Goal: Task Accomplishment & Management: Manage account settings

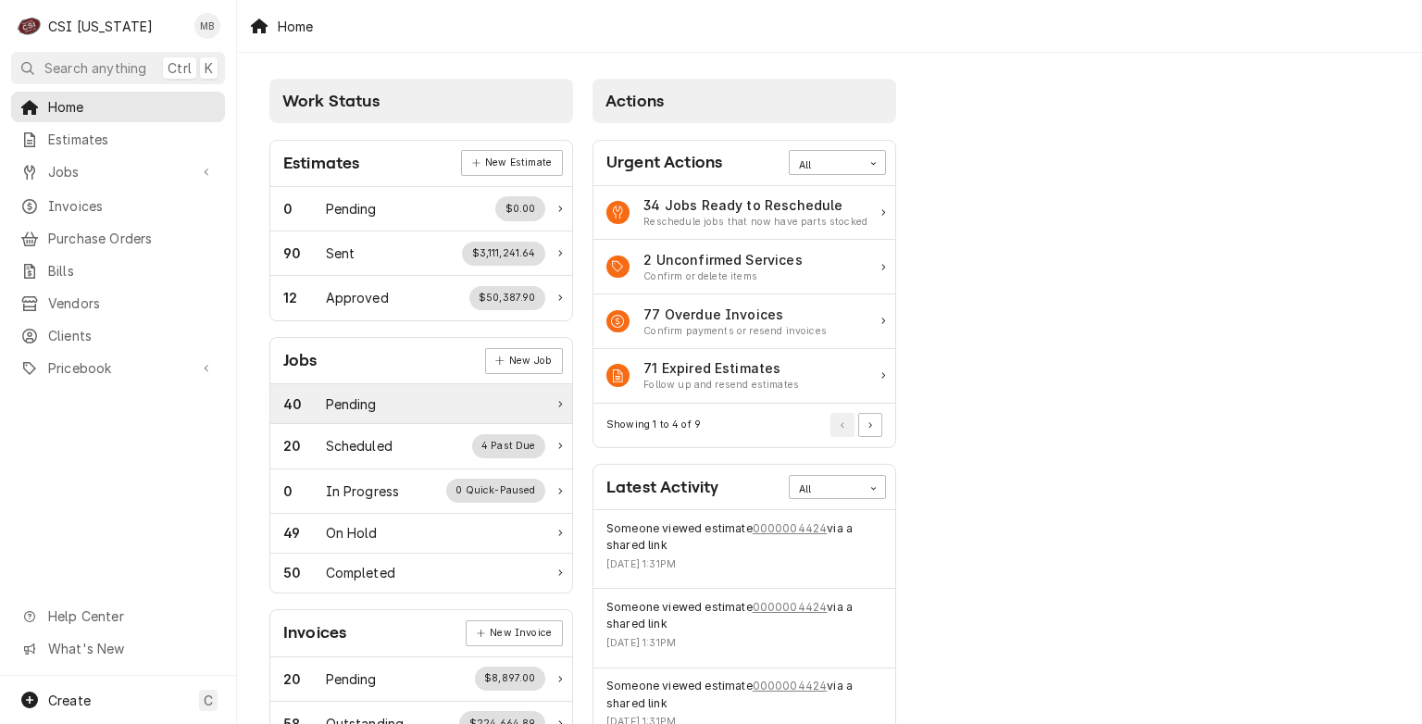
click at [422, 406] on div "40 Pending" at bounding box center [414, 403] width 262 height 19
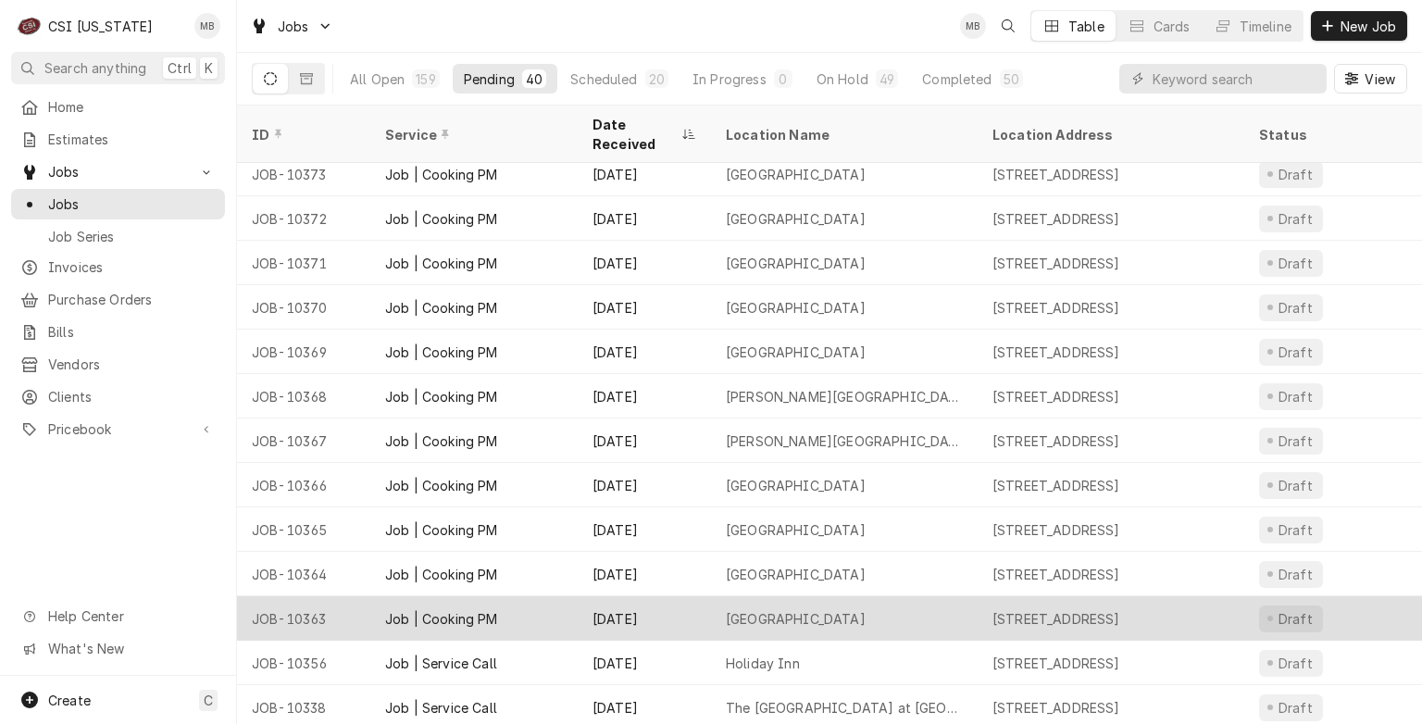
scroll to position [633, 0]
click at [716, 596] on div "Oldham County High School" at bounding box center [844, 618] width 267 height 44
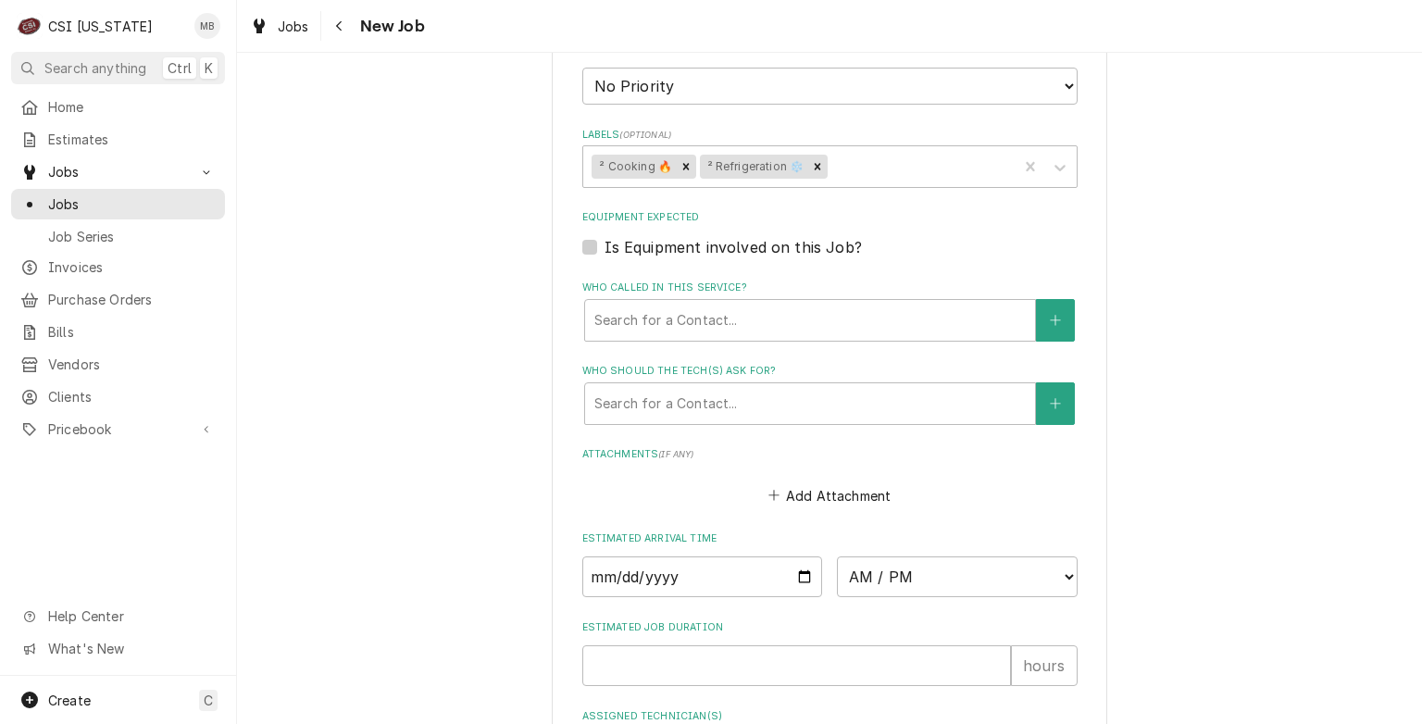
scroll to position [1614, 0]
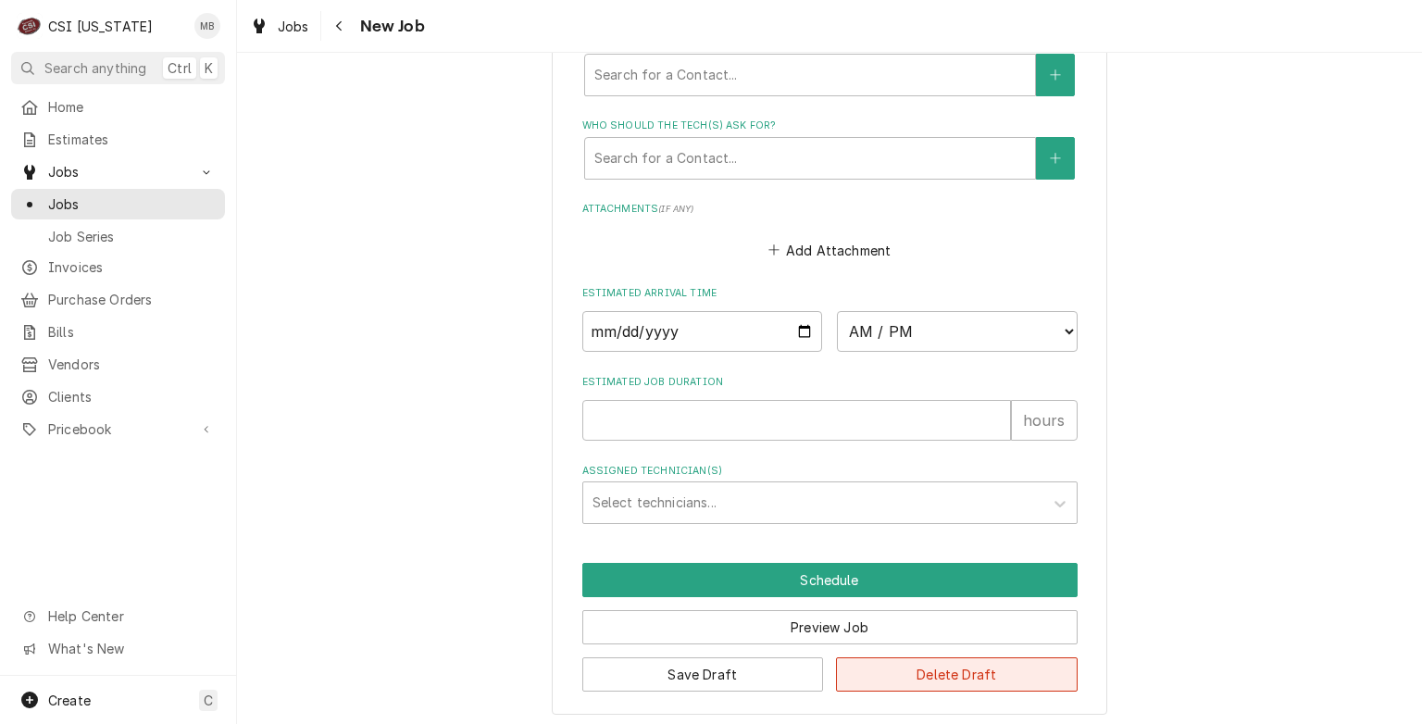
click at [1009, 675] on button "Delete Draft" at bounding box center [957, 674] width 242 height 34
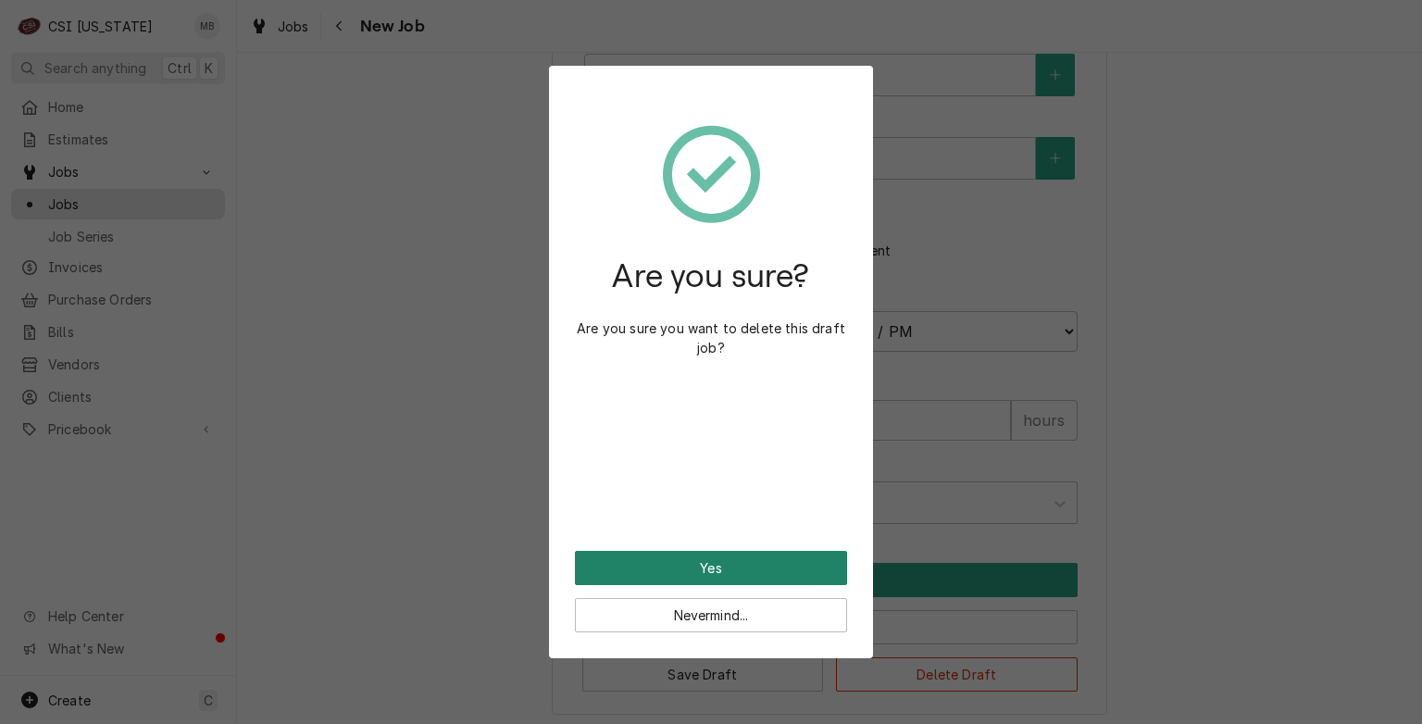
click at [755, 576] on button "Yes" at bounding box center [711, 568] width 272 height 34
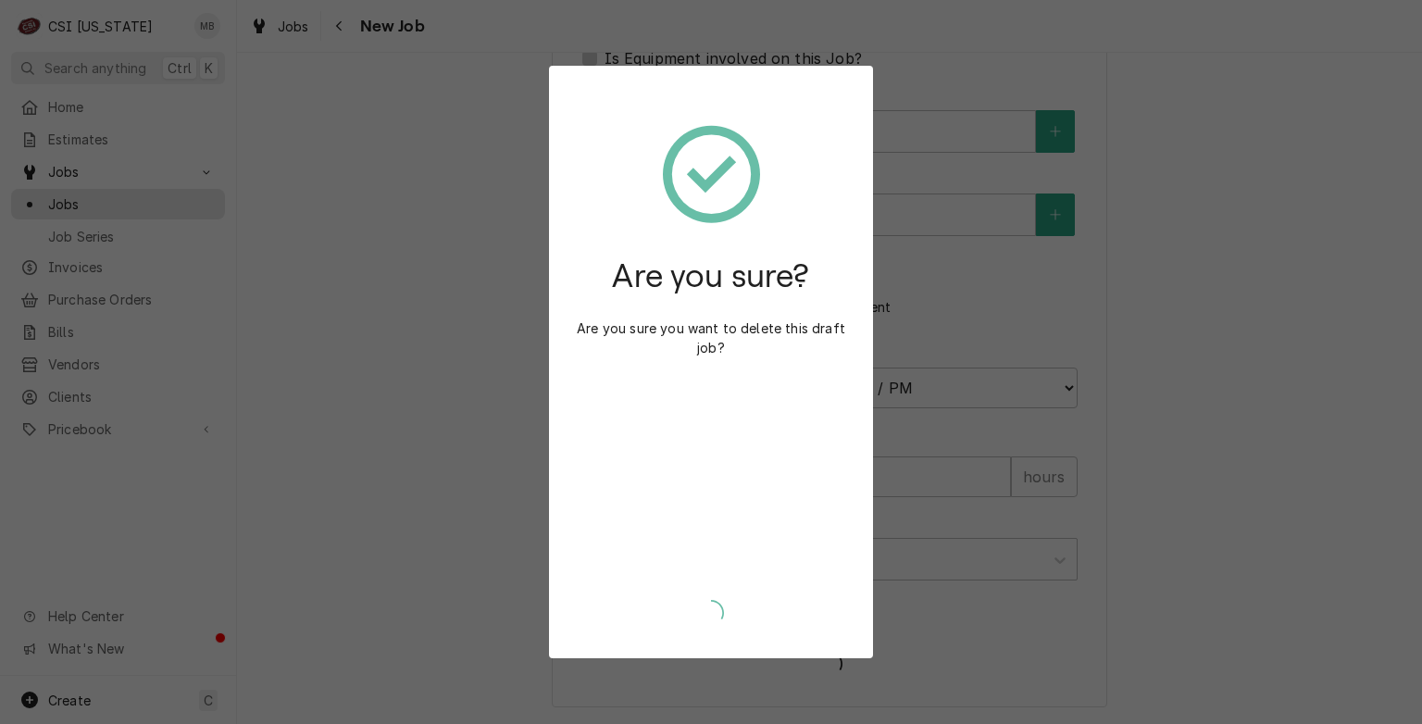
scroll to position [1551, 0]
type textarea "x"
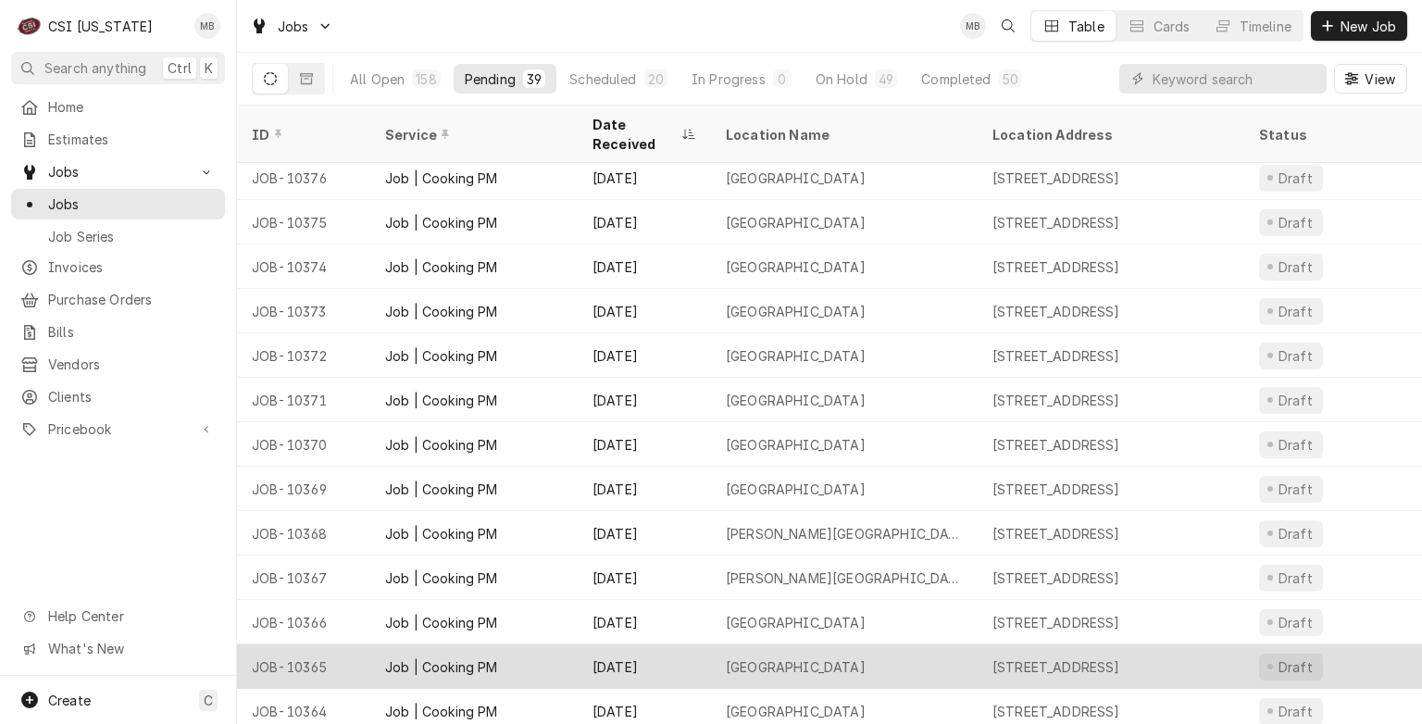
scroll to position [629, 0]
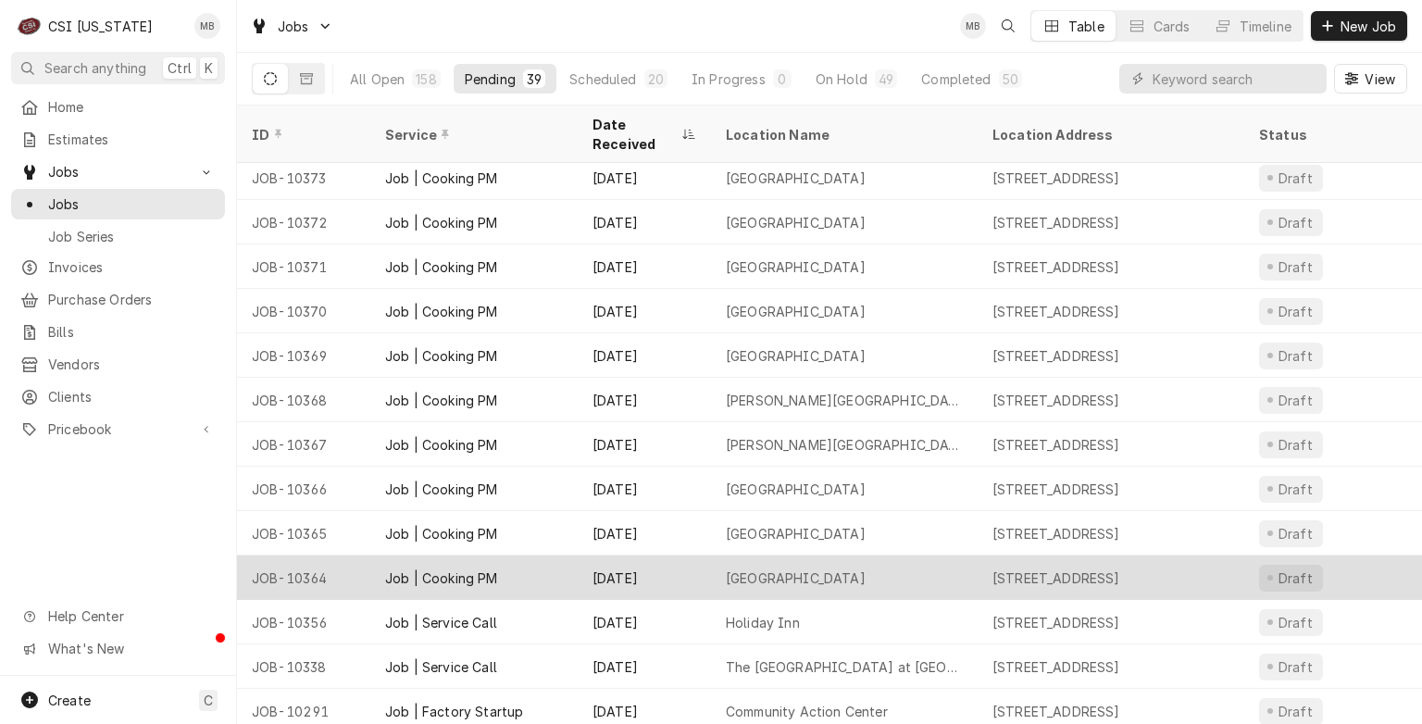
click at [760, 568] on div "[GEOGRAPHIC_DATA]" at bounding box center [796, 577] width 140 height 19
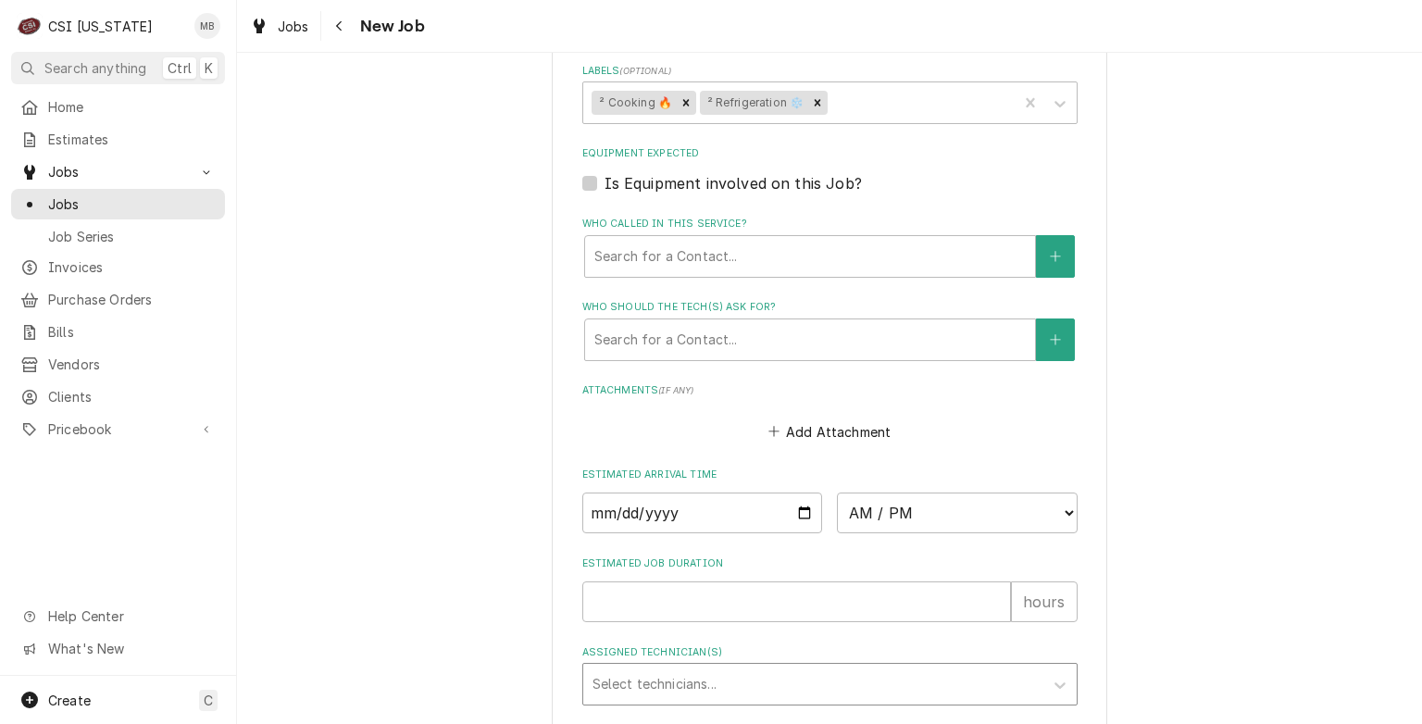
scroll to position [1570, 0]
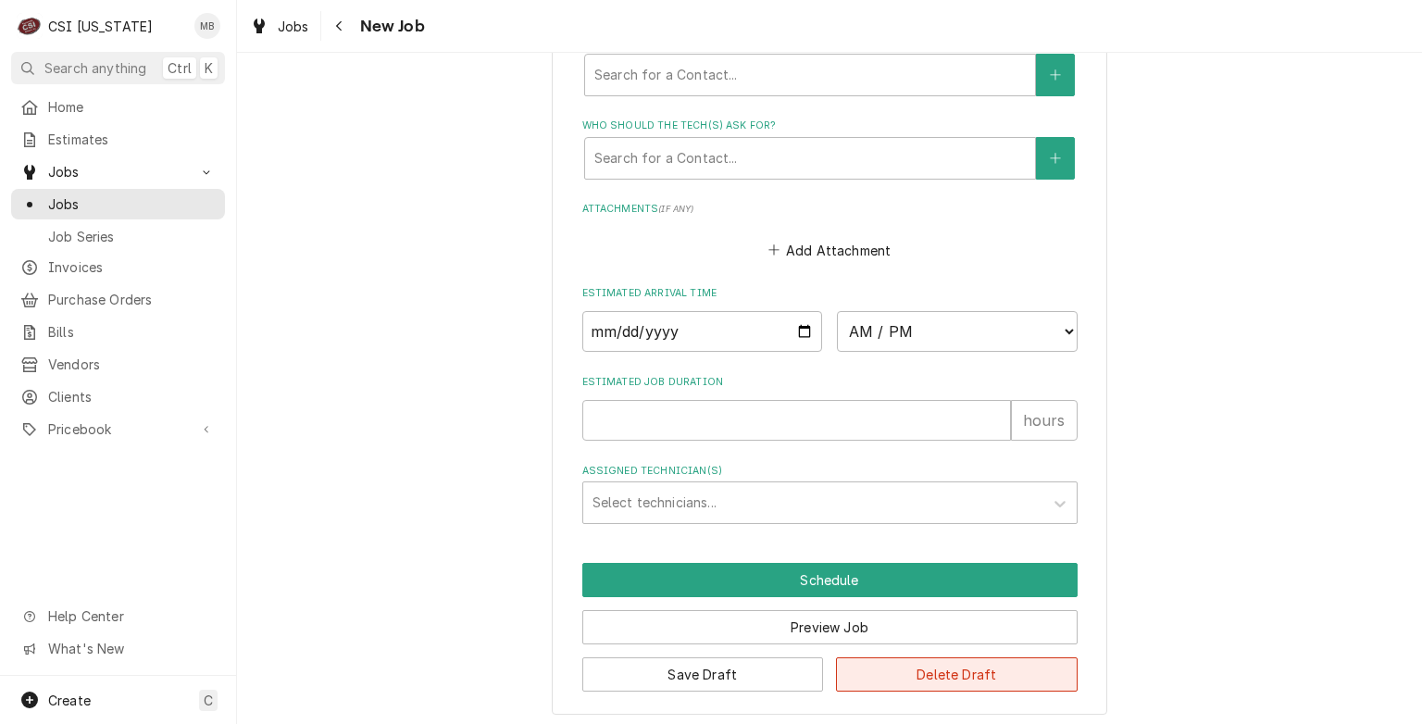
click at [1000, 672] on button "Delete Draft" at bounding box center [957, 674] width 242 height 34
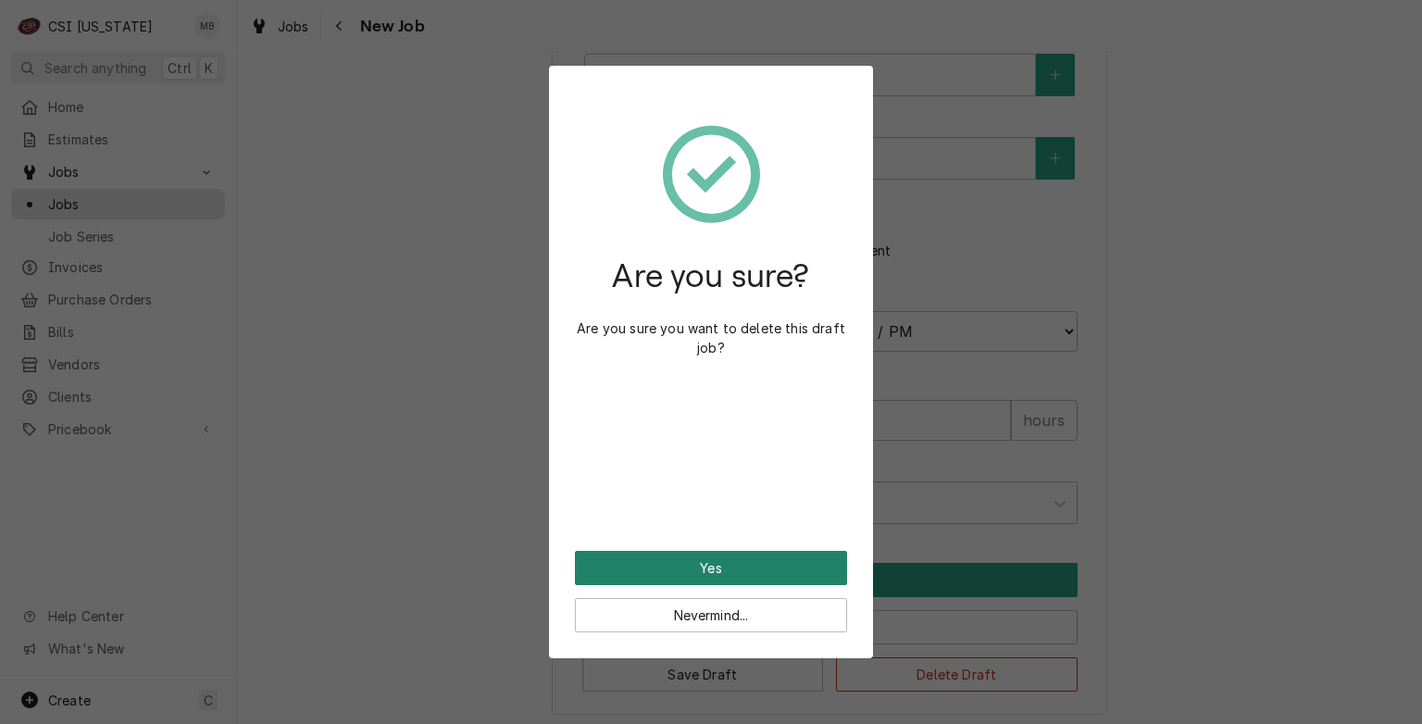
click at [717, 570] on button "Yes" at bounding box center [711, 568] width 272 height 34
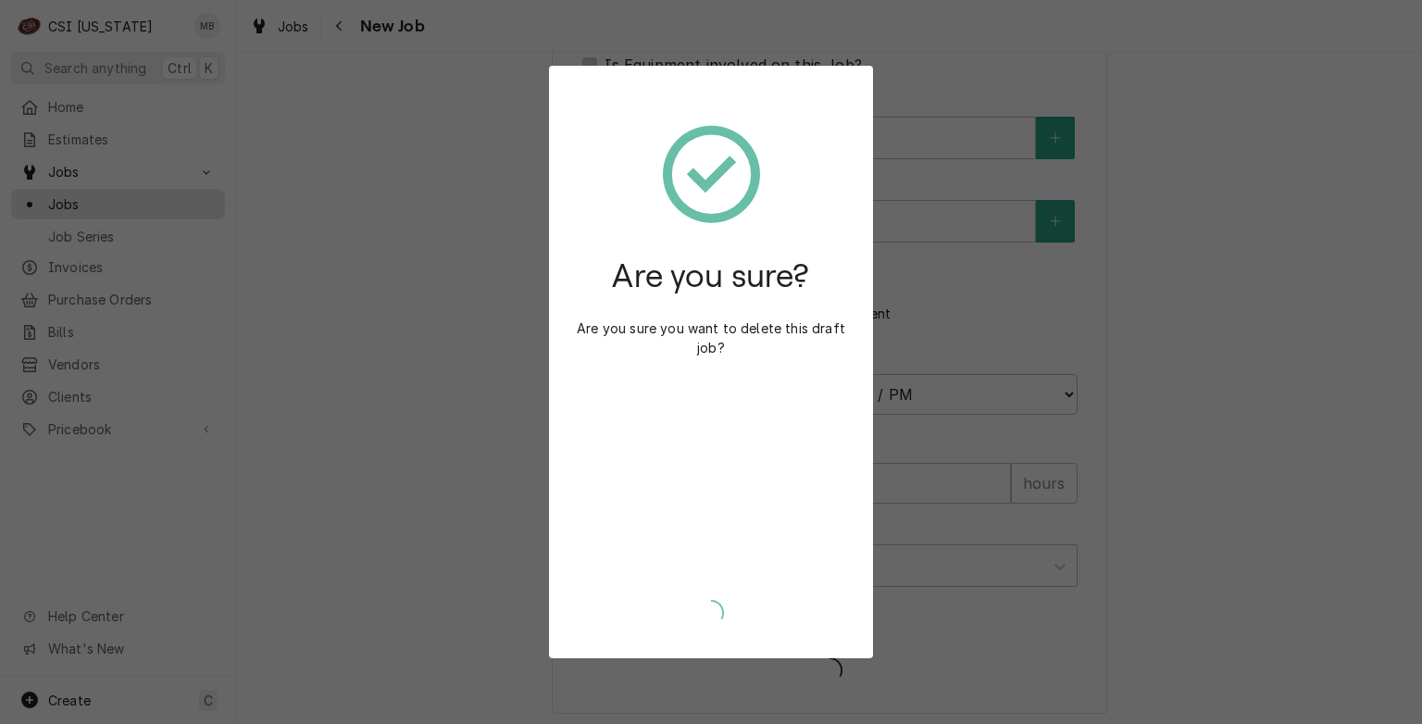
type textarea "x"
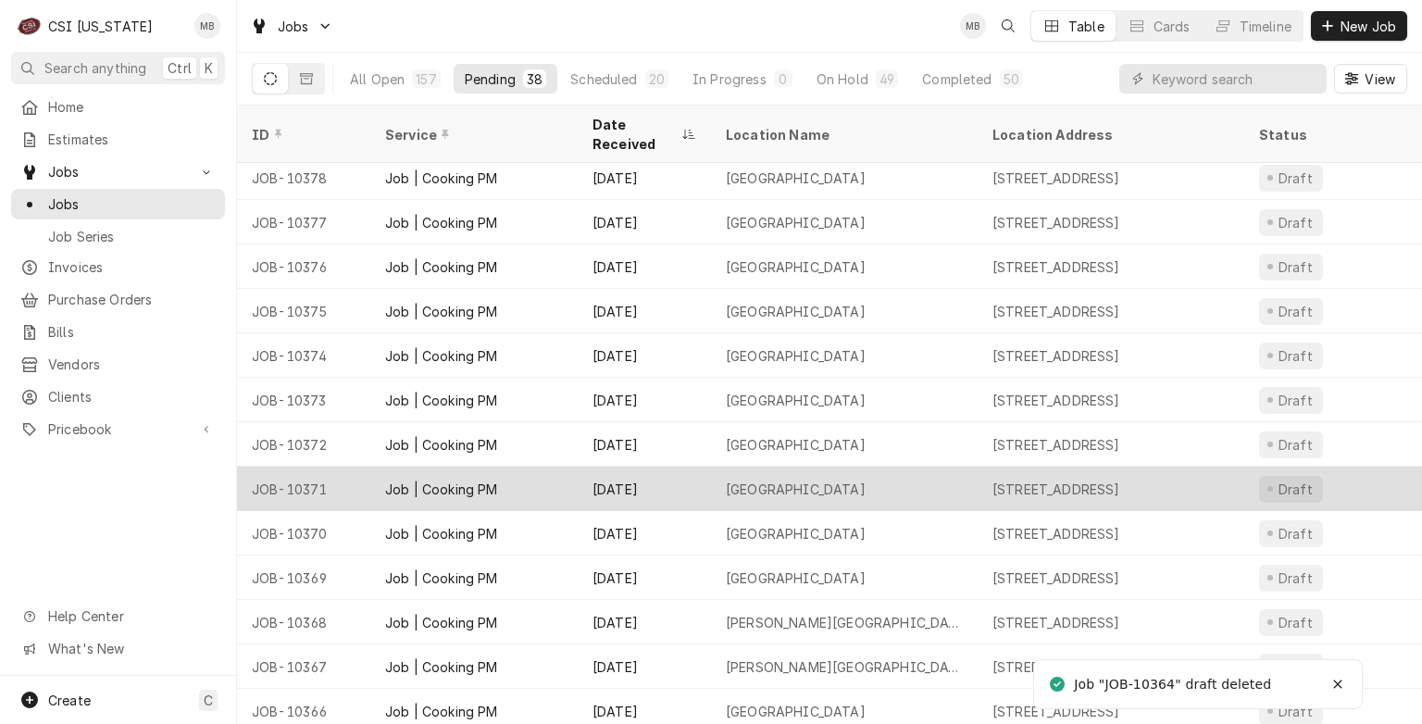
scroll to position [541, 0]
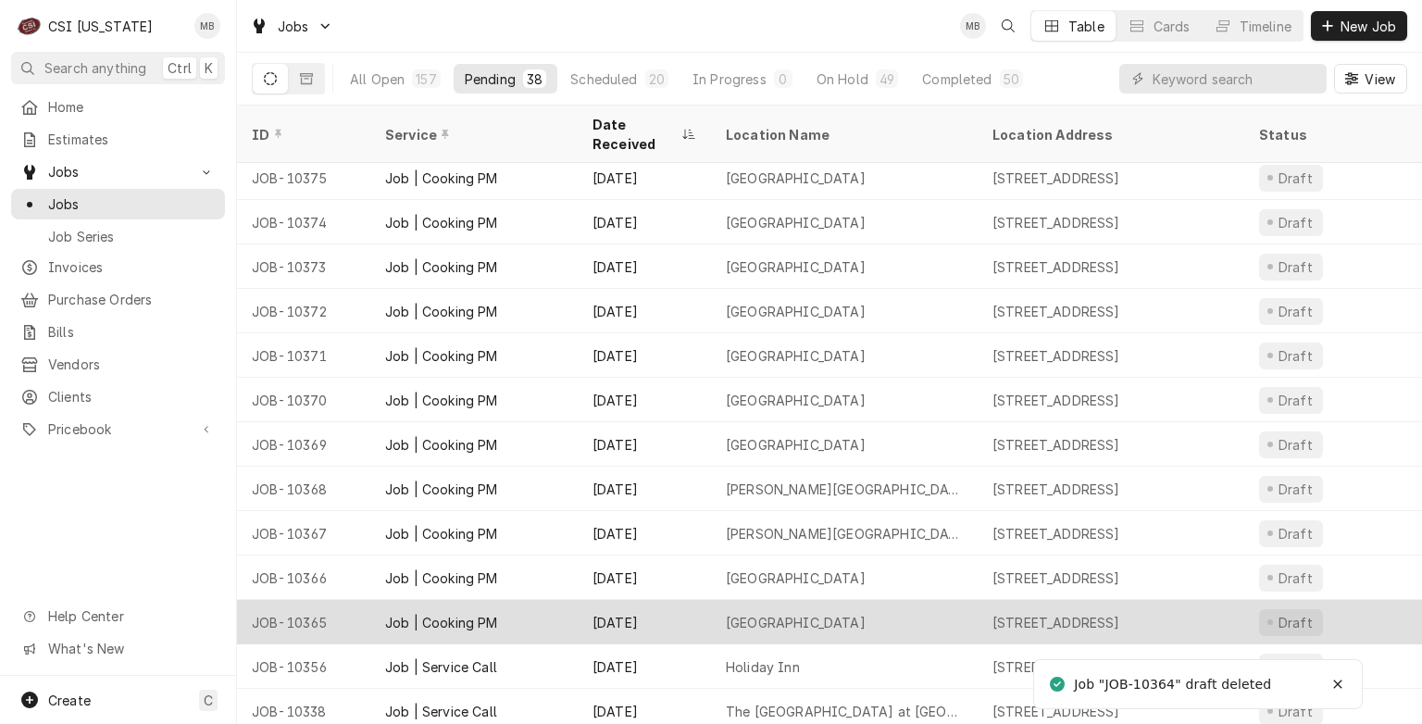
click at [829, 613] on div "South Oldham High School" at bounding box center [796, 622] width 140 height 19
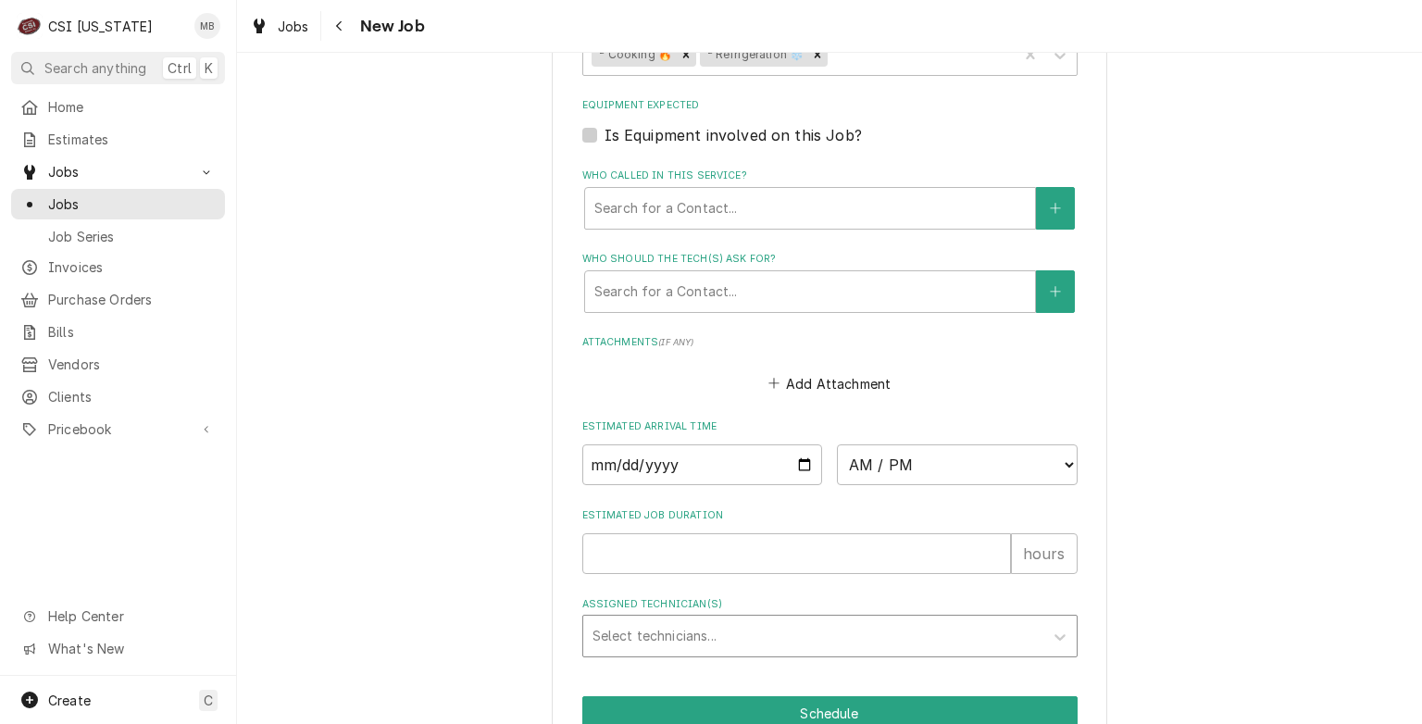
scroll to position [1614, 0]
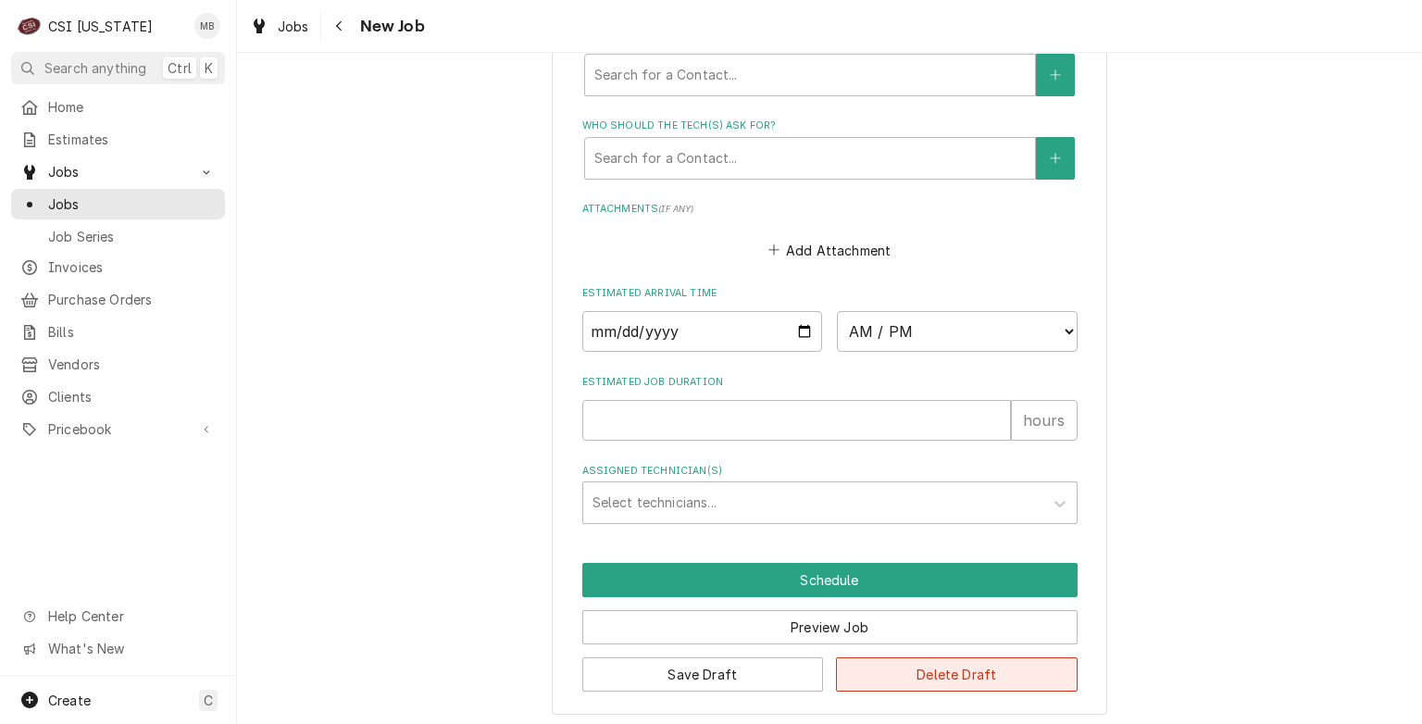
click at [923, 659] on button "Delete Draft" at bounding box center [957, 674] width 242 height 34
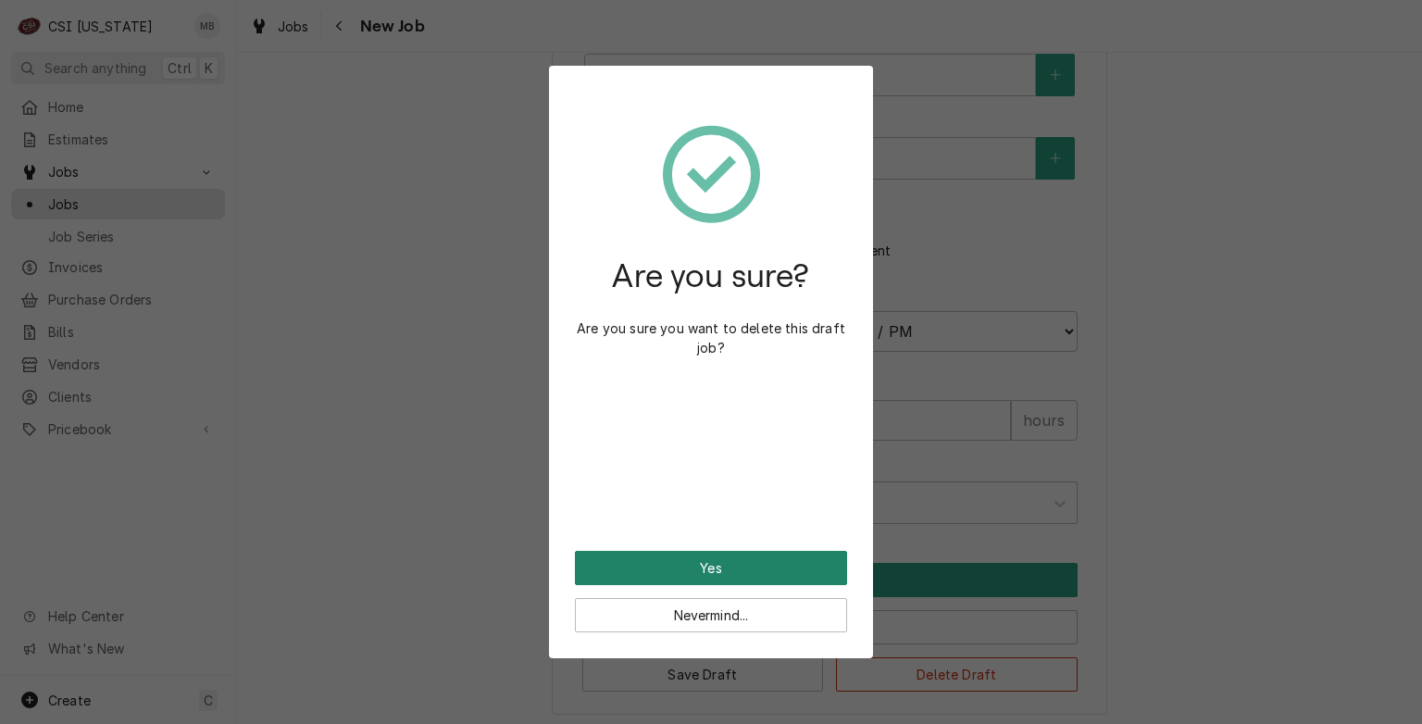
click at [763, 573] on button "Yes" at bounding box center [711, 568] width 272 height 34
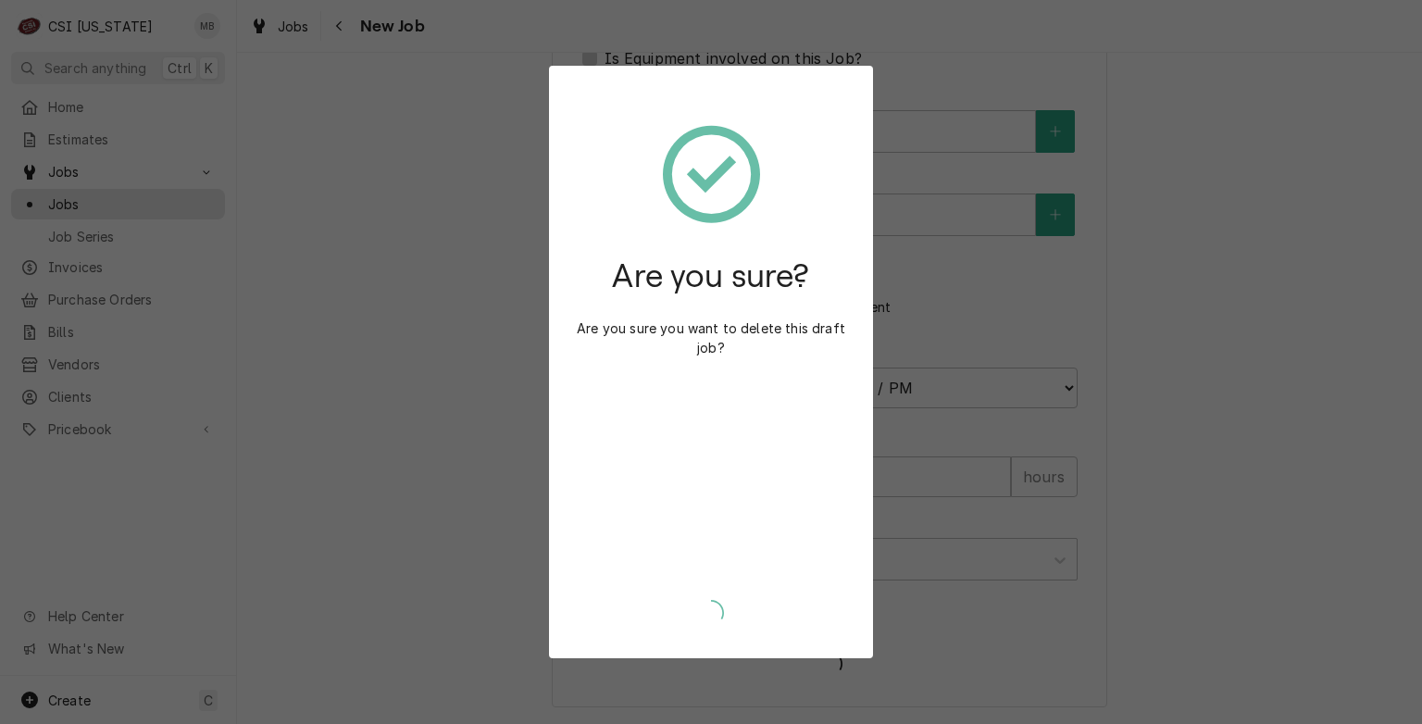
scroll to position [1551, 0]
type textarea "x"
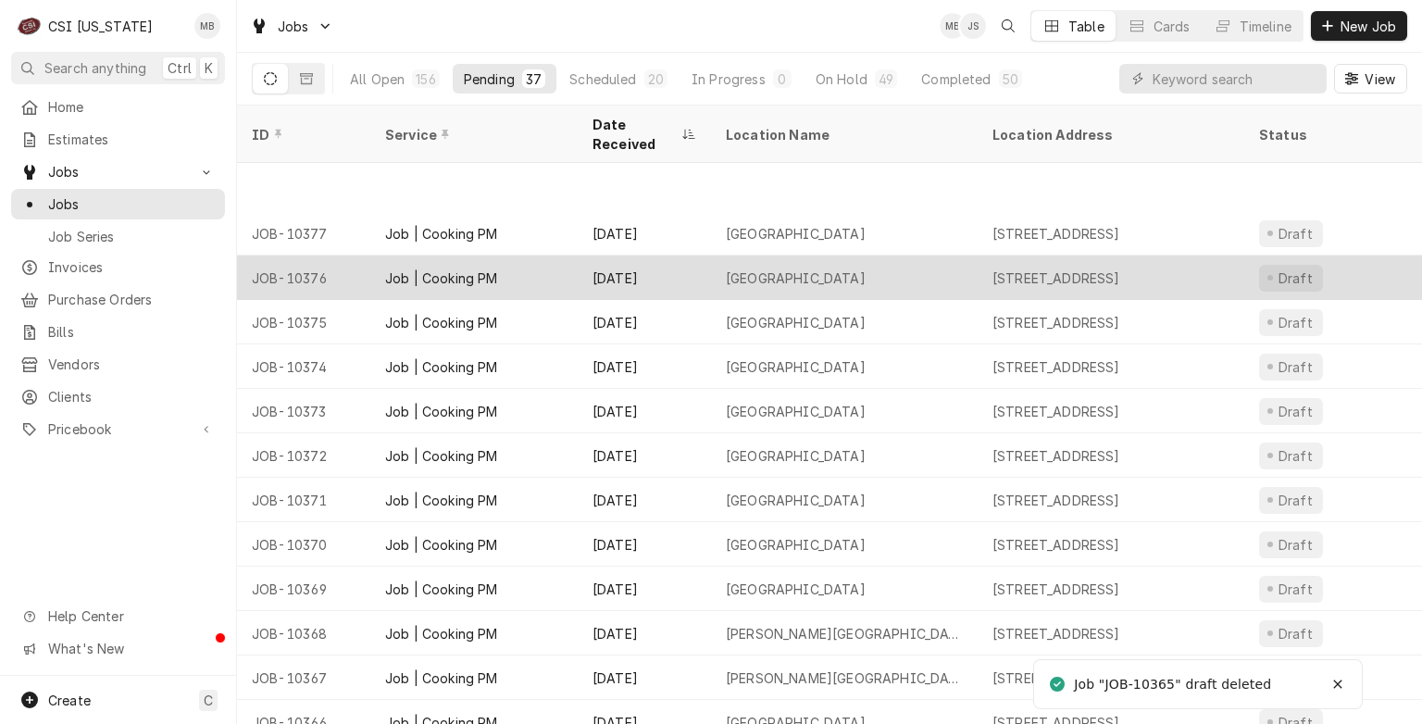
scroll to position [496, 0]
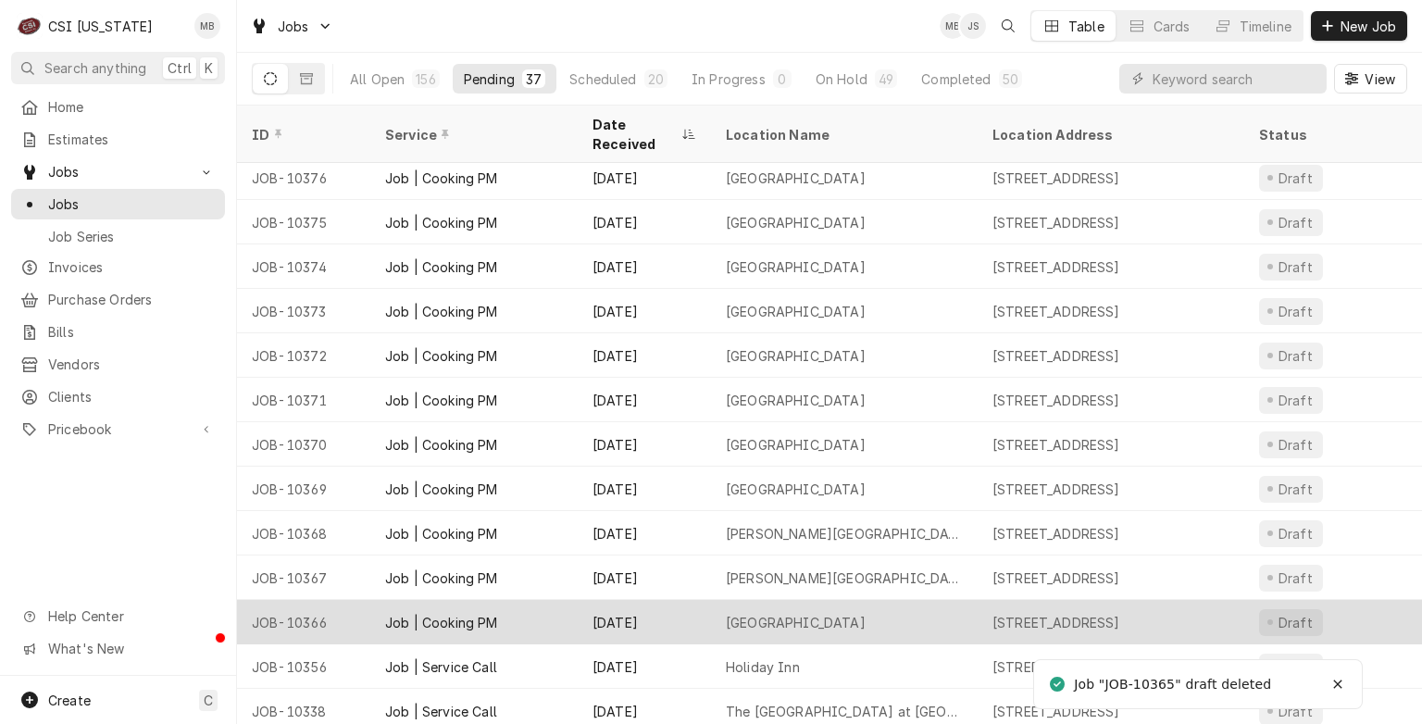
click at [767, 613] on div "[GEOGRAPHIC_DATA]" at bounding box center [796, 622] width 140 height 19
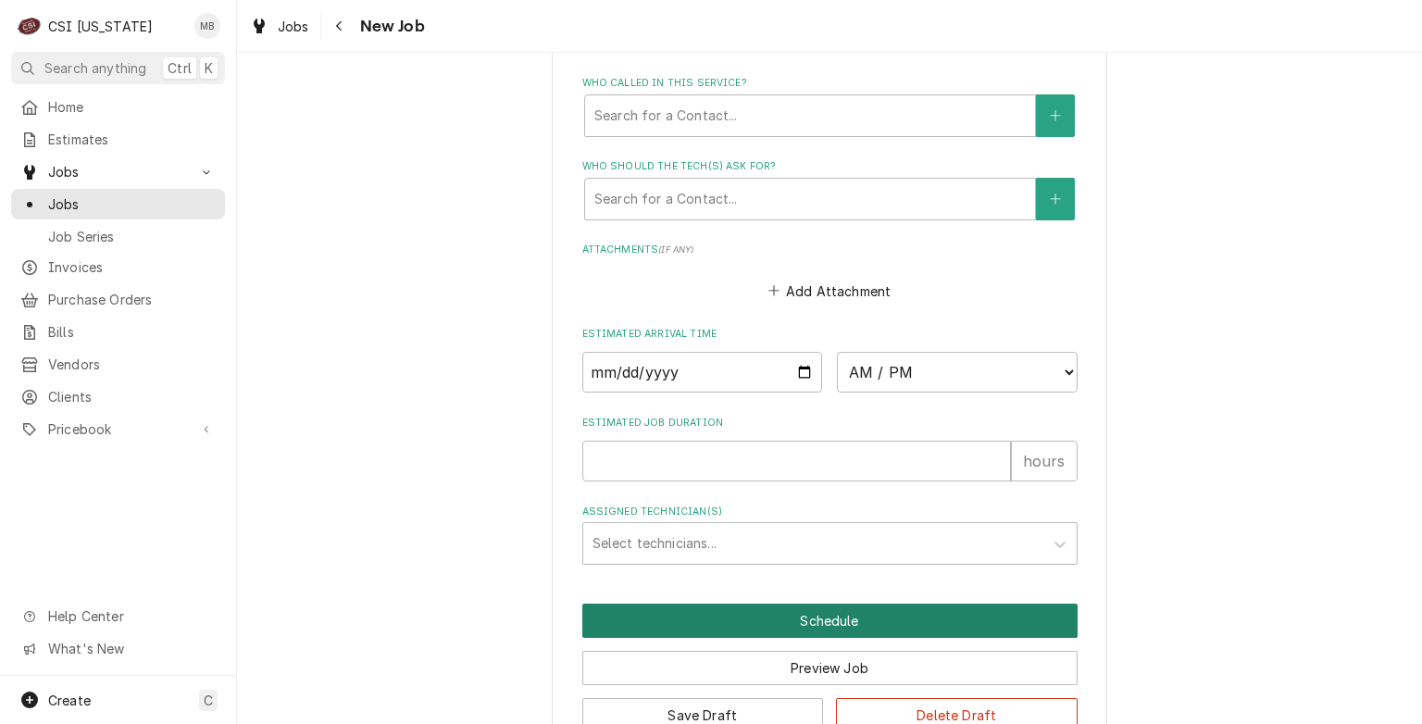
scroll to position [1614, 0]
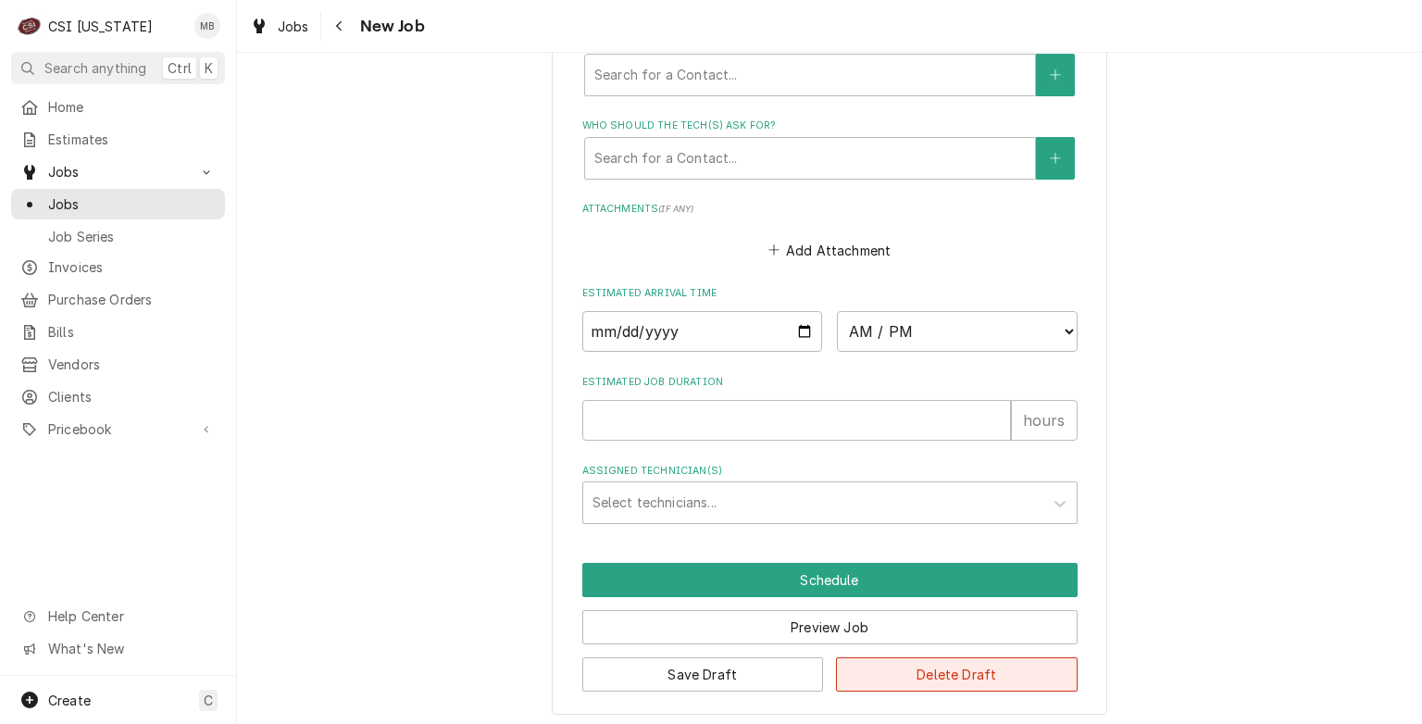
click at [944, 657] on button "Delete Draft" at bounding box center [957, 674] width 242 height 34
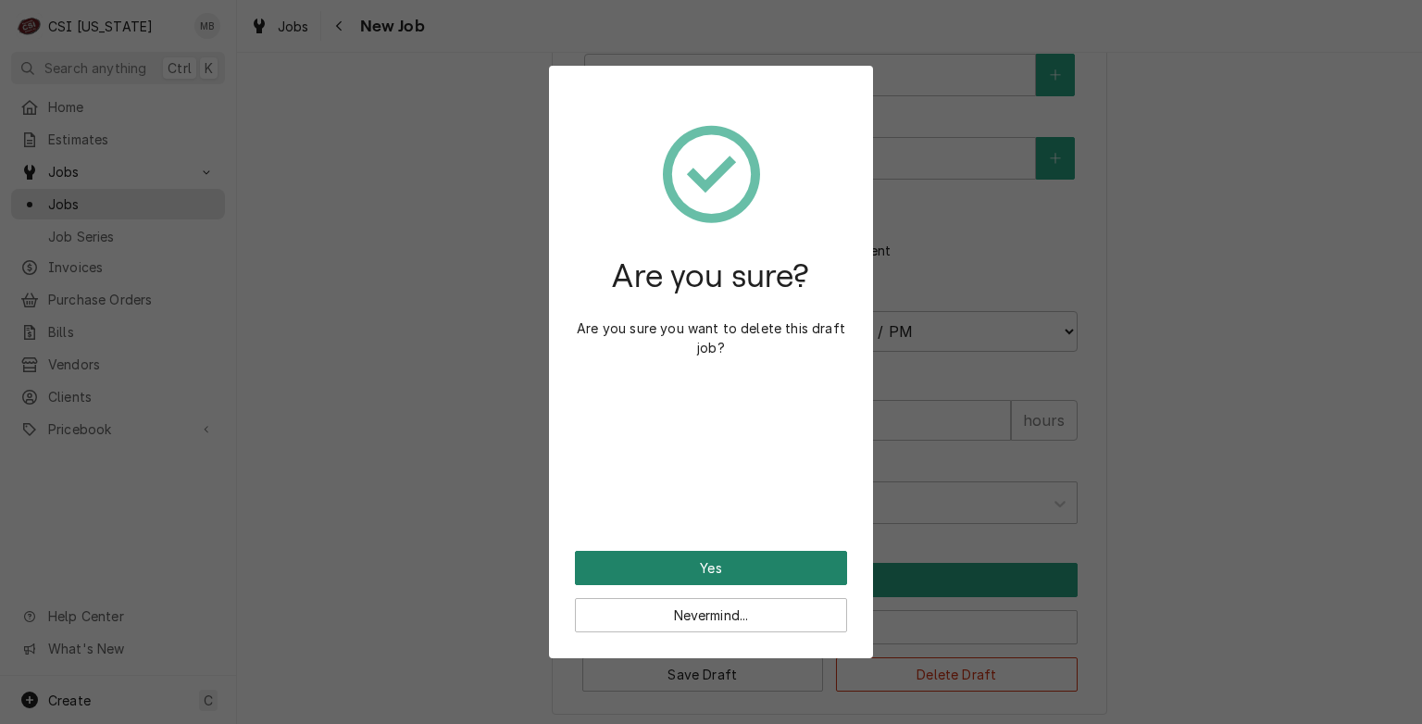
click at [741, 576] on button "Yes" at bounding box center [711, 568] width 272 height 34
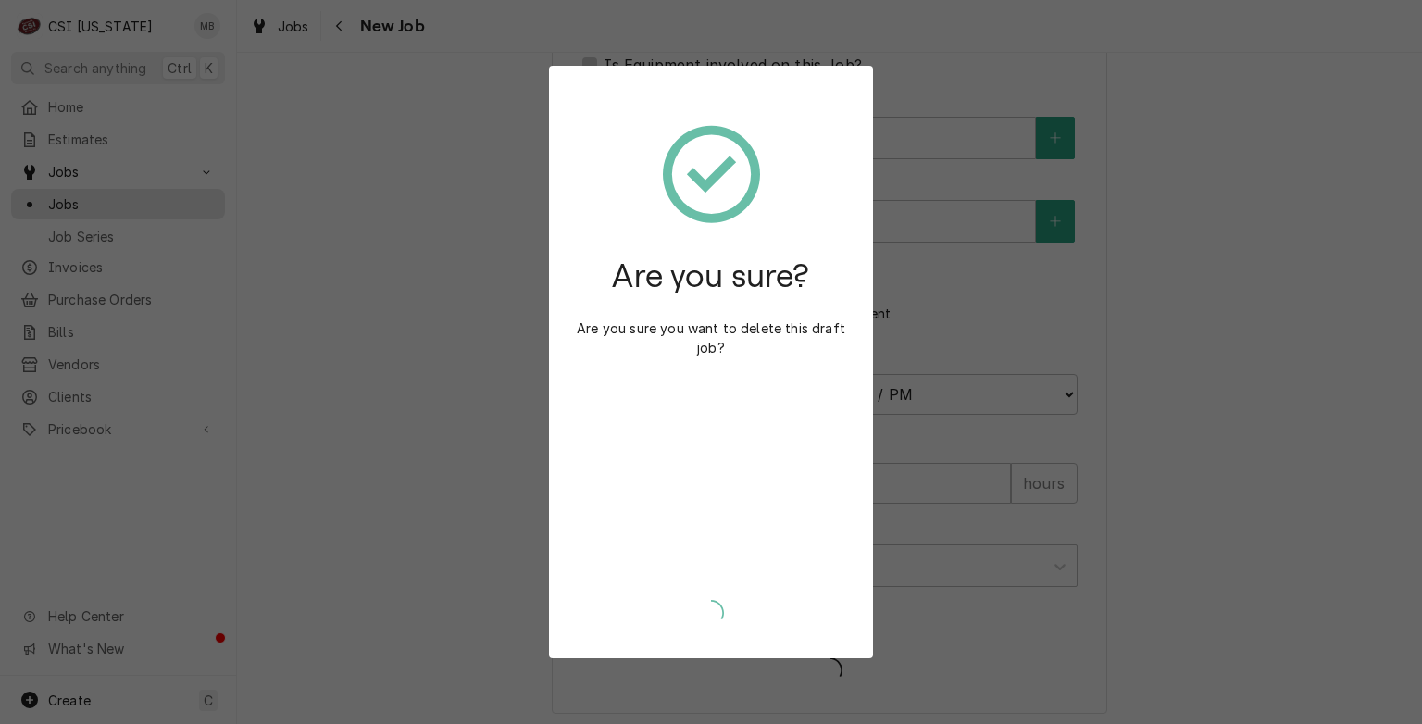
type textarea "x"
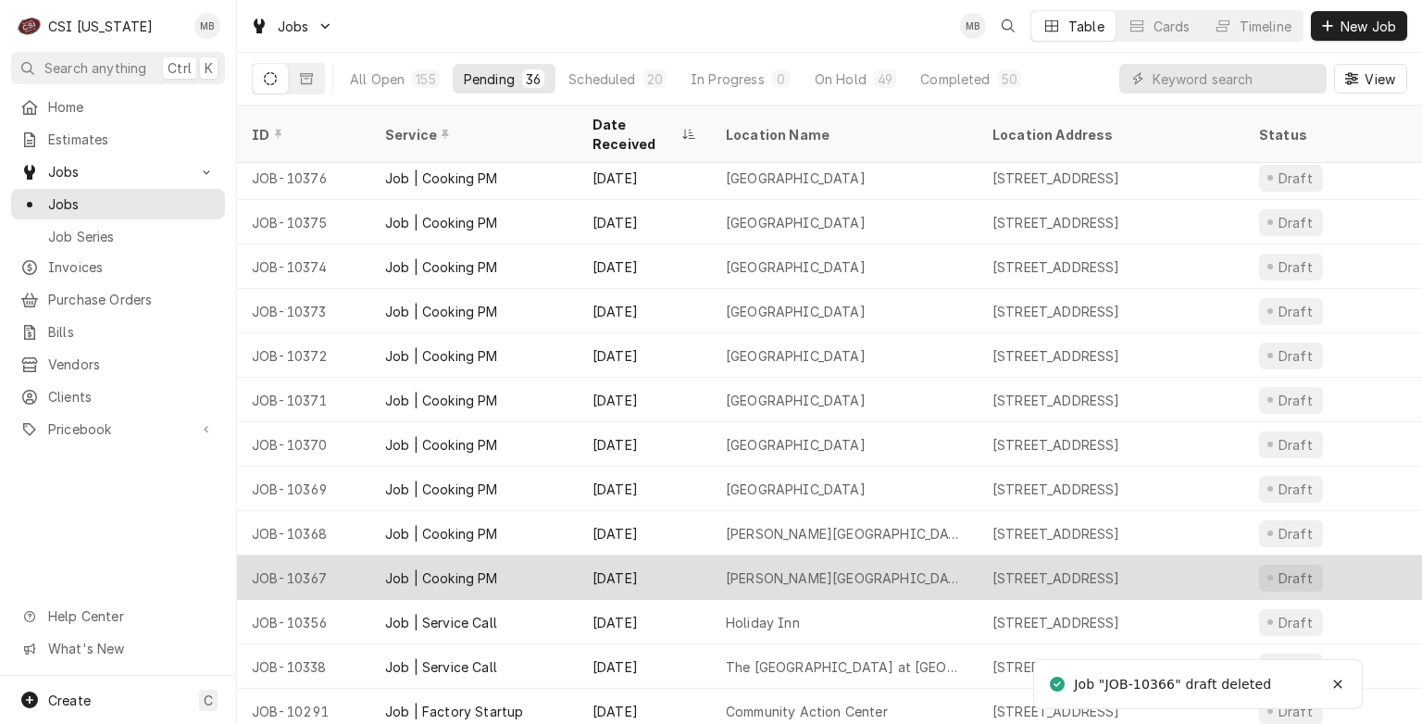
scroll to position [496, 0]
click at [748, 568] on div "Arvin Education Center" at bounding box center [844, 577] width 237 height 19
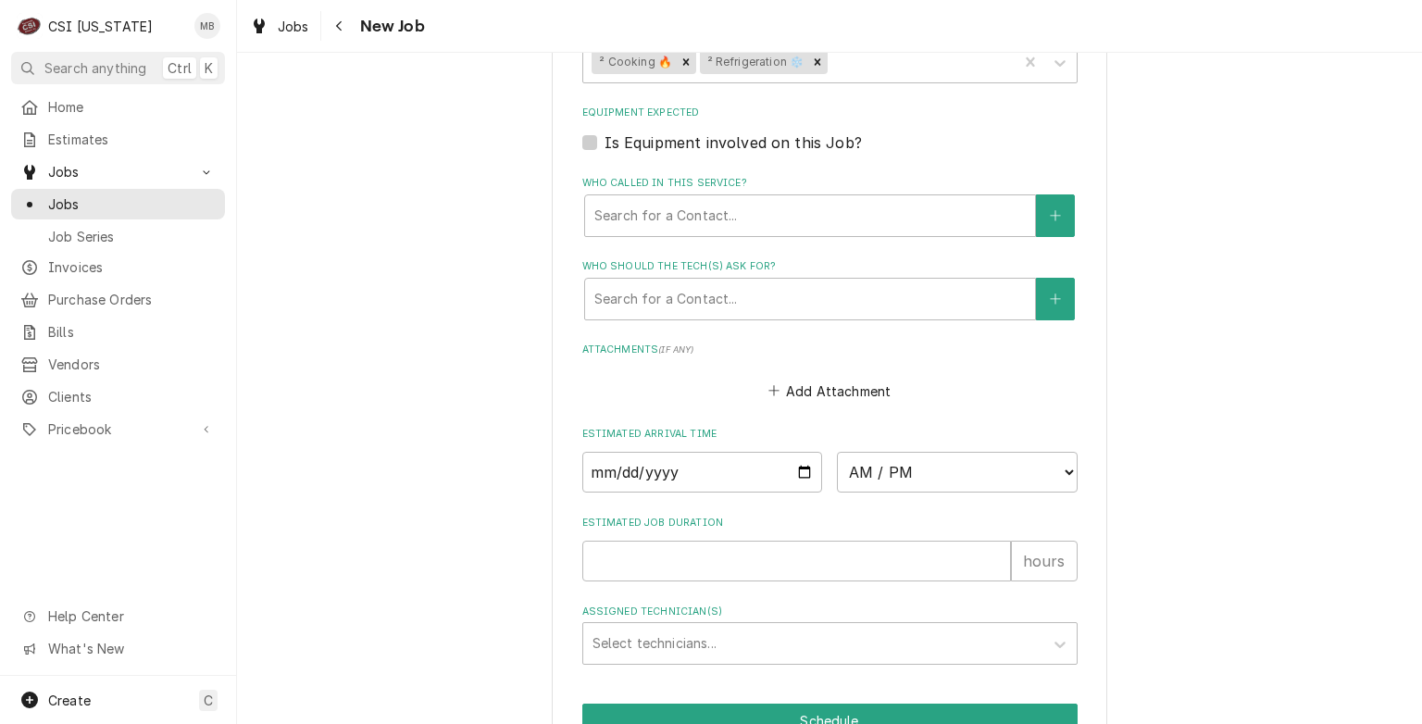
scroll to position [1481, 0]
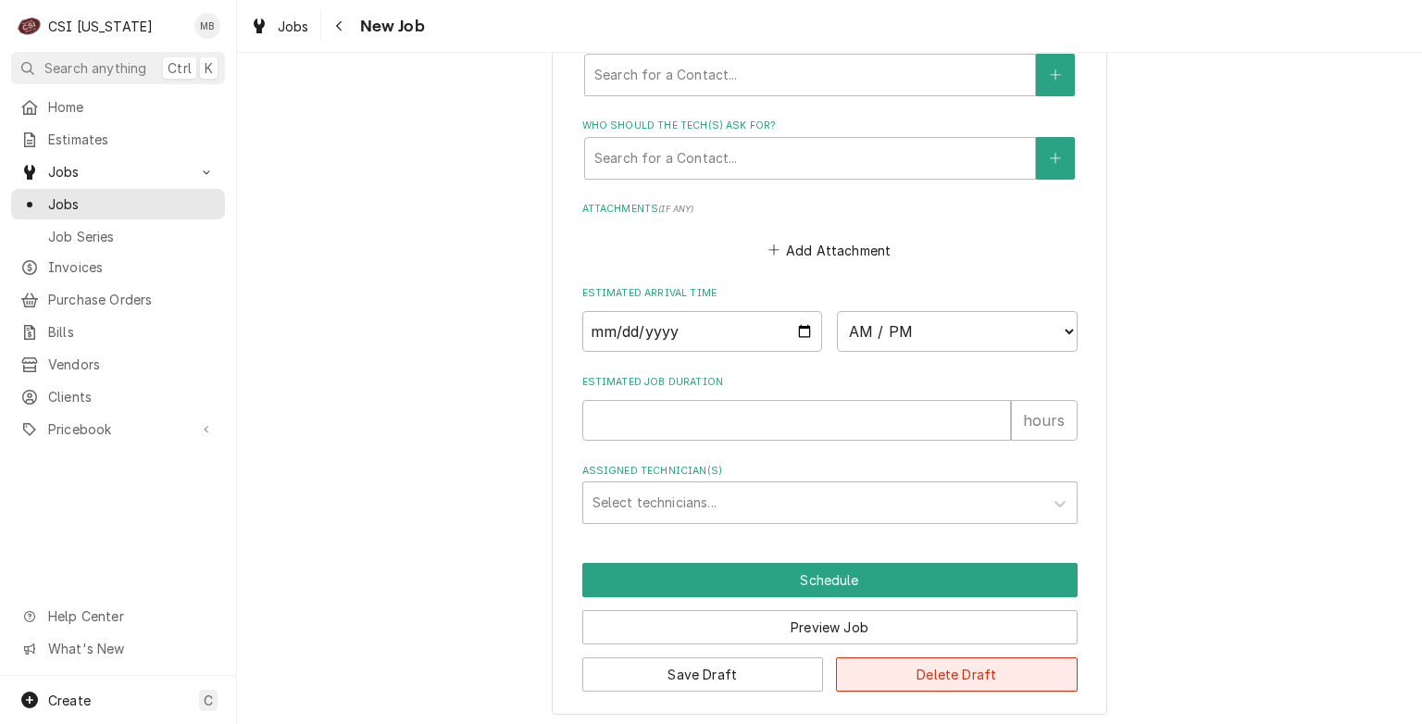
click at [936, 665] on button "Delete Draft" at bounding box center [957, 674] width 242 height 34
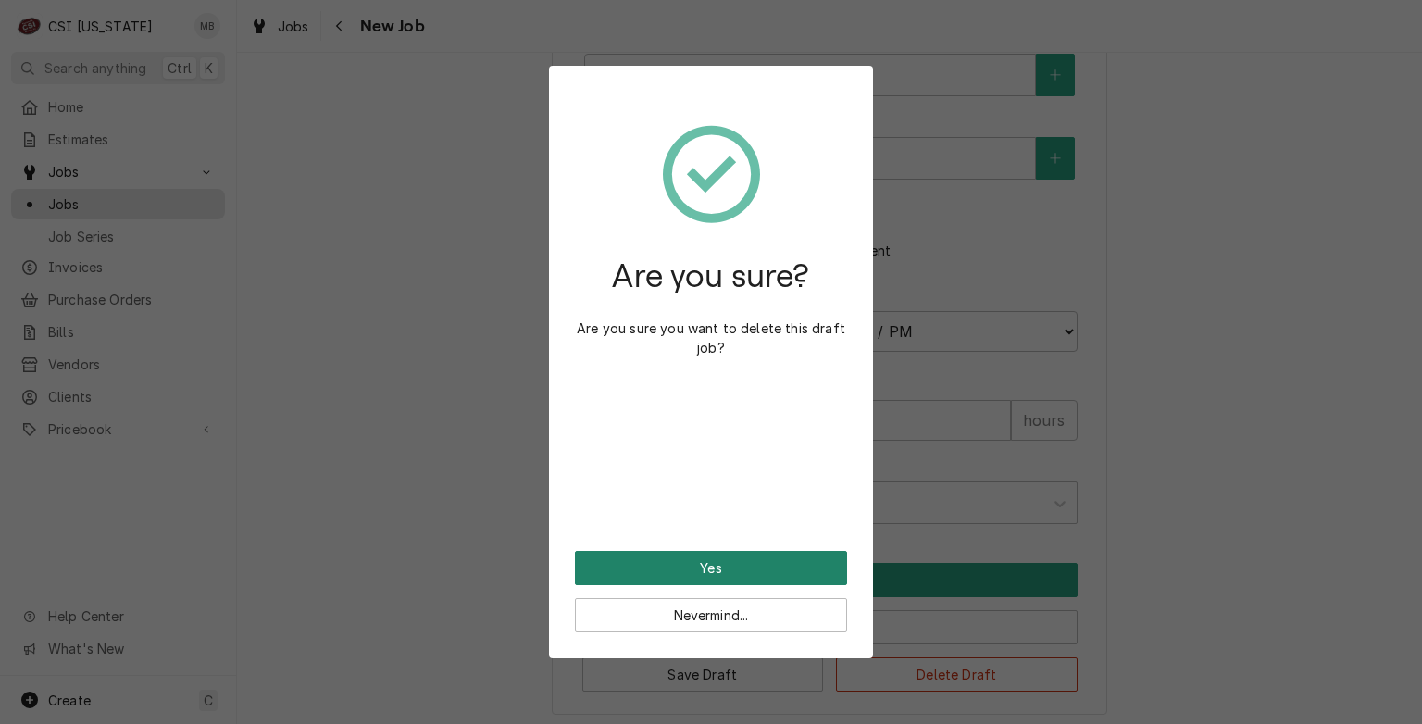
click at [786, 566] on button "Yes" at bounding box center [711, 568] width 272 height 34
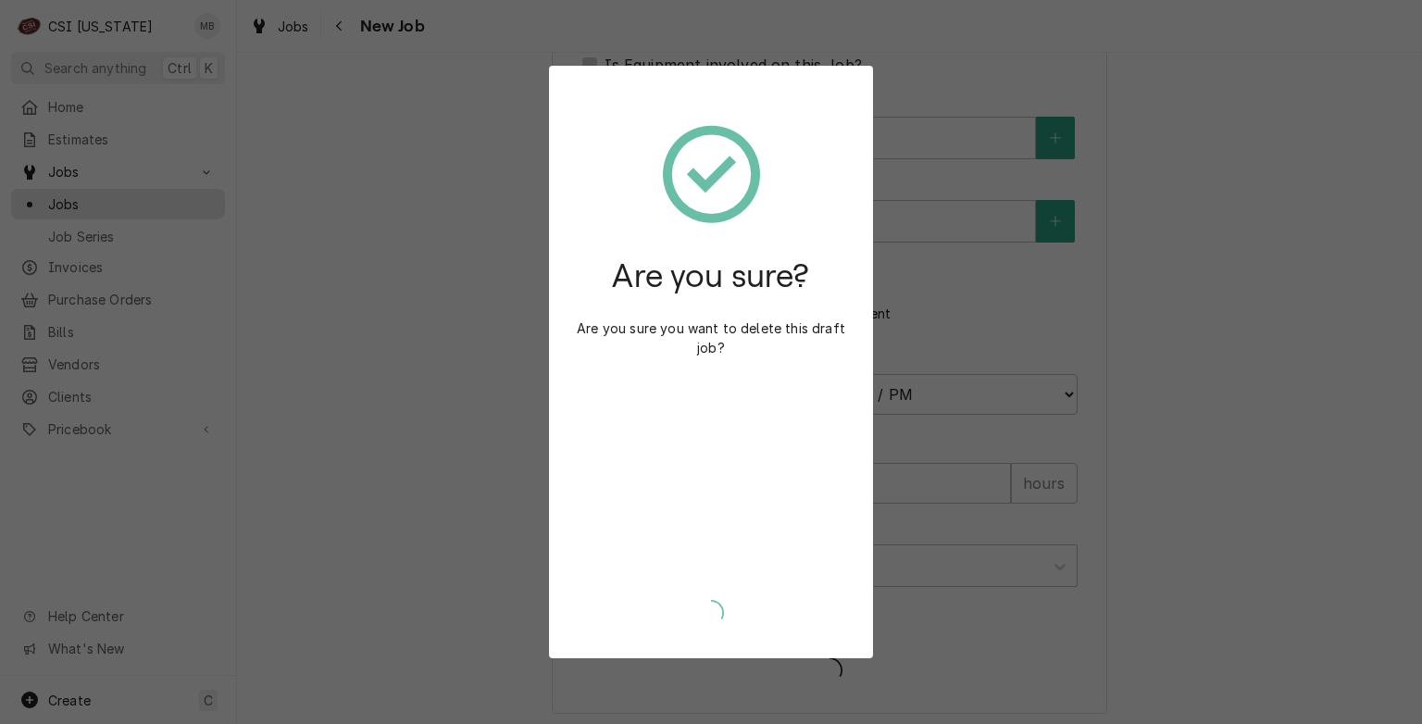
type textarea "x"
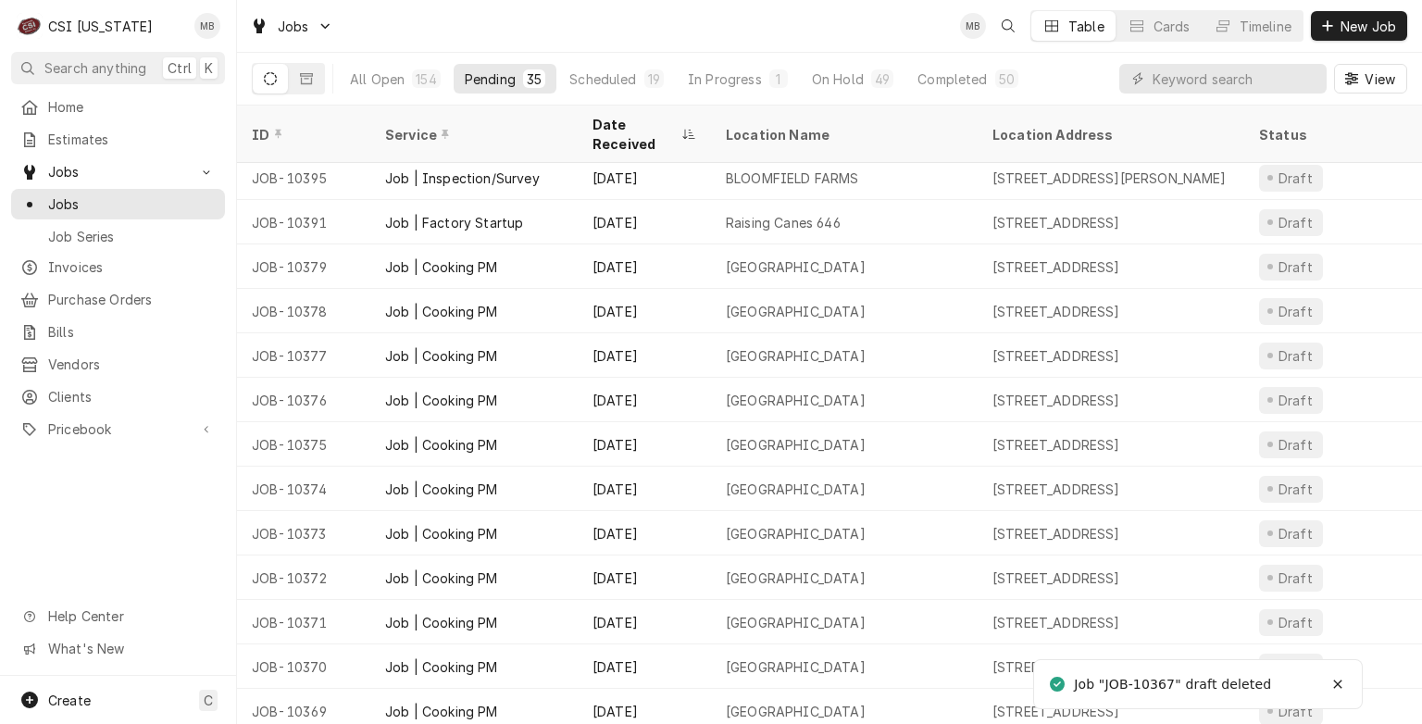
scroll to position [407, 0]
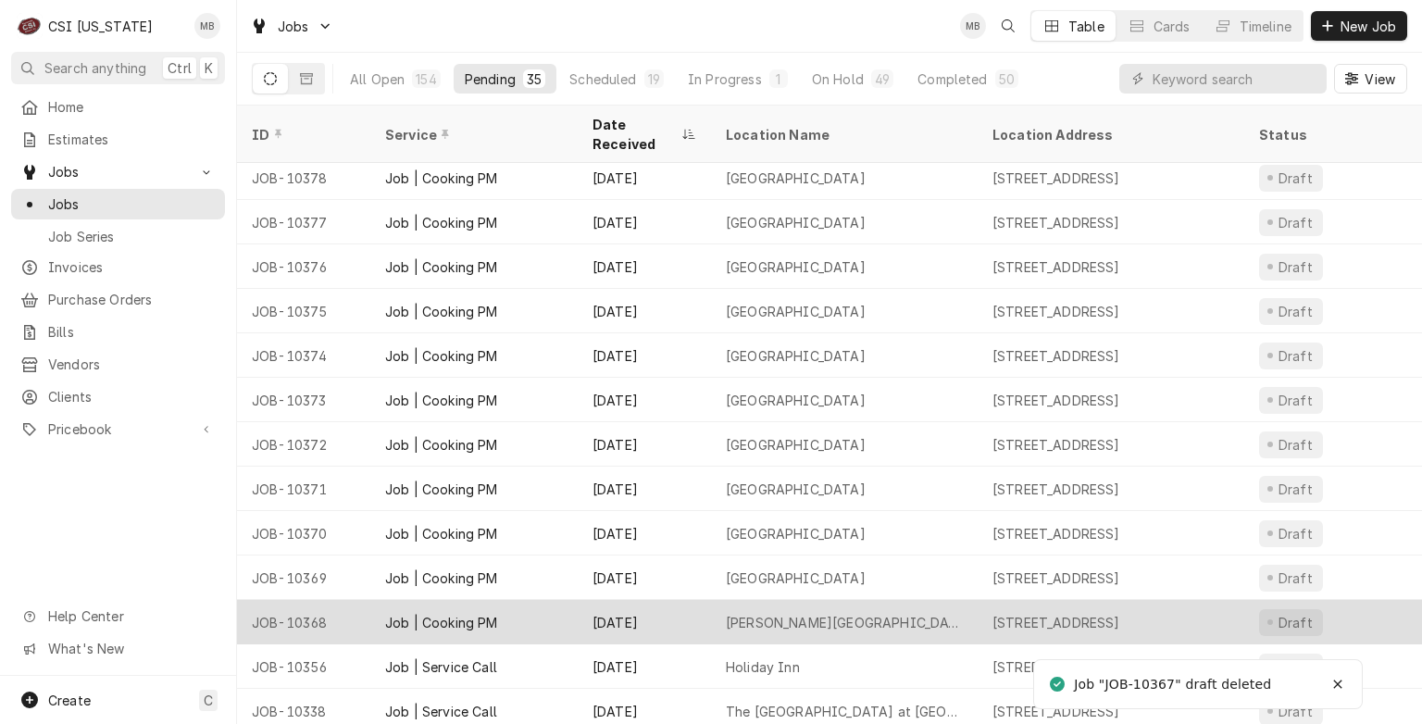
click at [815, 613] on div "[PERSON_NAME][GEOGRAPHIC_DATA]" at bounding box center [844, 622] width 237 height 19
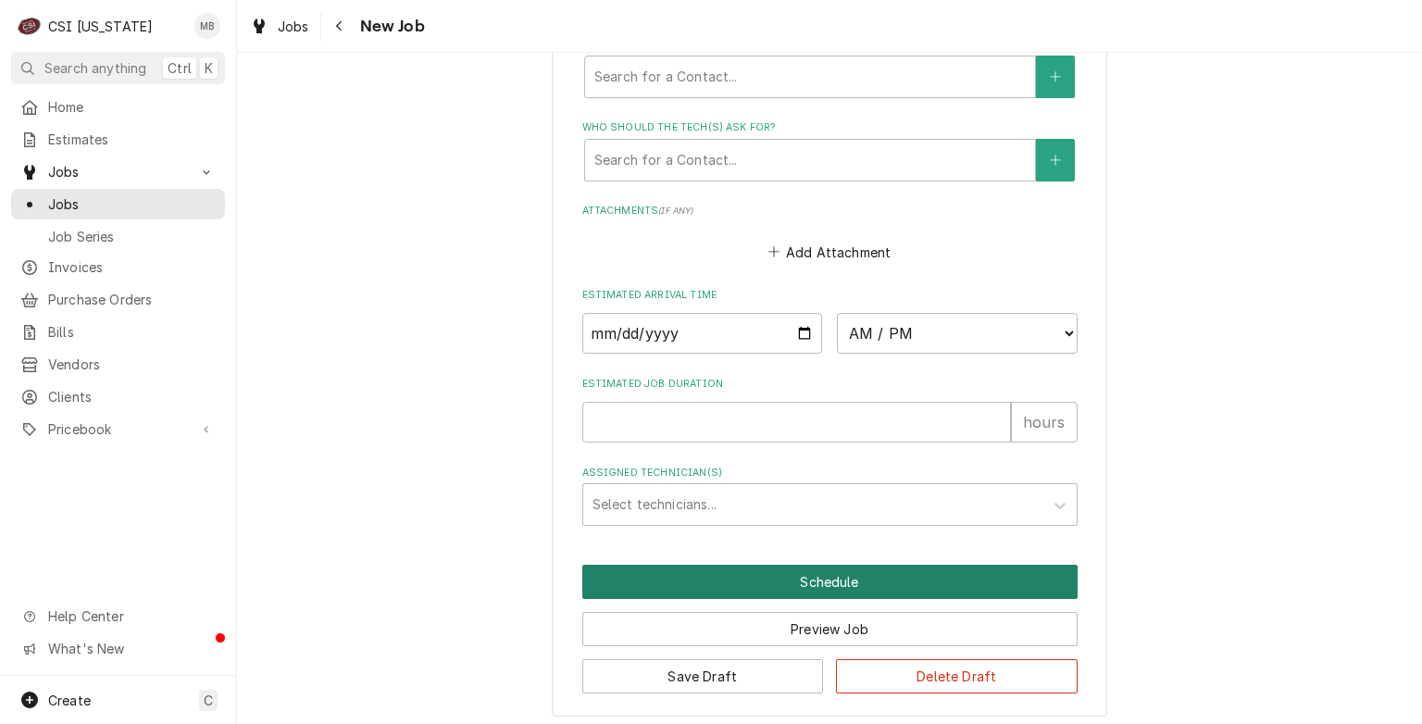
scroll to position [1614, 0]
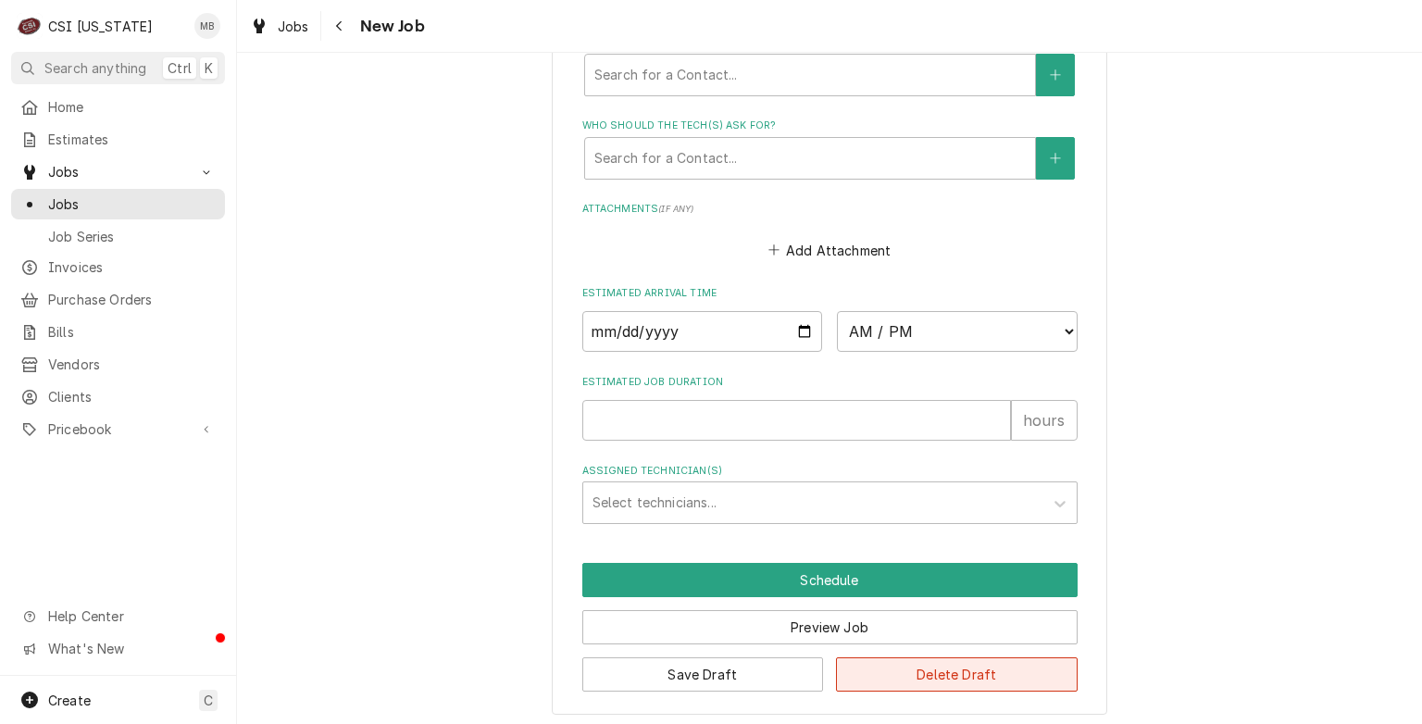
click at [891, 664] on button "Delete Draft" at bounding box center [957, 674] width 242 height 34
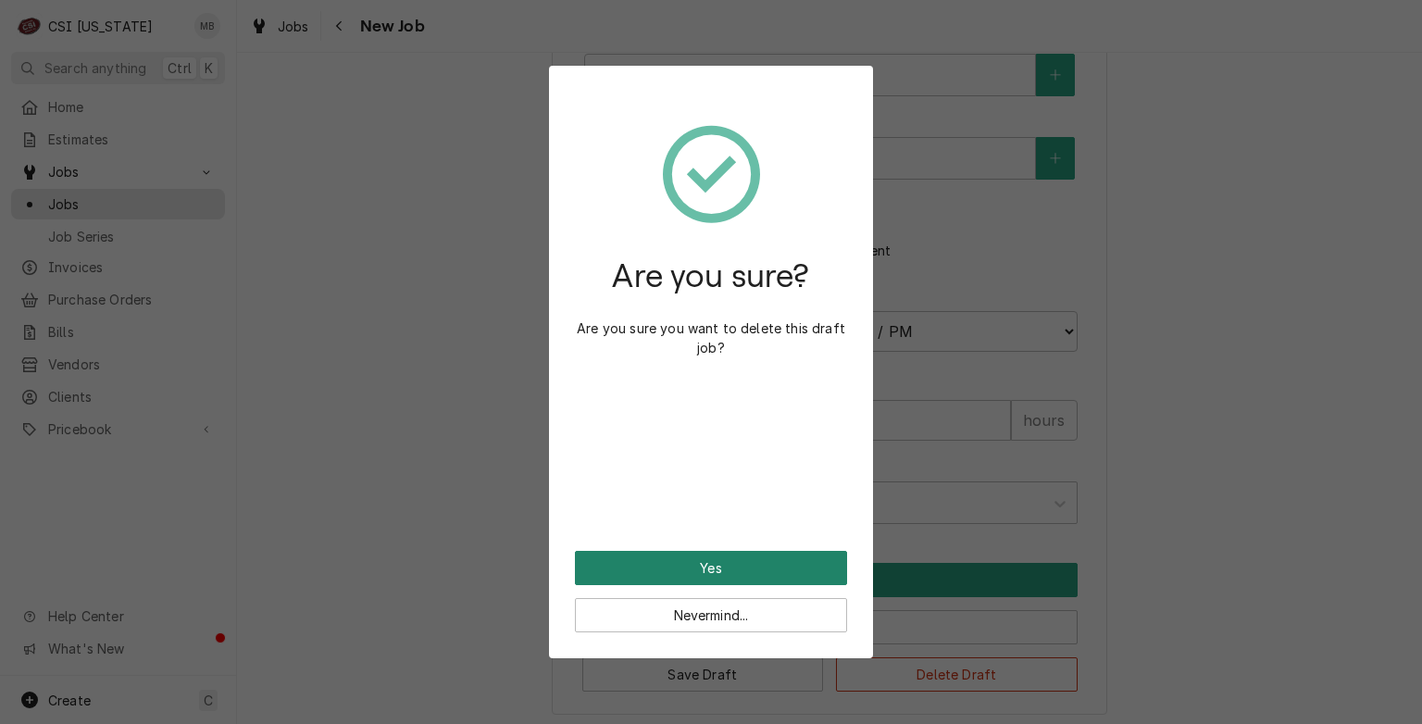
click at [764, 565] on button "Yes" at bounding box center [711, 568] width 272 height 34
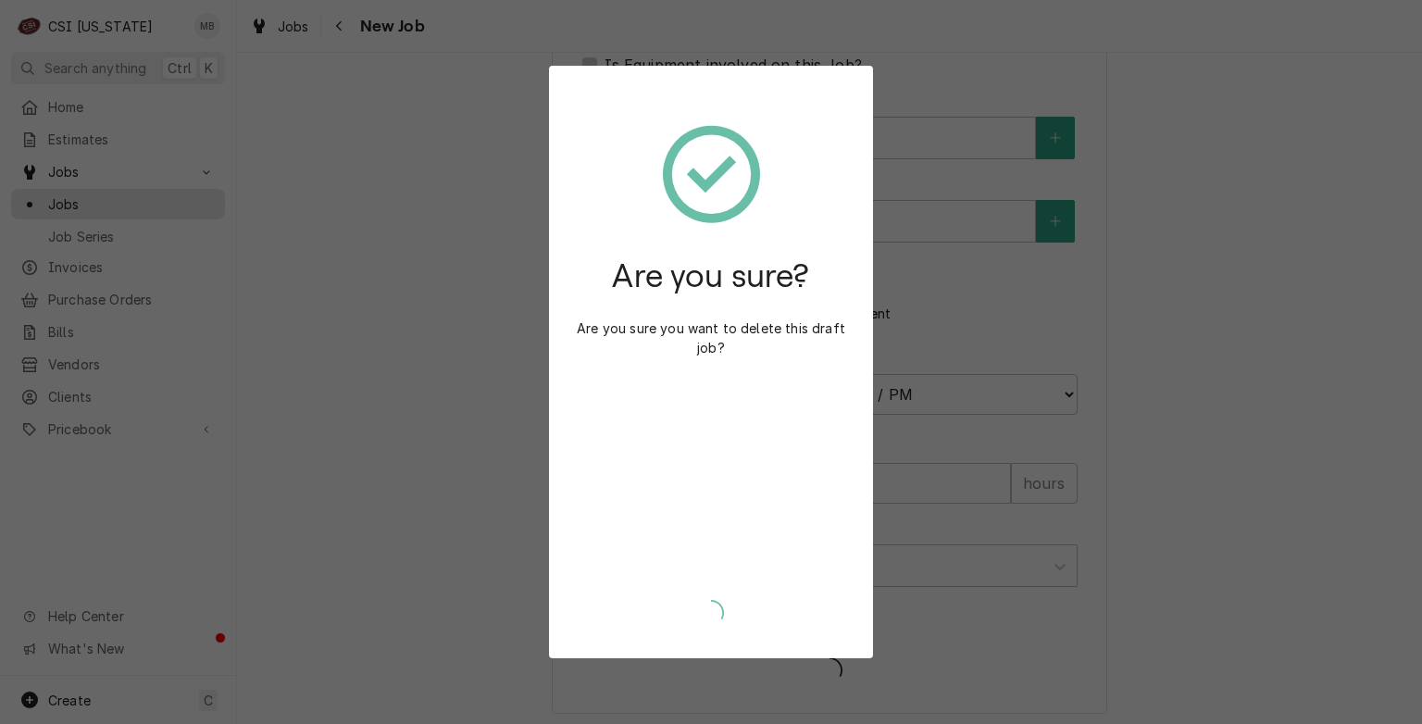
type textarea "x"
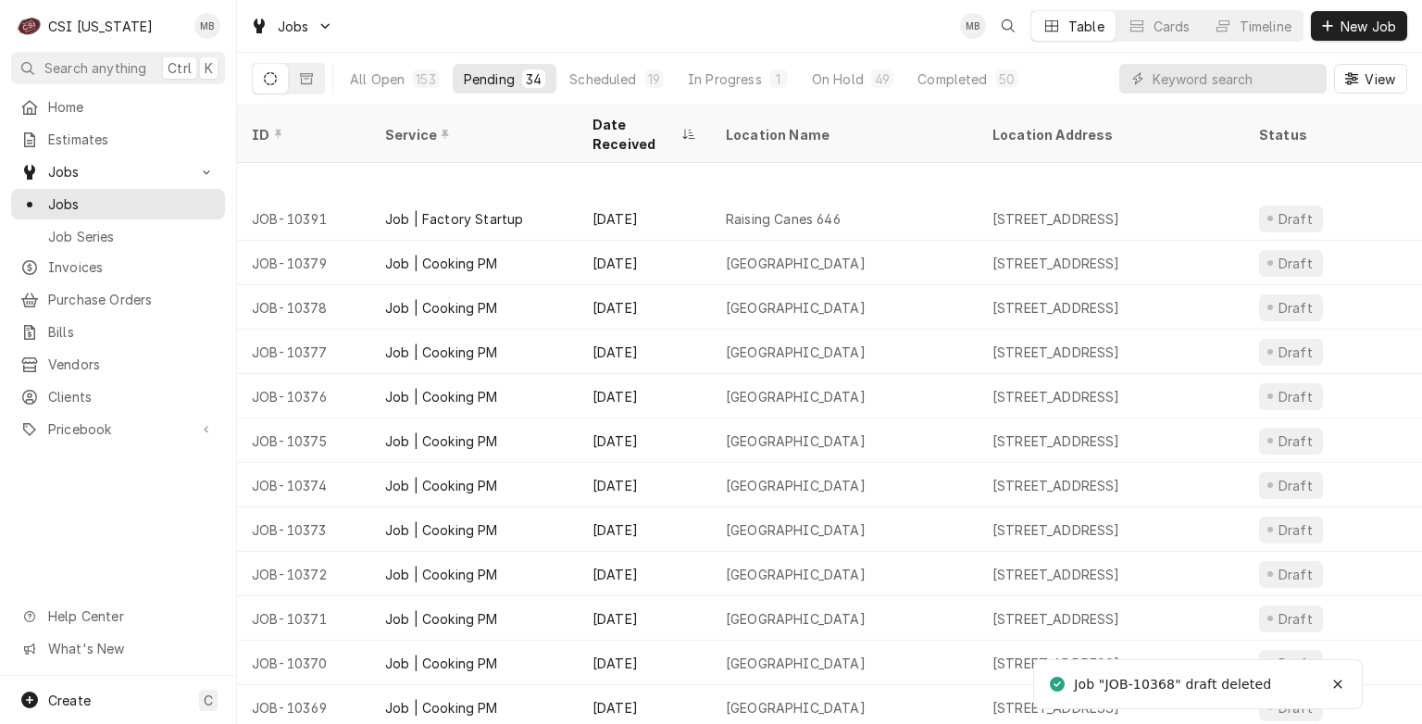
scroll to position [363, 0]
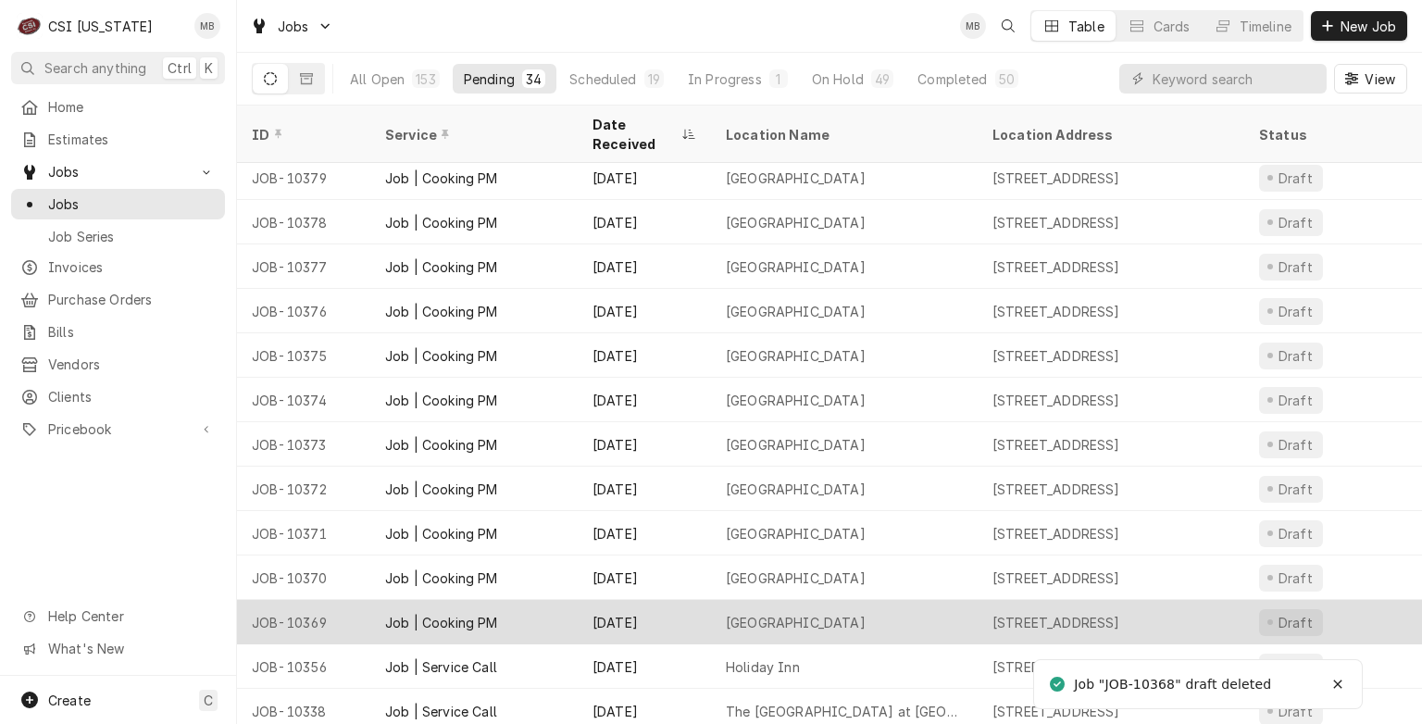
click at [772, 613] on div "Camden Station Elementary School" at bounding box center [796, 622] width 140 height 19
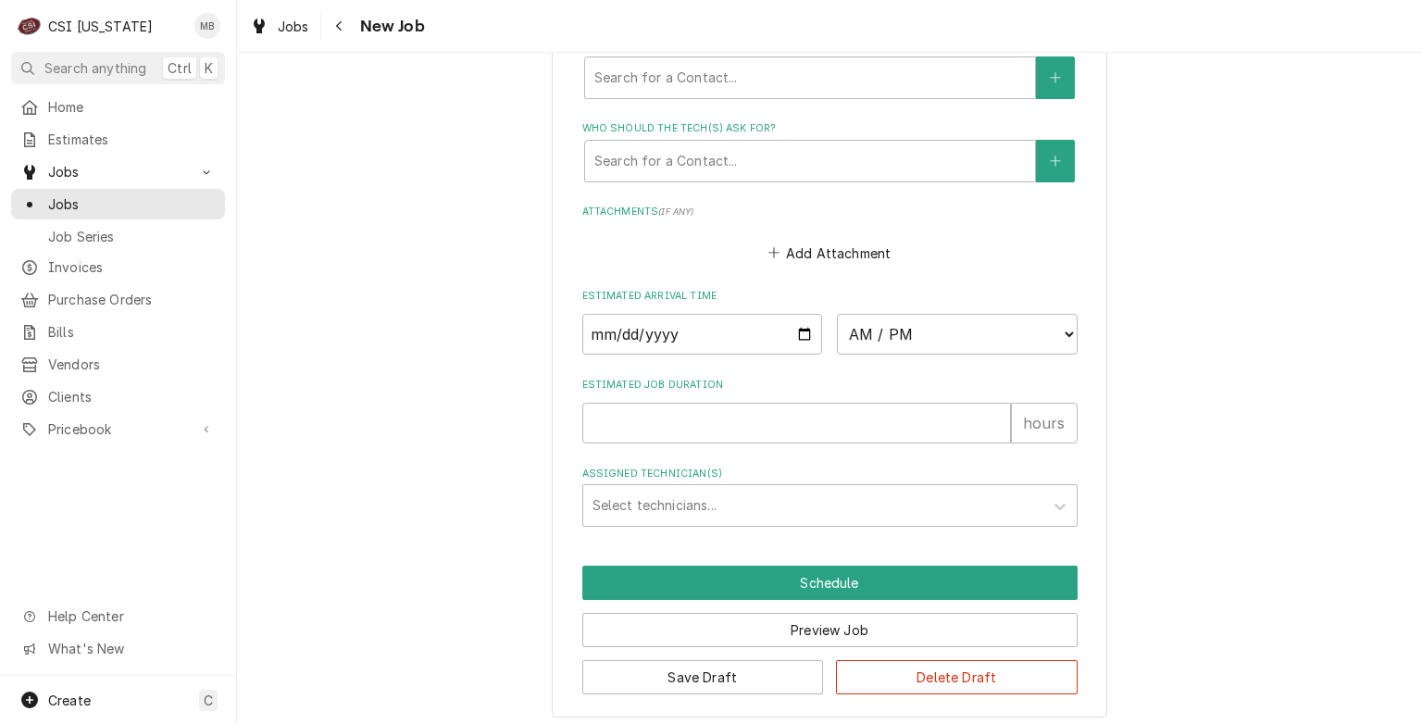
scroll to position [1614, 0]
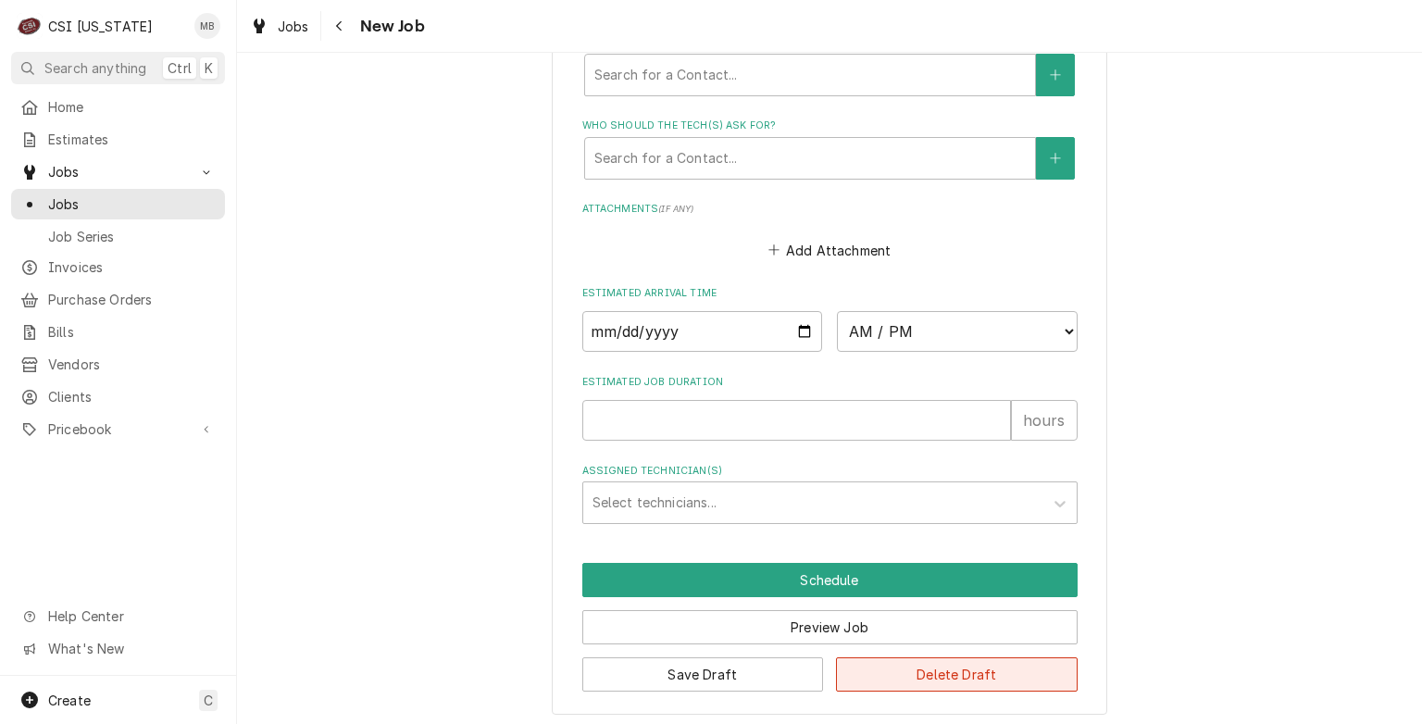
click at [950, 664] on button "Delete Draft" at bounding box center [957, 674] width 242 height 34
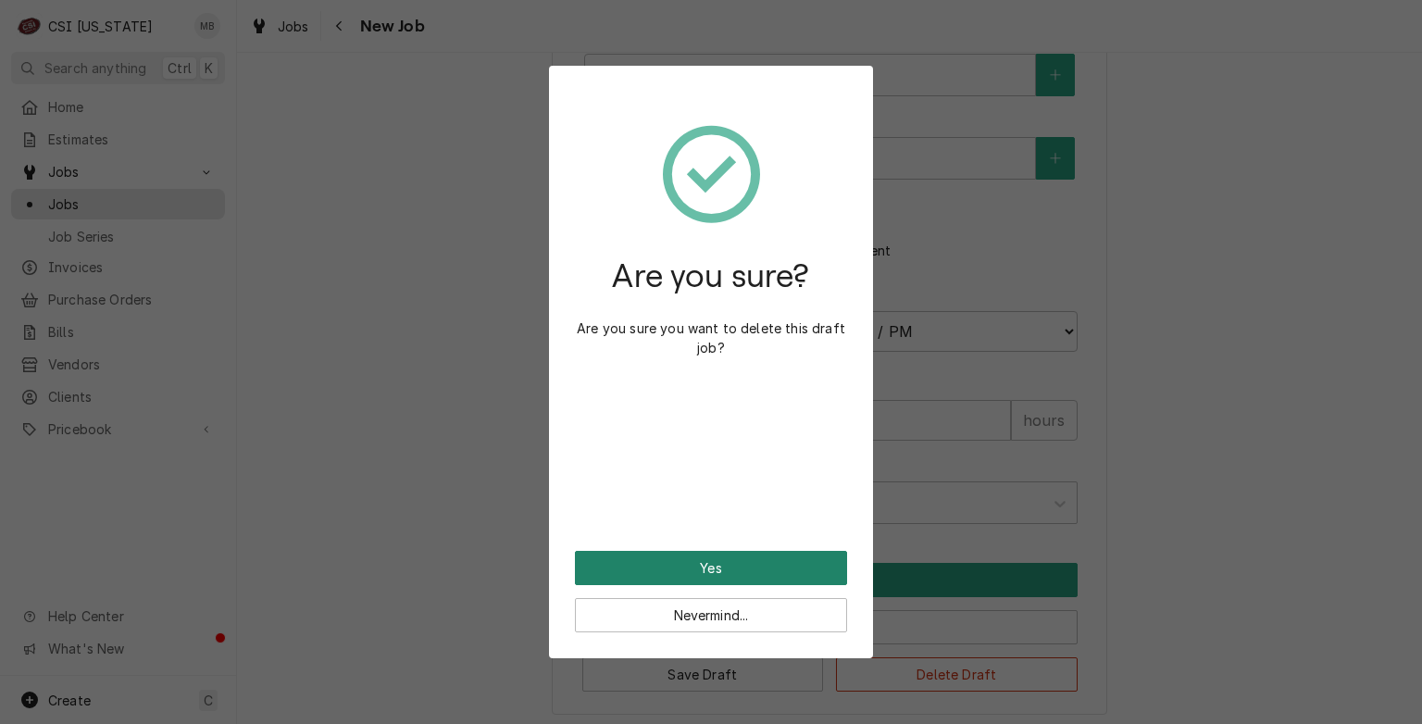
click at [764, 572] on button "Yes" at bounding box center [711, 568] width 272 height 34
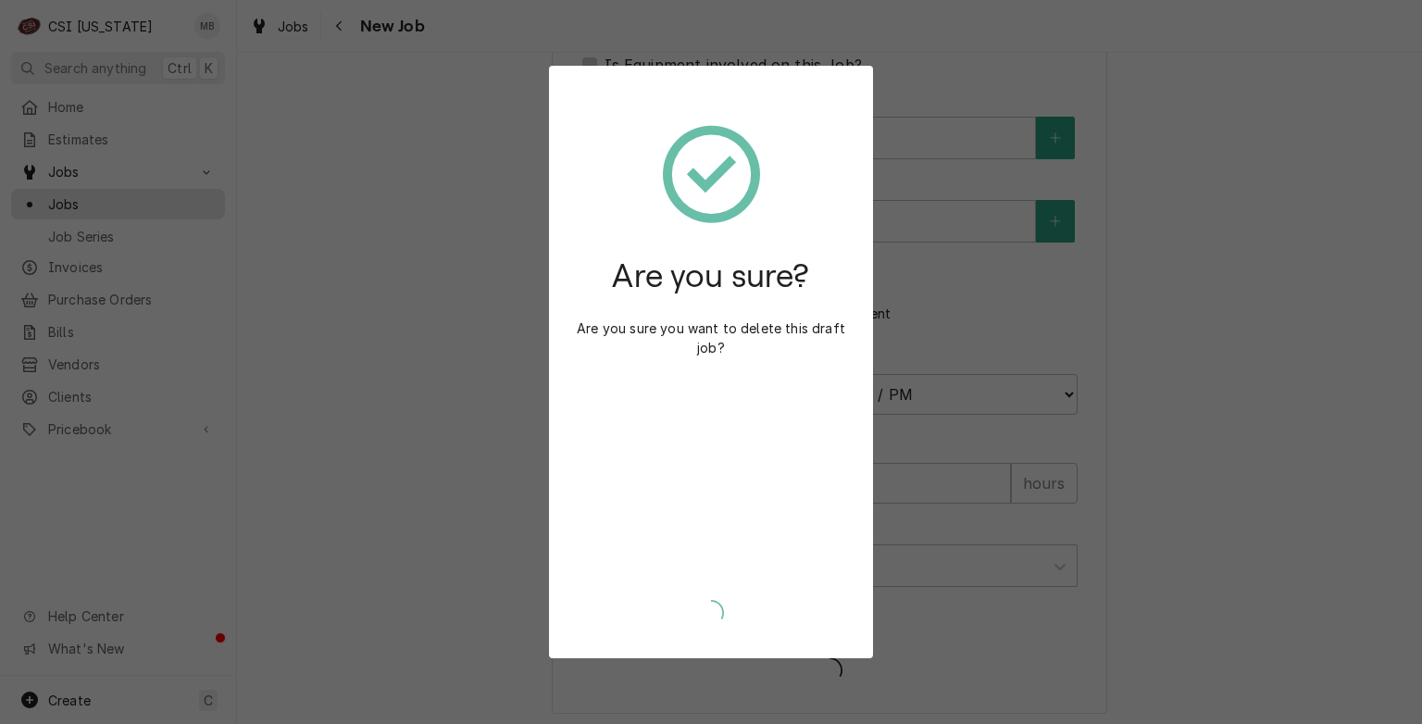
type textarea "x"
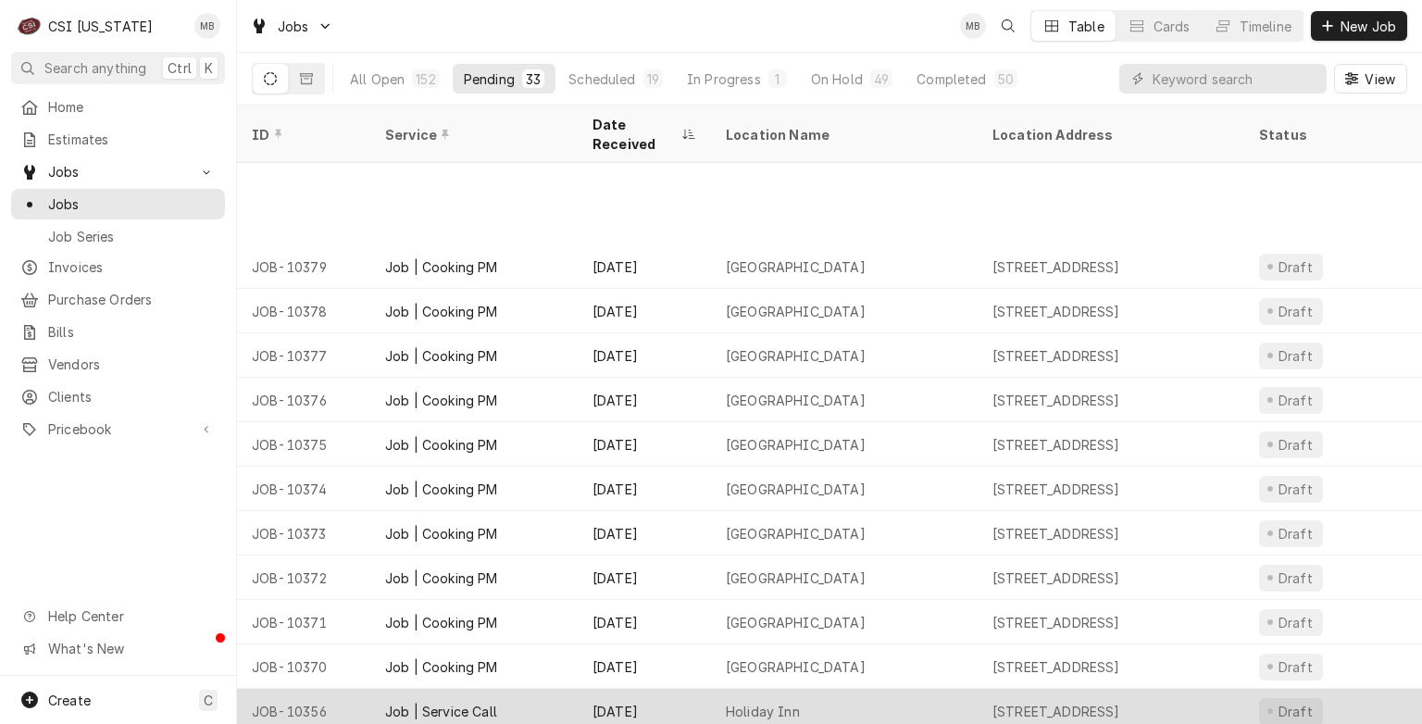
scroll to position [407, 0]
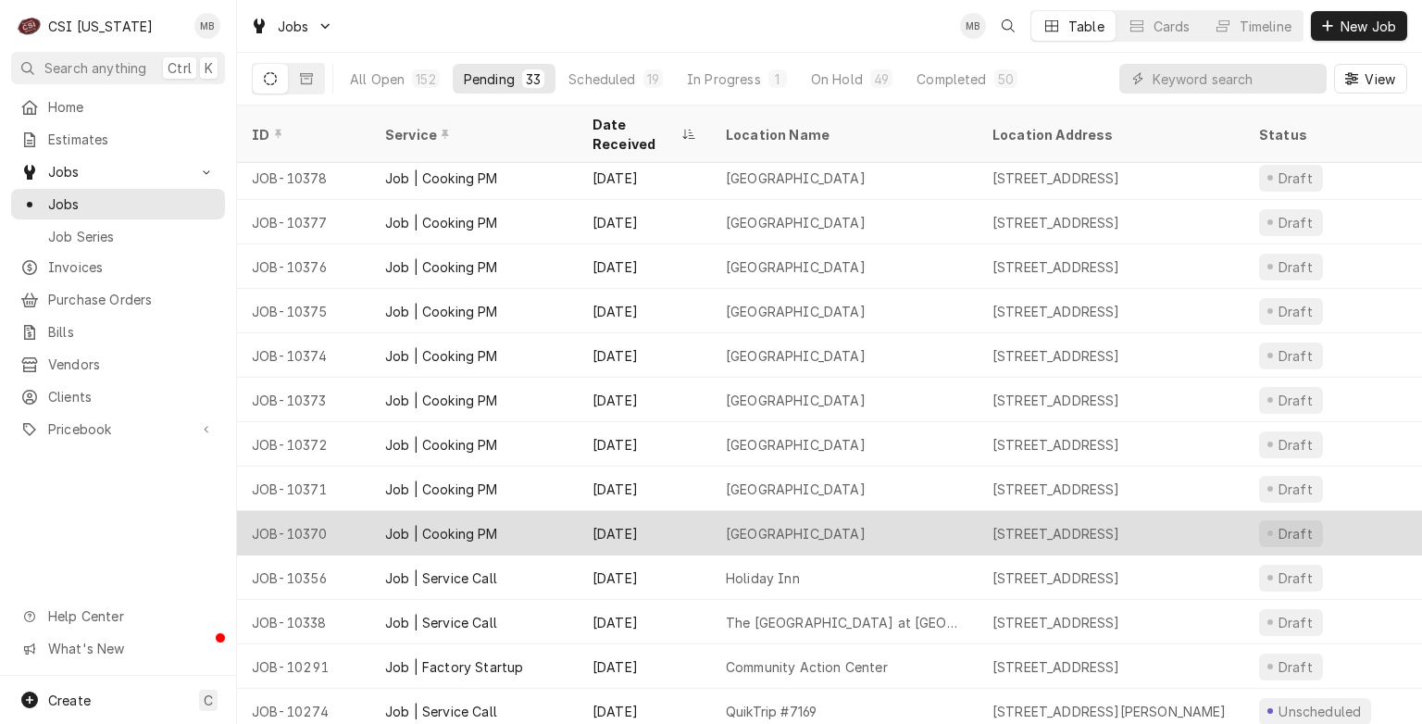
click at [772, 520] on div "Centerfield Elementary School" at bounding box center [844, 533] width 267 height 44
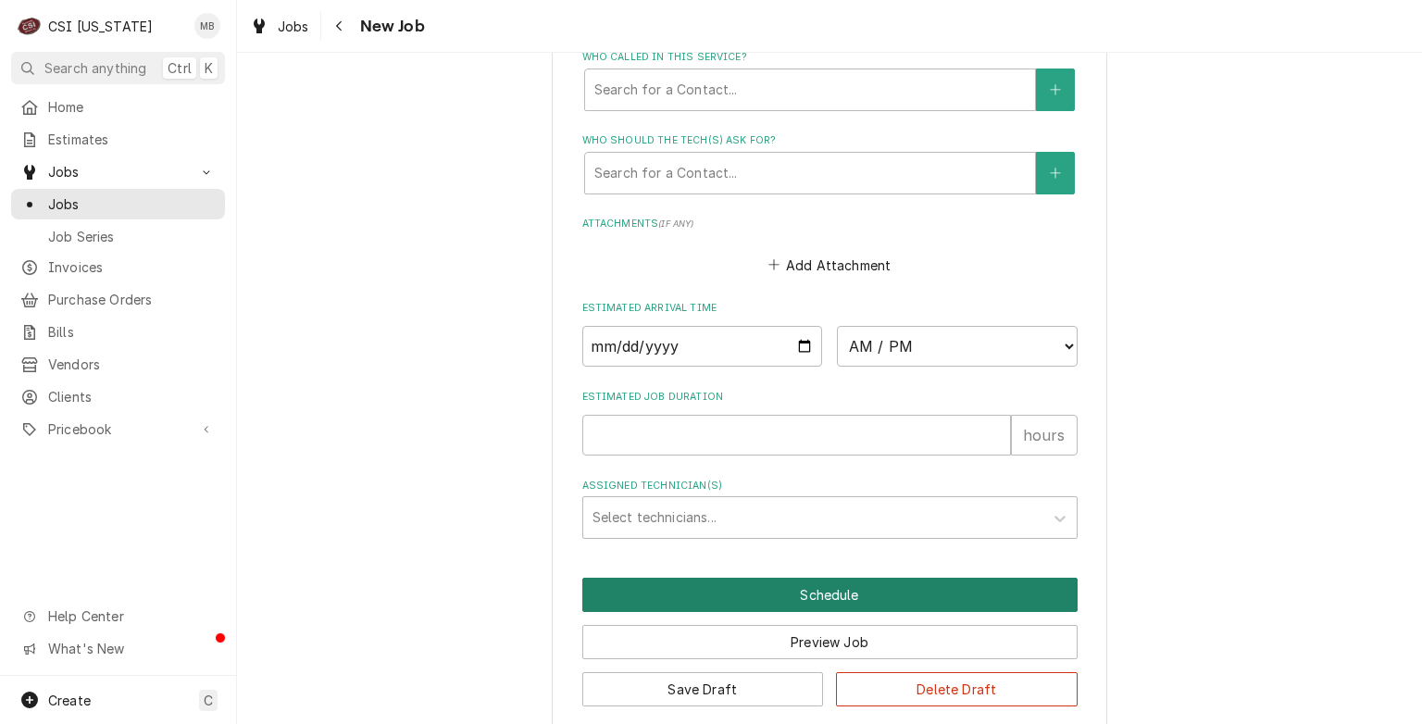
scroll to position [1614, 0]
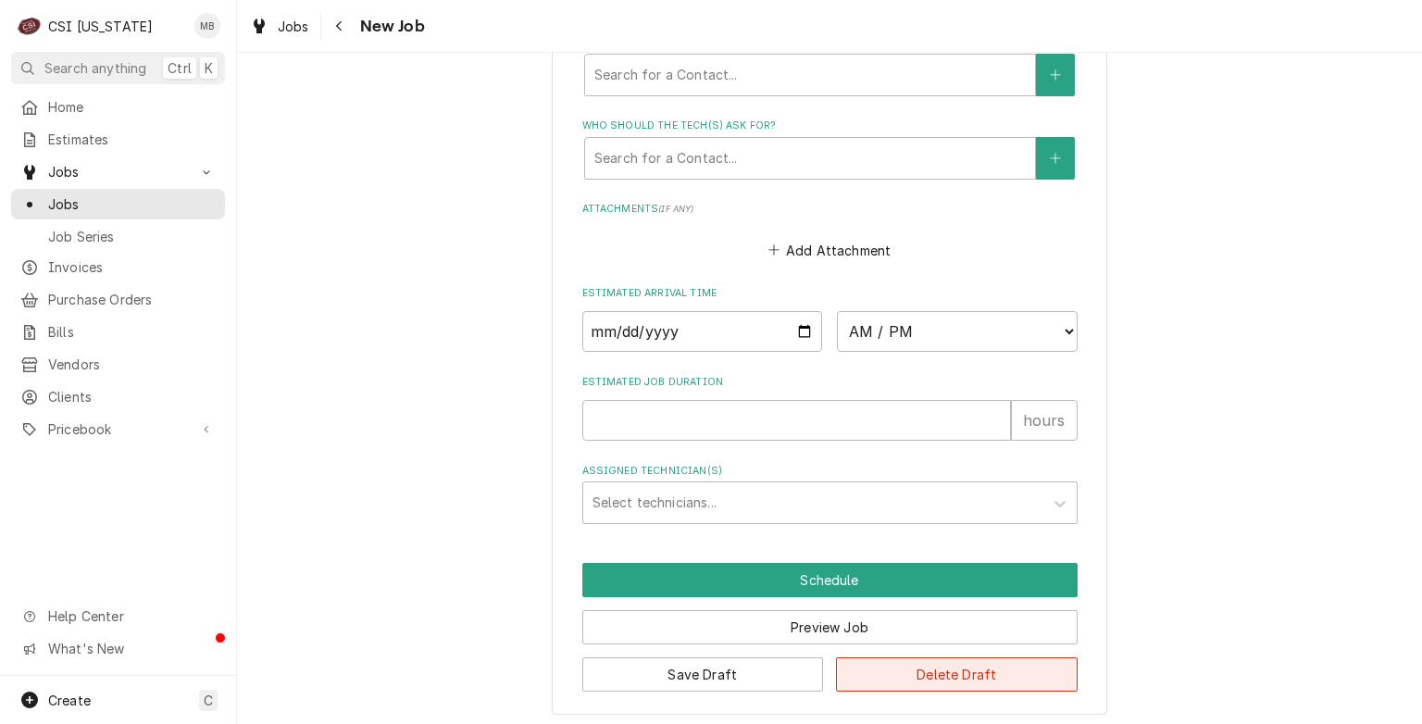
click at [921, 674] on button "Delete Draft" at bounding box center [957, 674] width 242 height 34
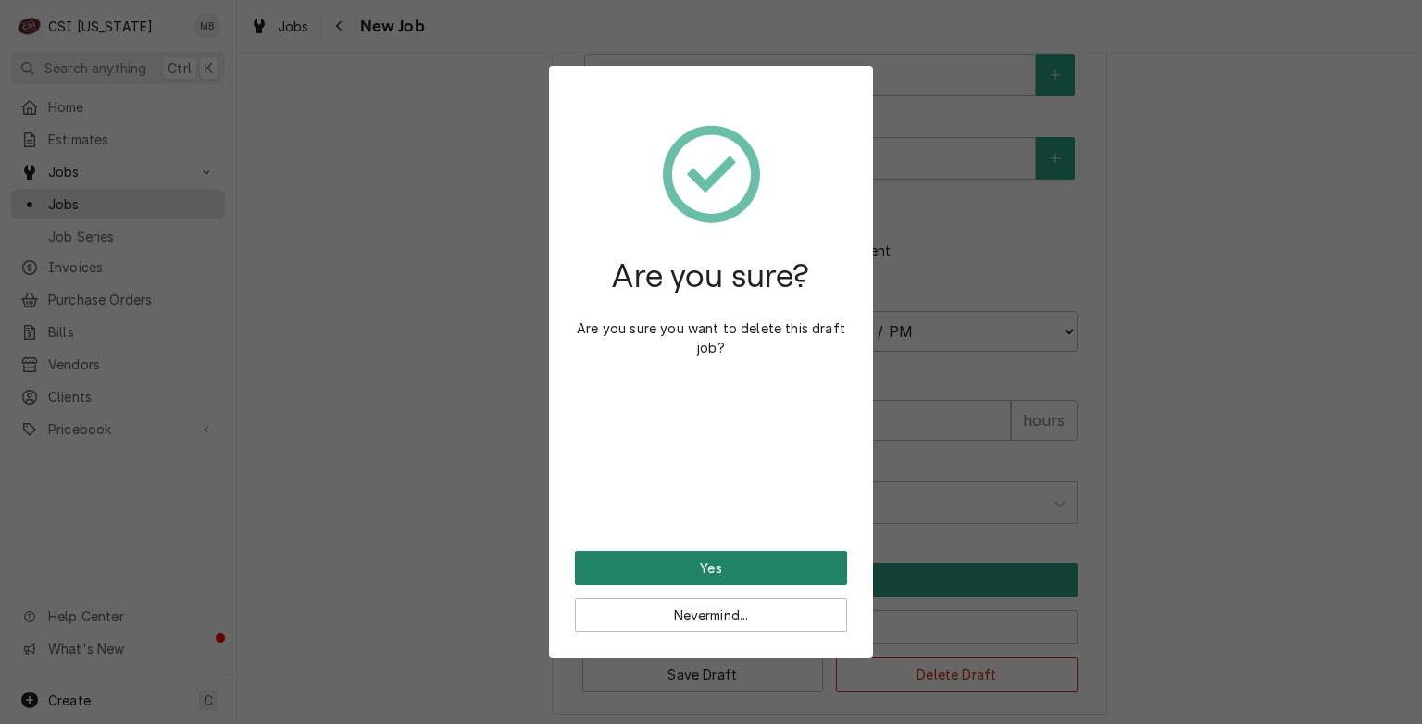
click at [717, 579] on button "Yes" at bounding box center [711, 568] width 272 height 34
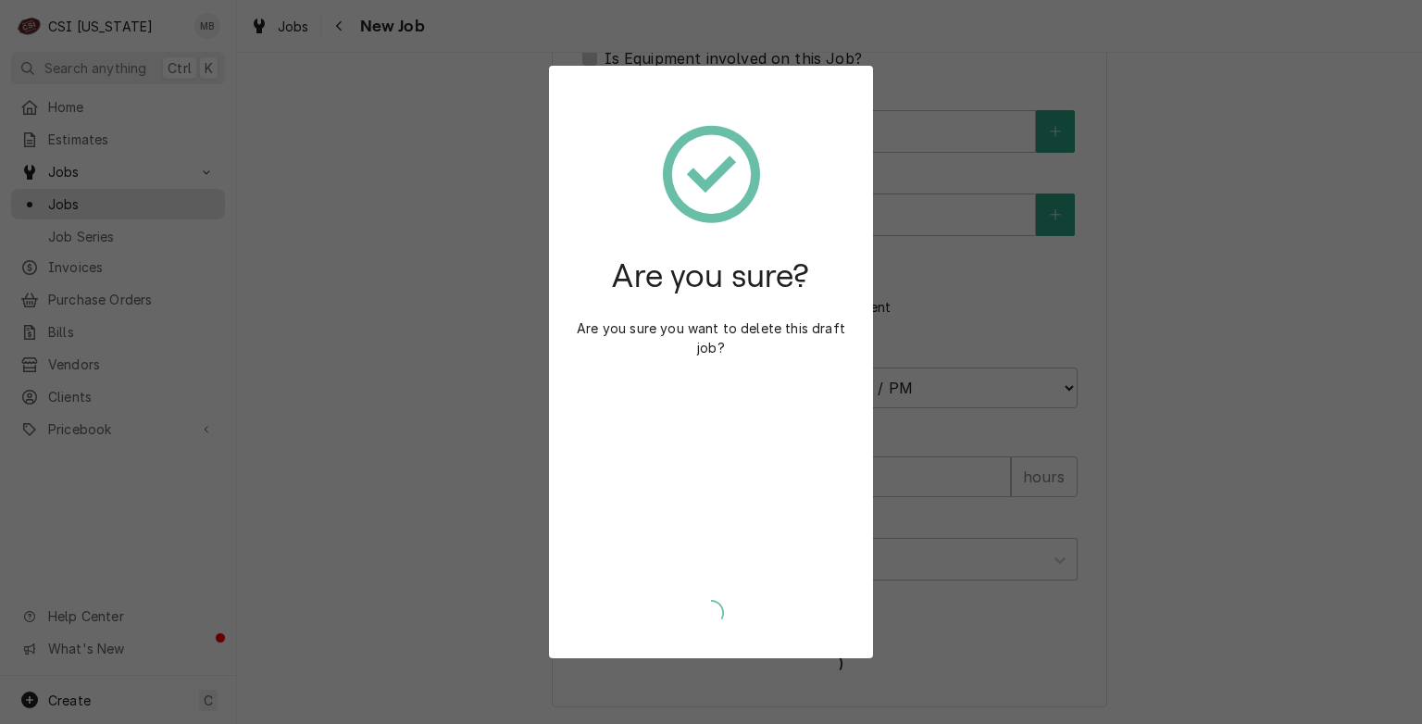
scroll to position [1551, 0]
type textarea "x"
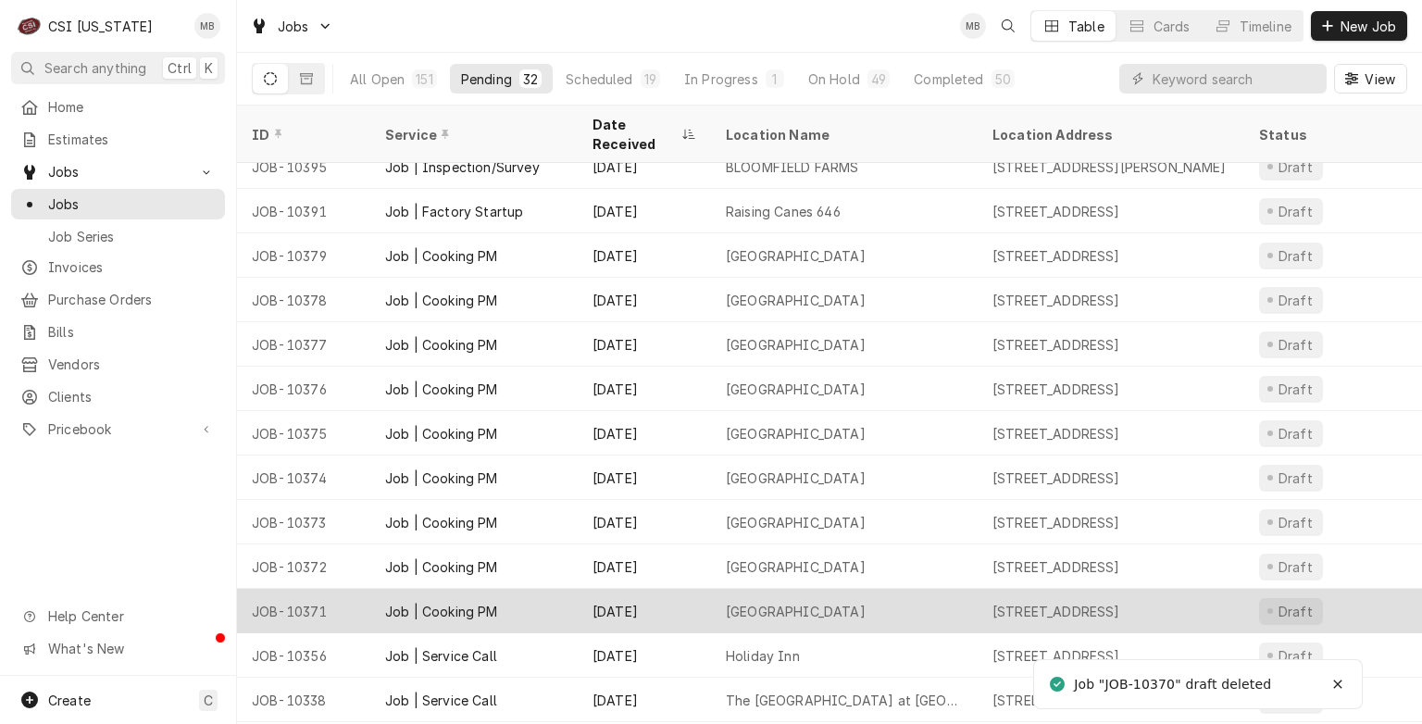
scroll to position [318, 0]
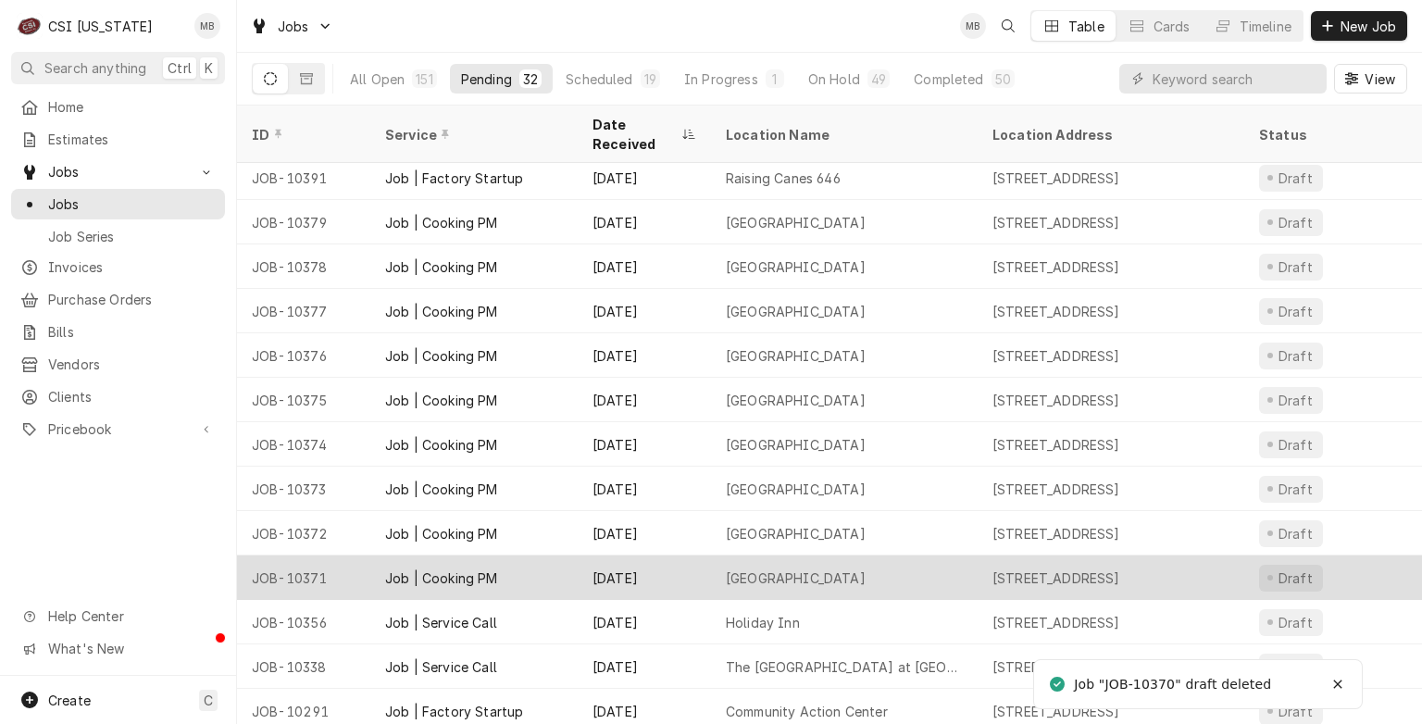
click at [758, 568] on div "[GEOGRAPHIC_DATA]" at bounding box center [796, 577] width 140 height 19
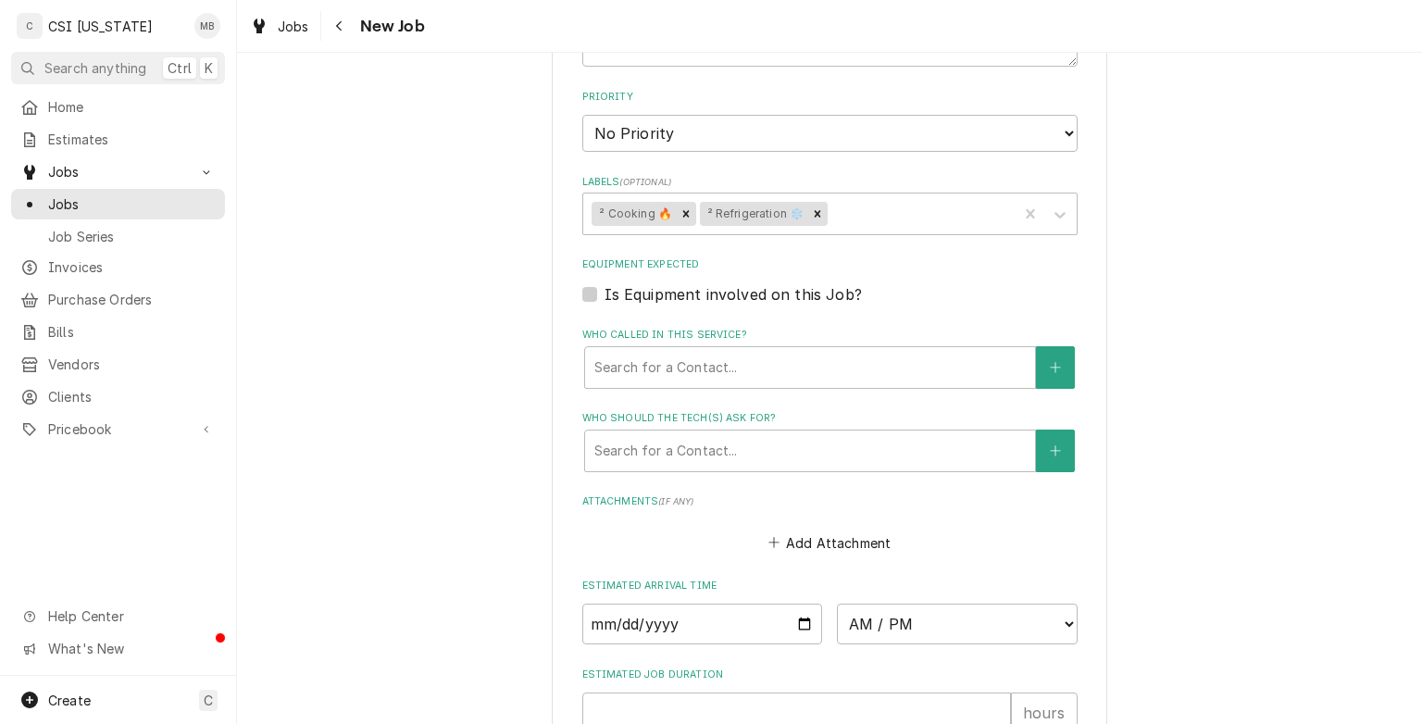
scroll to position [1574, 0]
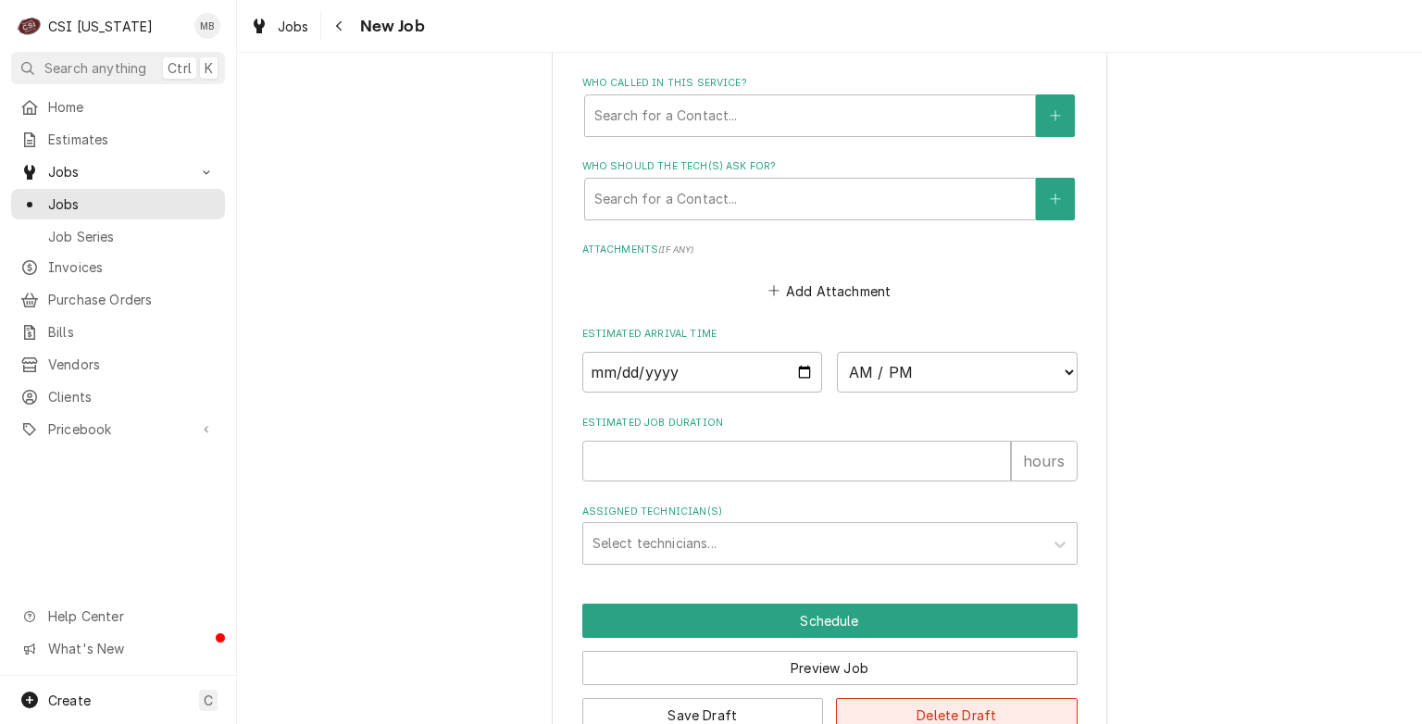
click at [932, 702] on button "Delete Draft" at bounding box center [957, 715] width 242 height 34
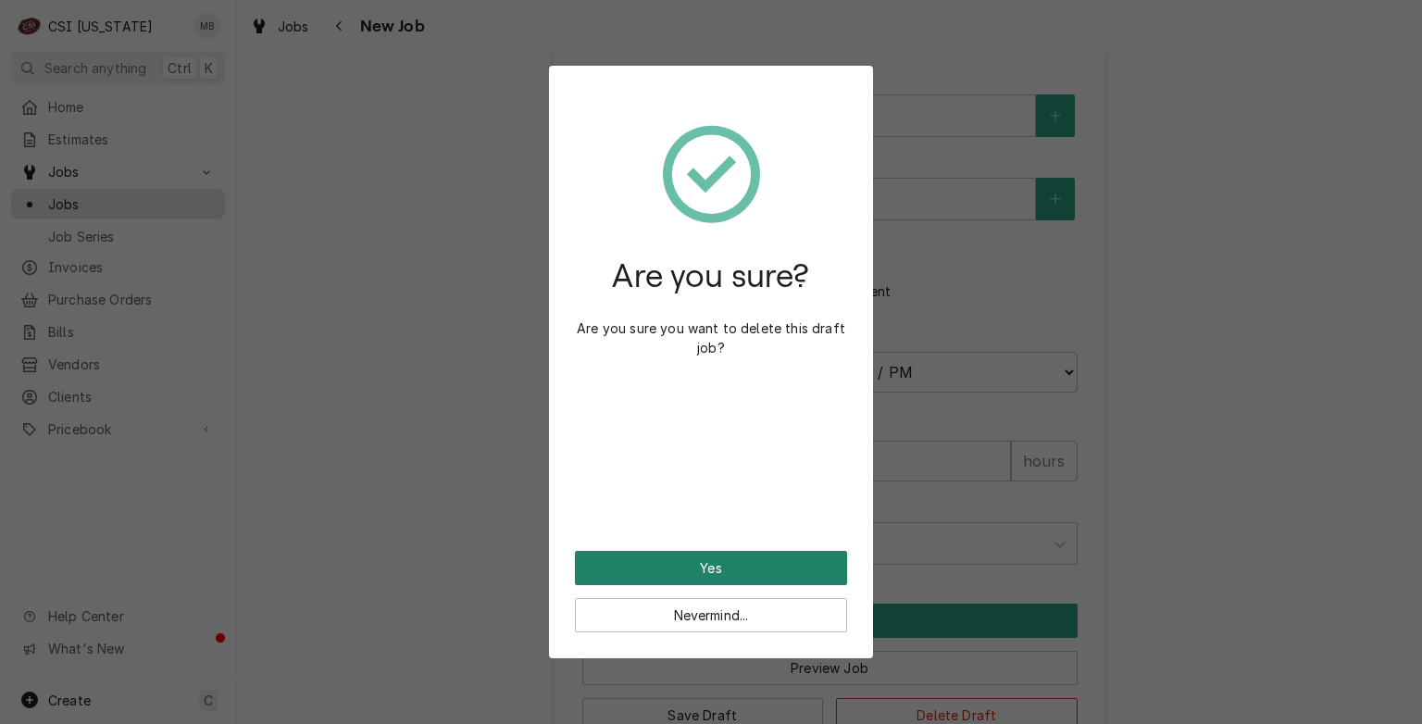
click at [629, 578] on button "Yes" at bounding box center [711, 568] width 272 height 34
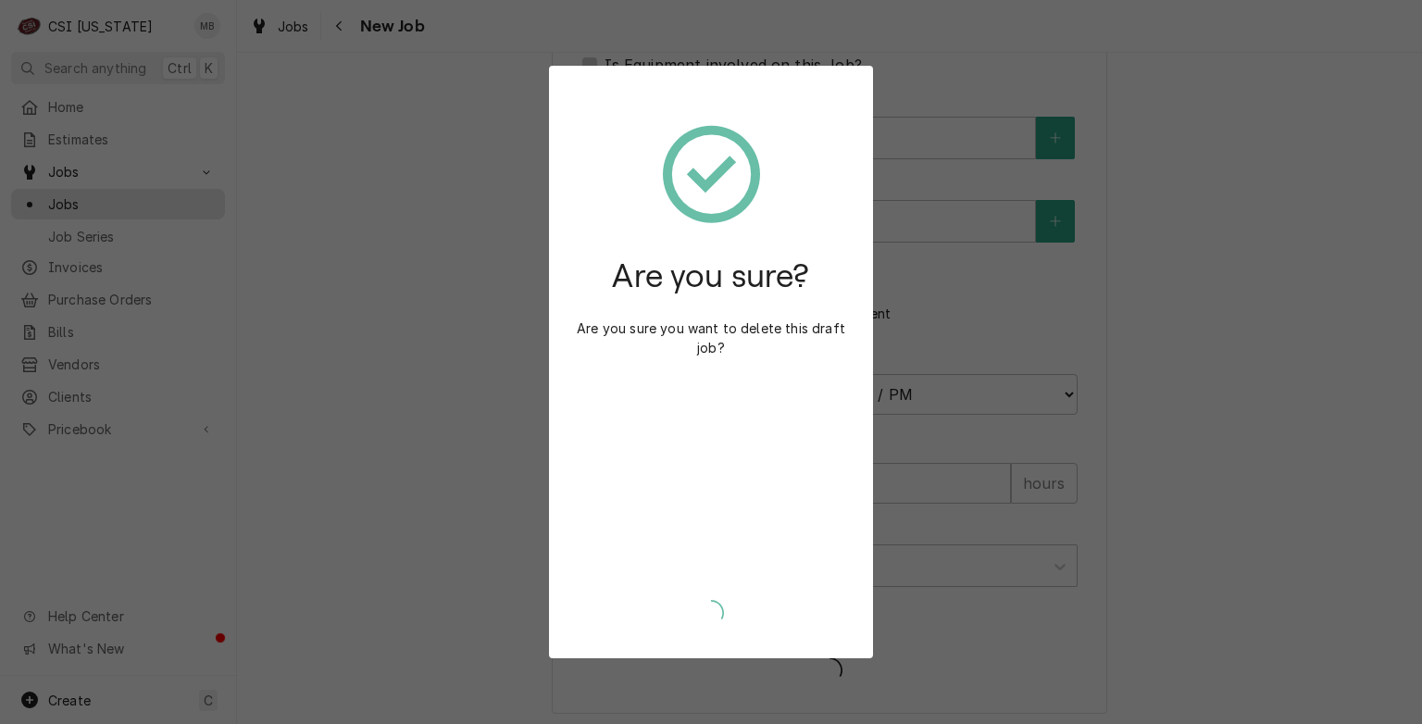
type textarea "x"
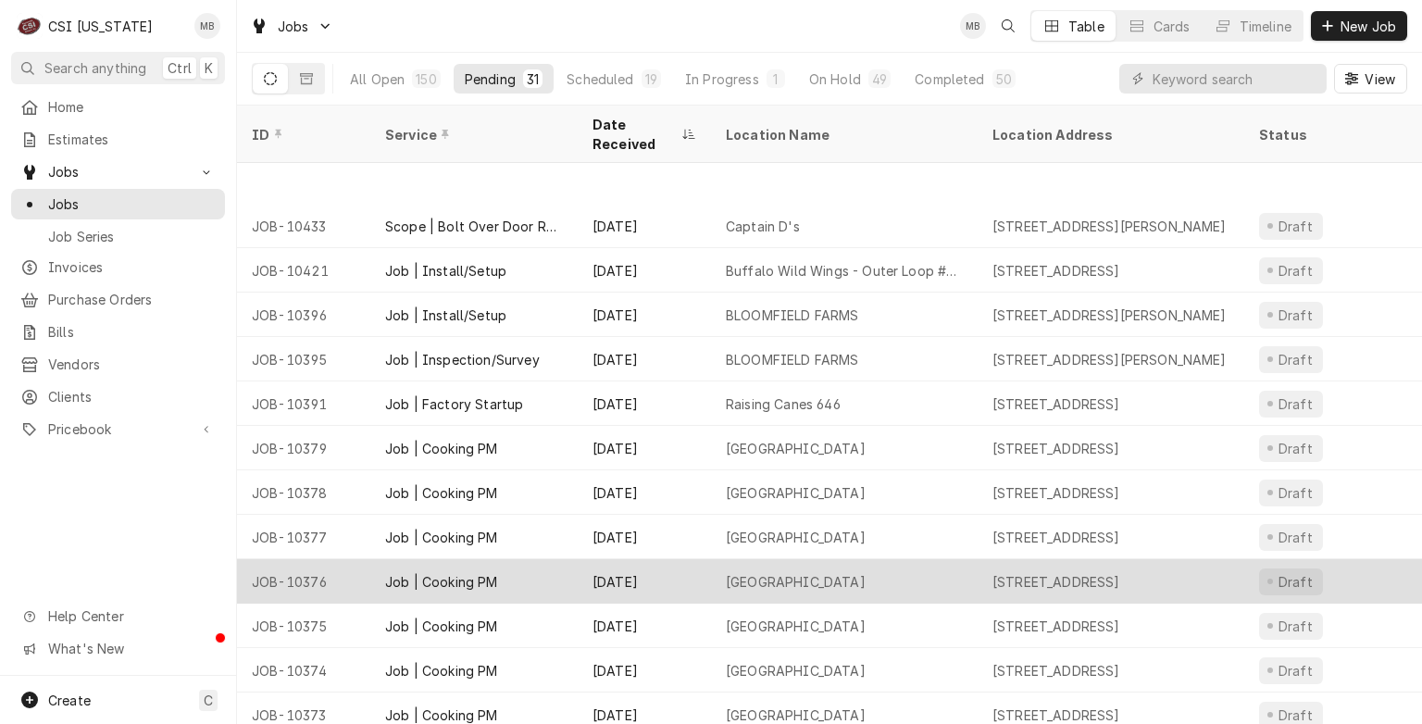
scroll to position [230, 0]
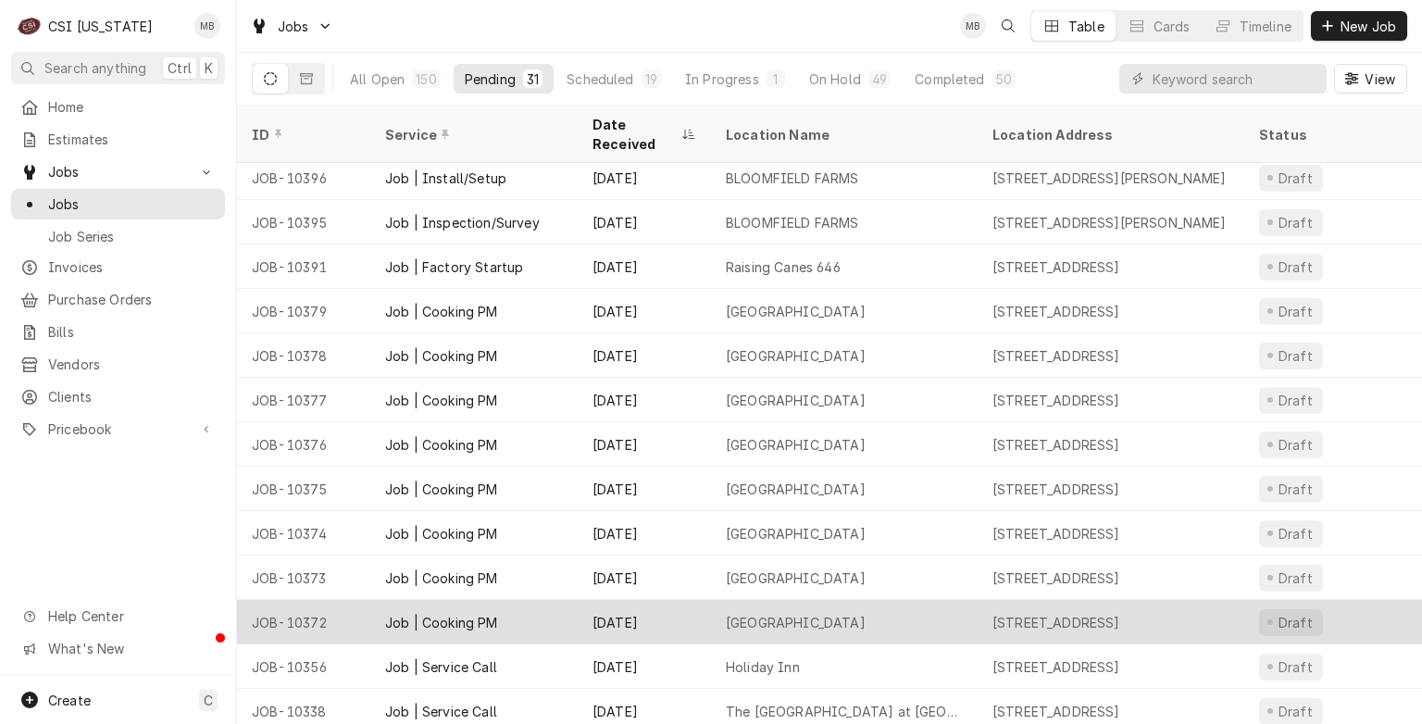
click at [622, 610] on div "Jul 30" at bounding box center [644, 622] width 133 height 44
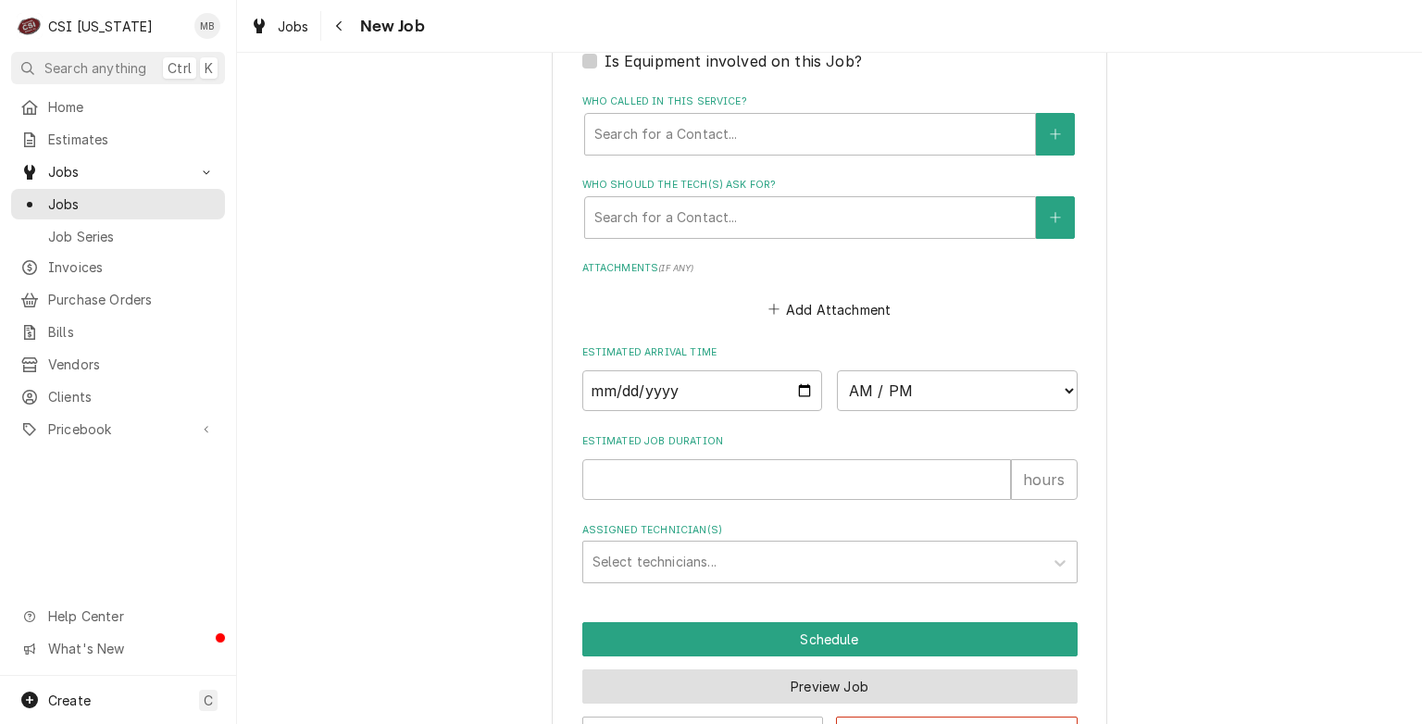
scroll to position [1614, 0]
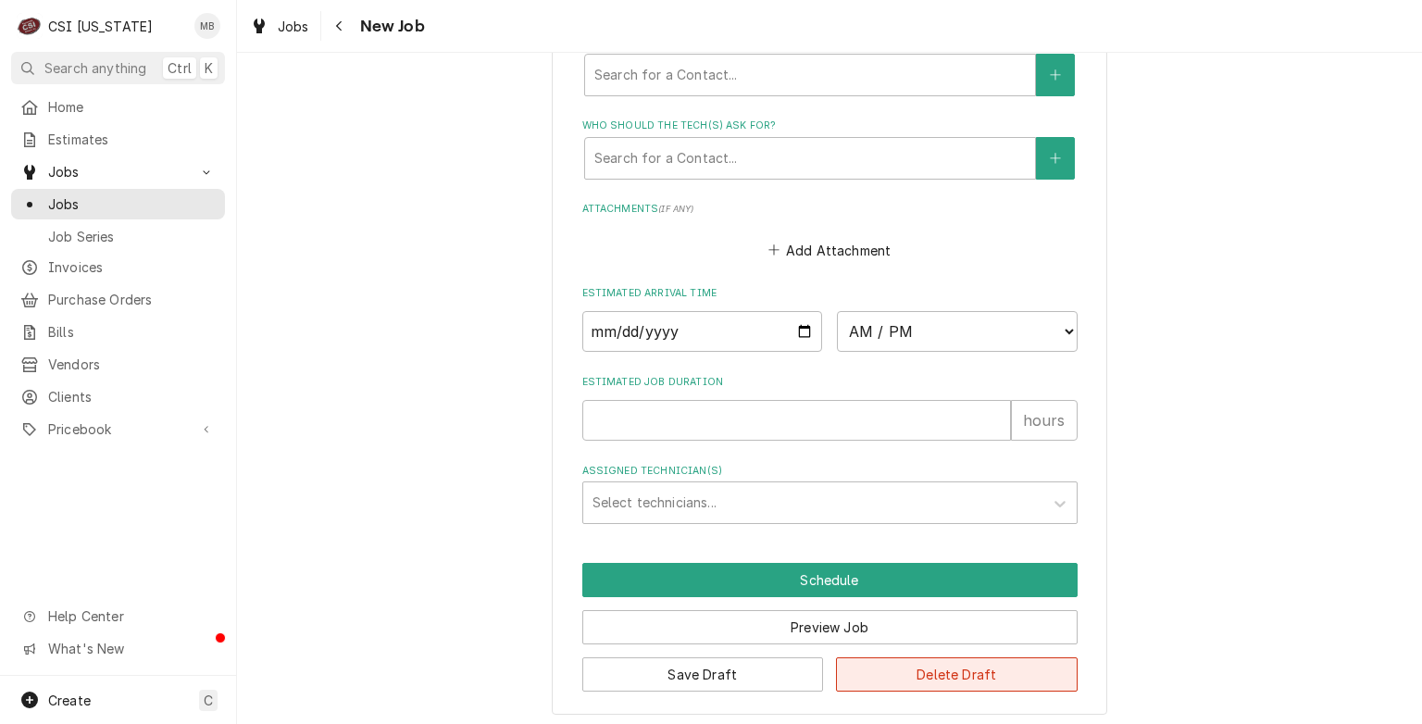
click at [963, 672] on button "Delete Draft" at bounding box center [957, 674] width 242 height 34
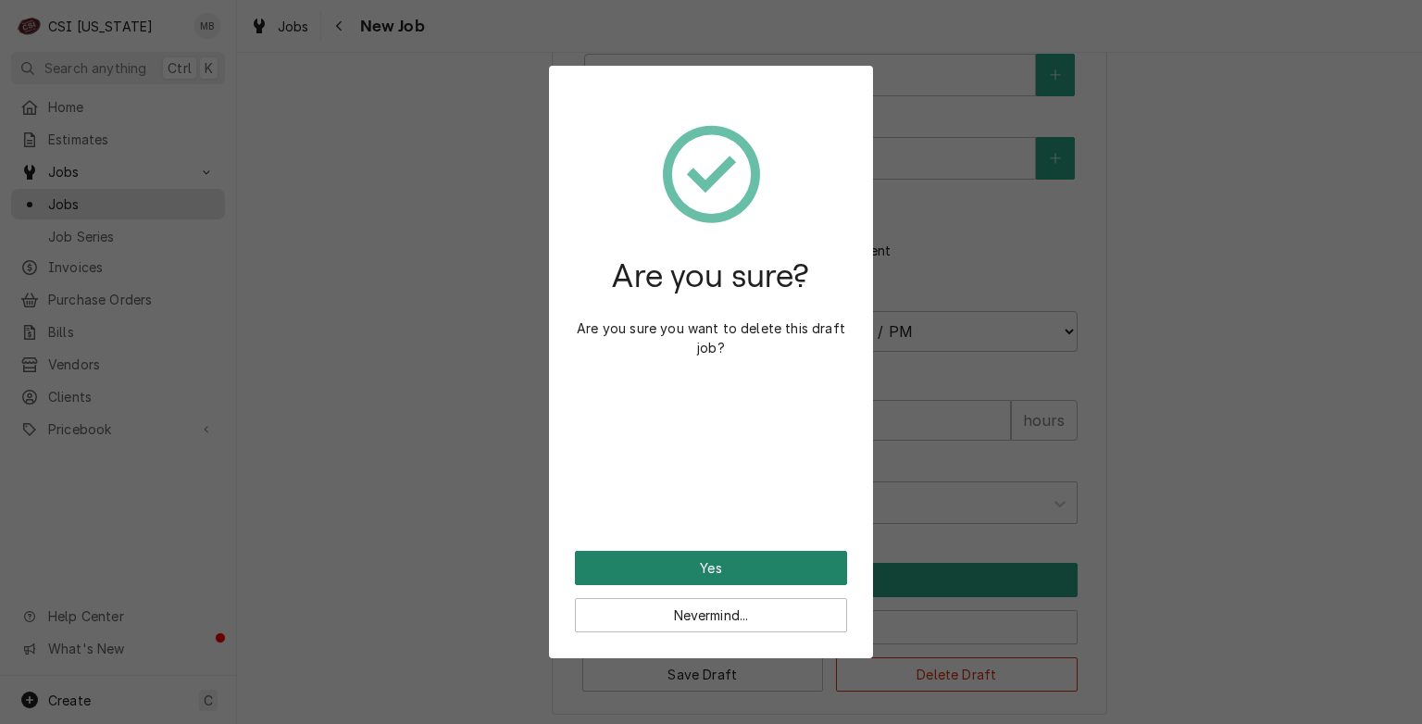
click at [817, 579] on button "Yes" at bounding box center [711, 568] width 272 height 34
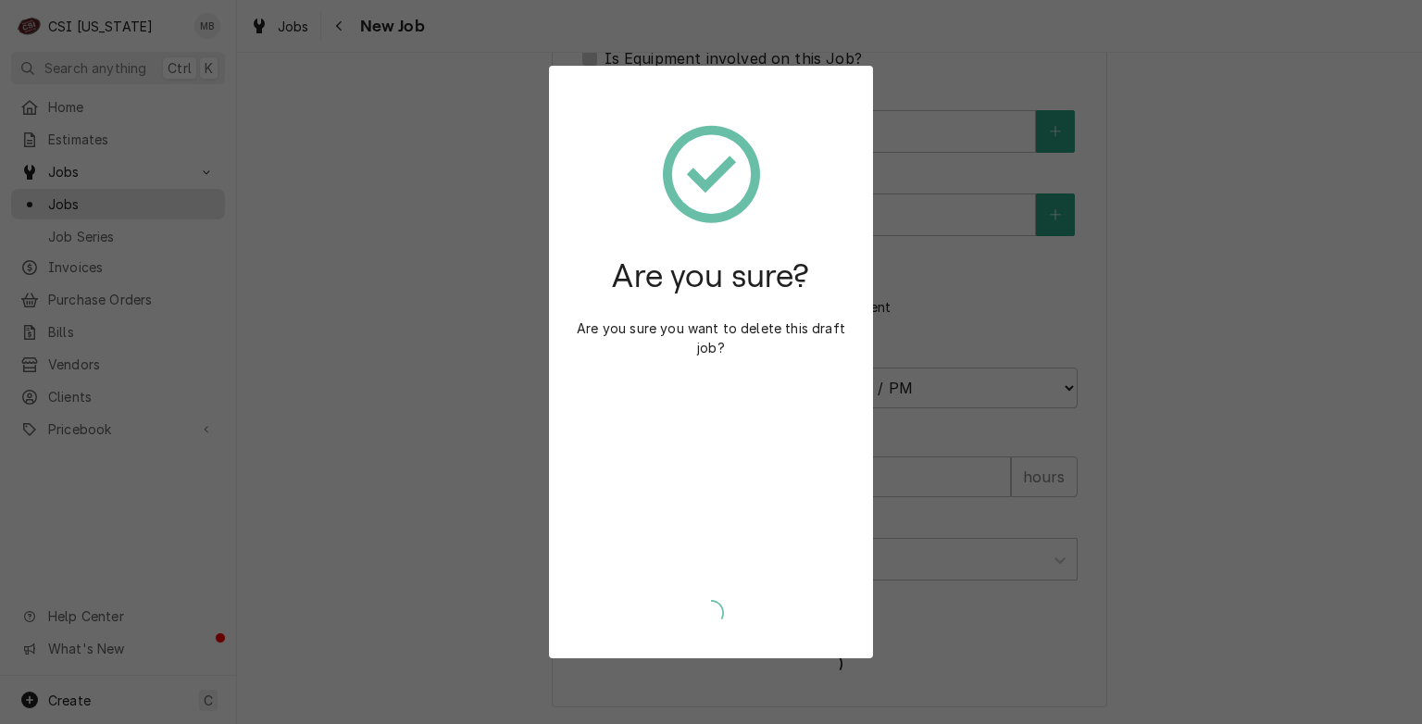
scroll to position [1551, 0]
type textarea "x"
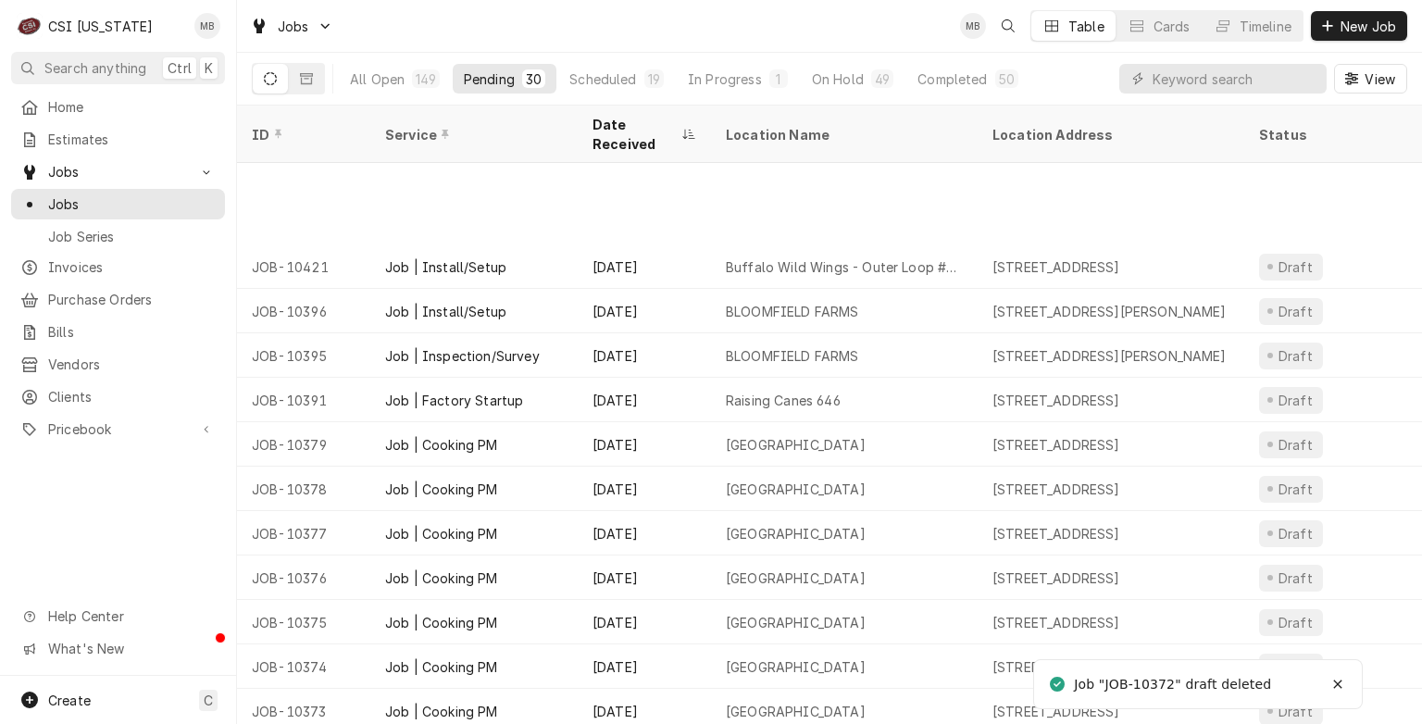
scroll to position [230, 0]
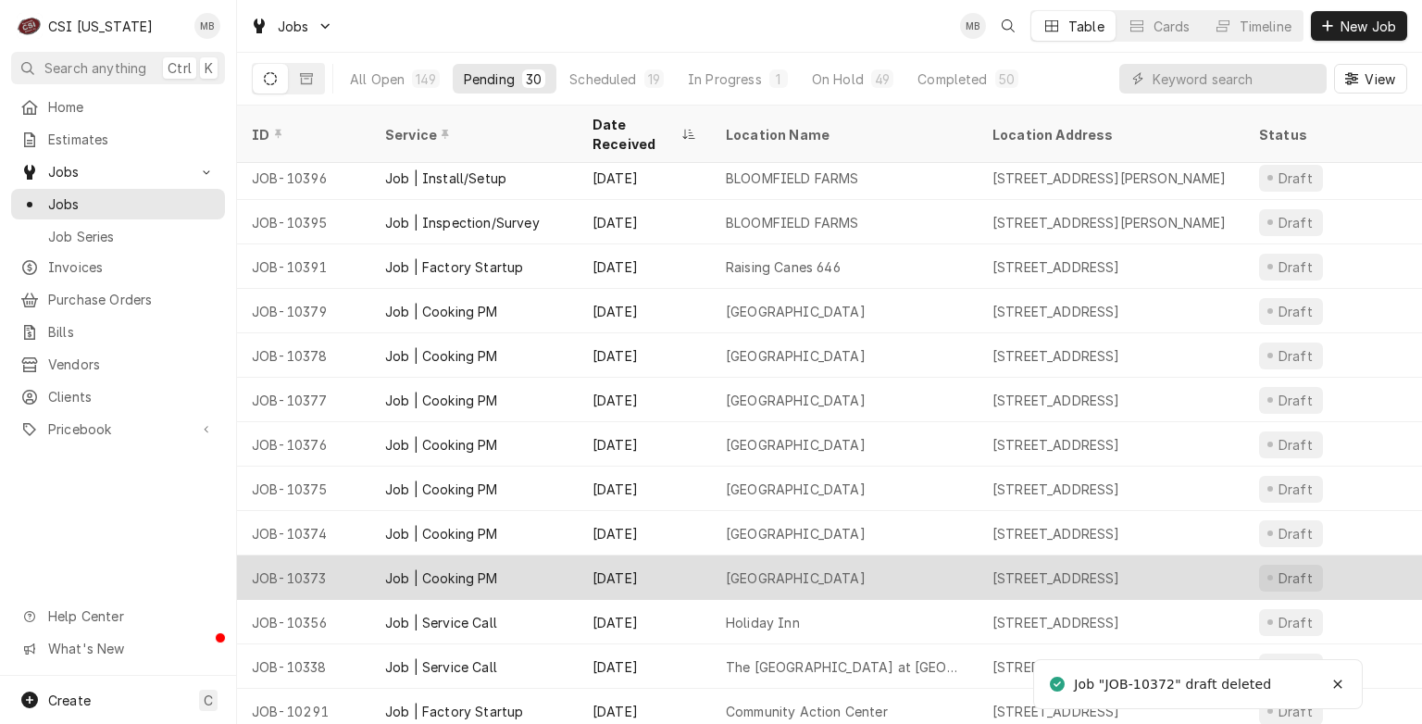
click at [826, 568] on div "Goshen Elementary School" at bounding box center [796, 577] width 140 height 19
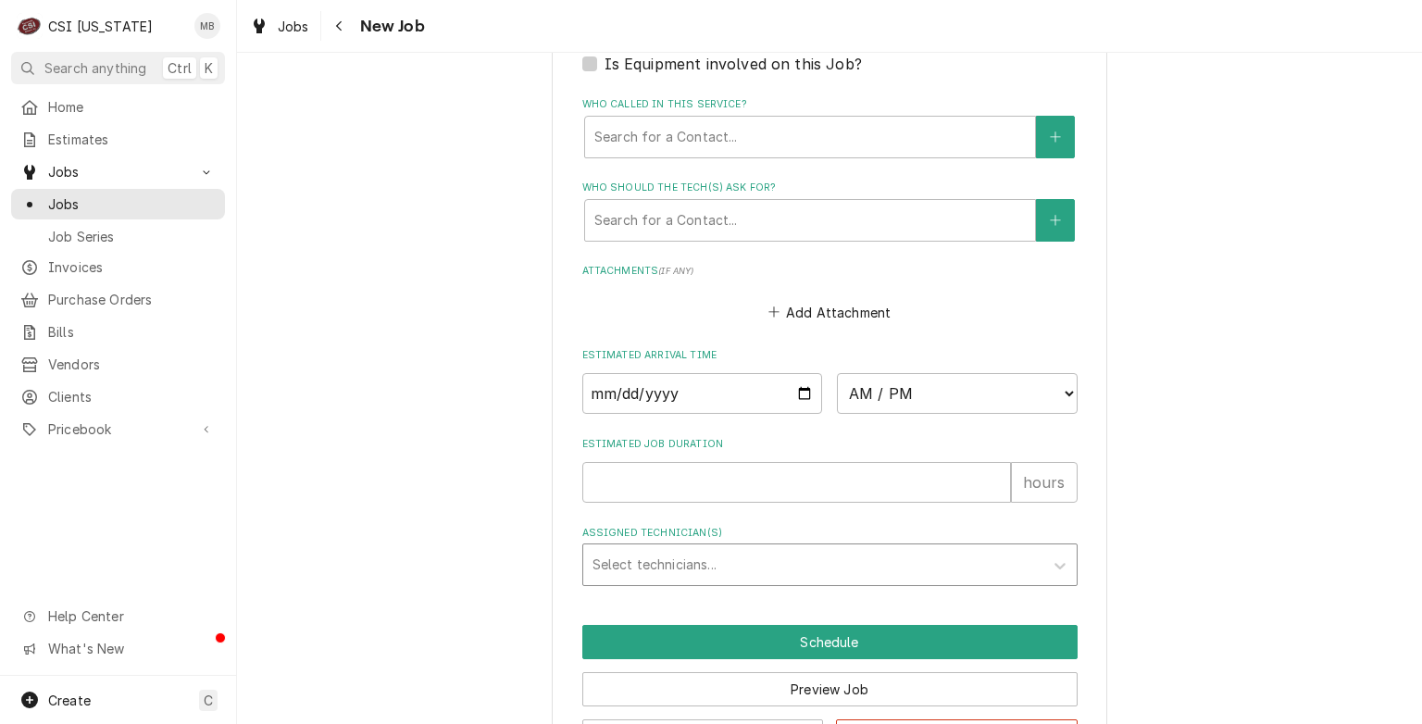
scroll to position [1614, 0]
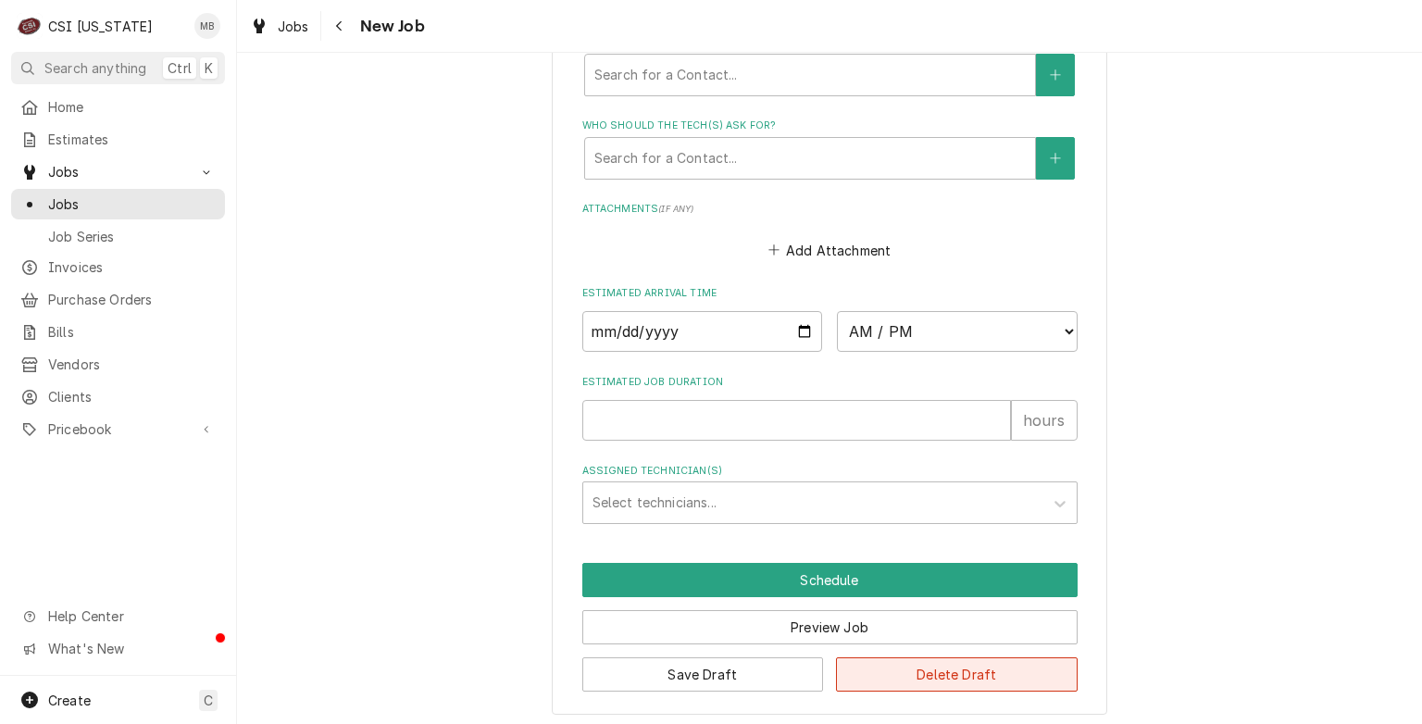
click at [894, 661] on button "Delete Draft" at bounding box center [957, 674] width 242 height 34
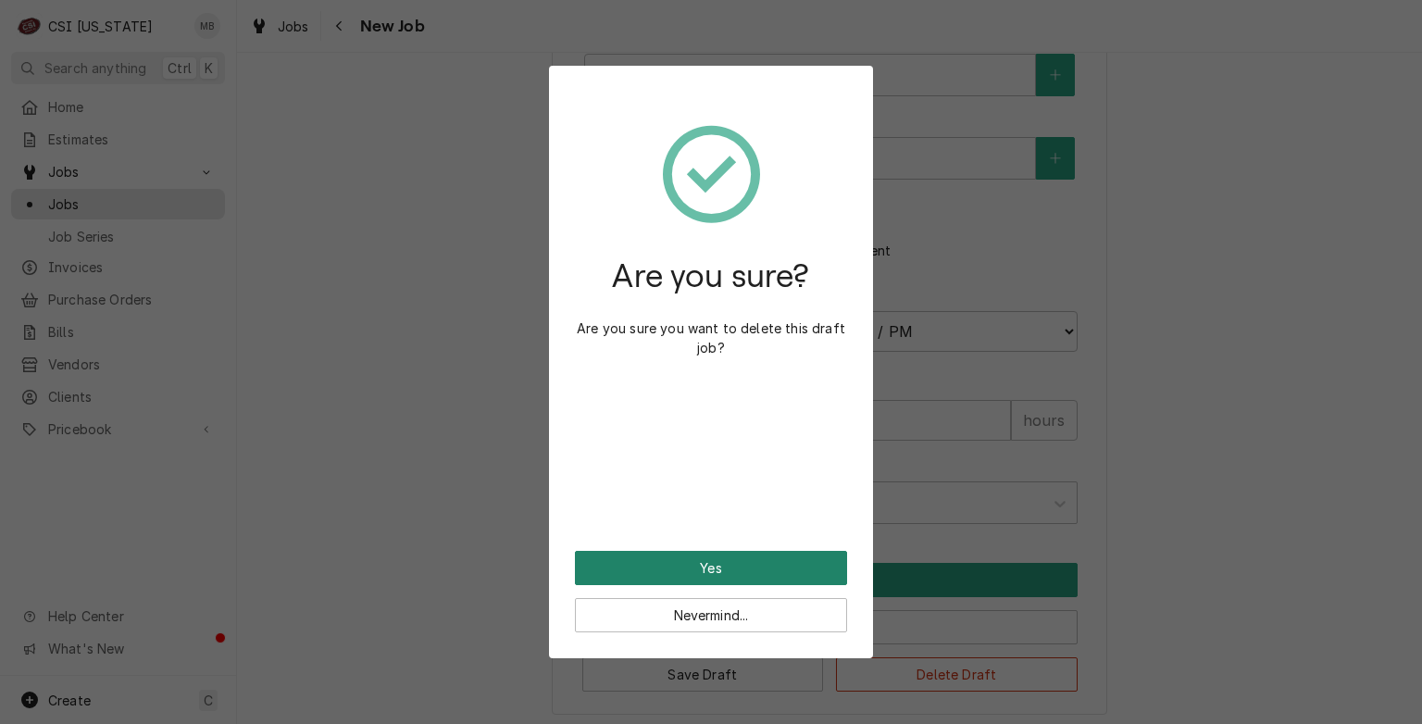
click at [741, 566] on button "Yes" at bounding box center [711, 568] width 272 height 34
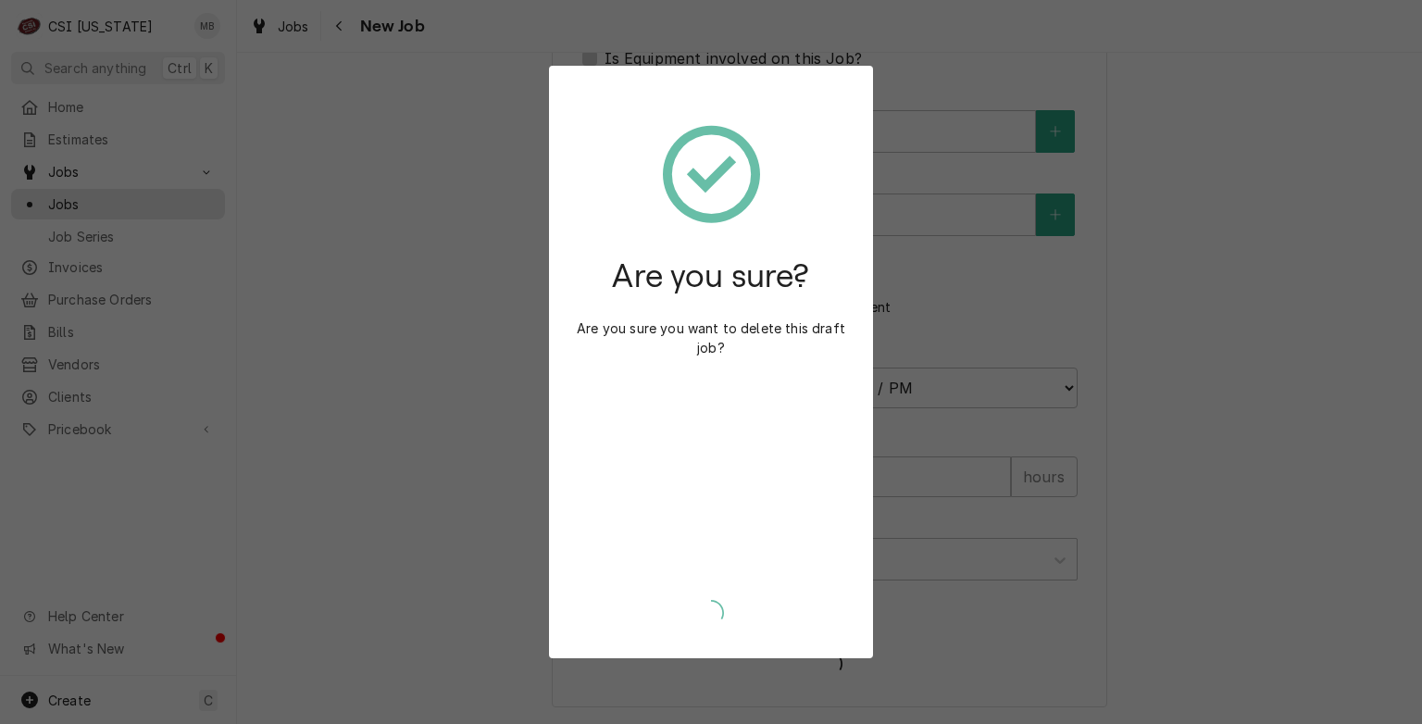
scroll to position [1551, 0]
type textarea "x"
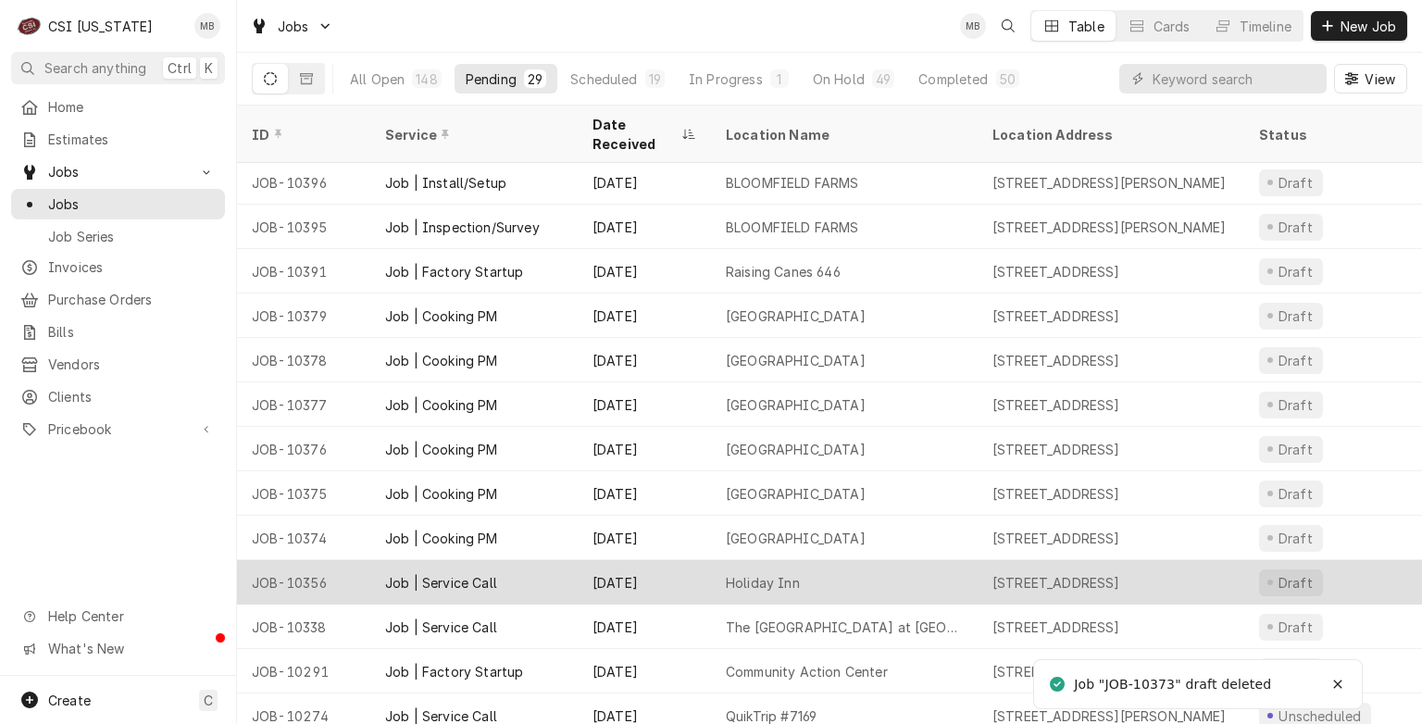
scroll to position [230, 0]
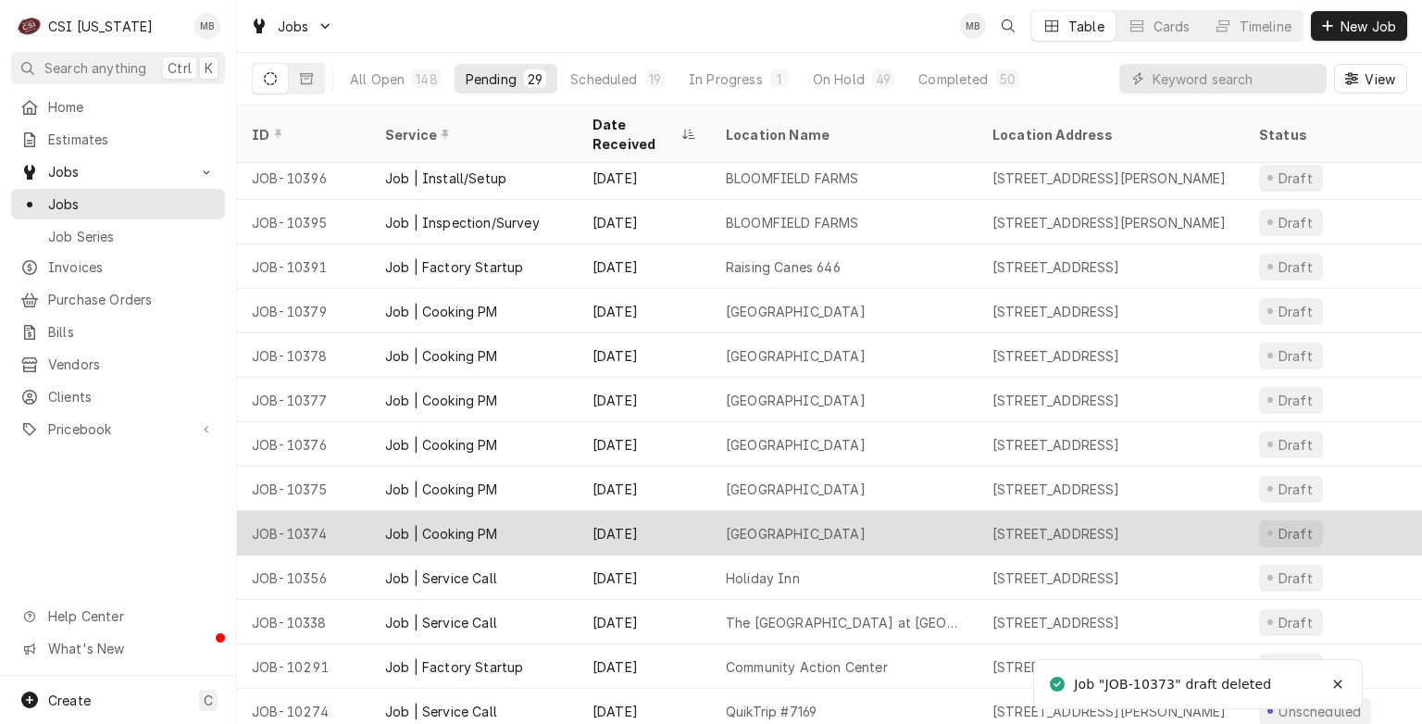
click at [778, 524] on div "[GEOGRAPHIC_DATA]" at bounding box center [796, 533] width 140 height 19
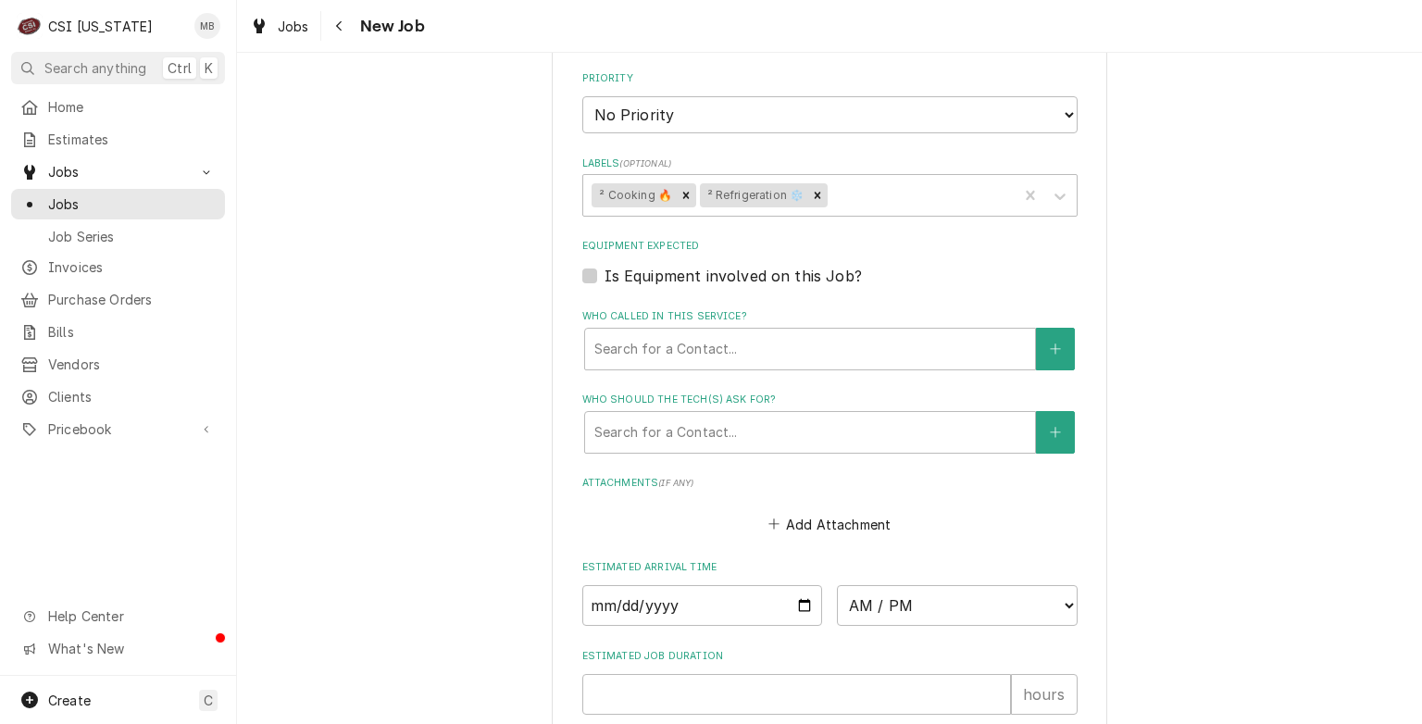
scroll to position [1574, 0]
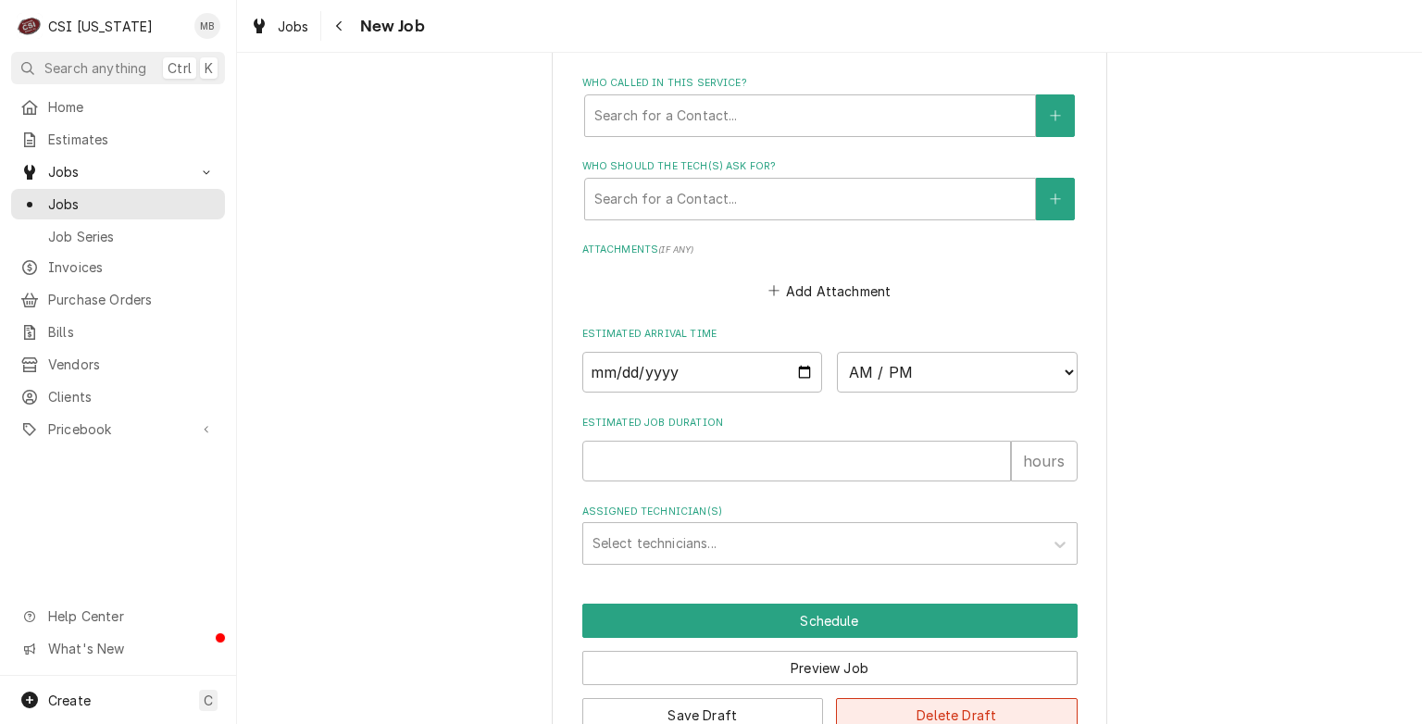
click at [913, 705] on button "Delete Draft" at bounding box center [957, 715] width 242 height 34
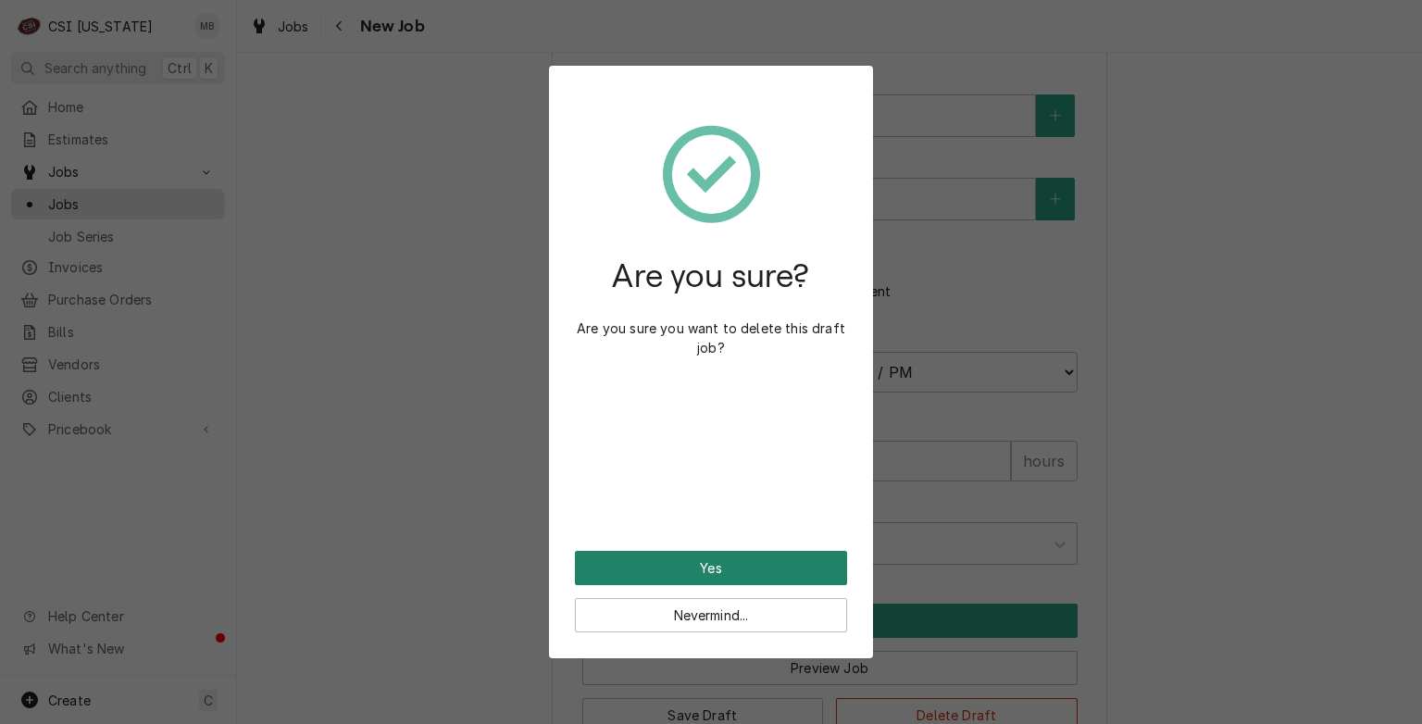
click at [719, 575] on button "Yes" at bounding box center [711, 568] width 272 height 34
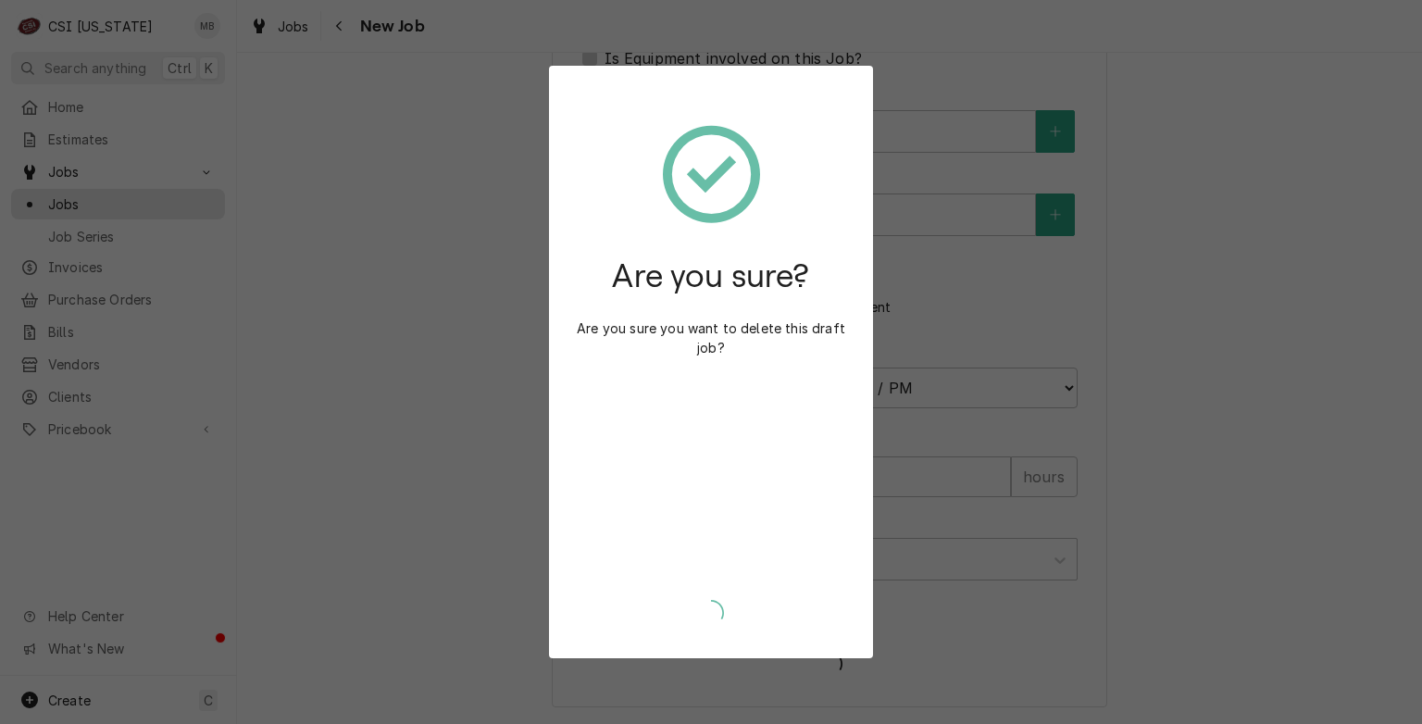
scroll to position [1551, 0]
type textarea "x"
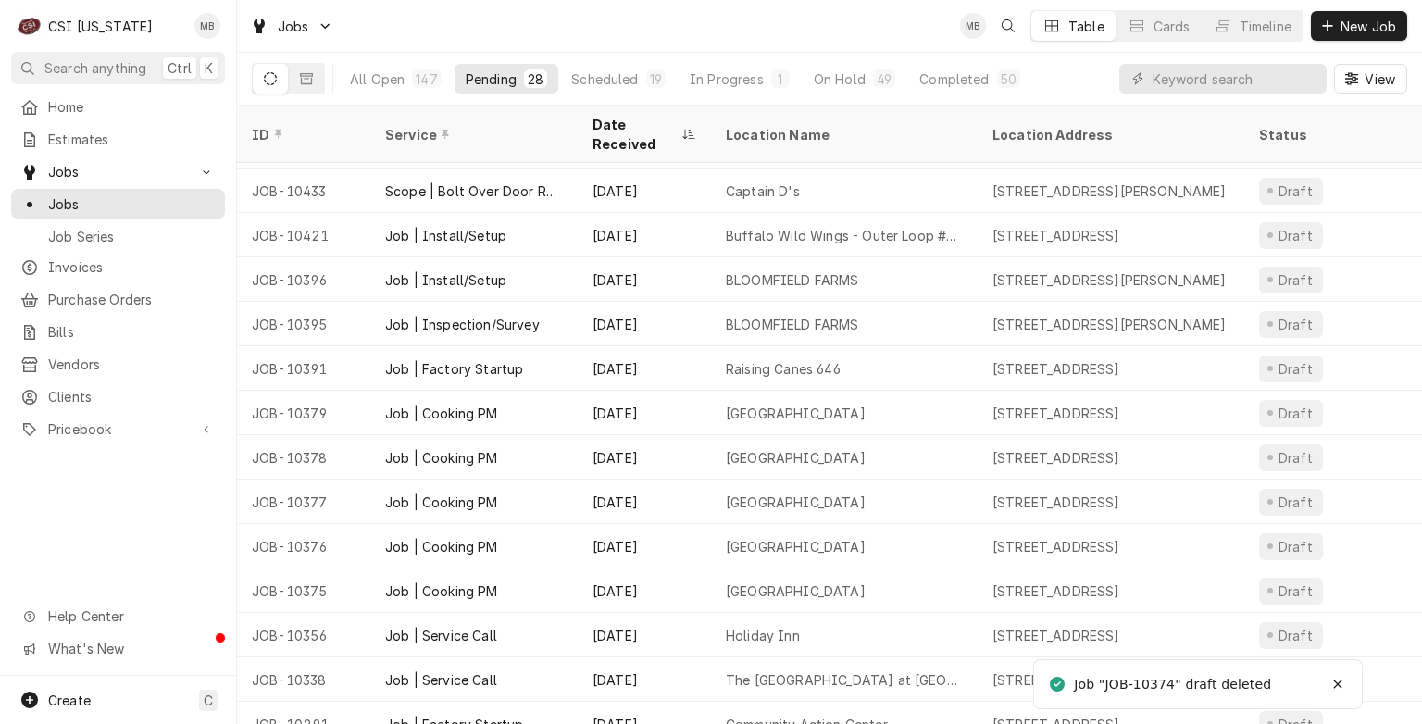
scroll to position [141, 0]
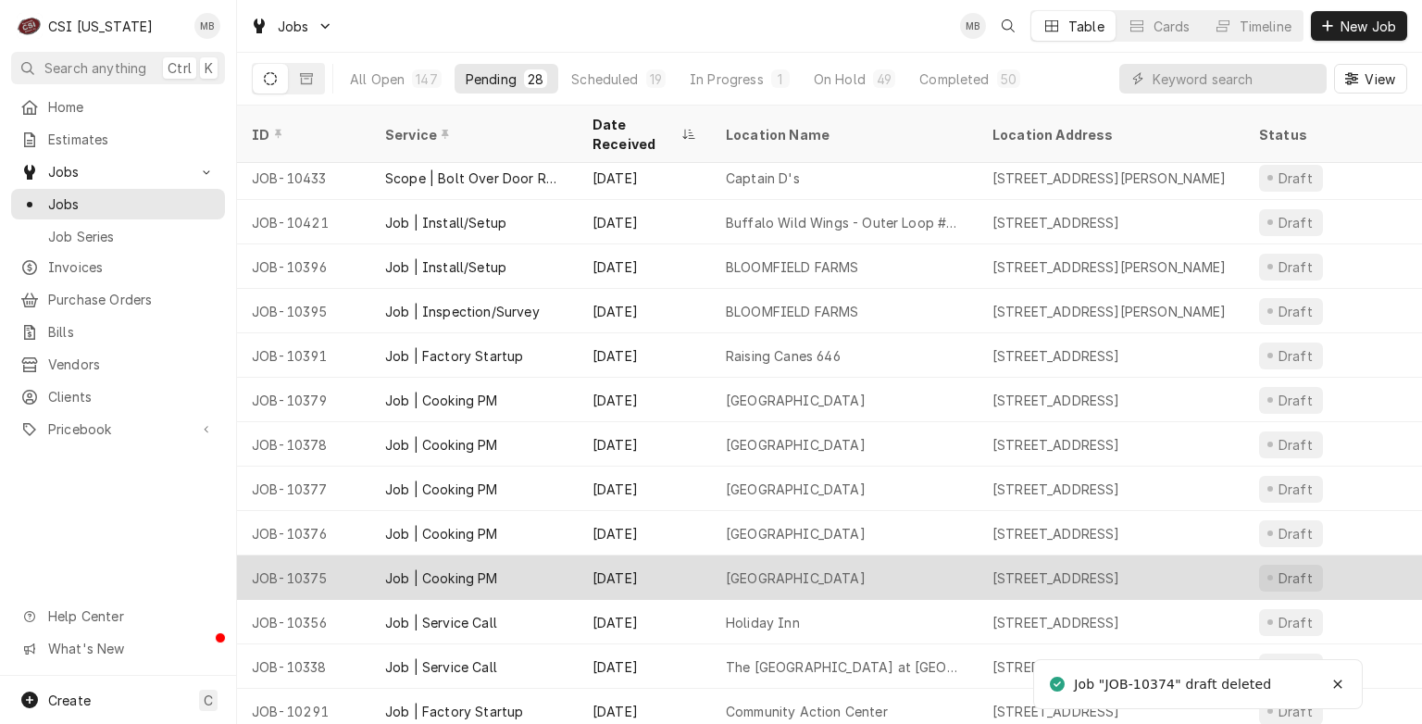
click at [732, 565] on div "Kenwood Station Elementary School" at bounding box center [844, 577] width 267 height 44
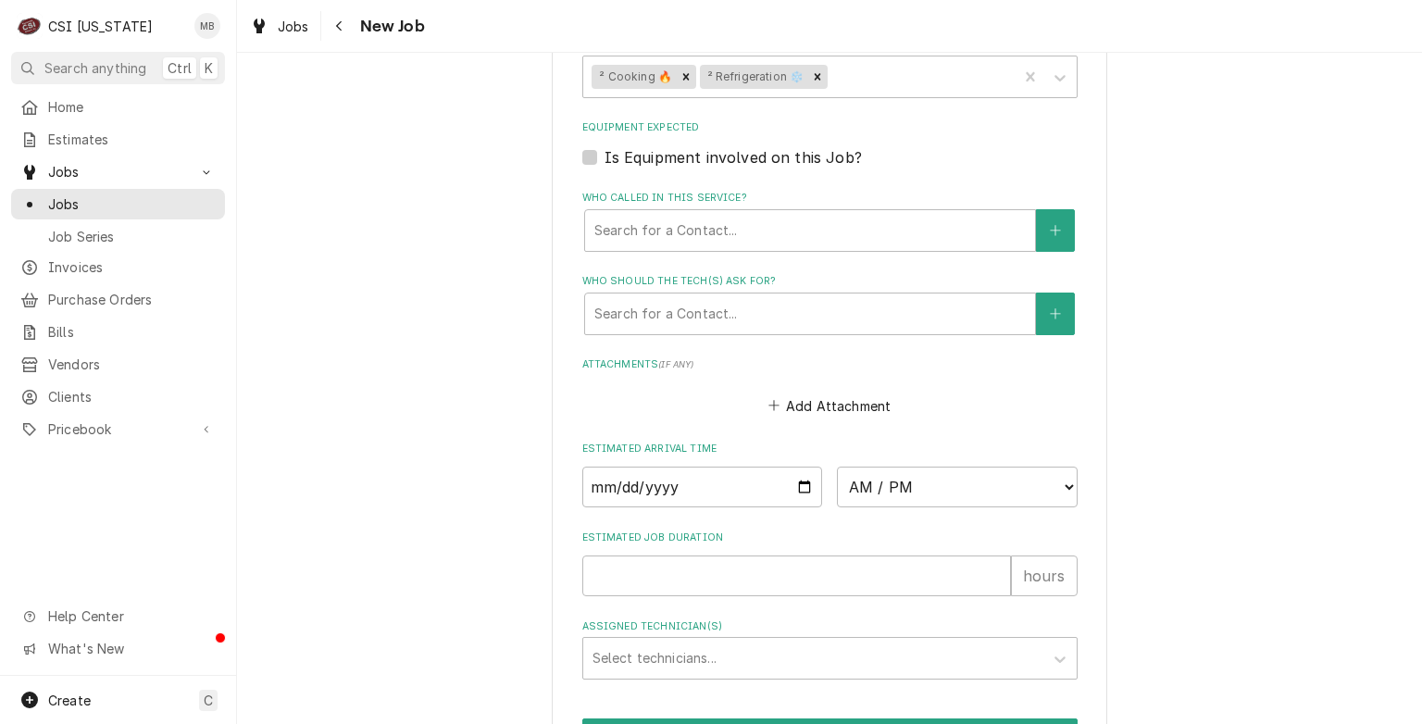
scroll to position [1637, 0]
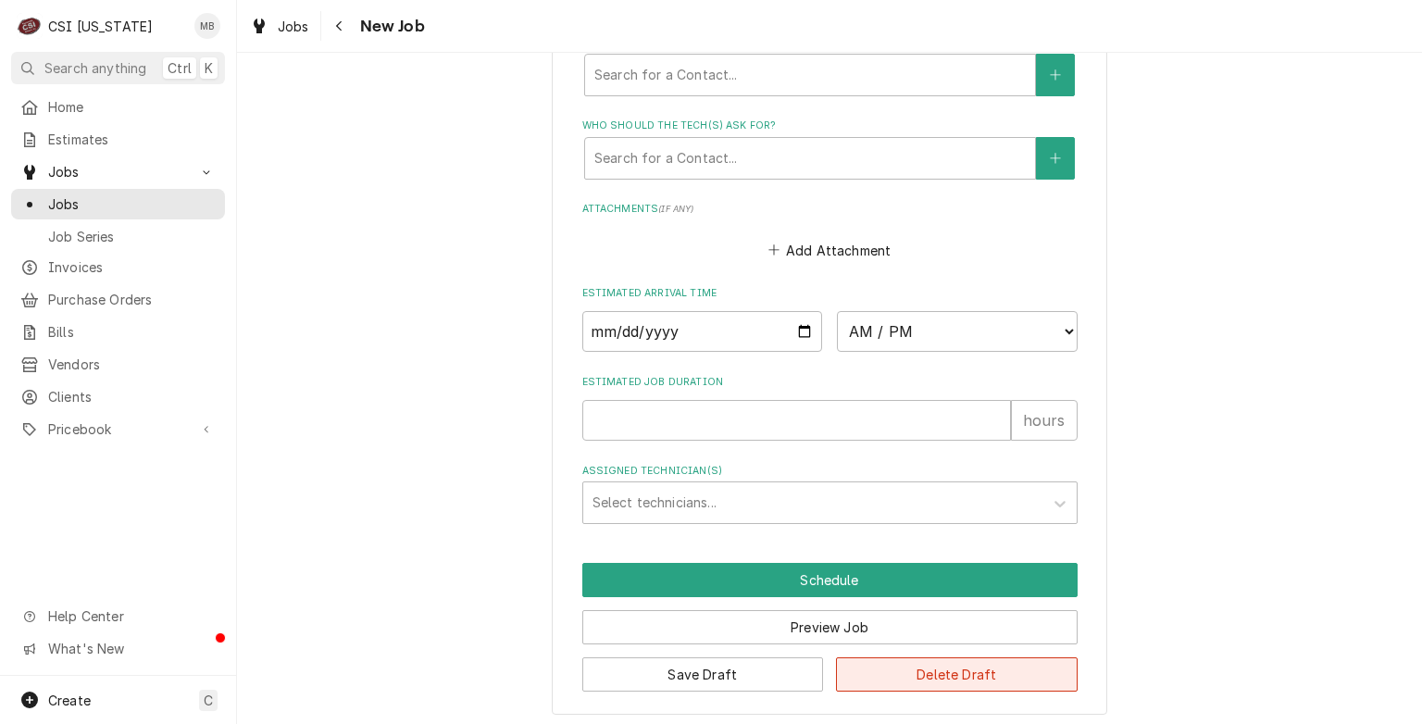
click at [903, 667] on button "Delete Draft" at bounding box center [957, 674] width 242 height 34
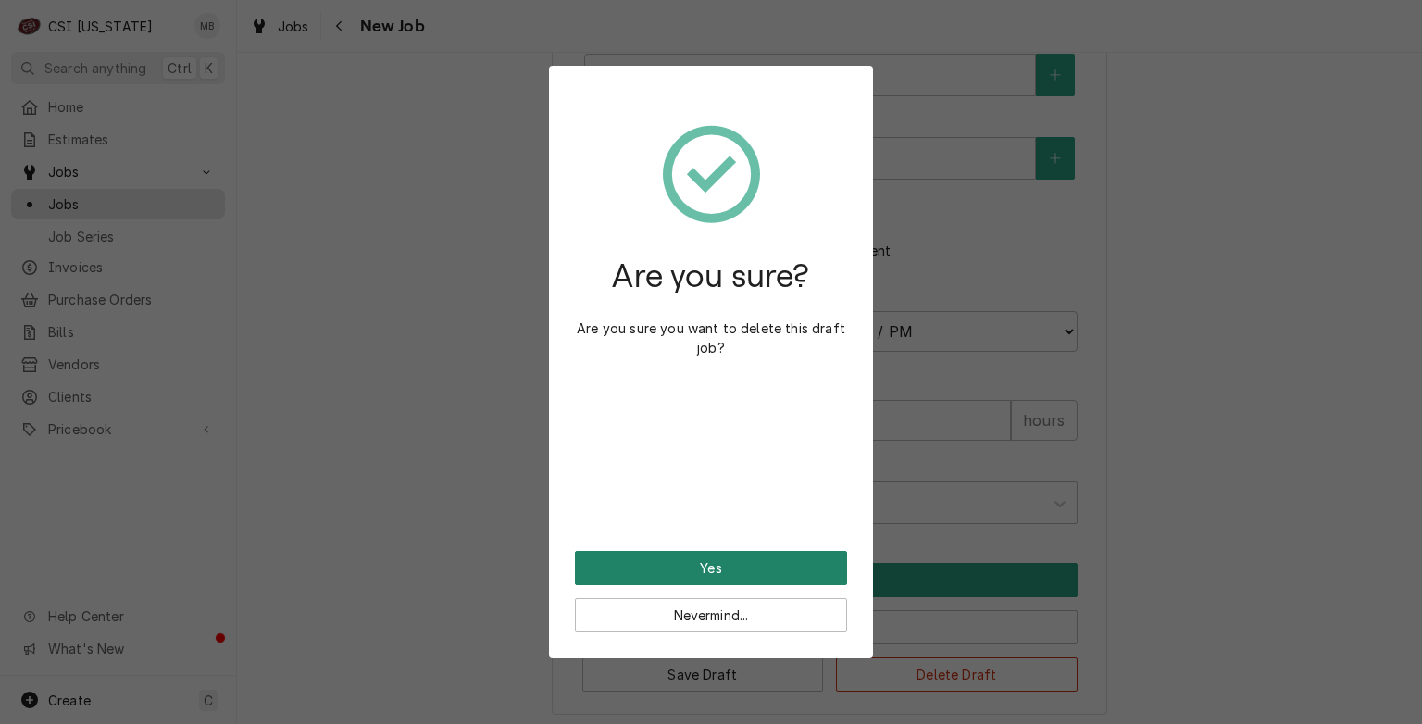
click at [750, 574] on button "Yes" at bounding box center [711, 568] width 272 height 34
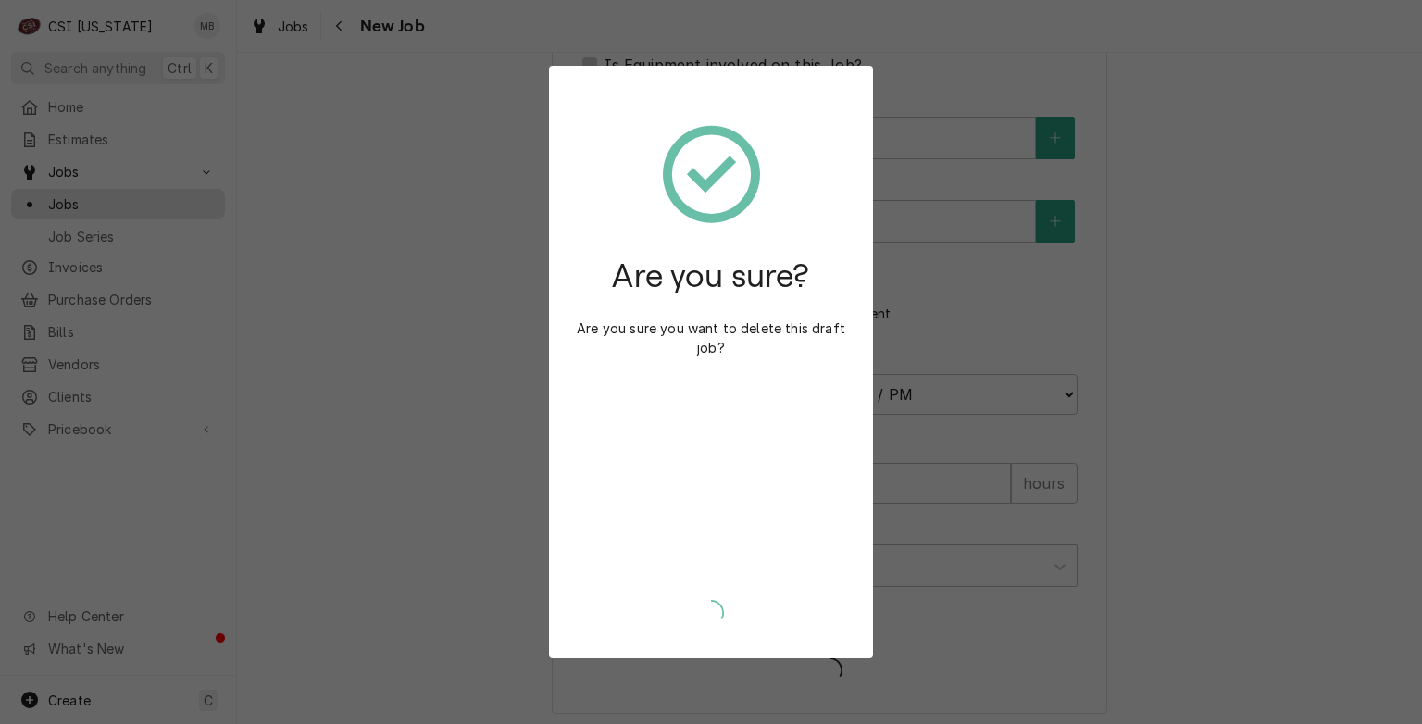
type textarea "x"
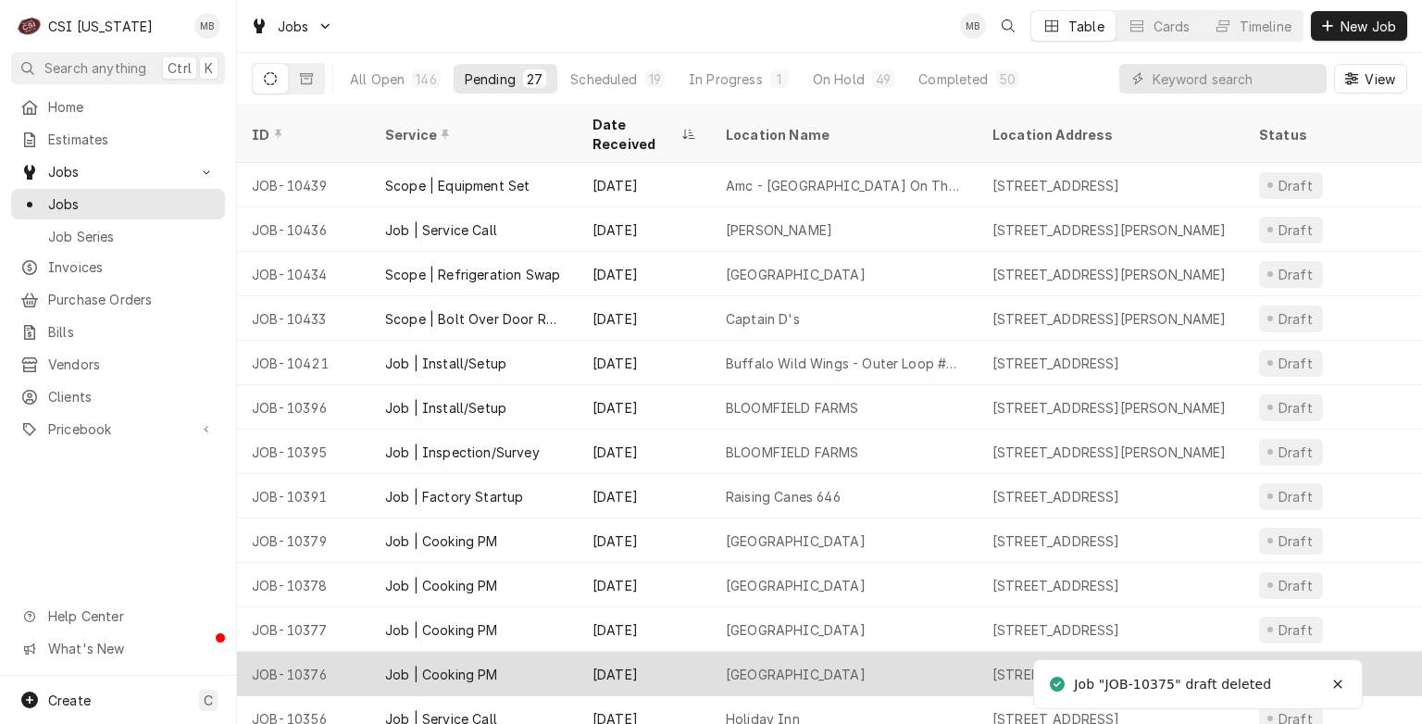
click at [786, 665] on div "Locust Grove Elementary School" at bounding box center [796, 674] width 140 height 19
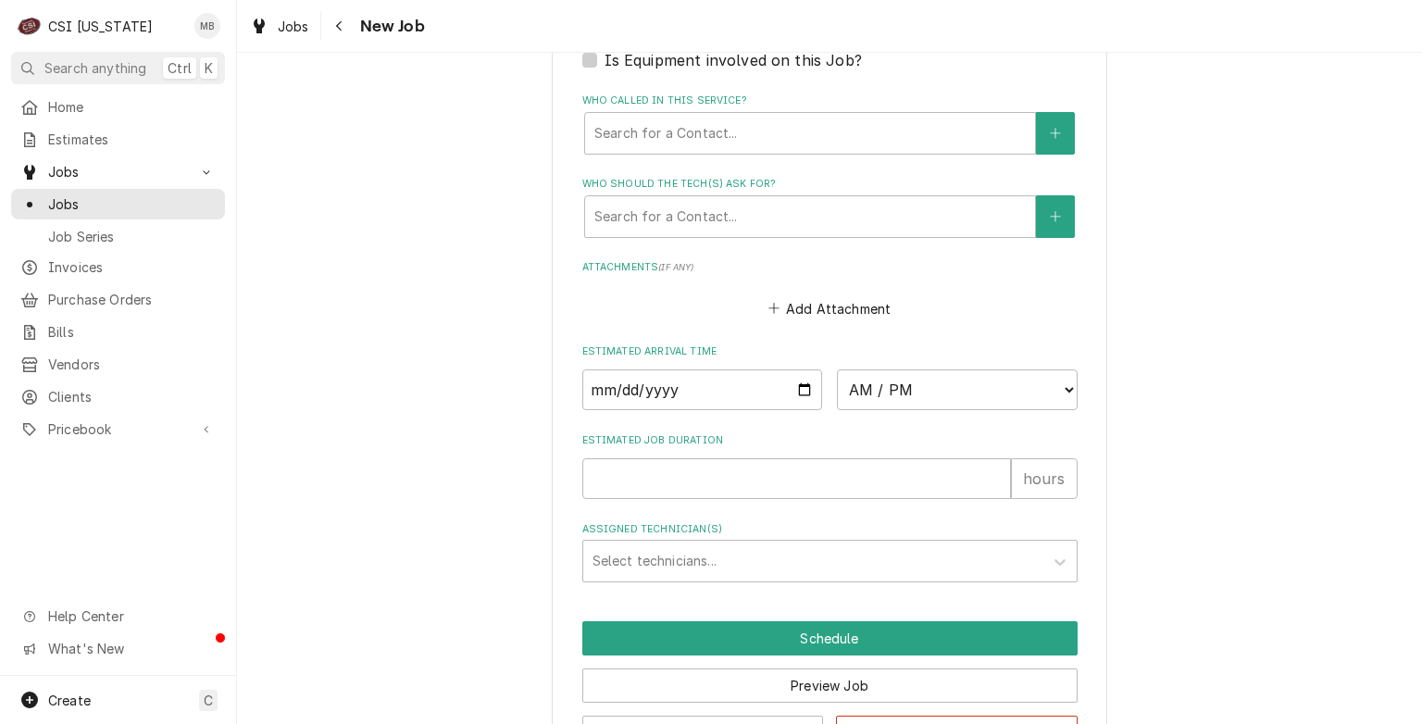
scroll to position [1614, 0]
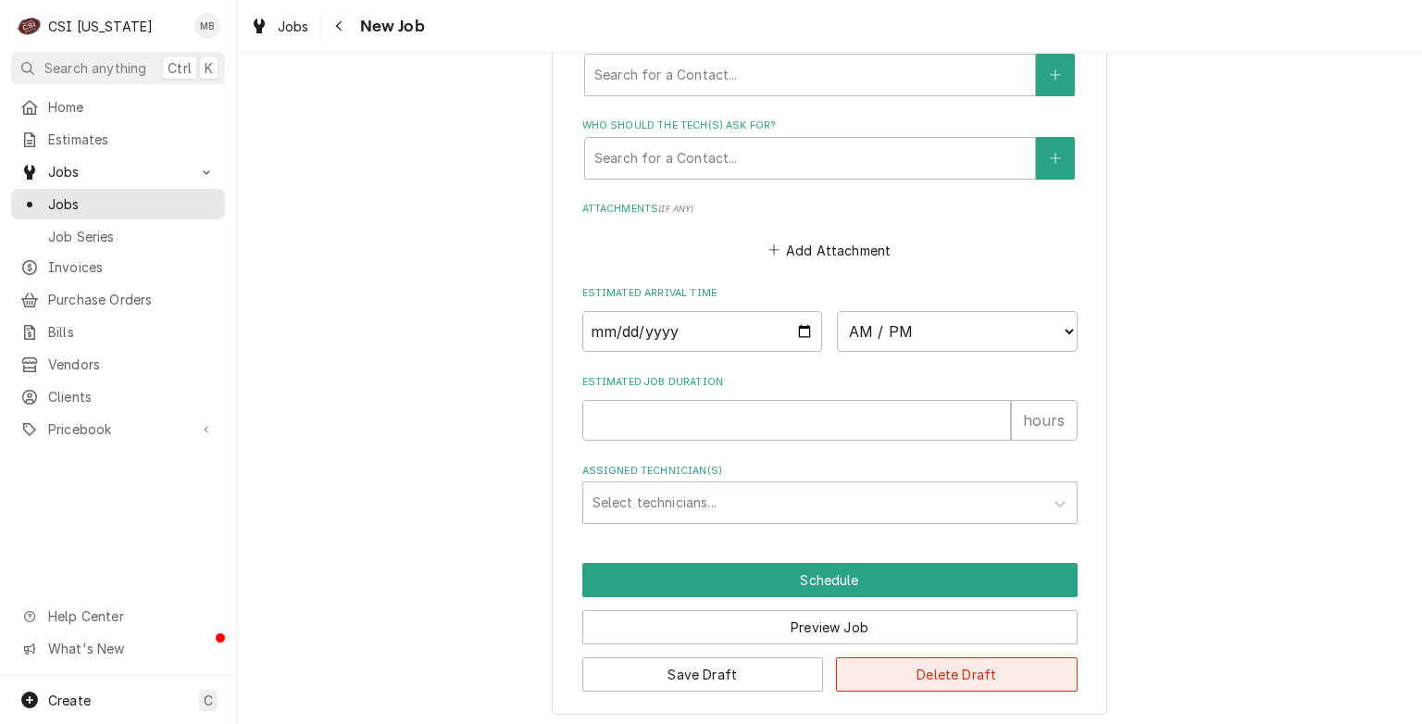
click at [1002, 672] on button "Delete Draft" at bounding box center [957, 674] width 242 height 34
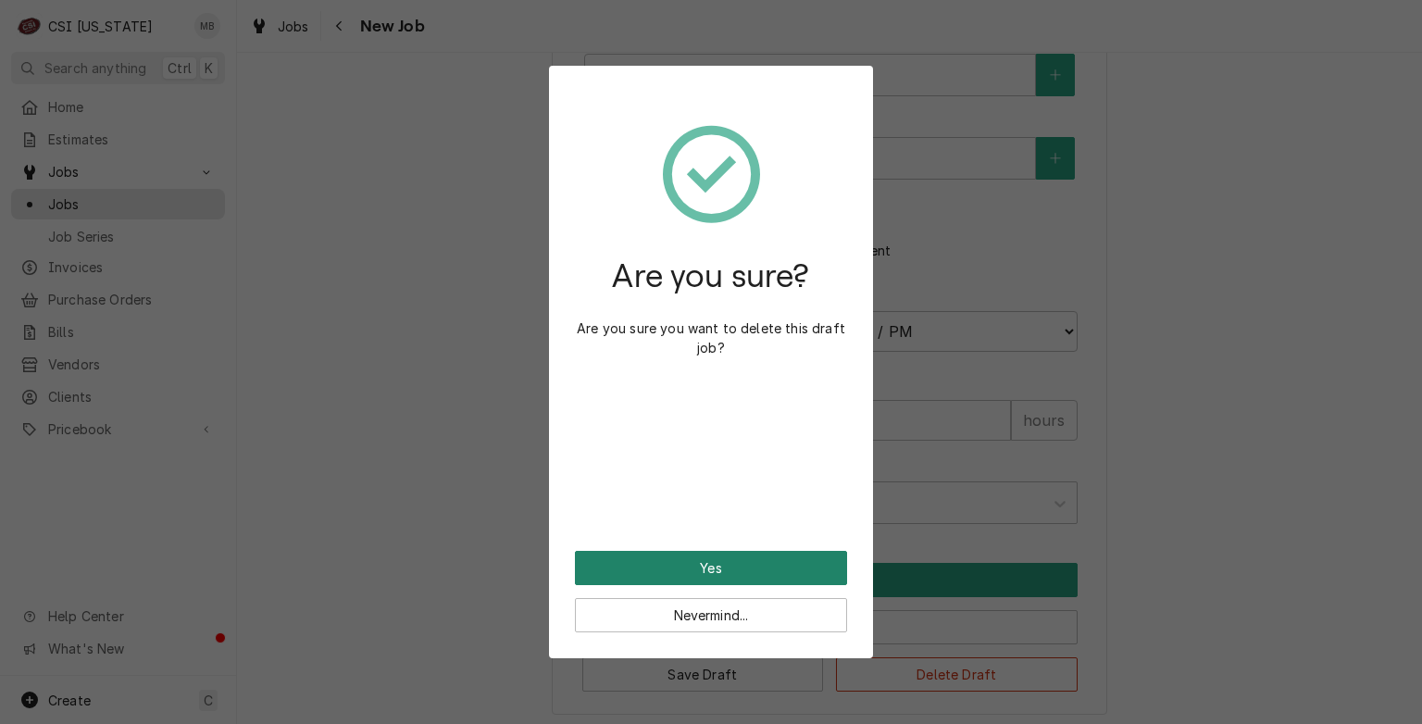
click at [620, 561] on button "Yes" at bounding box center [711, 568] width 272 height 34
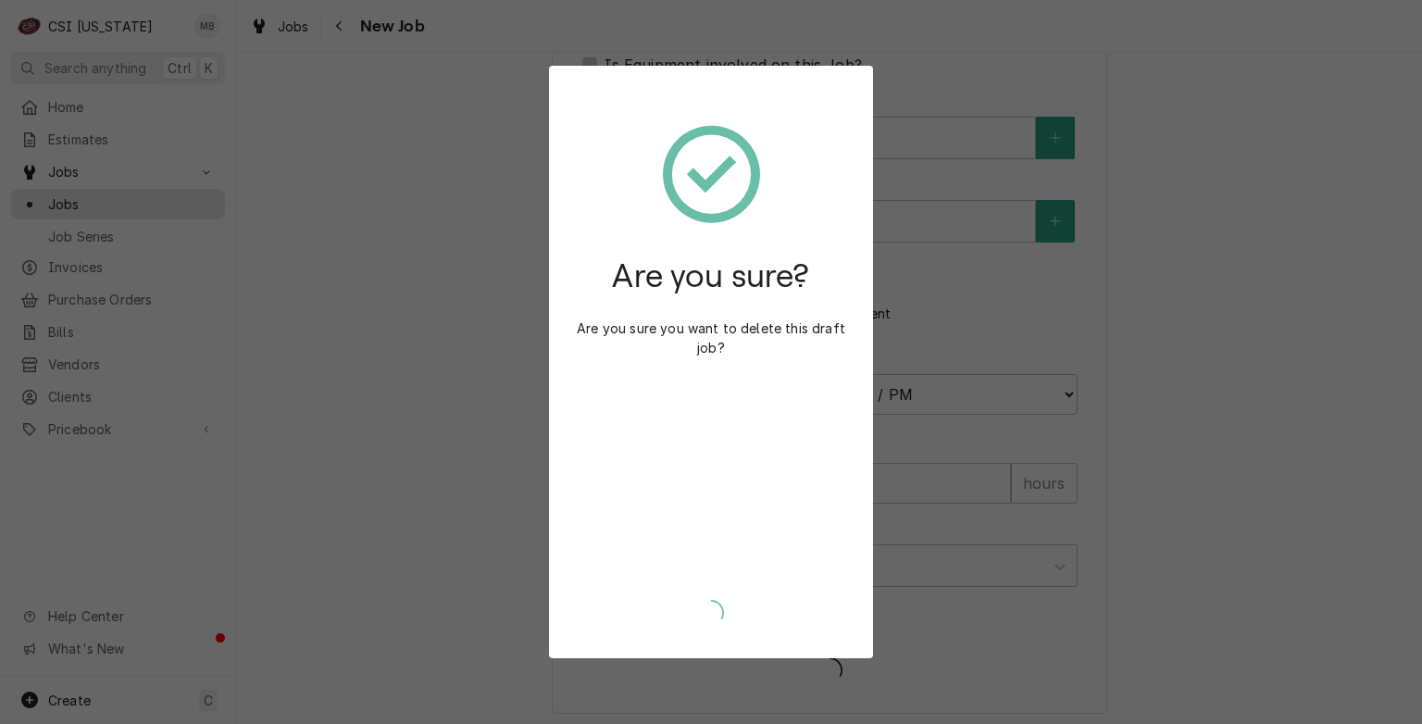
type textarea "x"
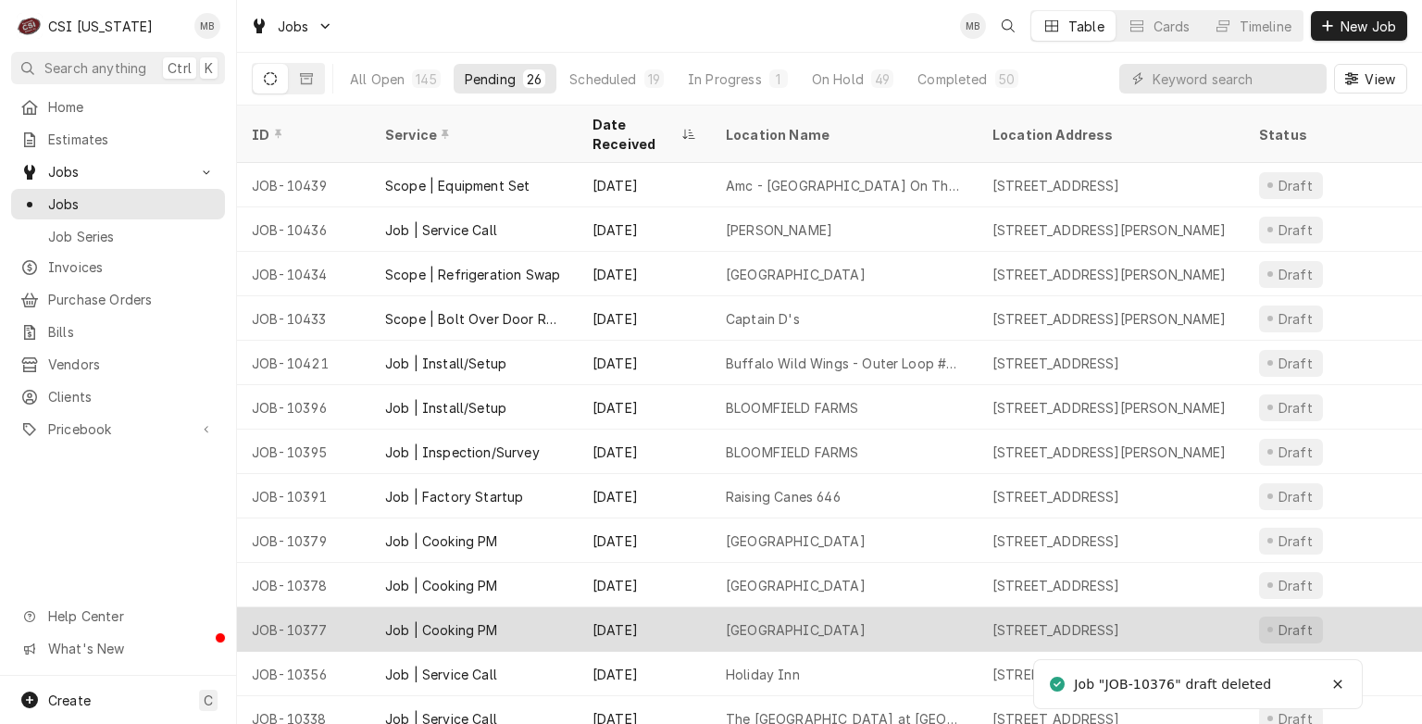
click at [763, 620] on div "[GEOGRAPHIC_DATA]" at bounding box center [796, 629] width 140 height 19
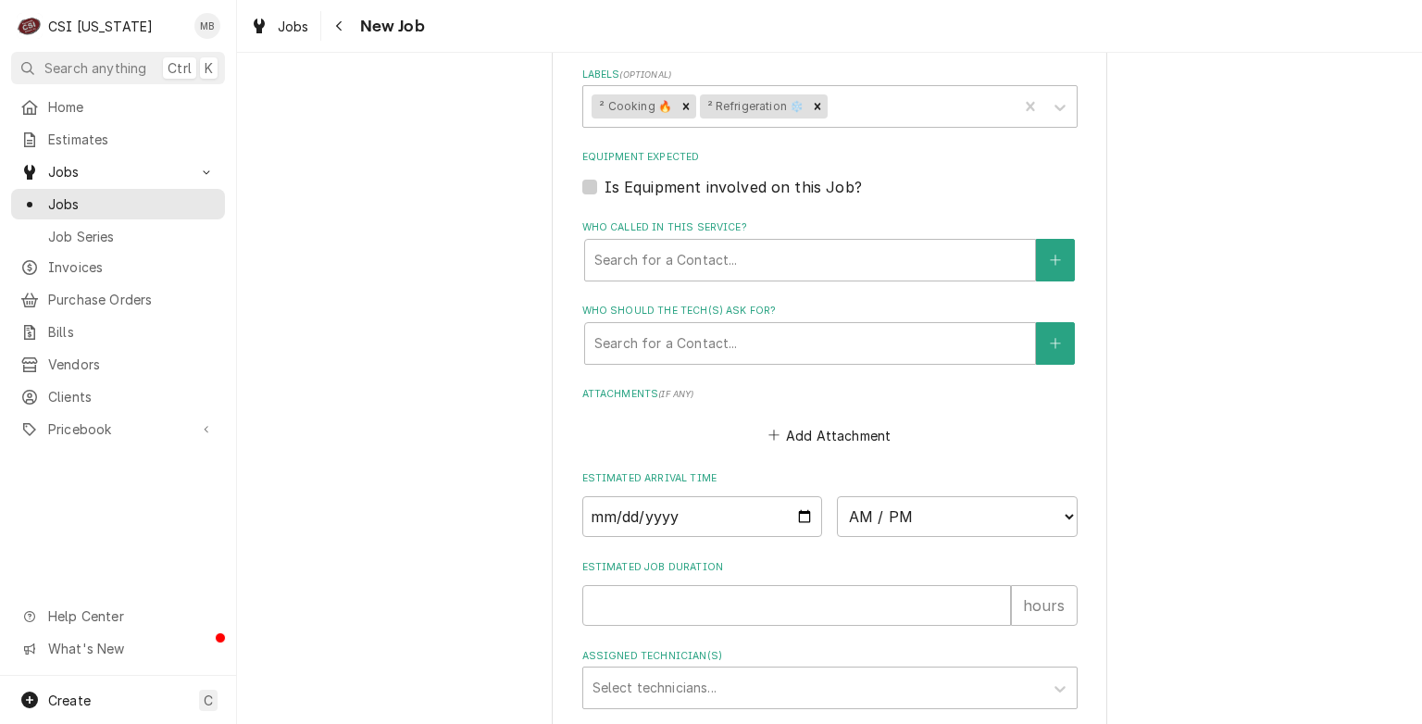
scroll to position [1614, 0]
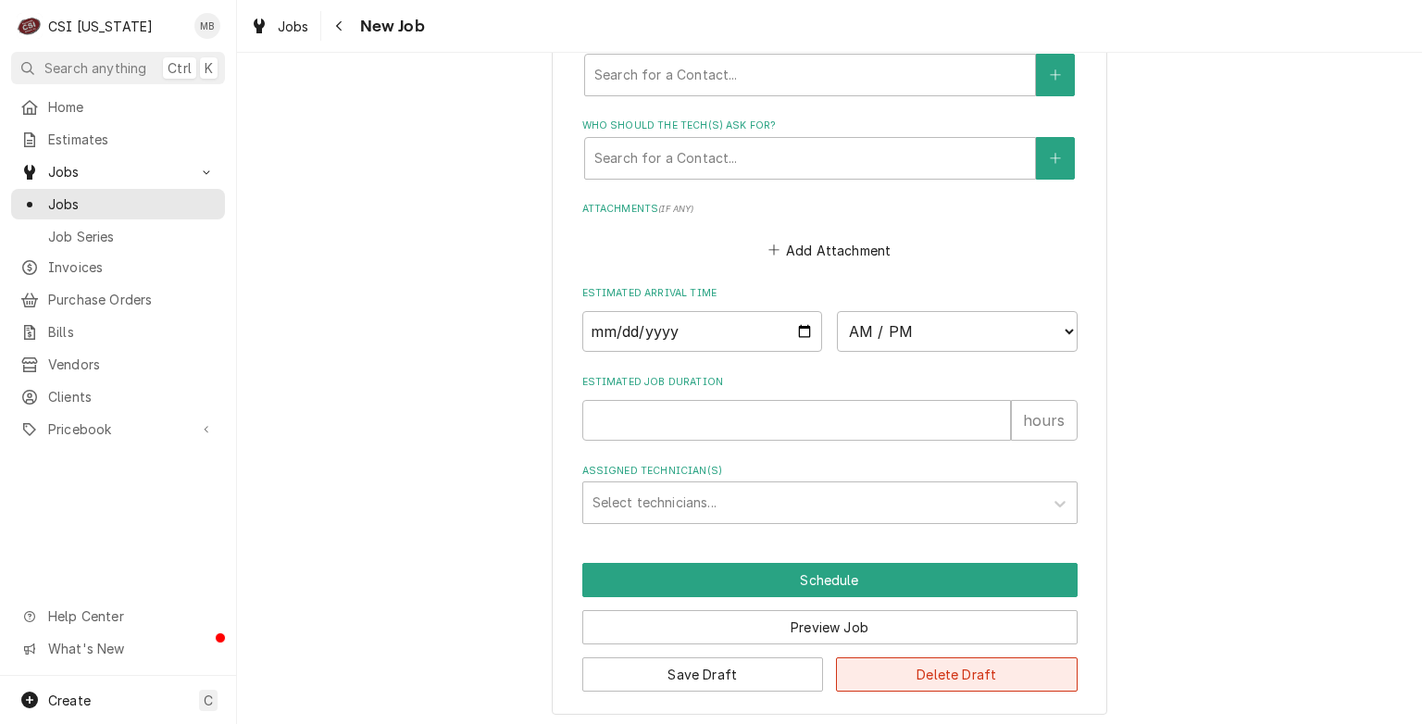
click at [960, 674] on button "Delete Draft" at bounding box center [957, 674] width 242 height 34
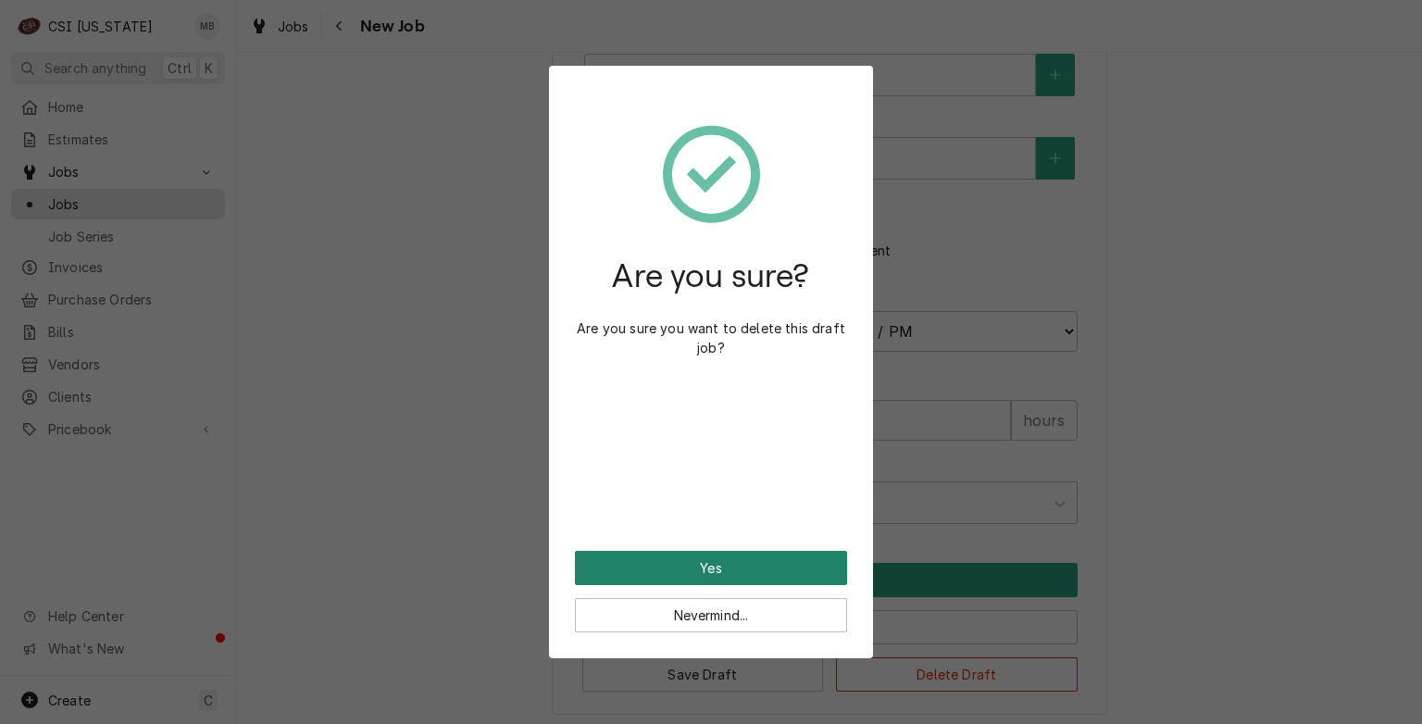
click at [826, 557] on button "Yes" at bounding box center [711, 568] width 272 height 34
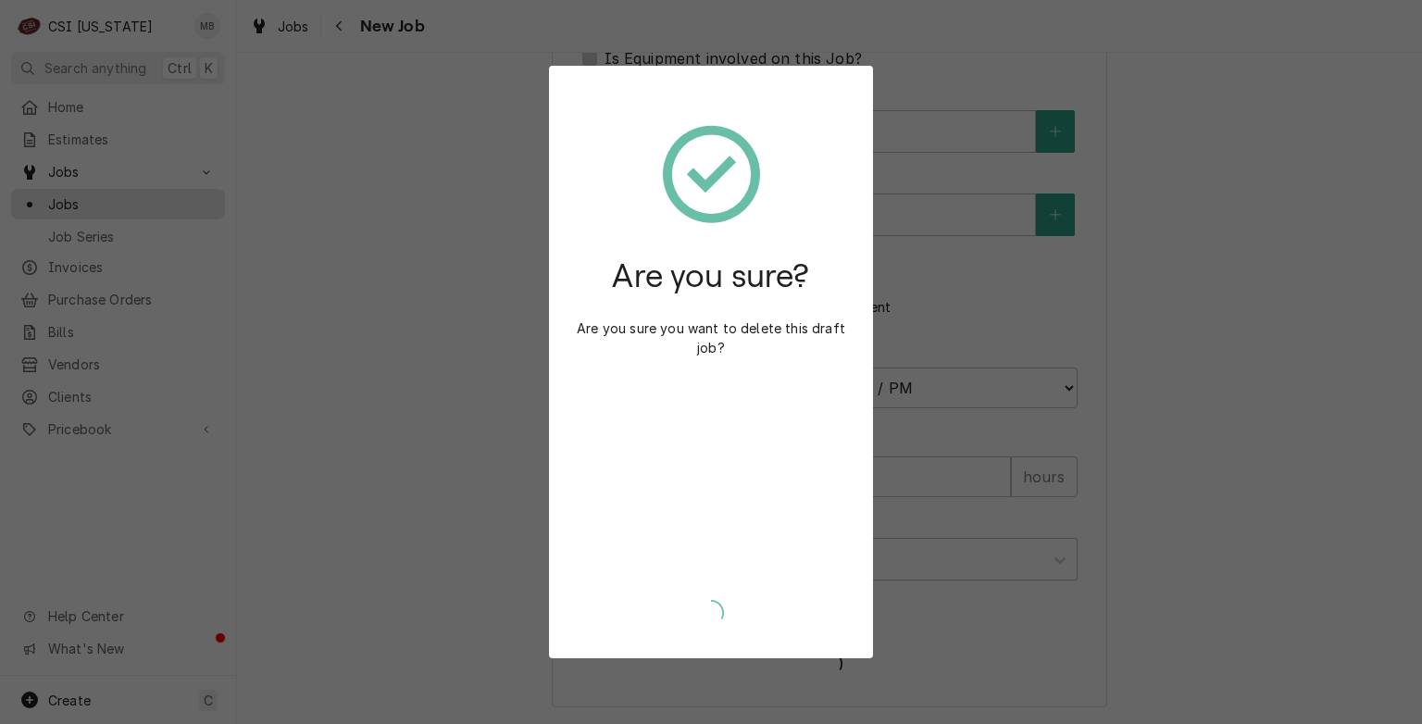
scroll to position [1551, 0]
type textarea "x"
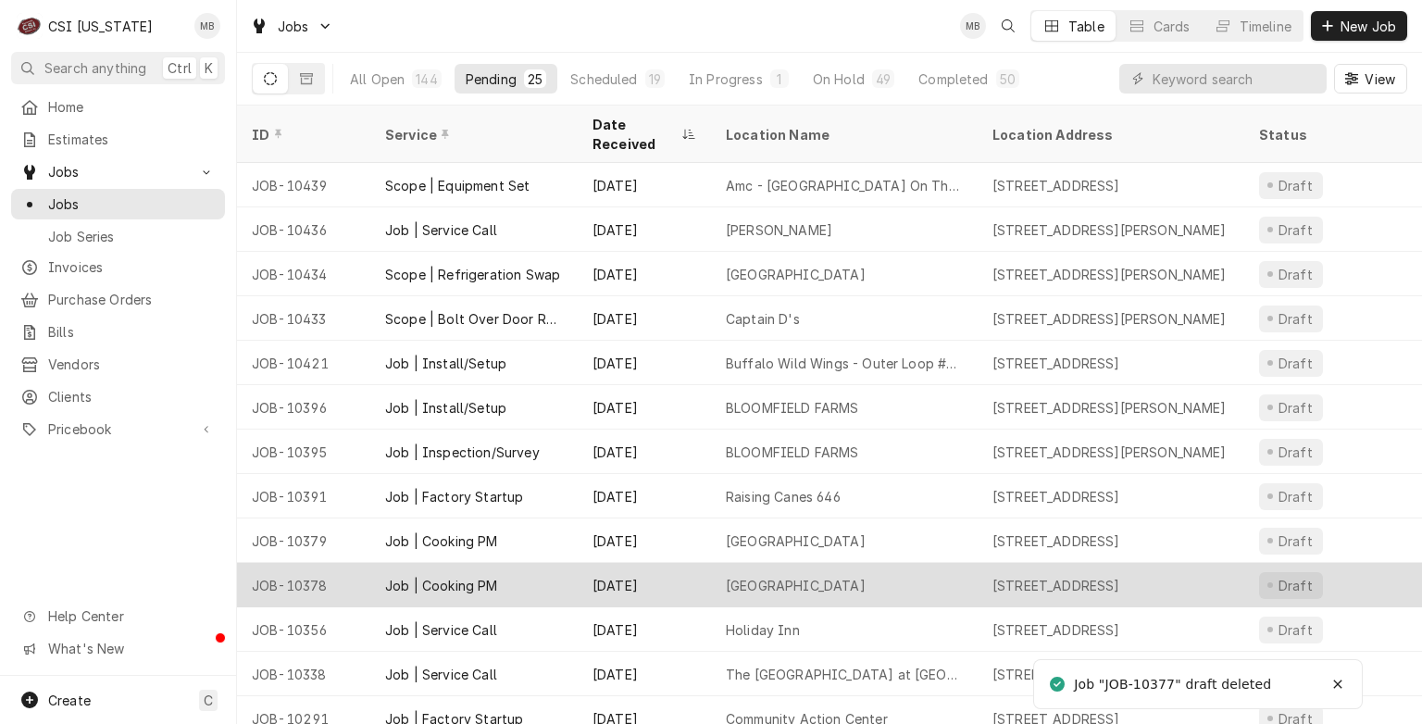
click at [826, 576] on div "North Oldham Middle School" at bounding box center [796, 585] width 140 height 19
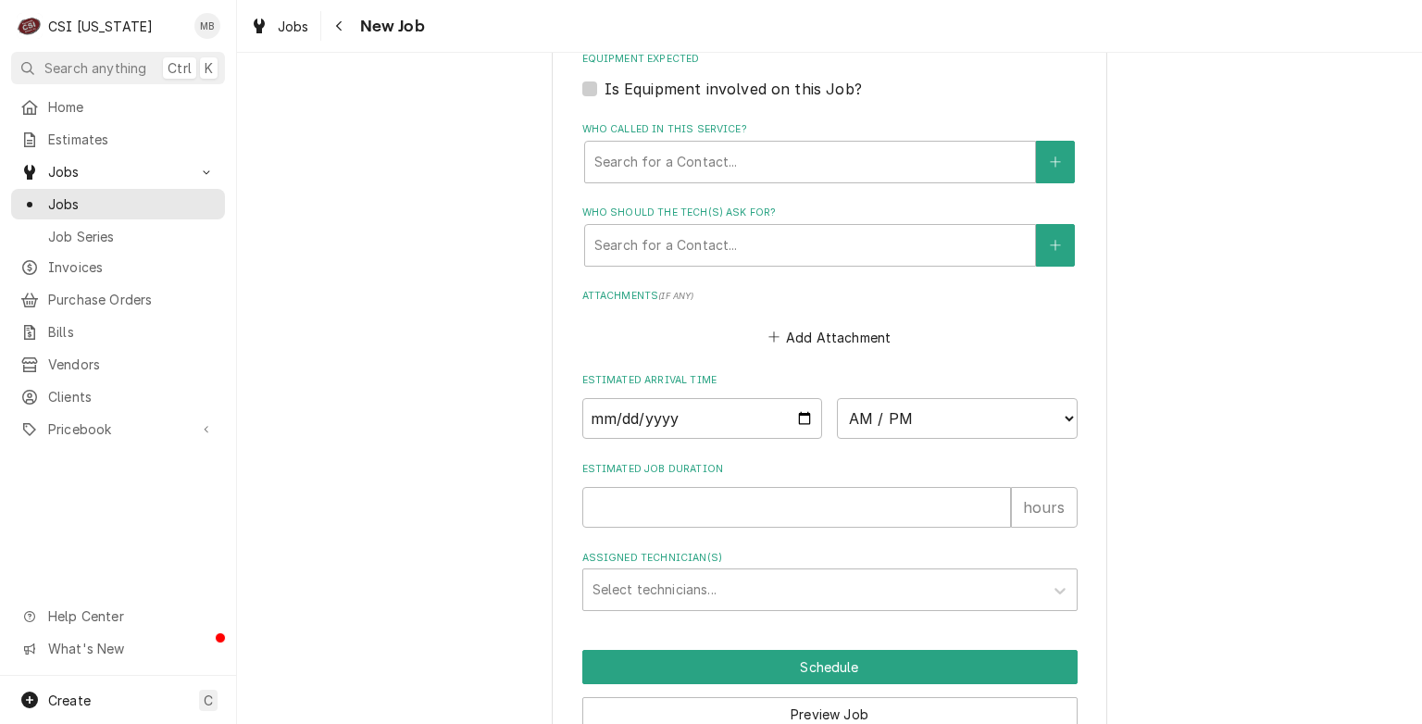
scroll to position [1614, 0]
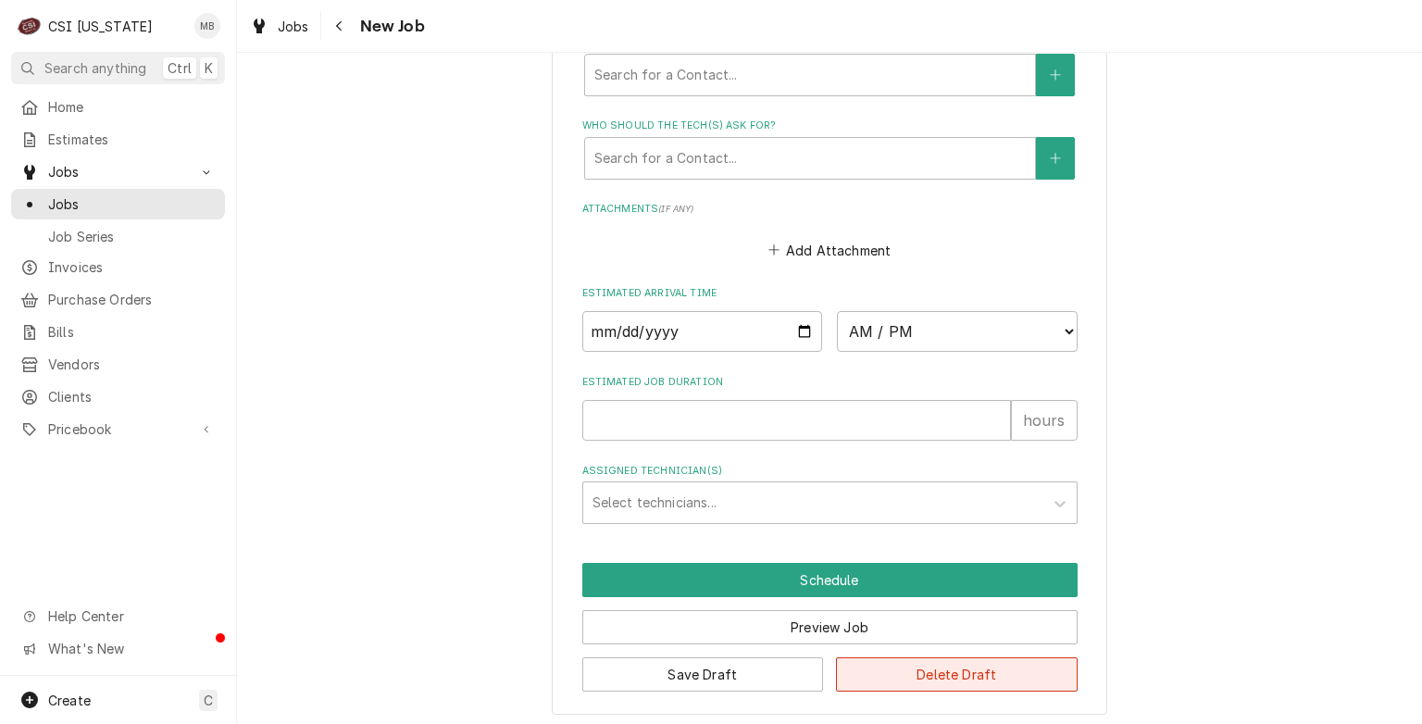
click at [959, 658] on button "Delete Draft" at bounding box center [957, 674] width 242 height 34
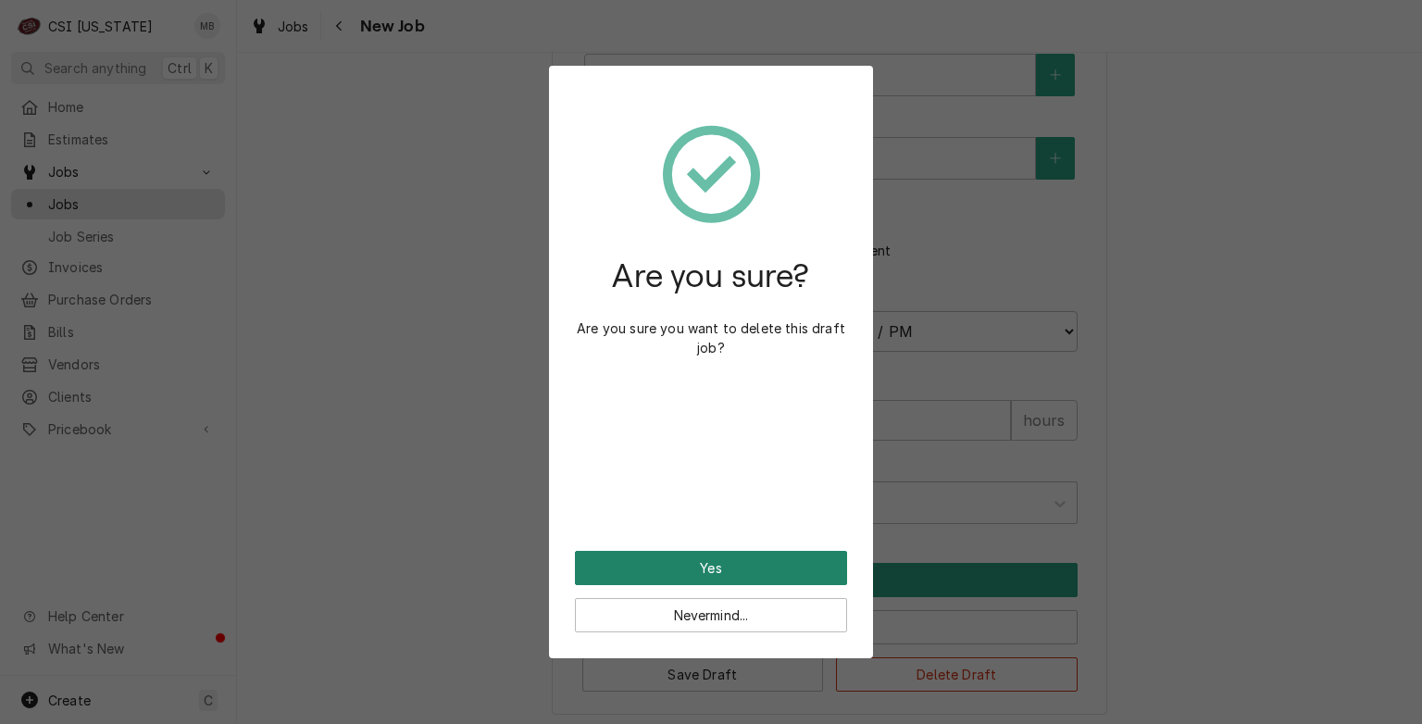
click at [733, 570] on button "Yes" at bounding box center [711, 568] width 272 height 34
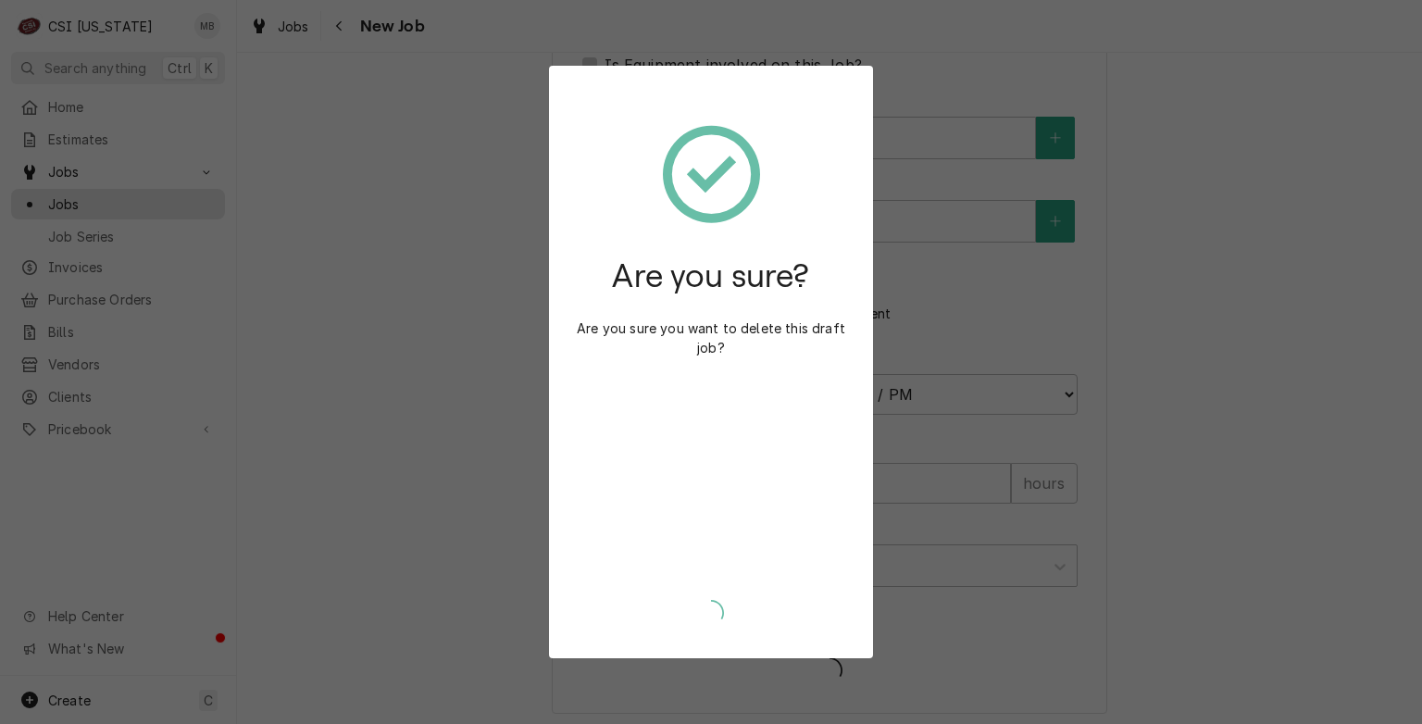
type textarea "x"
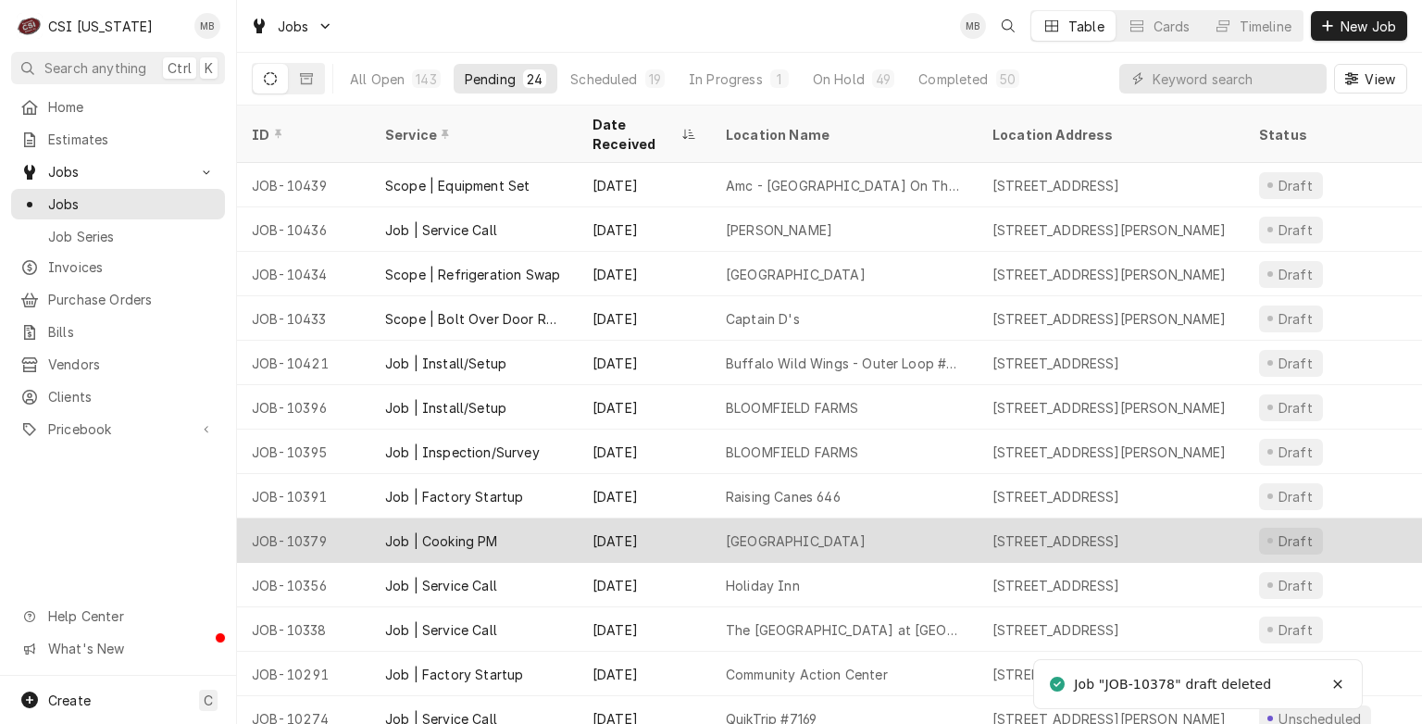
click at [792, 531] on div "South Oldham Middle School" at bounding box center [796, 540] width 140 height 19
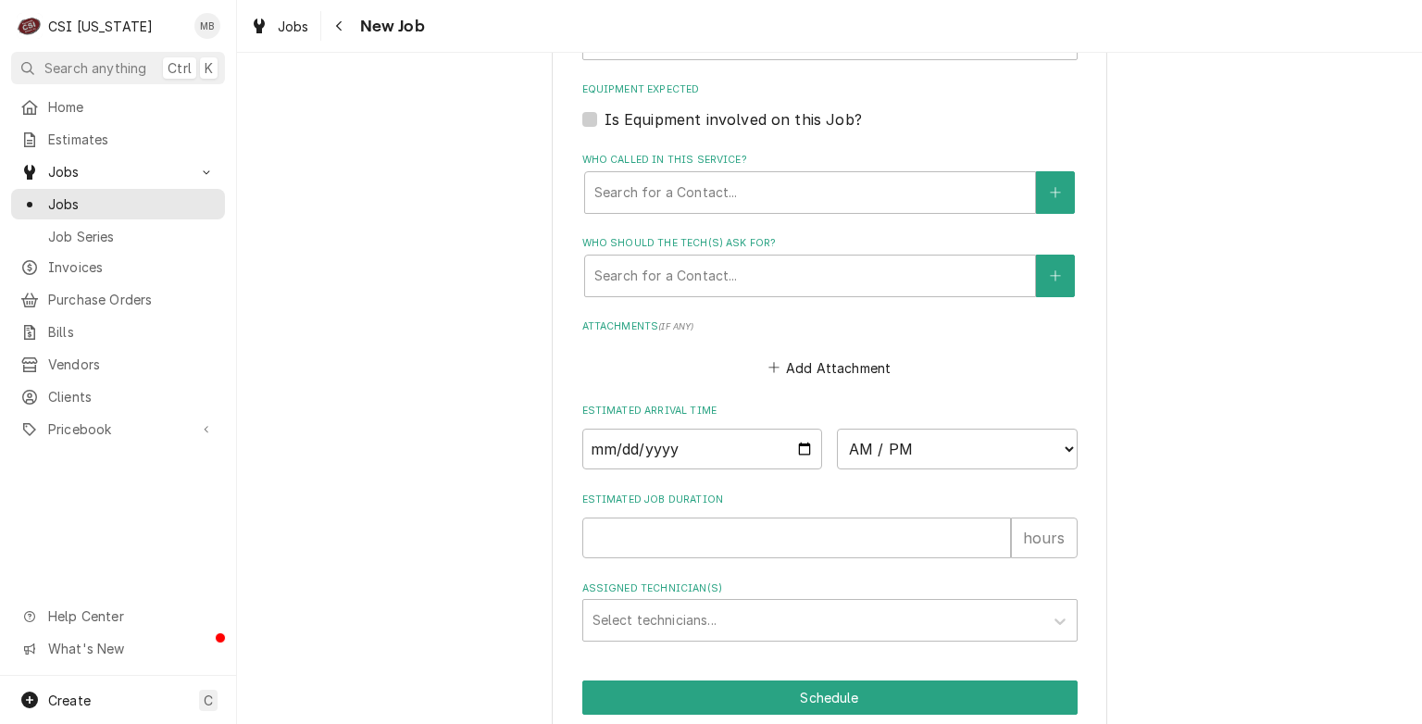
scroll to position [1614, 0]
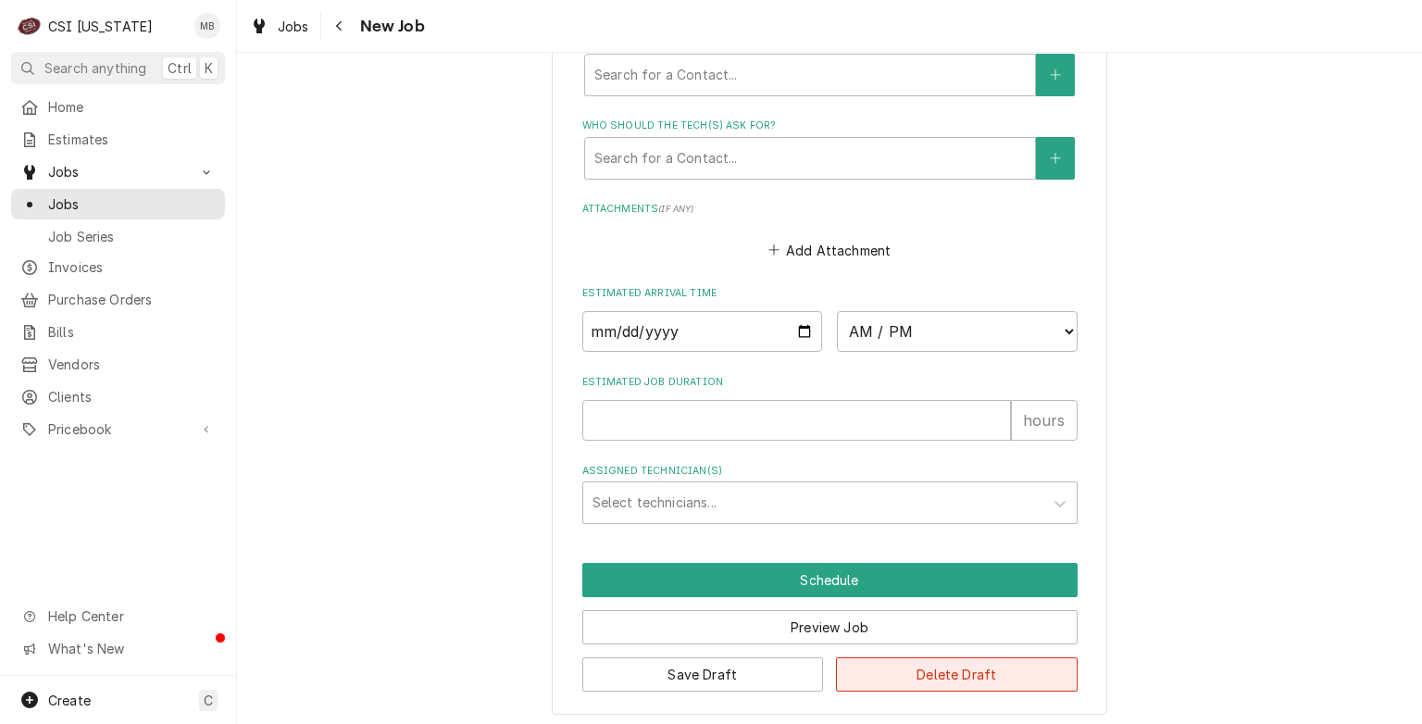
click at [928, 676] on button "Delete Draft" at bounding box center [957, 674] width 242 height 34
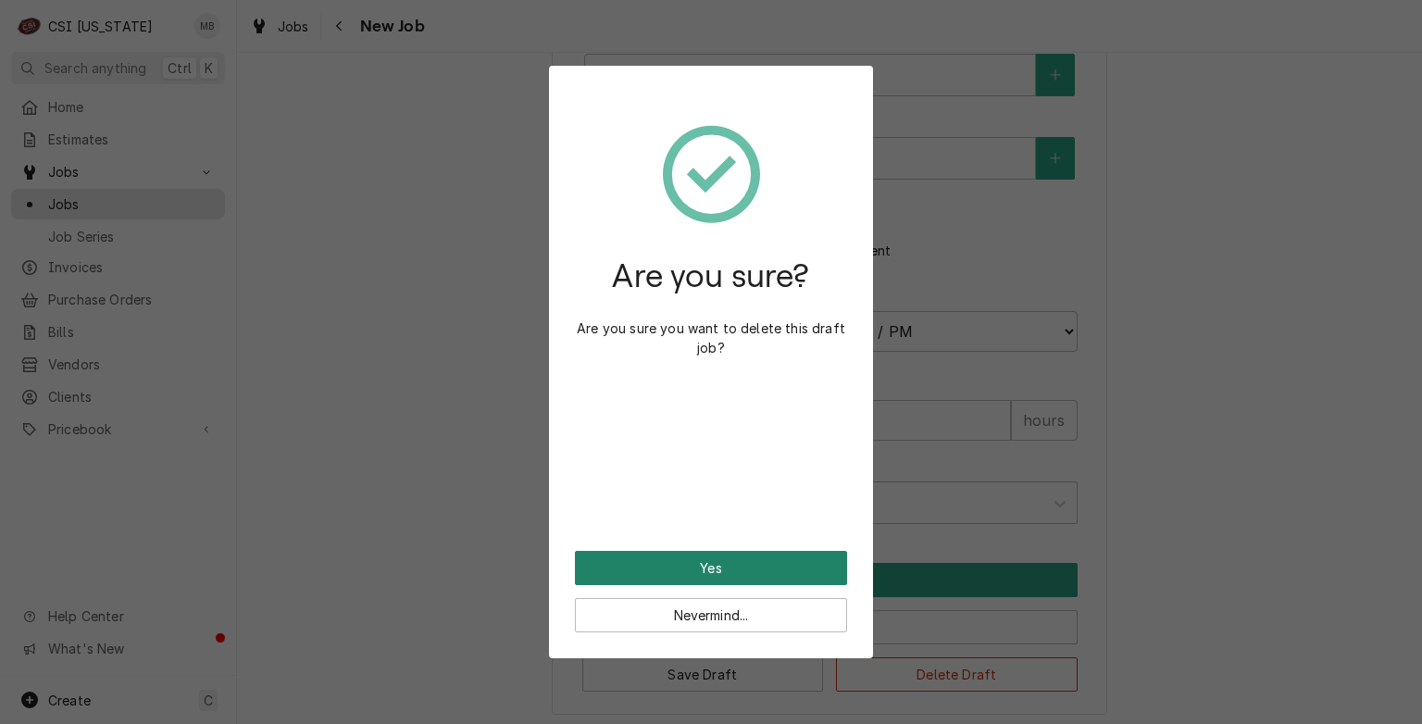
click at [737, 561] on button "Yes" at bounding box center [711, 568] width 272 height 34
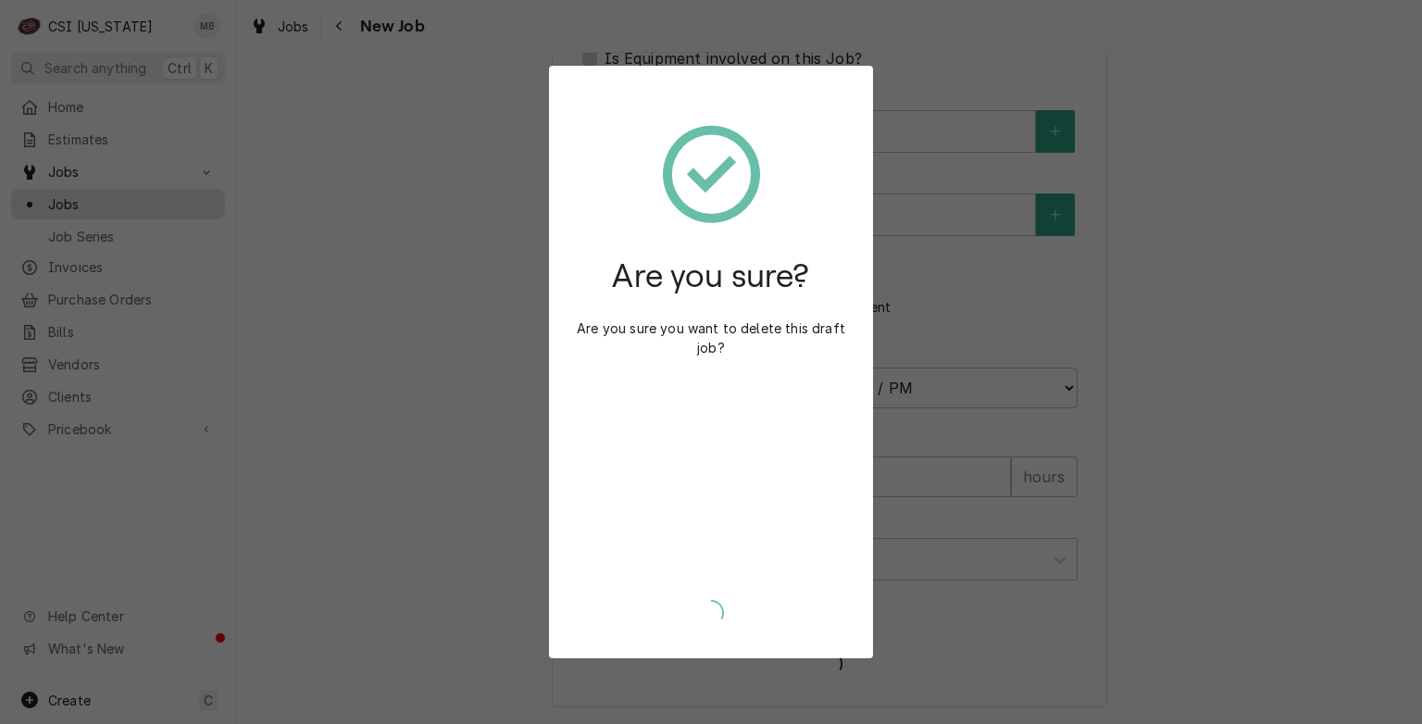
scroll to position [1551, 0]
type textarea "x"
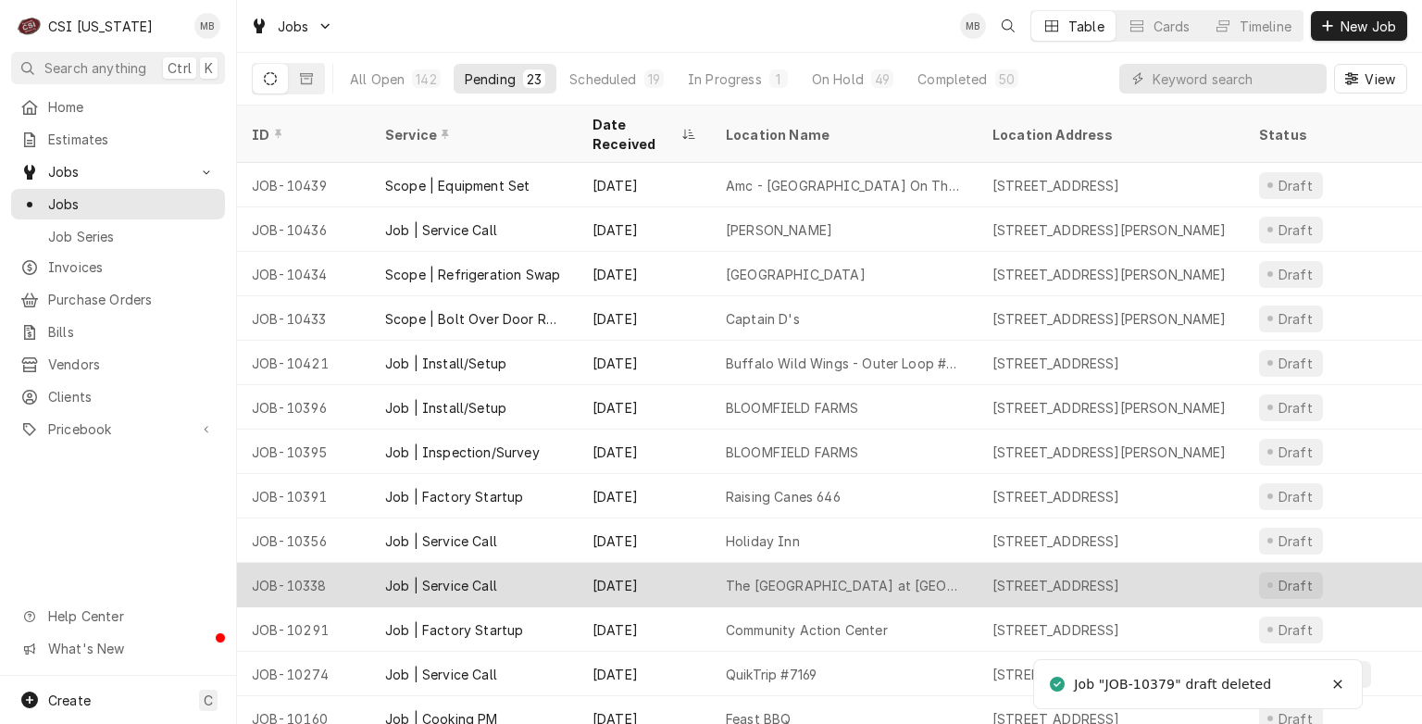
click at [770, 576] on div "The [GEOGRAPHIC_DATA] at [GEOGRAPHIC_DATA]" at bounding box center [844, 585] width 237 height 19
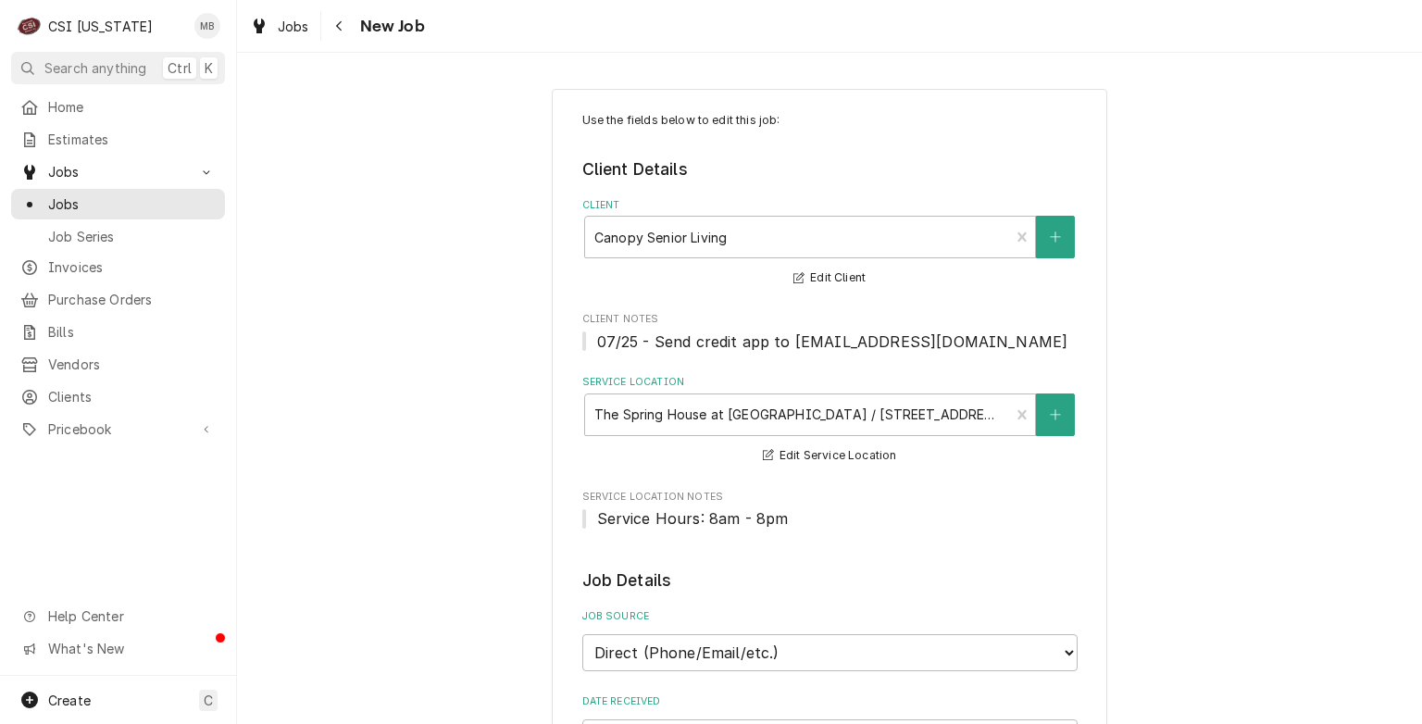
type textarea "x"
click at [65, 397] on div "Clients" at bounding box center [118, 396] width 206 height 23
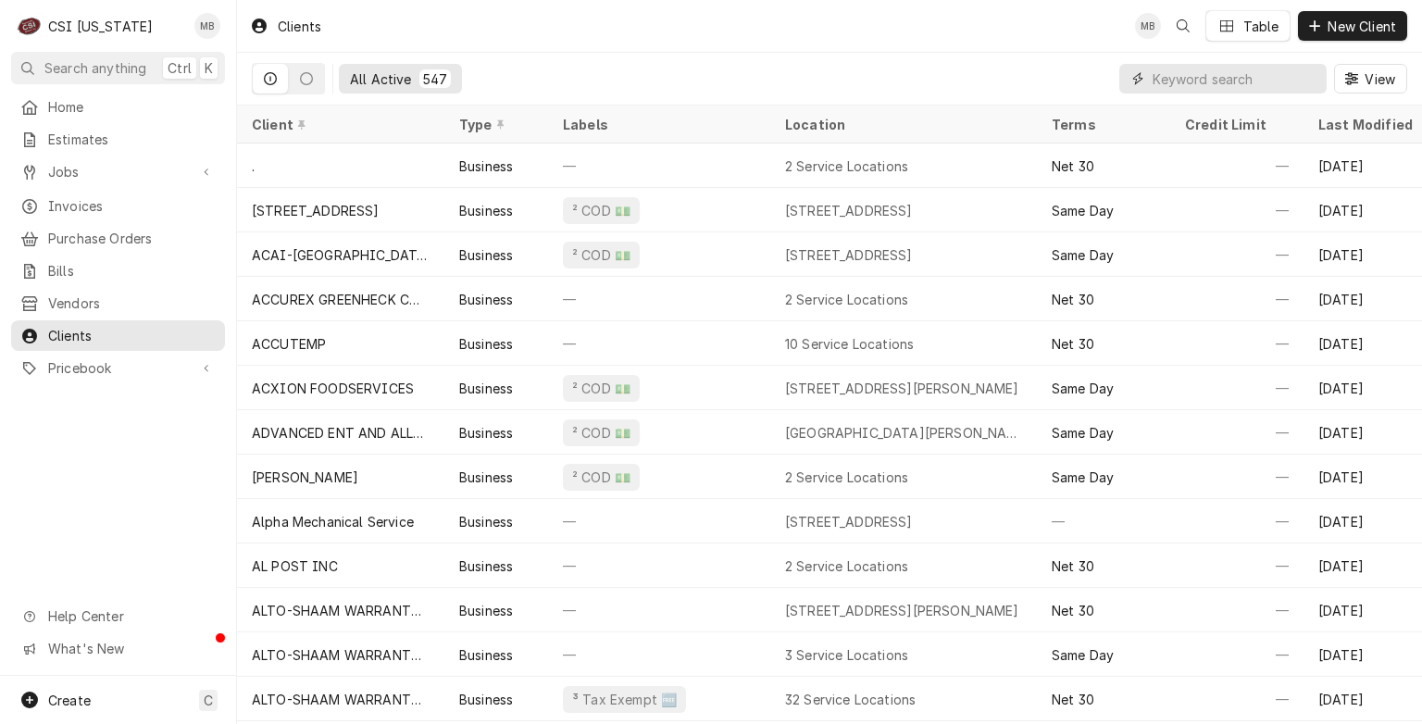
click at [1207, 81] on input "Dynamic Content Wrapper" at bounding box center [1234, 79] width 165 height 30
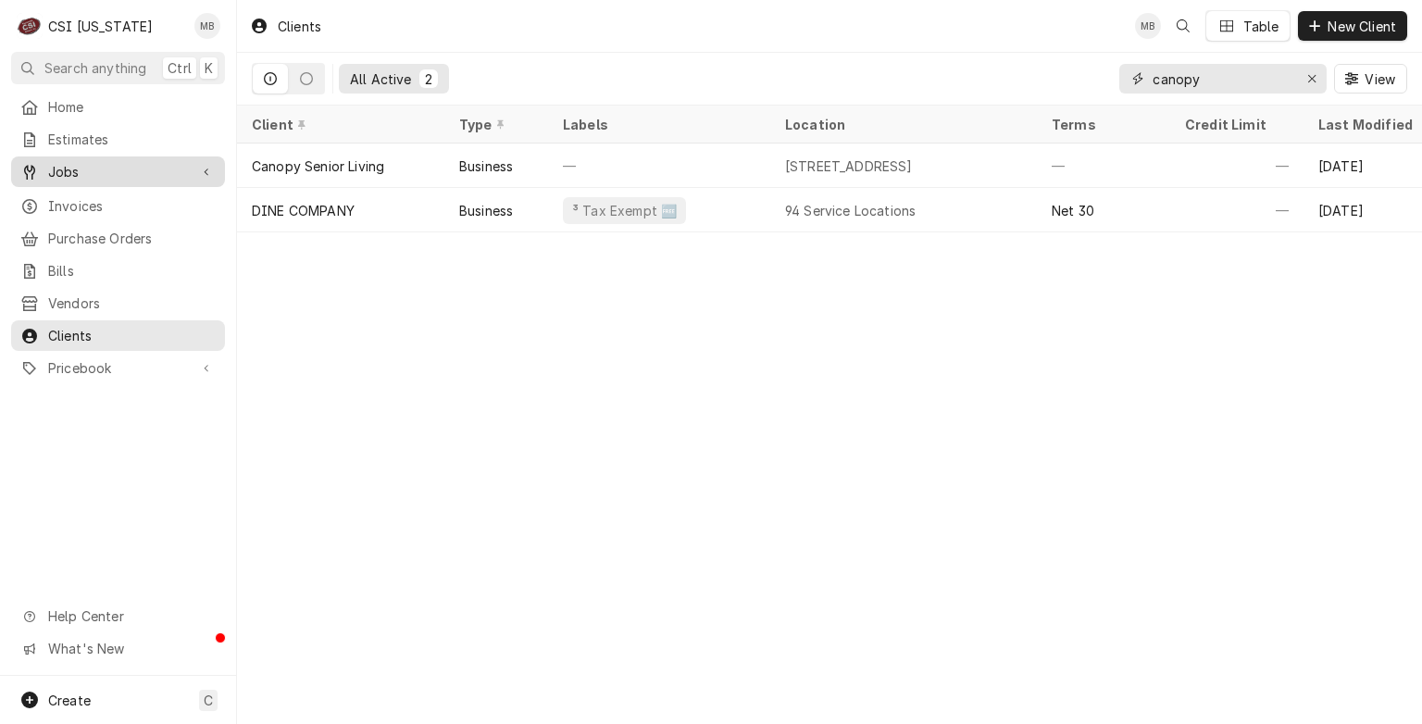
type input "canopy"
click at [50, 180] on link "Jobs" at bounding box center [118, 171] width 214 height 31
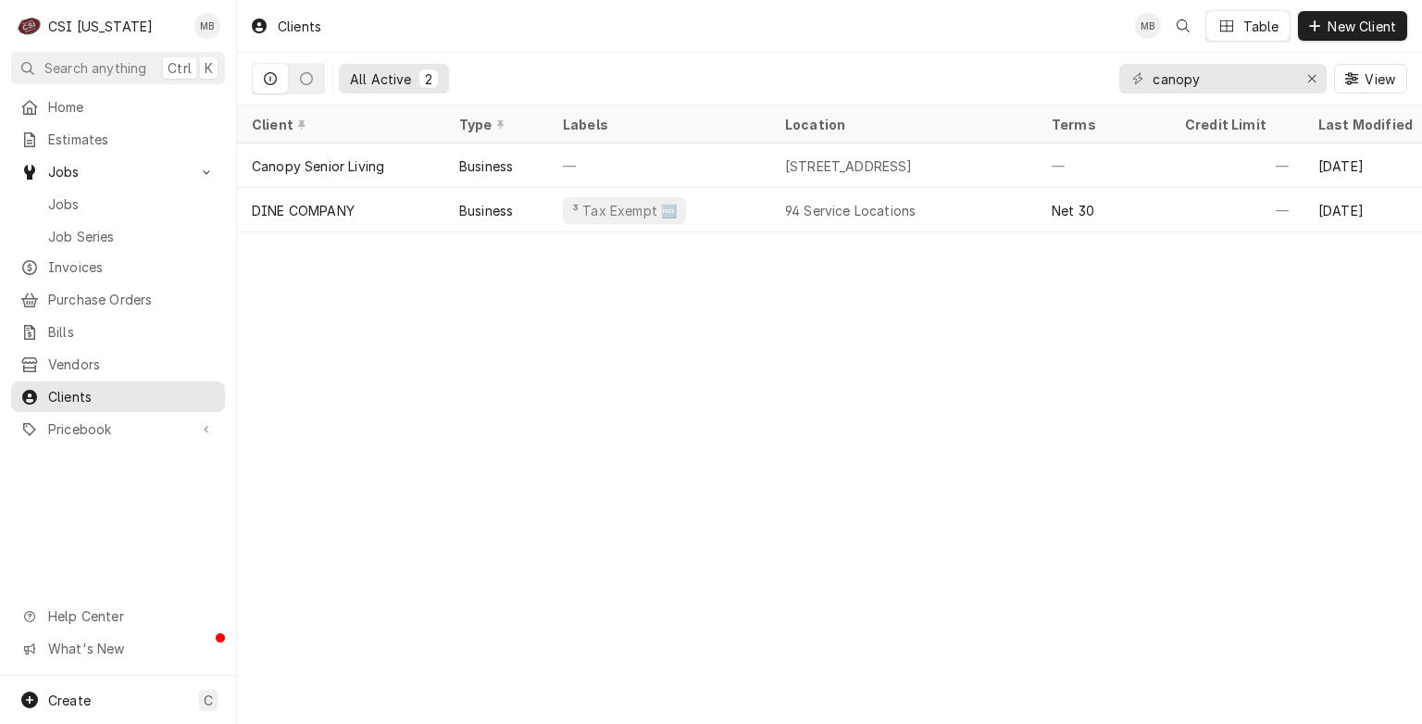
click at [59, 213] on div "Jobs Job Series" at bounding box center [118, 219] width 214 height 61
click at [64, 205] on span "Jobs" at bounding box center [132, 203] width 168 height 19
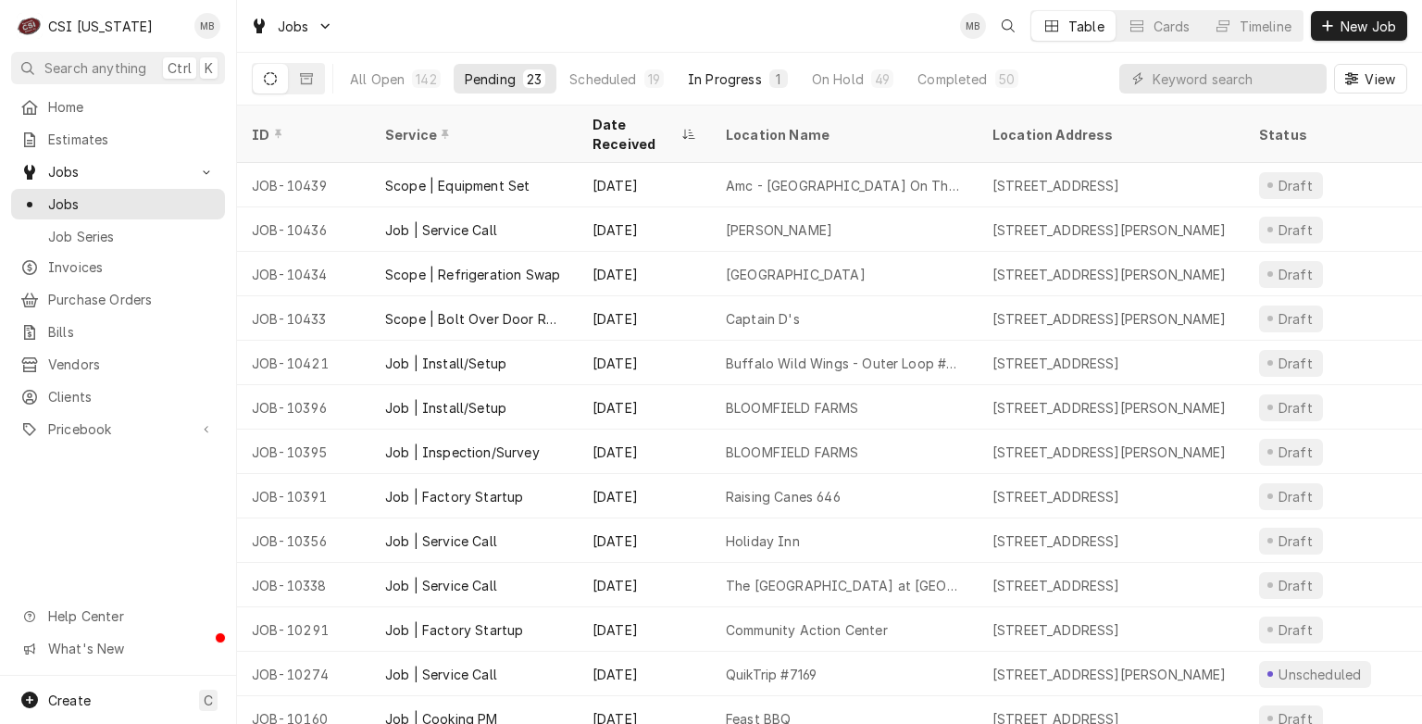
click at [749, 71] on div "In Progress" at bounding box center [725, 78] width 74 height 19
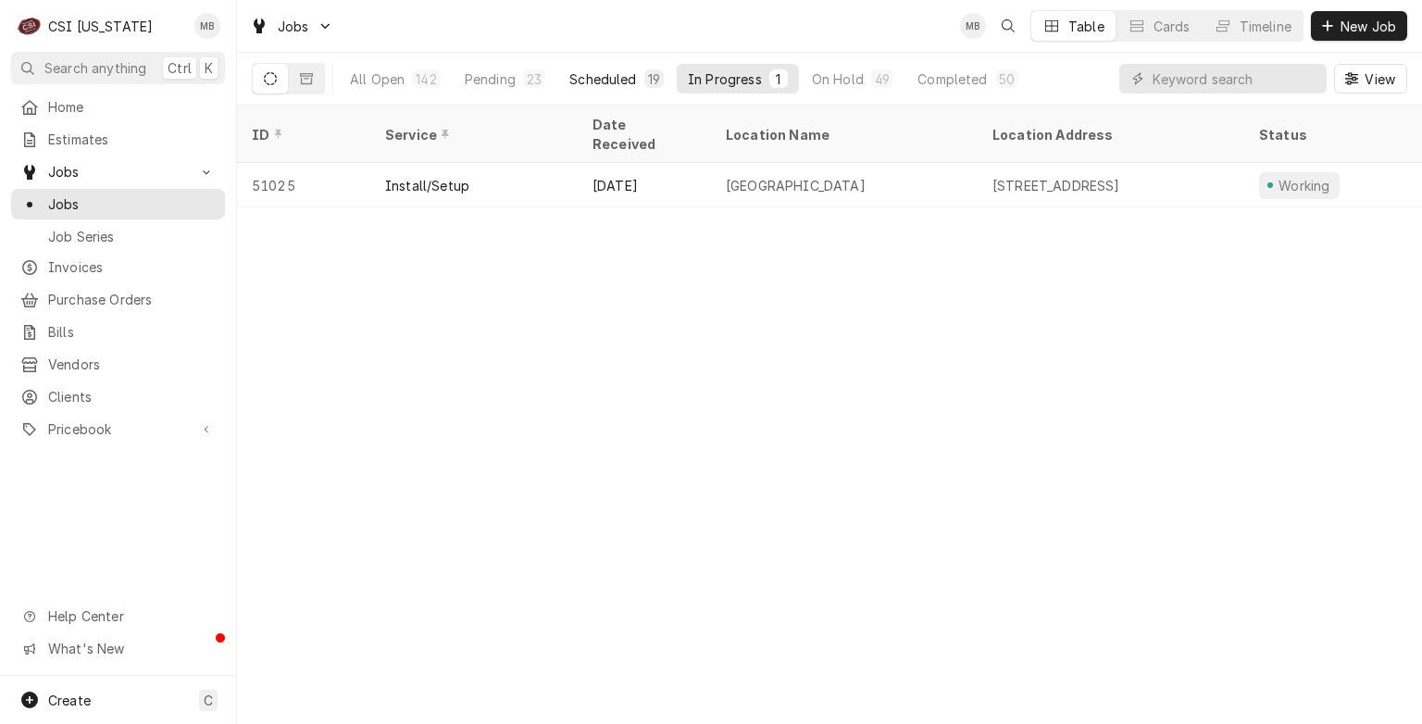
click at [590, 86] on div "Scheduled" at bounding box center [602, 78] width 67 height 19
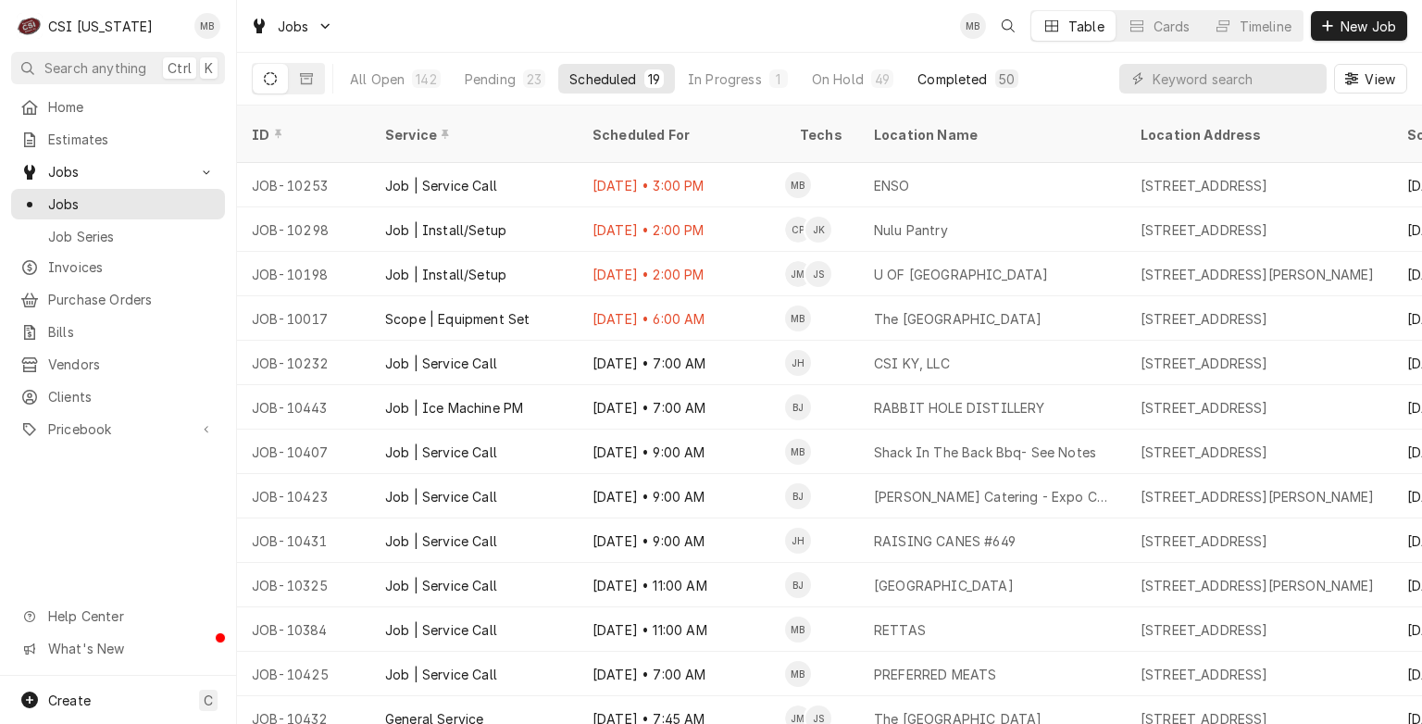
click at [933, 83] on div "Completed" at bounding box center [951, 78] width 69 height 19
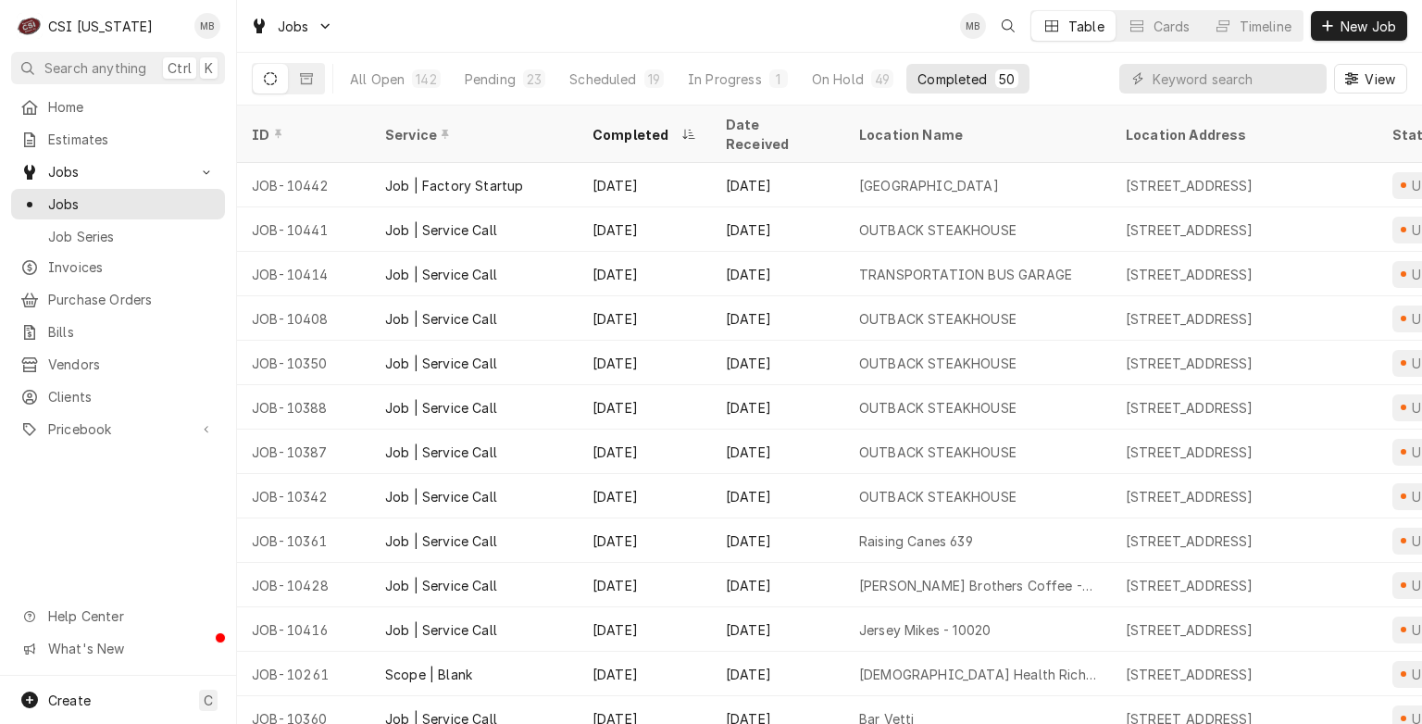
click at [1225, 58] on div "View" at bounding box center [1263, 79] width 288 height 52
click at [1198, 91] on input "Dynamic Content Wrapper" at bounding box center [1234, 79] width 165 height 30
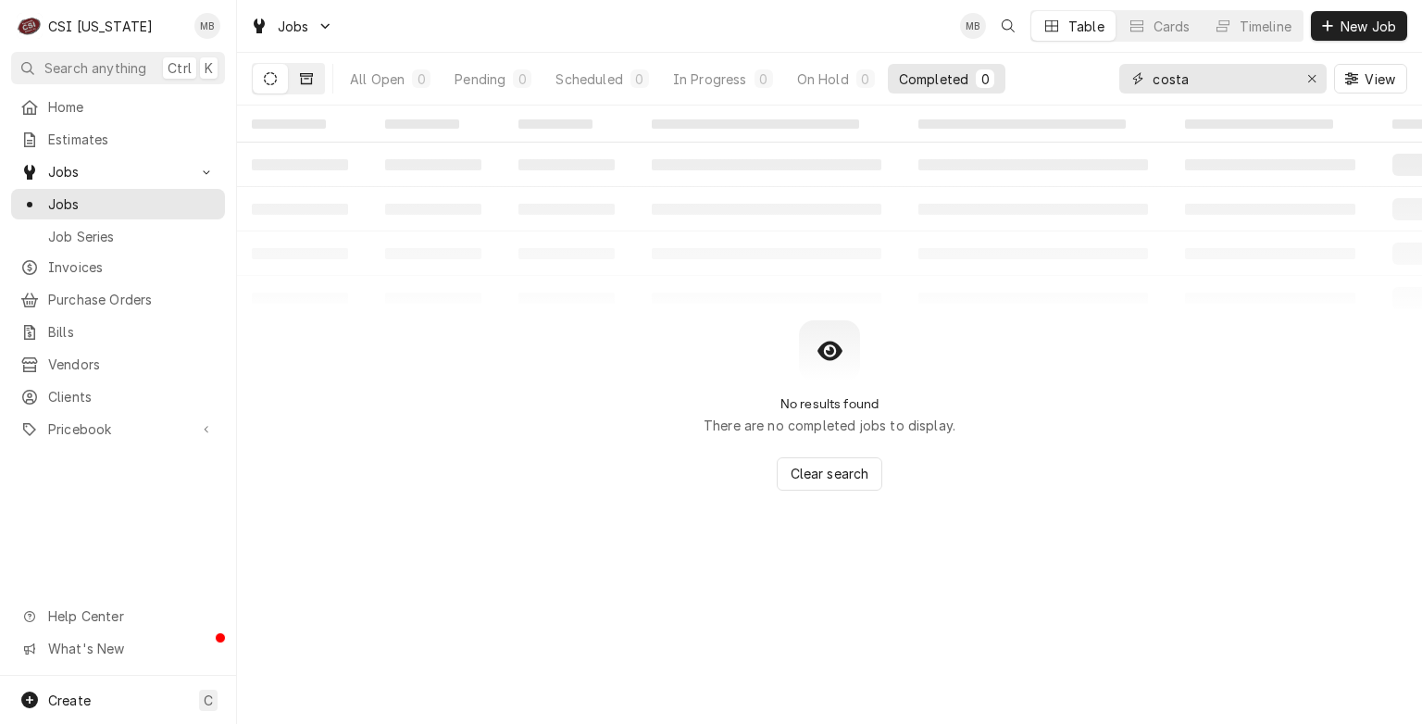
type input "costa"
click at [296, 73] on button "Dynamic Content Wrapper" at bounding box center [306, 79] width 35 height 30
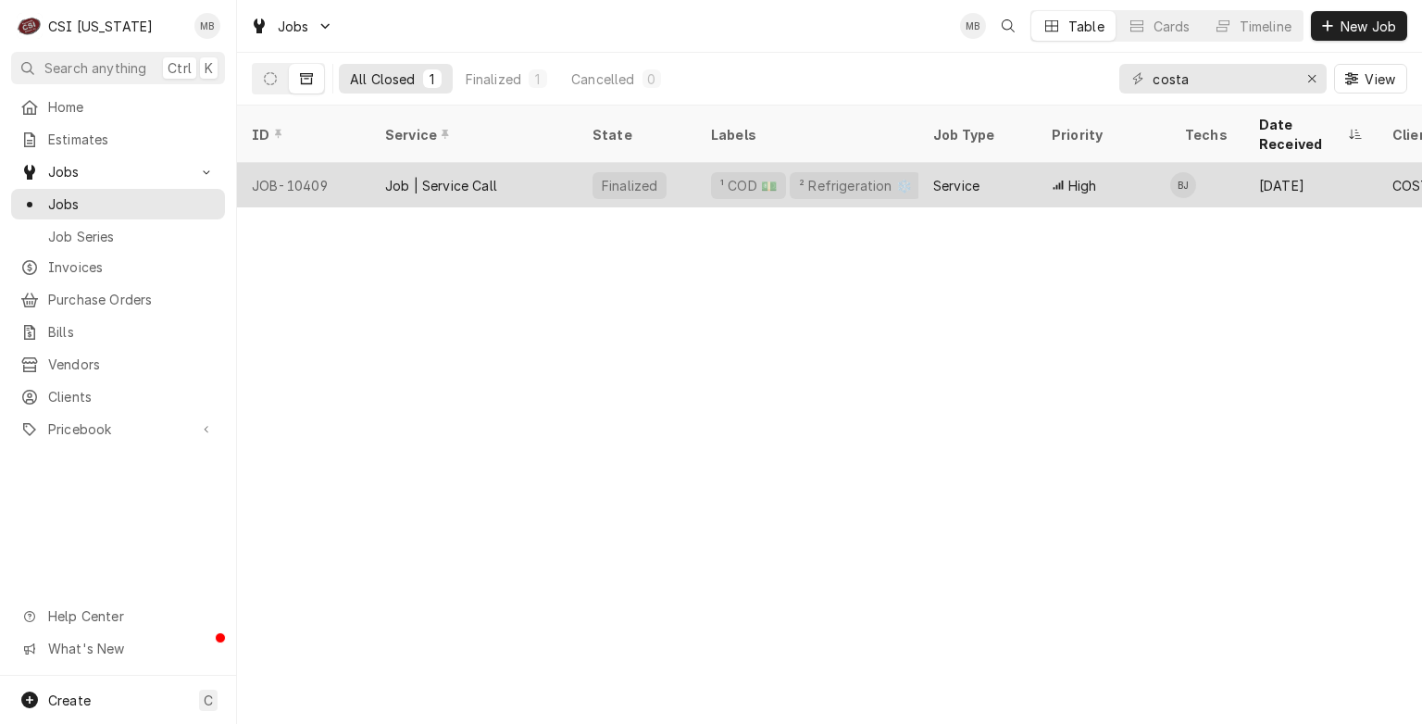
click at [352, 169] on div "JOB-10409" at bounding box center [303, 185] width 133 height 44
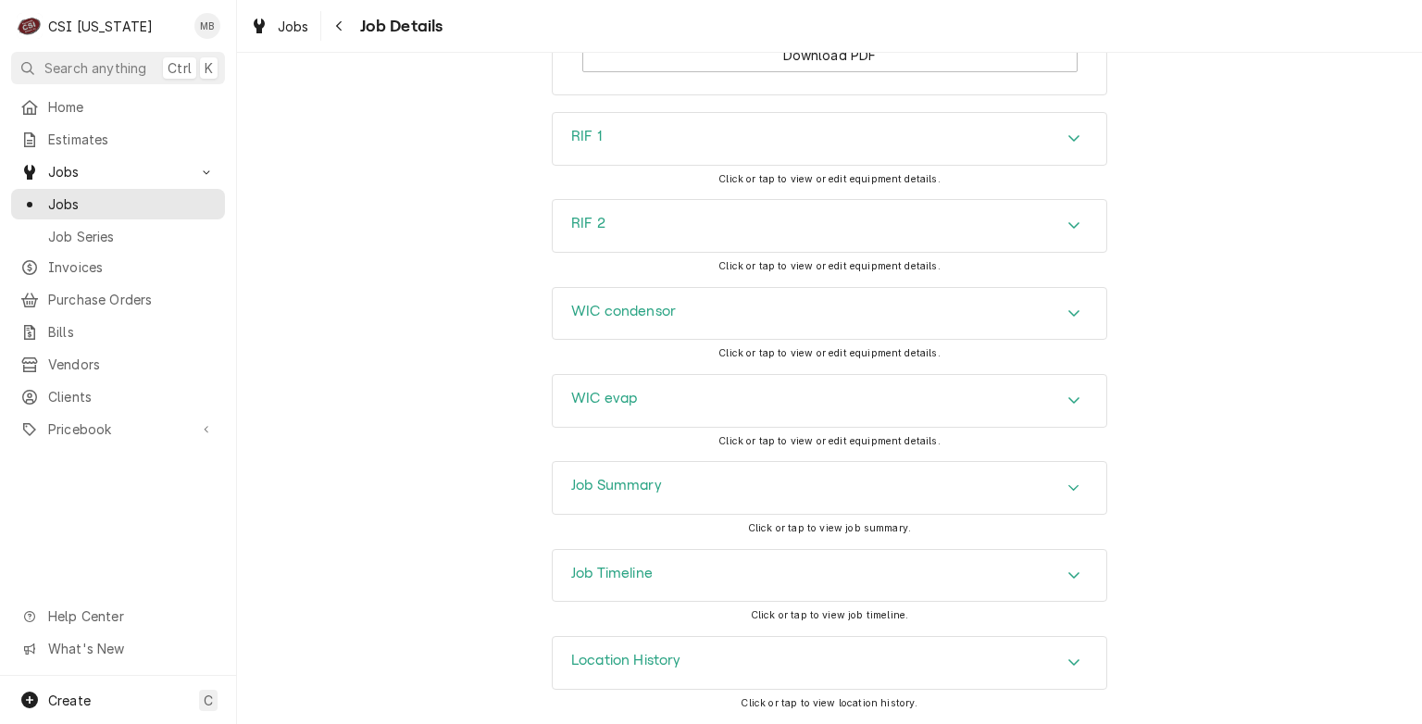
scroll to position [2366, 0]
click at [763, 497] on div "Job Summary" at bounding box center [830, 488] width 554 height 52
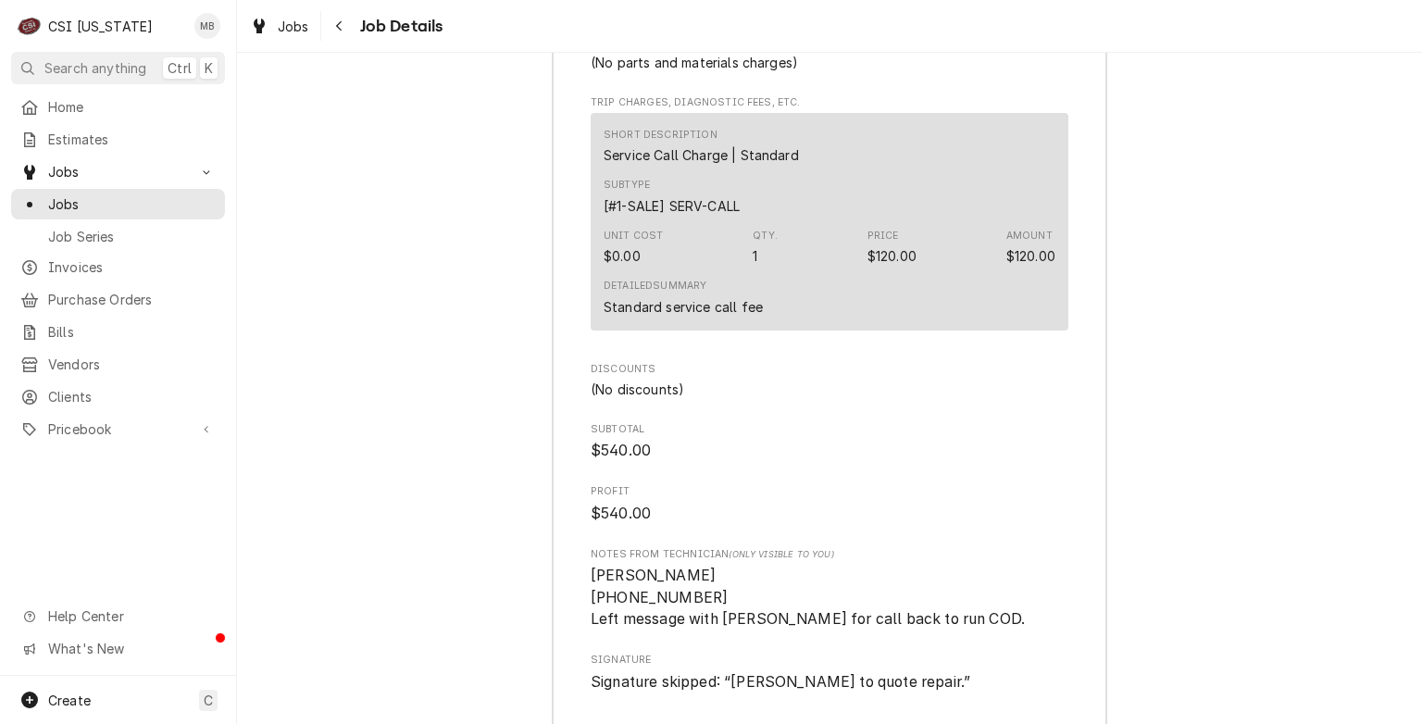
scroll to position [4702, 0]
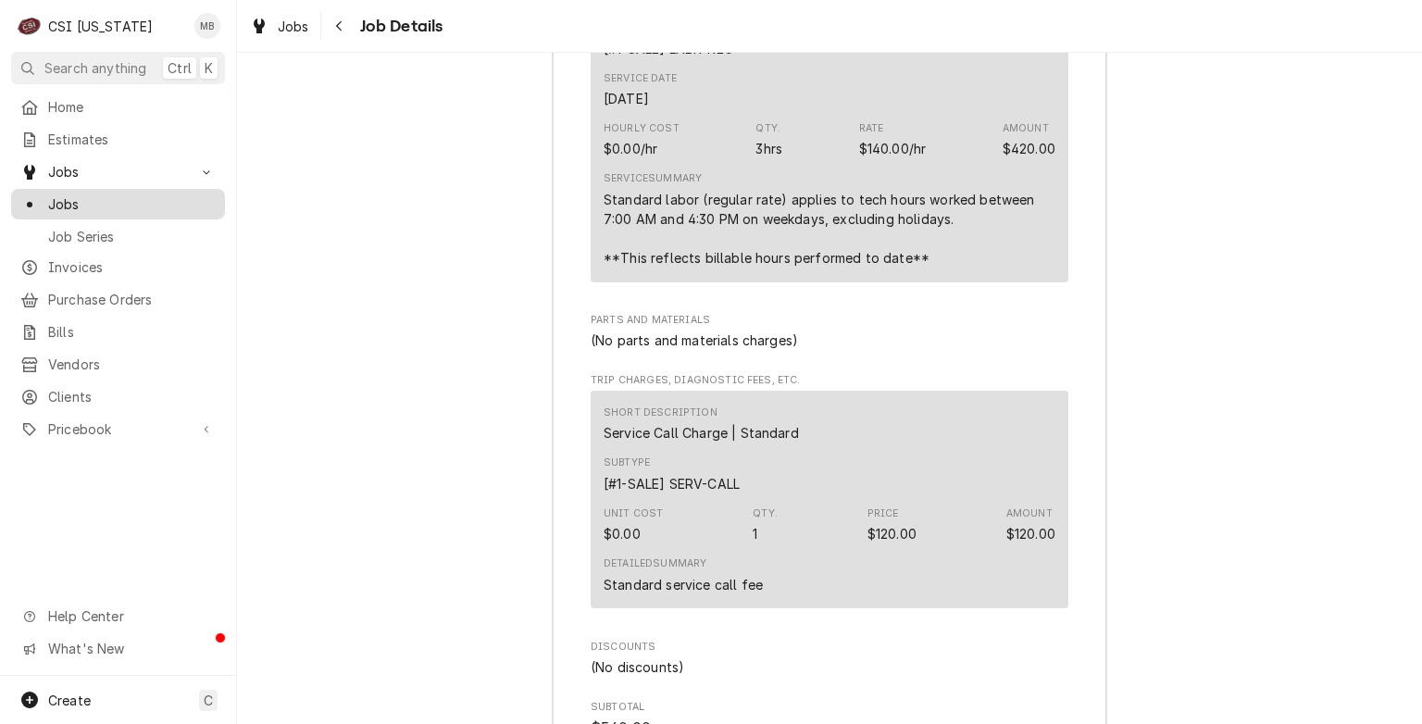
click at [41, 201] on div "Jobs" at bounding box center [117, 203] width 195 height 19
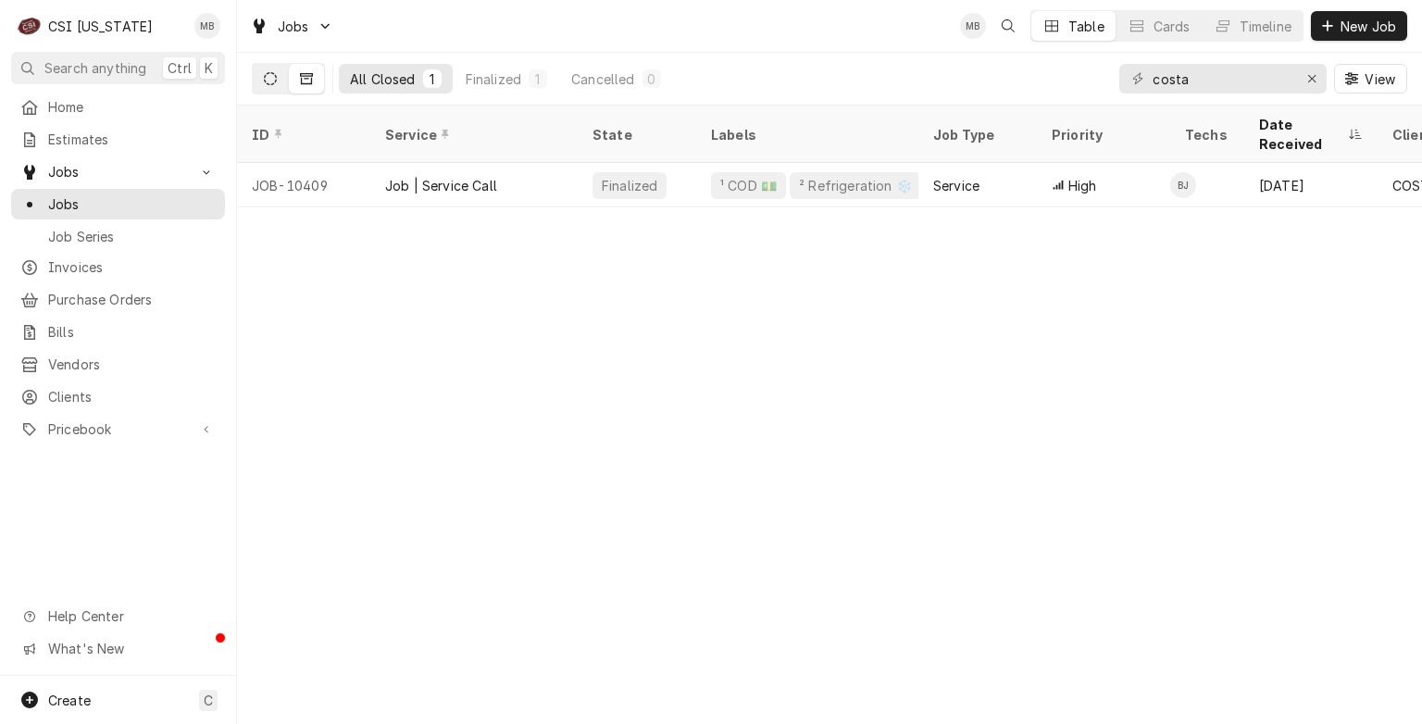
click at [255, 76] on button "Dynamic Content Wrapper" at bounding box center [270, 79] width 35 height 30
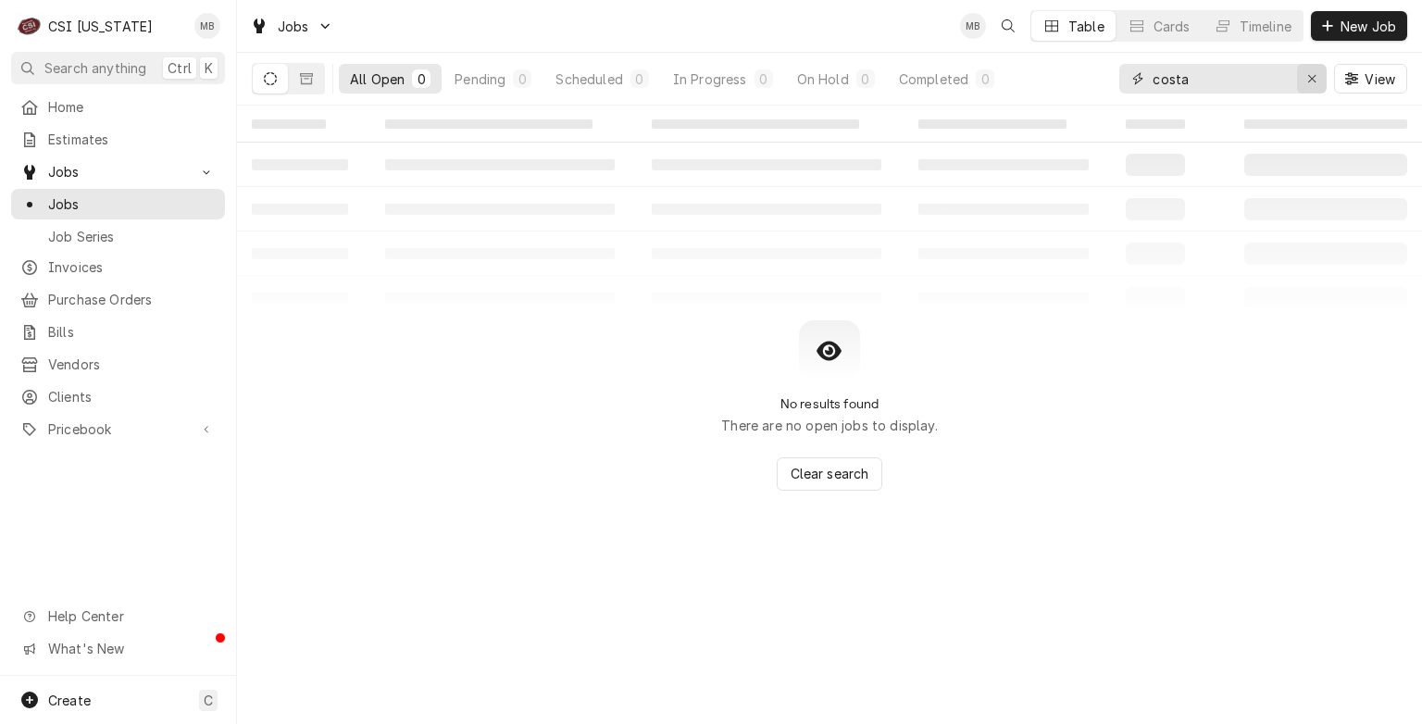
click at [1310, 84] on icon "Erase input" at bounding box center [1312, 78] width 10 height 13
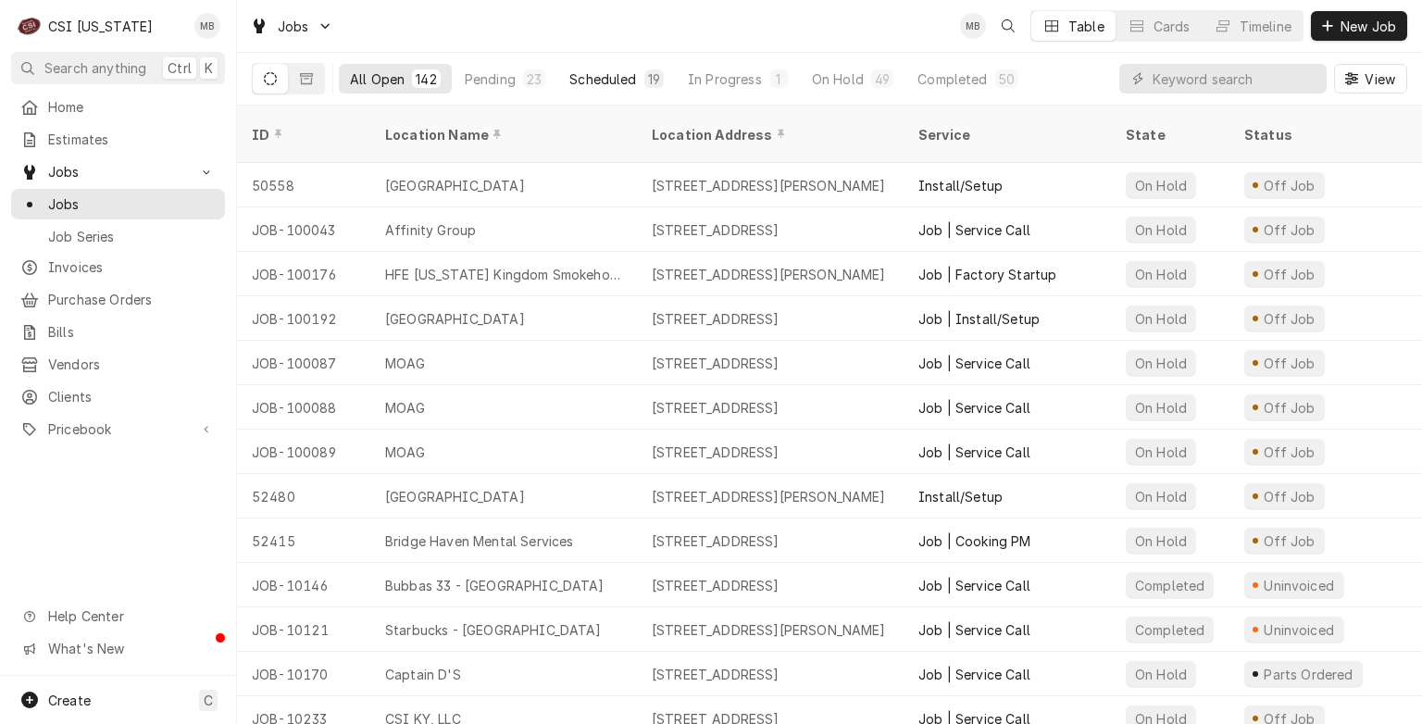
click at [637, 87] on button "Scheduled 19" at bounding box center [616, 79] width 117 height 30
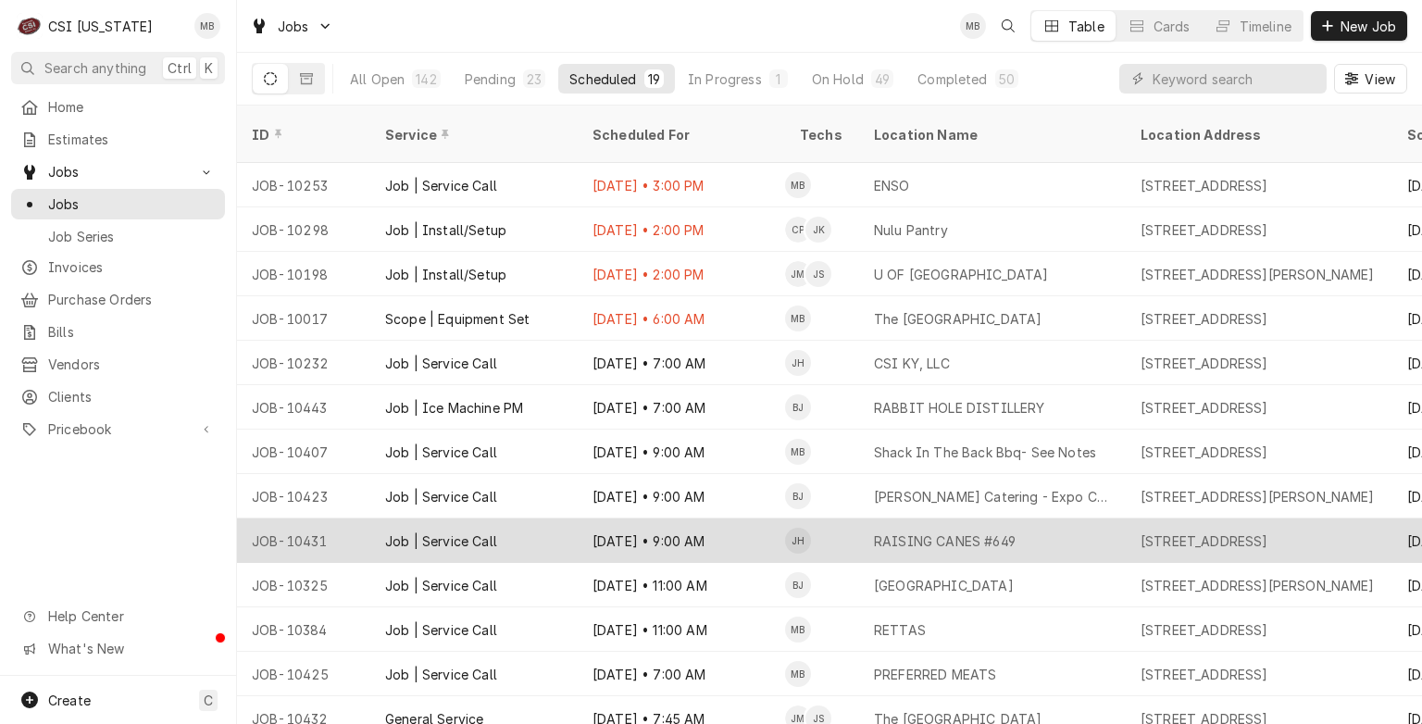
click at [818, 520] on td "JH" at bounding box center [822, 540] width 74 height 44
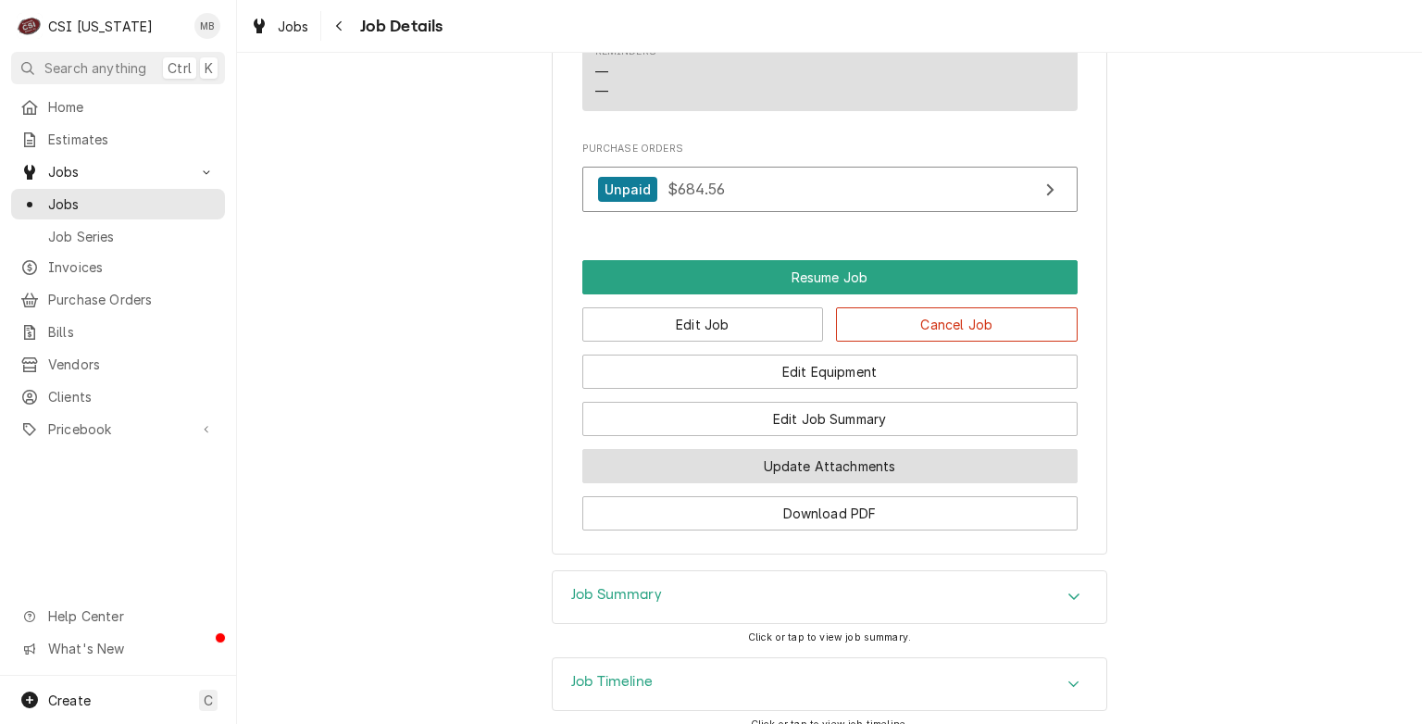
scroll to position [2773, 0]
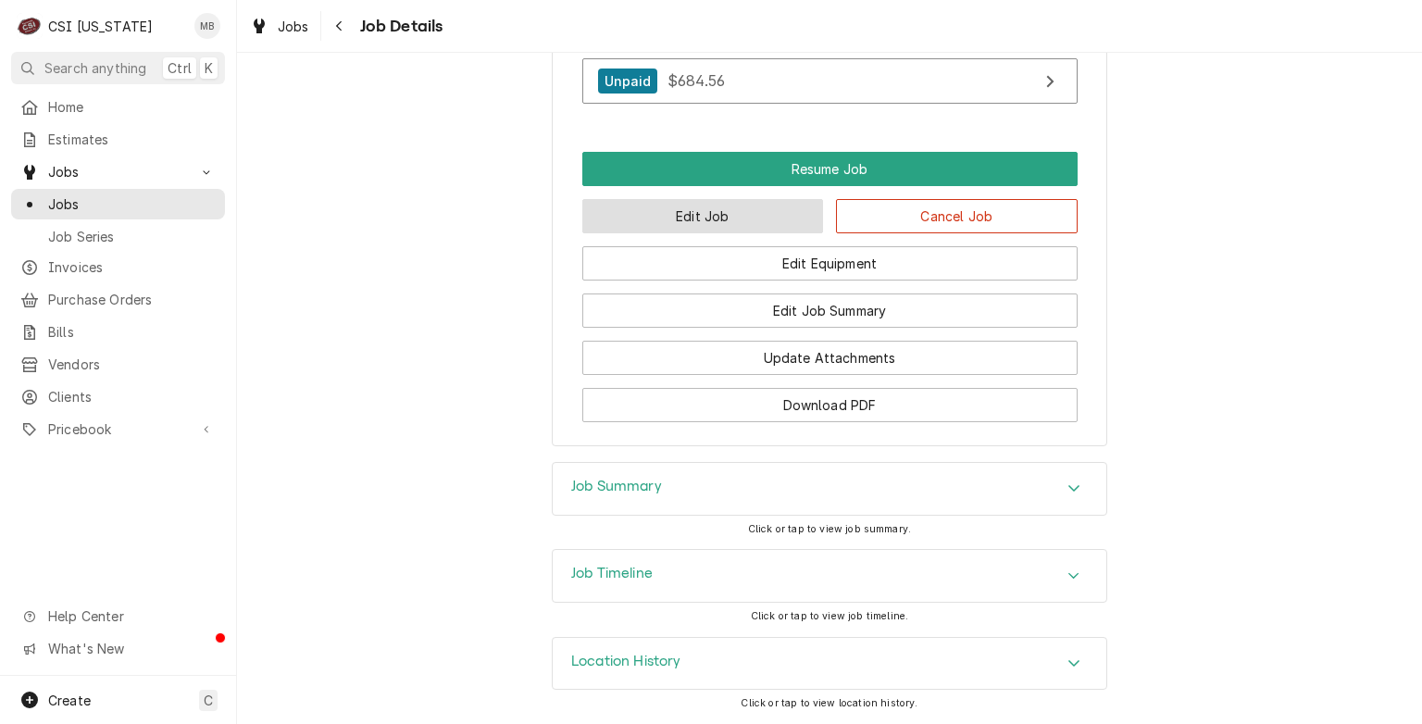
click at [744, 213] on button "Edit Job" at bounding box center [703, 216] width 242 height 34
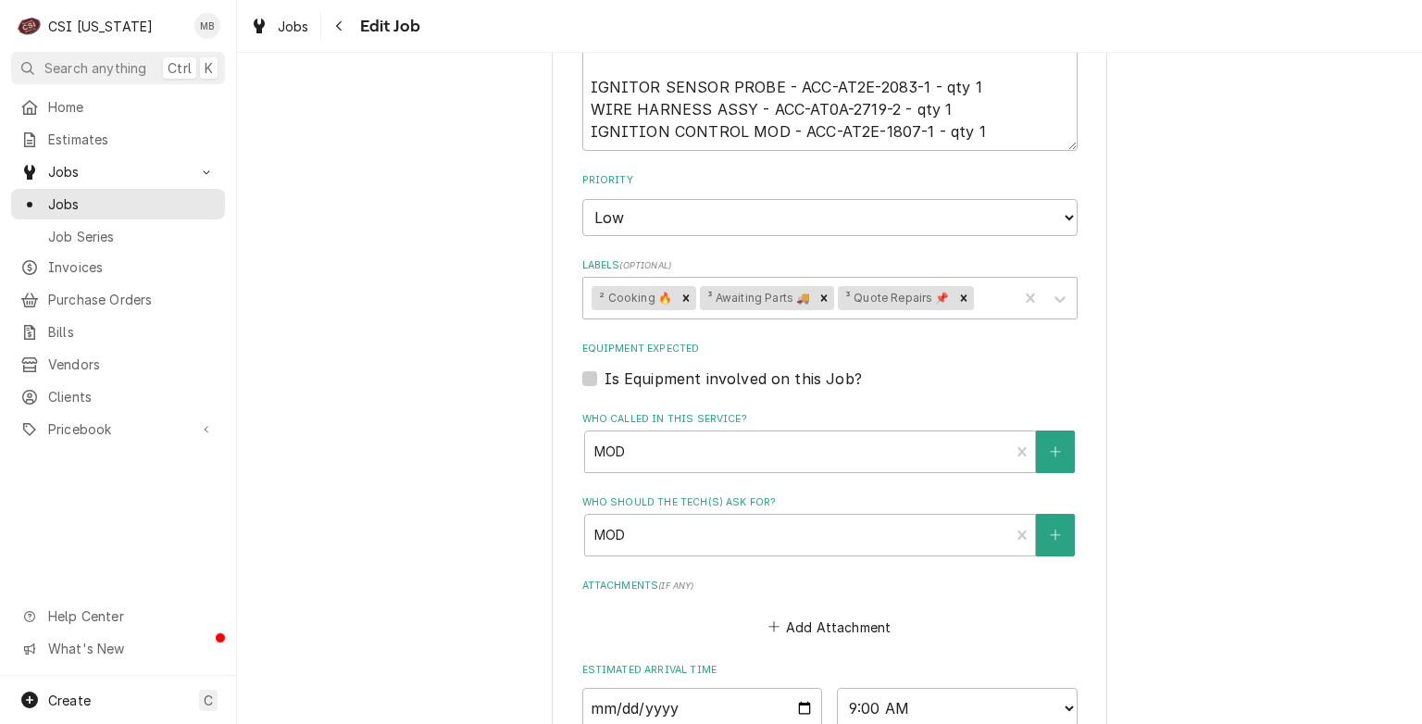
scroll to position [1467, 0]
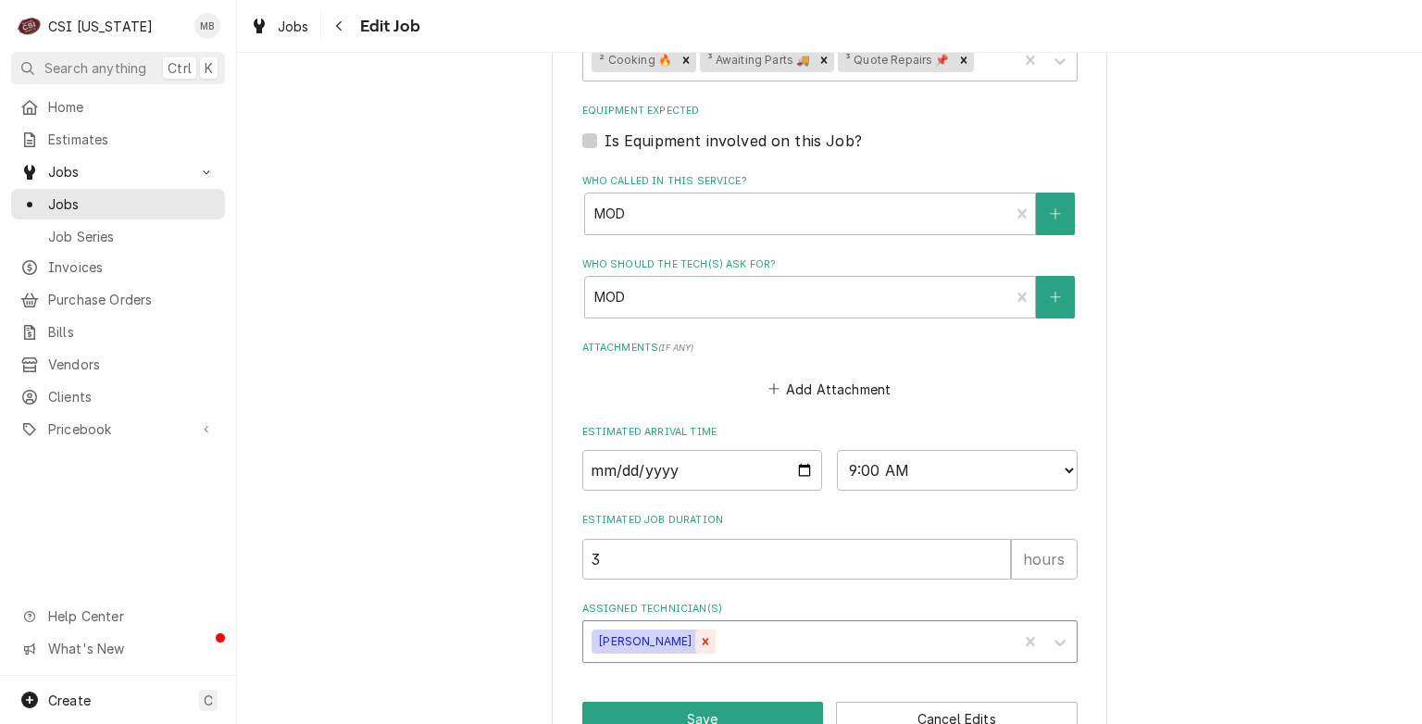
click at [699, 635] on icon "Remove Jeff Hartley" at bounding box center [705, 641] width 13 height 13
click at [672, 625] on div "Assigned Technician(s)" at bounding box center [813, 641] width 442 height 33
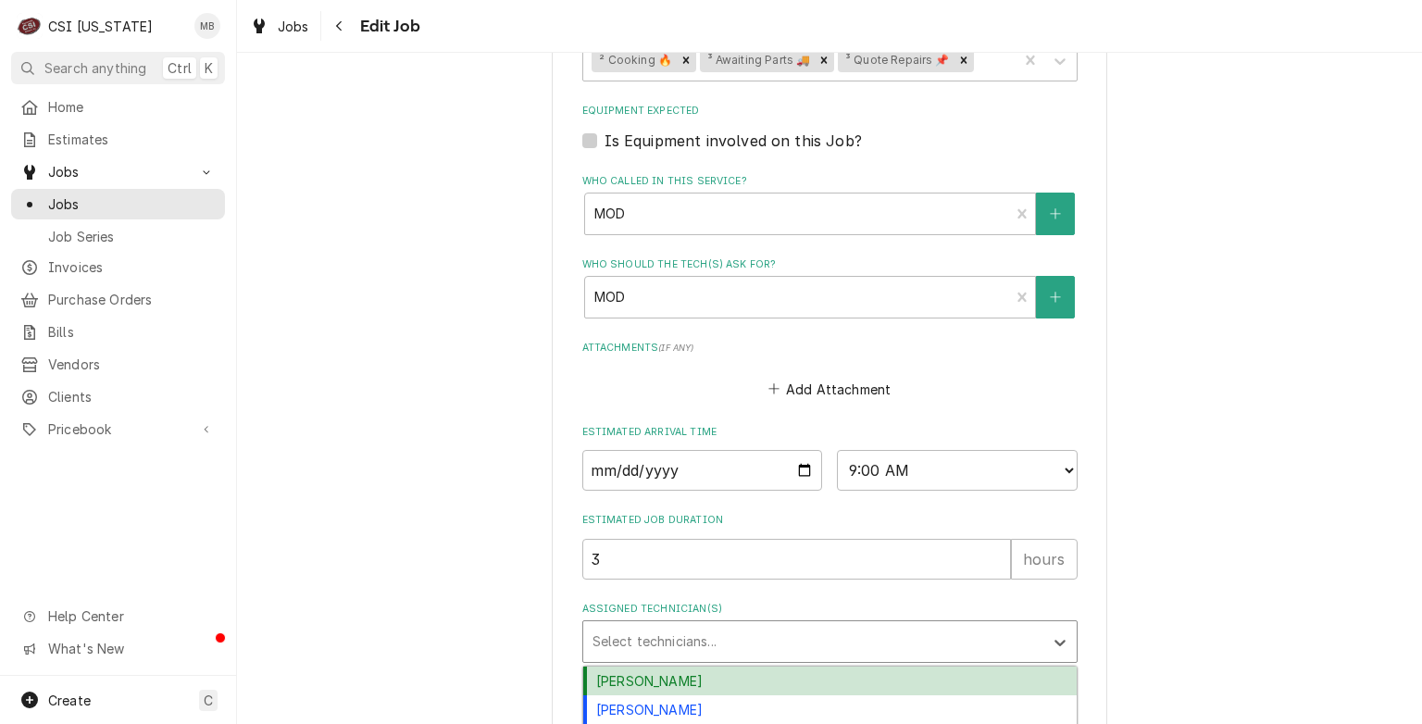
scroll to position [1558, 0]
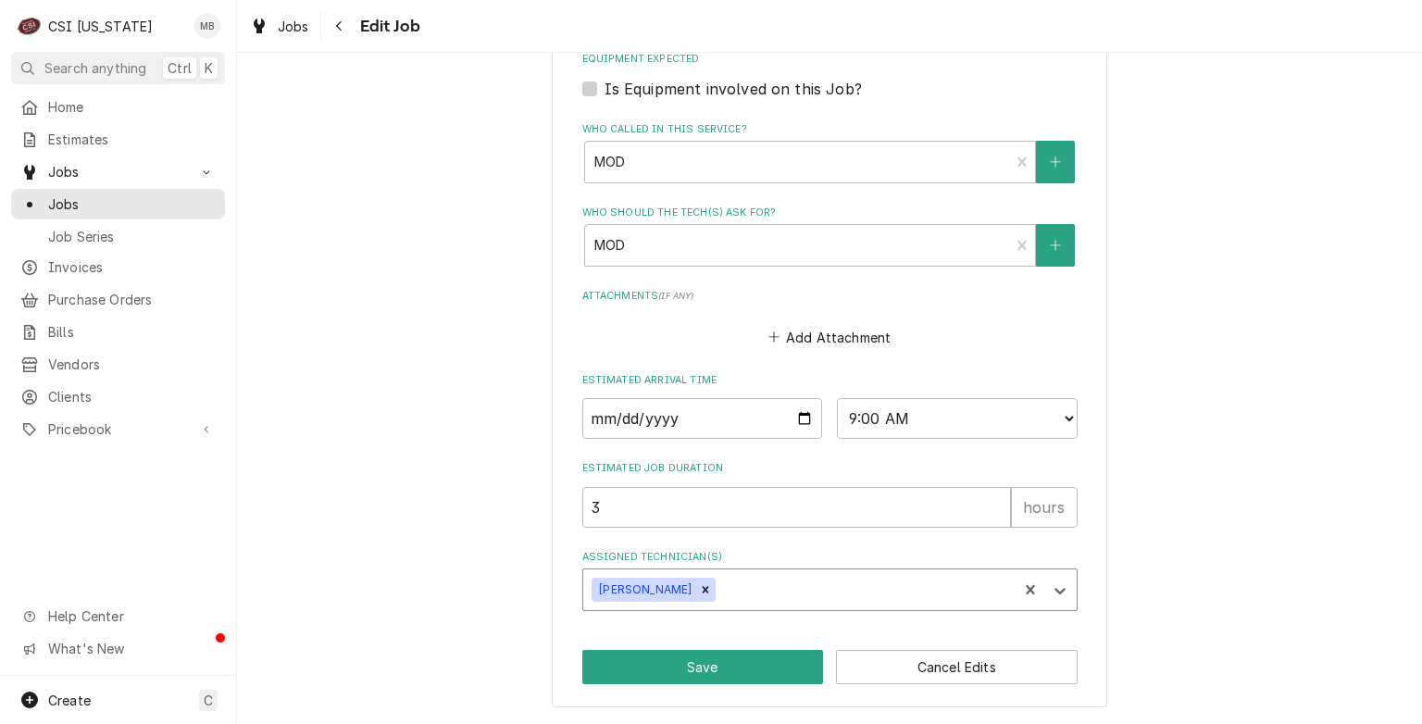
scroll to position [1467, 0]
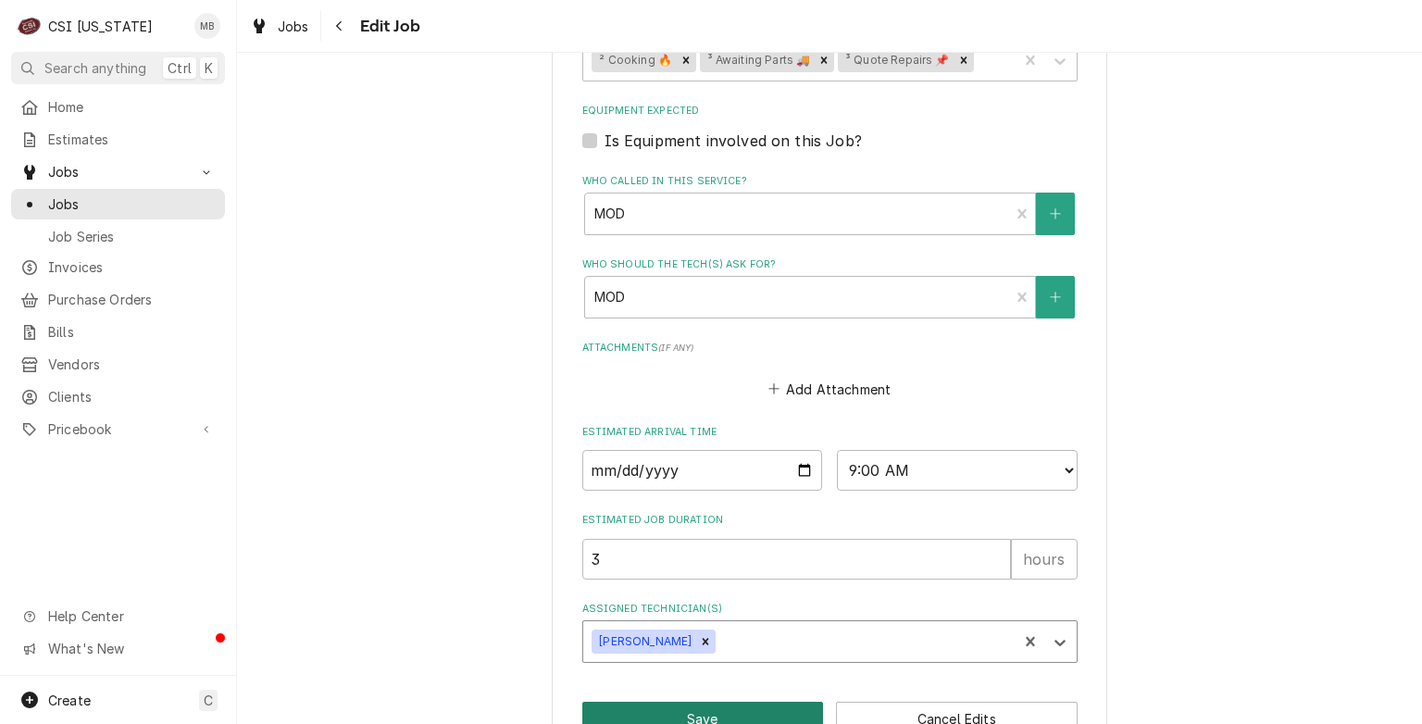
click at [747, 702] on button "Save" at bounding box center [703, 719] width 242 height 34
type textarea "x"
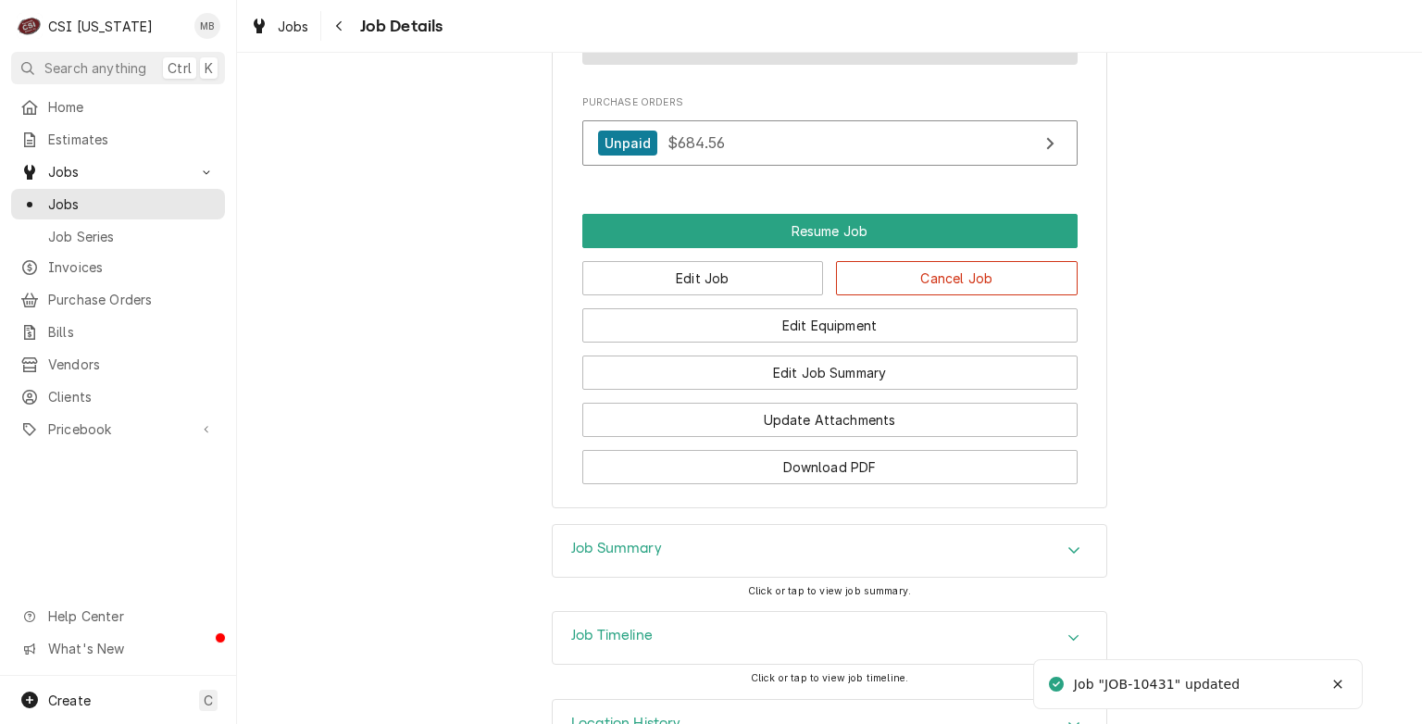
scroll to position [2773, 0]
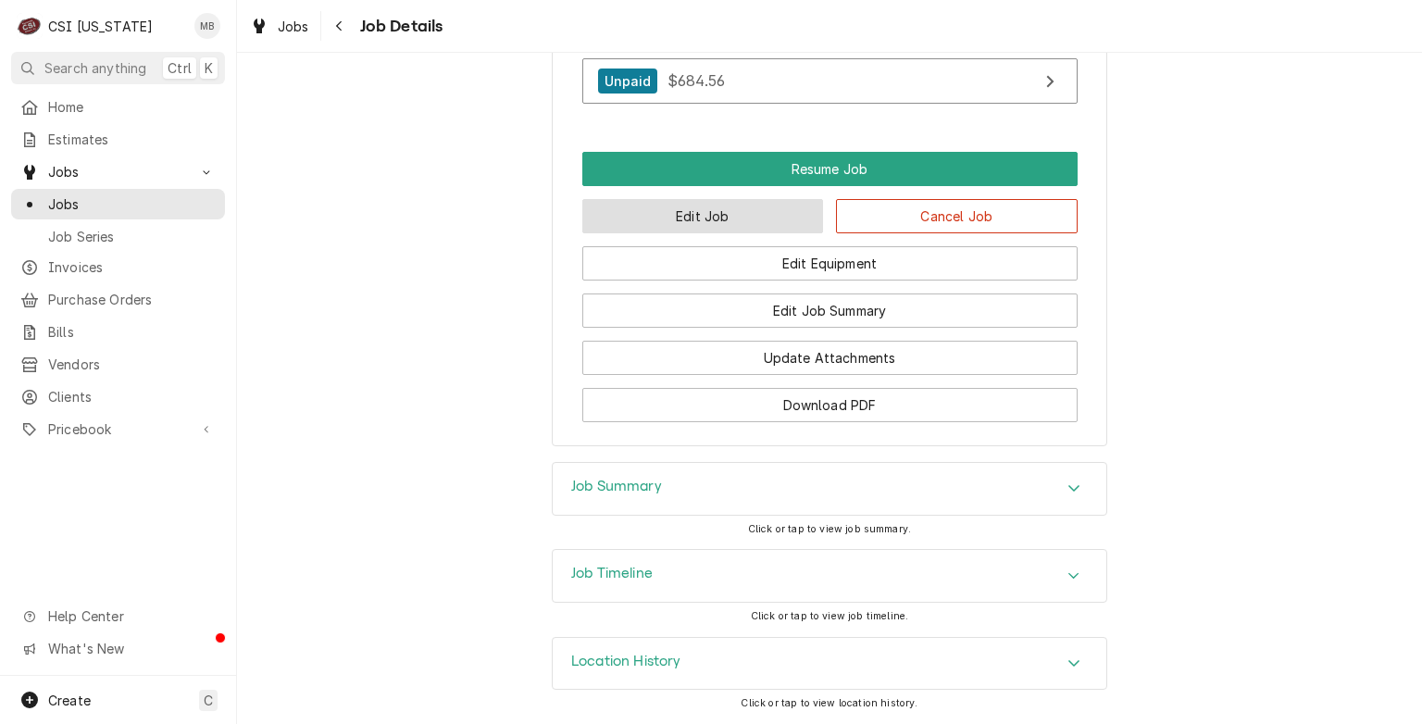
click at [722, 225] on button "Edit Job" at bounding box center [703, 216] width 242 height 34
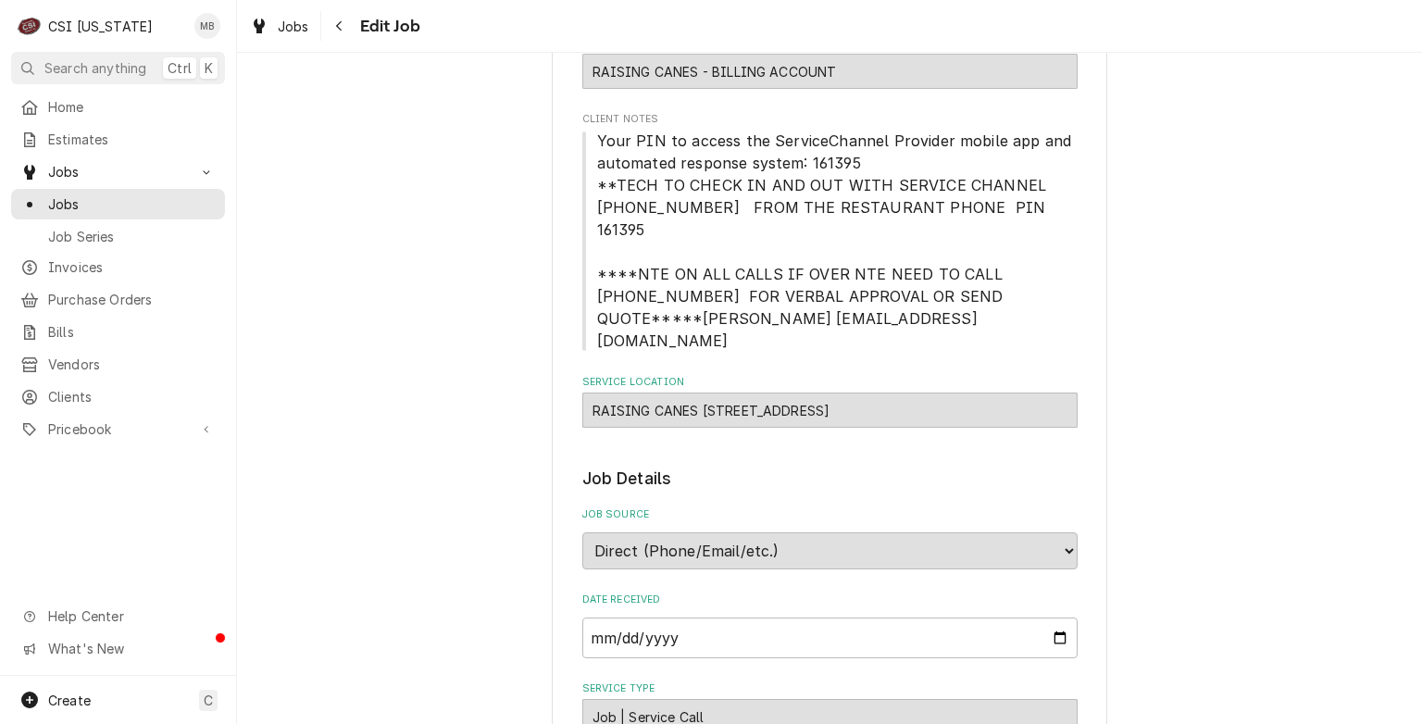
type textarea "x"
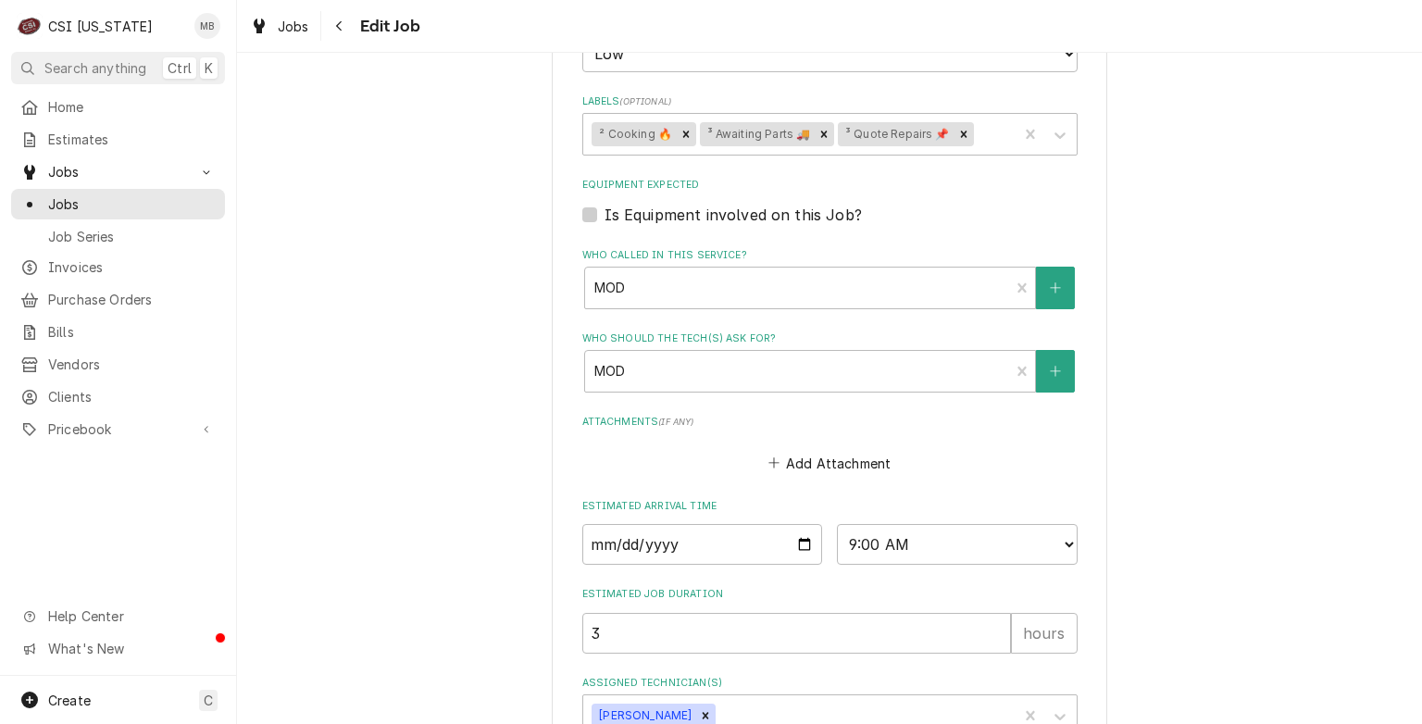
scroll to position [1467, 0]
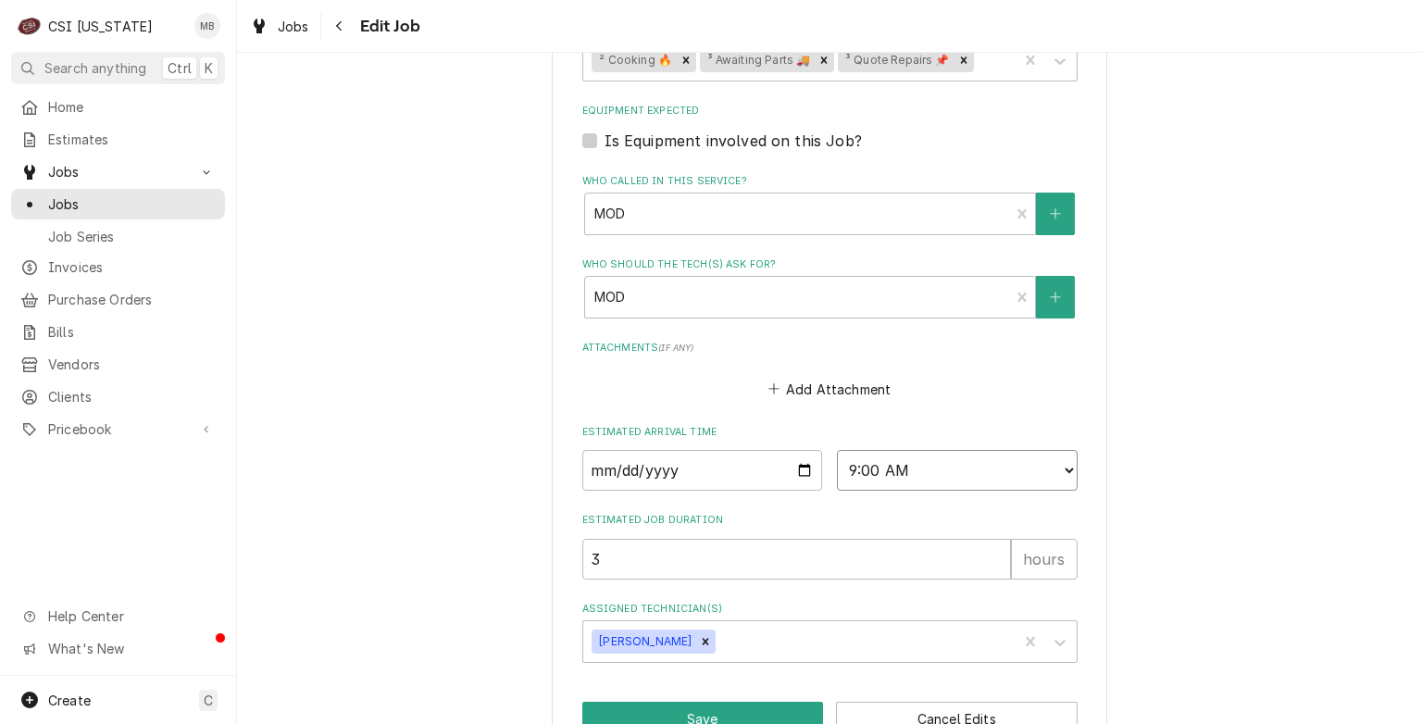
click at [976, 450] on select "AM / PM 6:00 AM 6:15 AM 6:30 AM 6:45 AM 7:00 AM 7:15 AM 7:30 AM 7:45 AM 8:00 AM…" at bounding box center [957, 470] width 241 height 41
select select "07:00:00"
click at [837, 450] on select "AM / PM 6:00 AM 6:15 AM 6:30 AM 6:45 AM 7:00 AM 7:15 AM 7:30 AM 7:45 AM 8:00 AM…" at bounding box center [957, 470] width 241 height 41
click at [707, 702] on button "Save" at bounding box center [703, 719] width 242 height 34
type textarea "x"
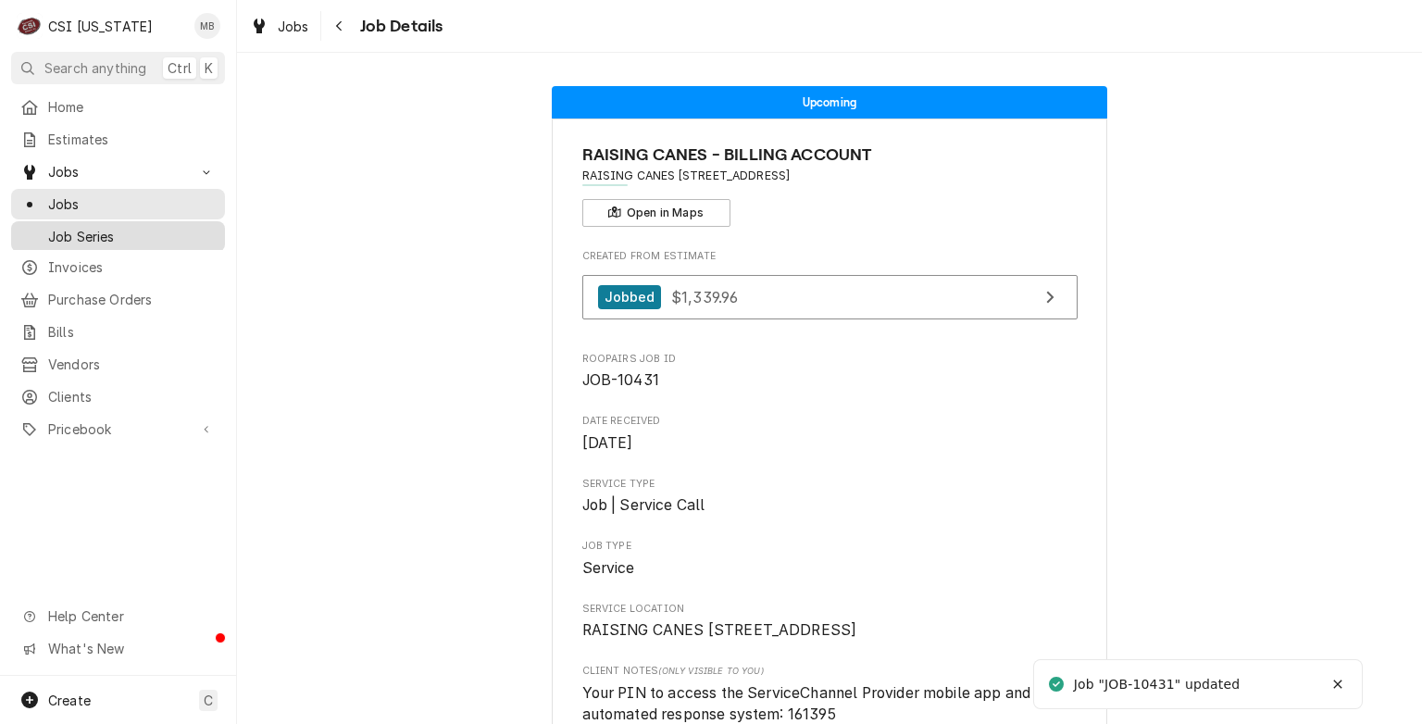
click at [48, 221] on link "Job Series" at bounding box center [118, 236] width 214 height 31
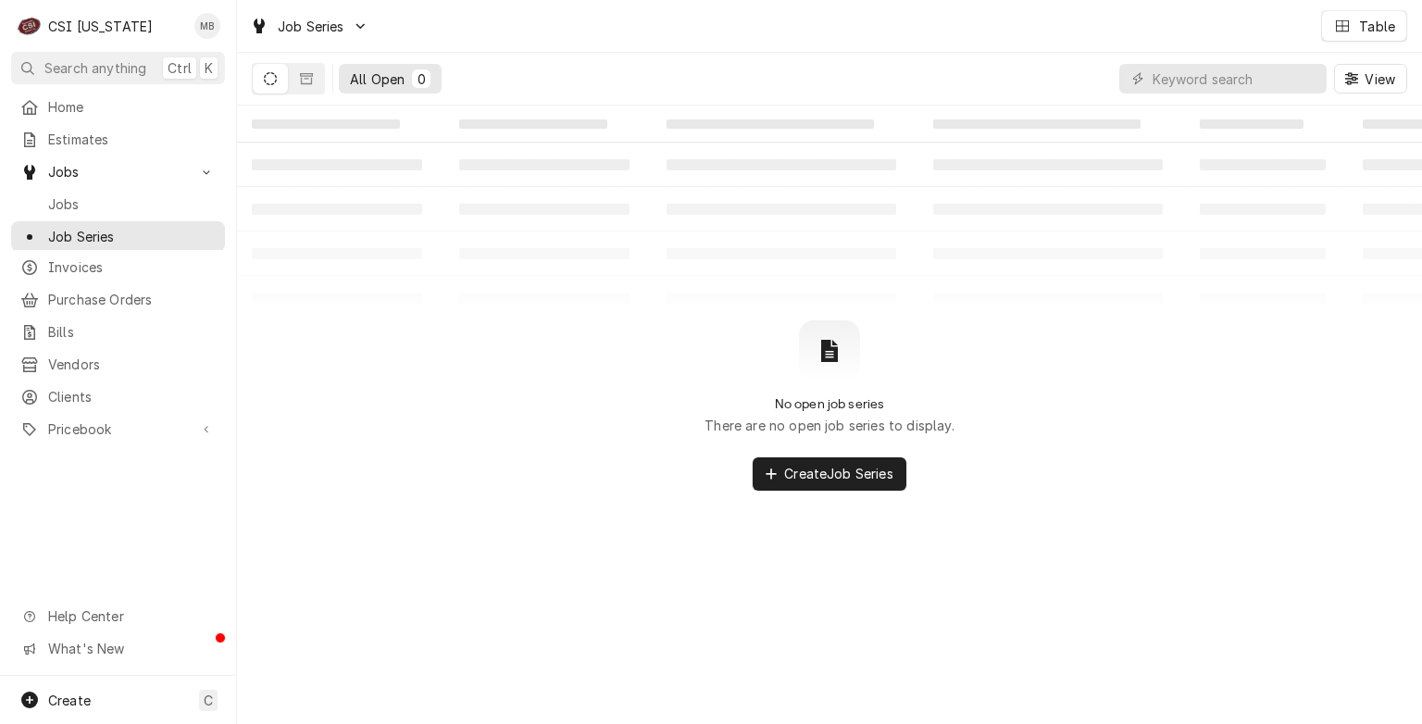
click at [57, 201] on span "Jobs" at bounding box center [132, 203] width 168 height 19
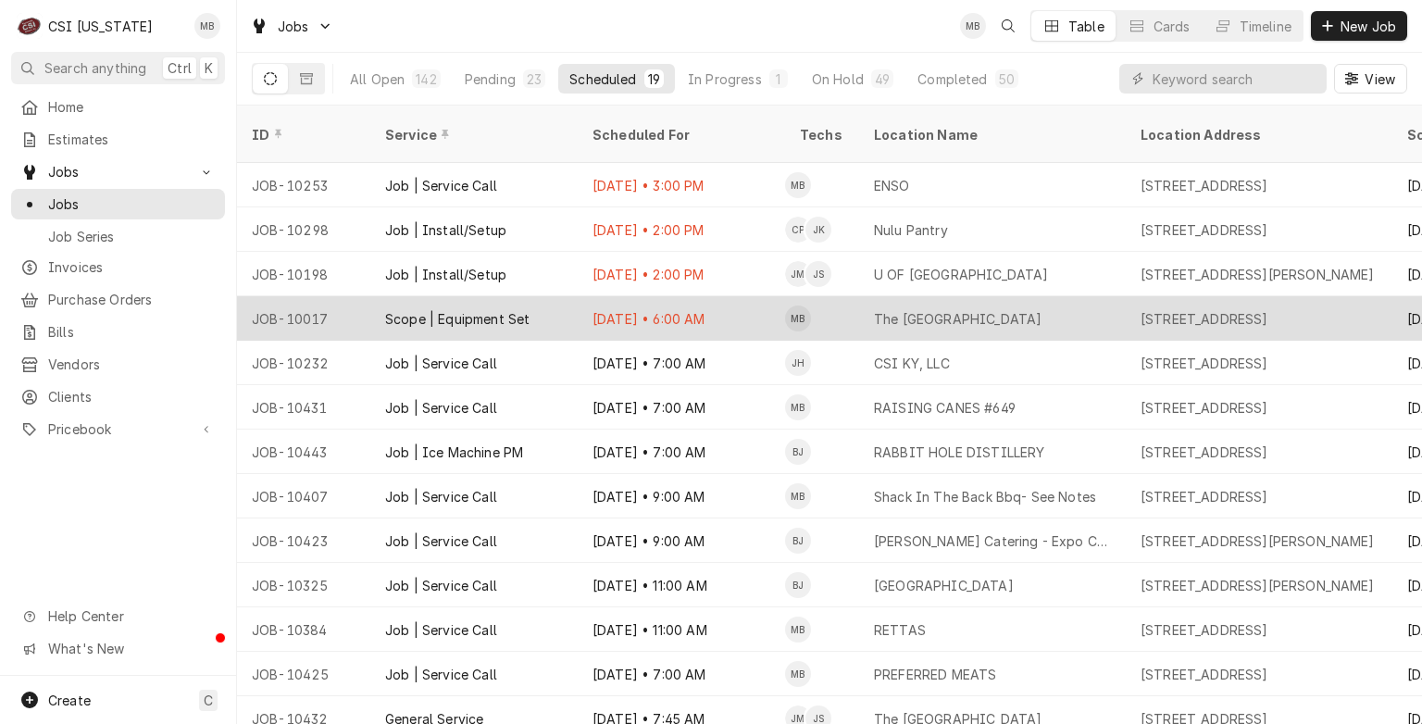
click at [631, 303] on div "Aug 11 • 6:00 AM" at bounding box center [681, 318] width 207 height 44
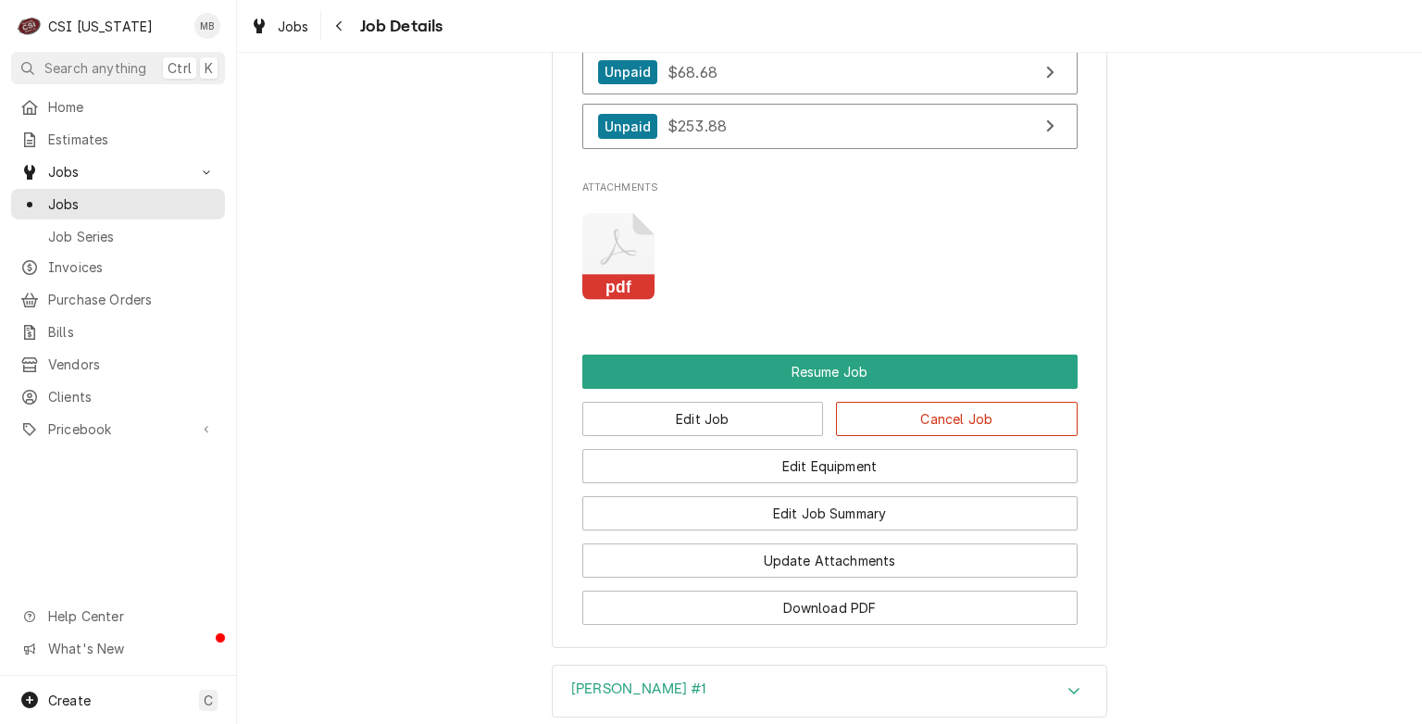
scroll to position [2054, 0]
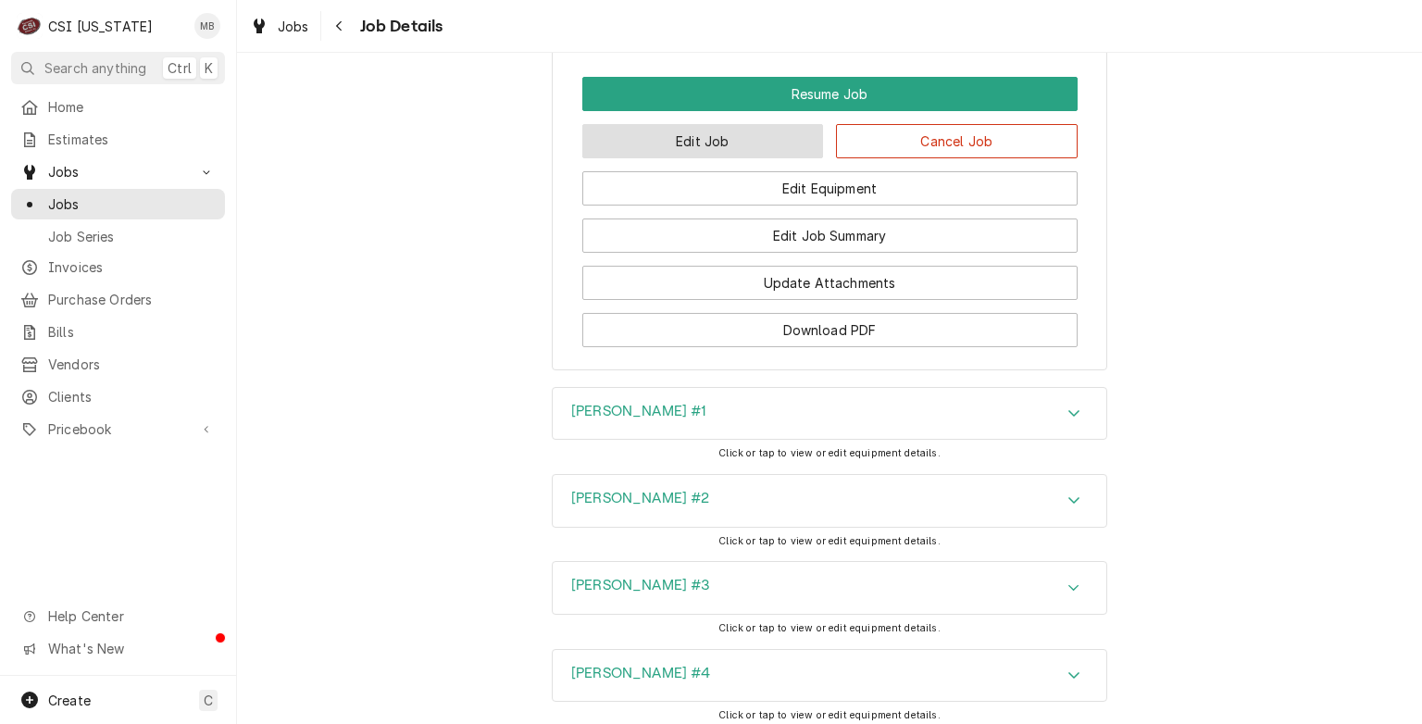
click at [677, 158] on button "Edit Job" at bounding box center [703, 141] width 242 height 34
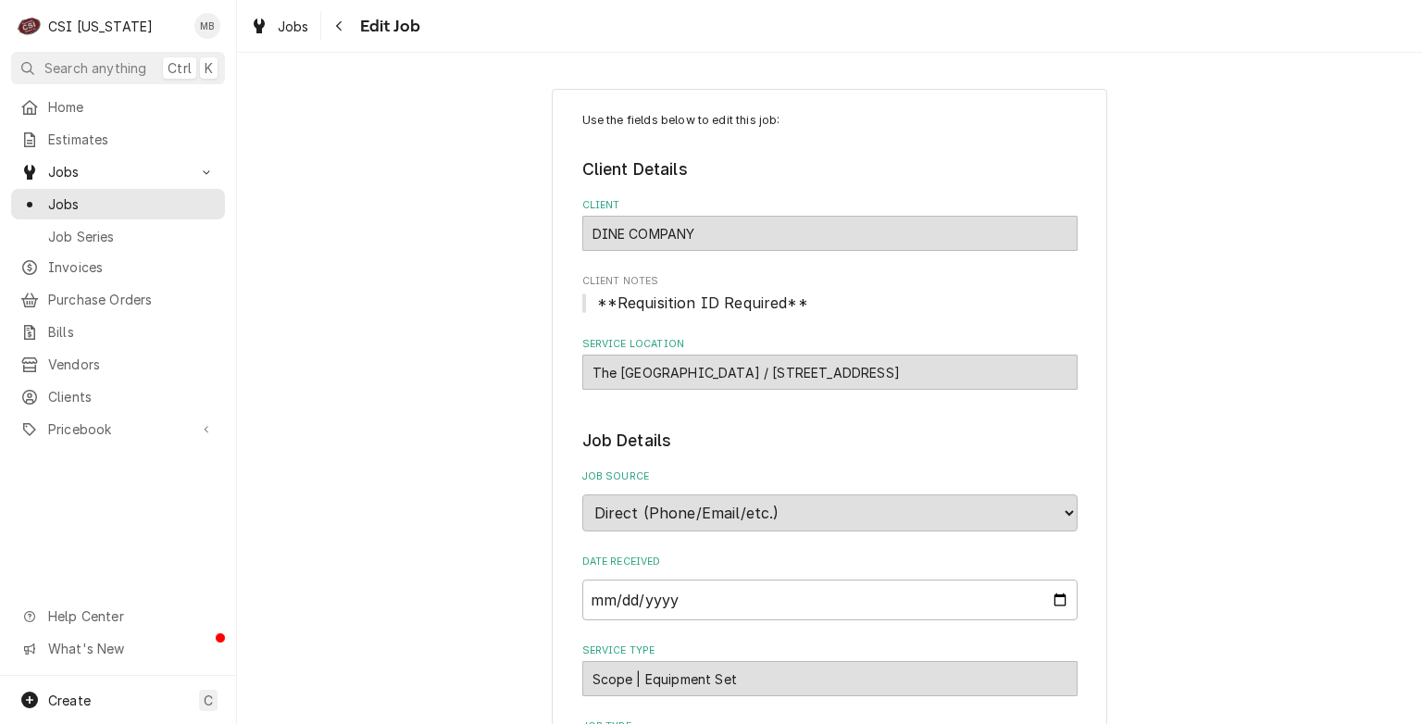
type textarea "x"
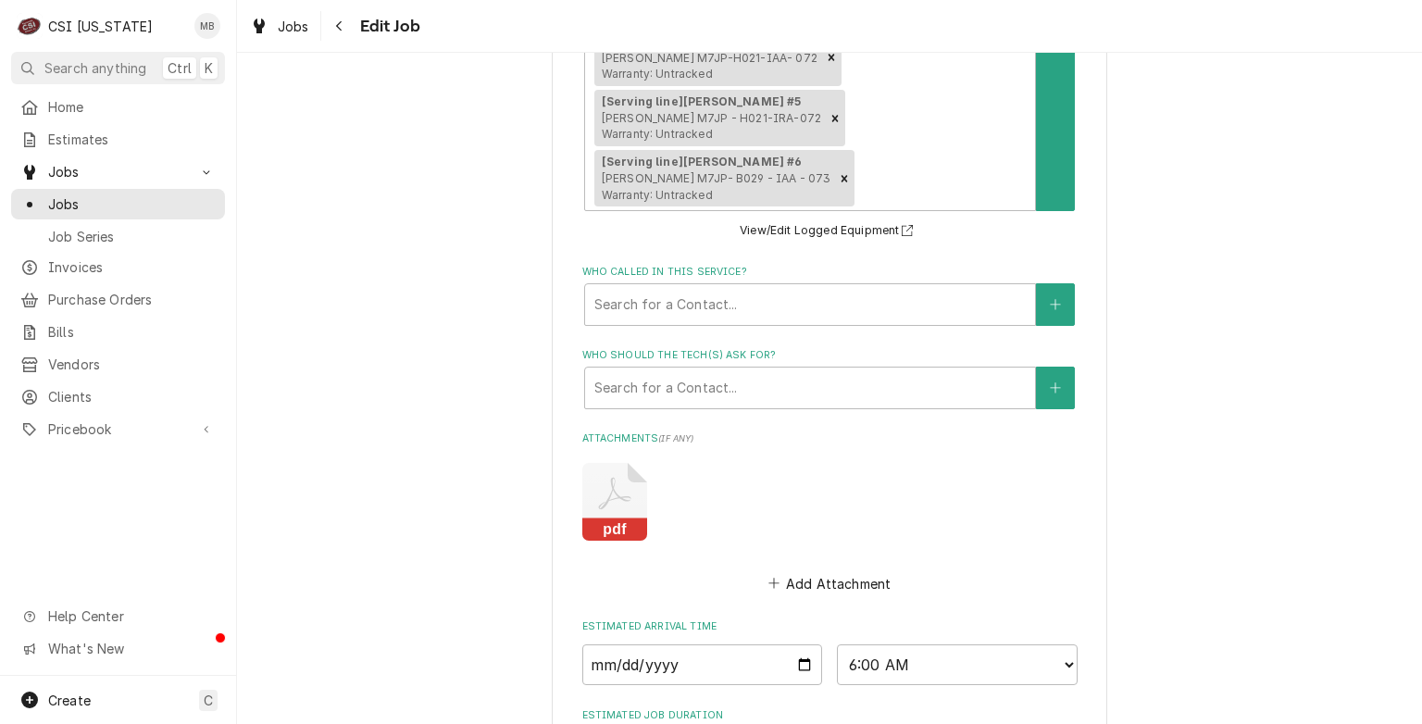
scroll to position [1540, 0]
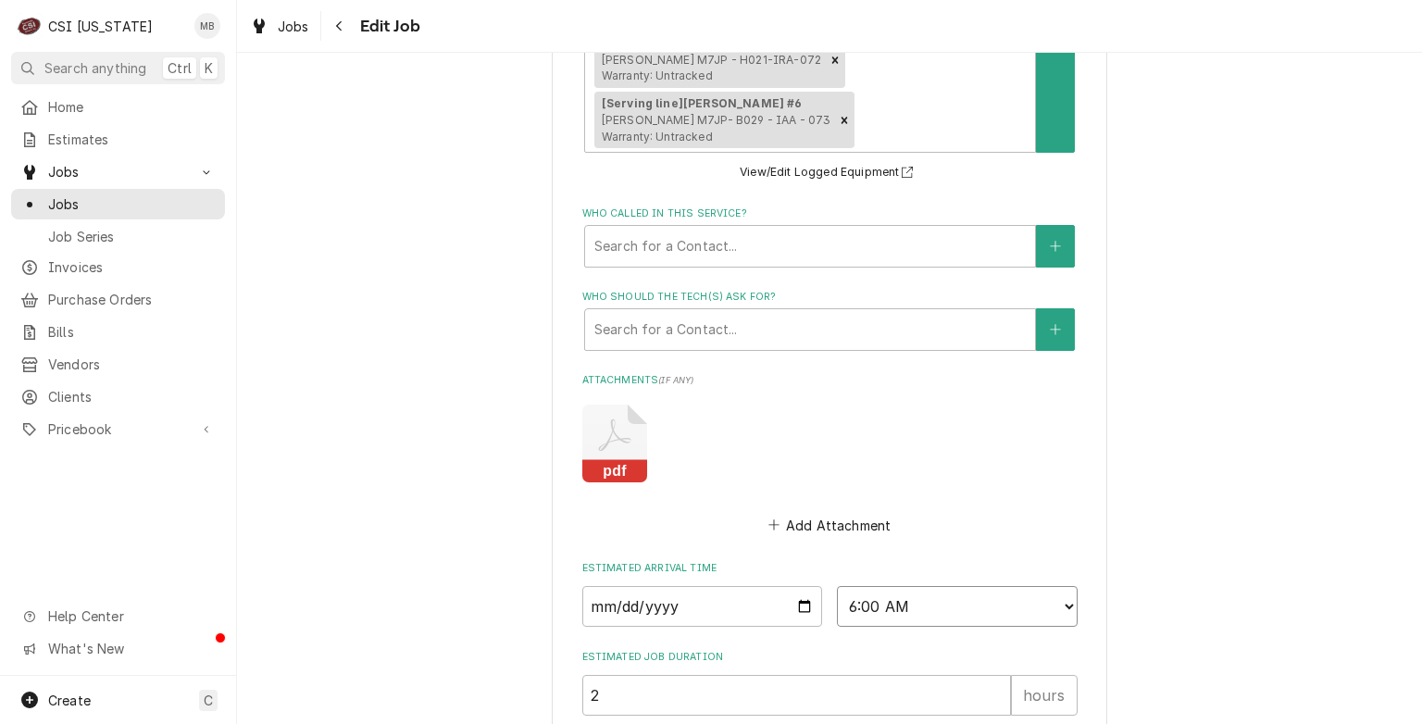
click at [937, 586] on select "AM / PM 6:00 AM 6:15 AM 6:30 AM 6:45 AM 7:00 AM 7:15 AM 7:30 AM 7:45 AM 8:00 AM…" at bounding box center [957, 606] width 241 height 41
select select "09:00:00"
click at [837, 586] on select "AM / PM 6:00 AM 6:15 AM 6:30 AM 6:45 AM 7:00 AM 7:15 AM 7:30 AM 7:45 AM 8:00 AM…" at bounding box center [957, 606] width 241 height 41
type textarea "x"
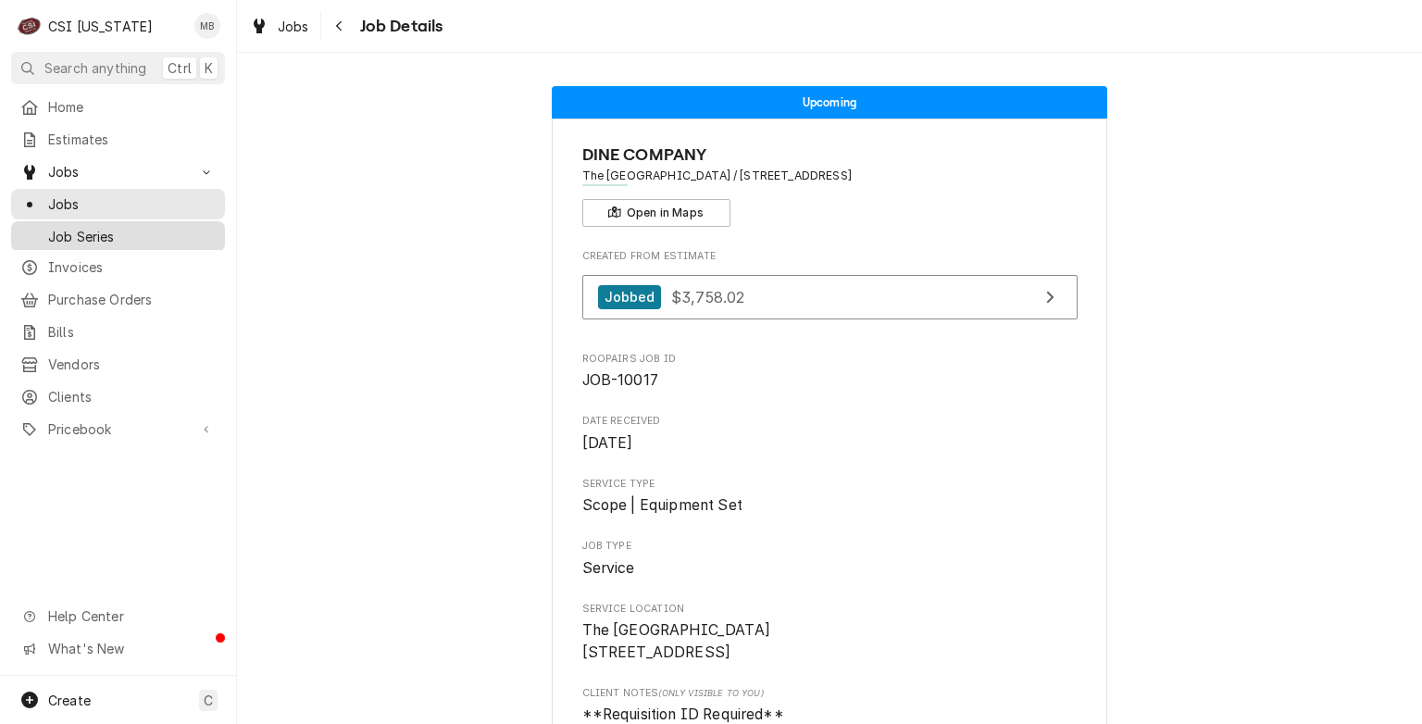
click at [154, 221] on link "Job Series" at bounding box center [118, 236] width 214 height 31
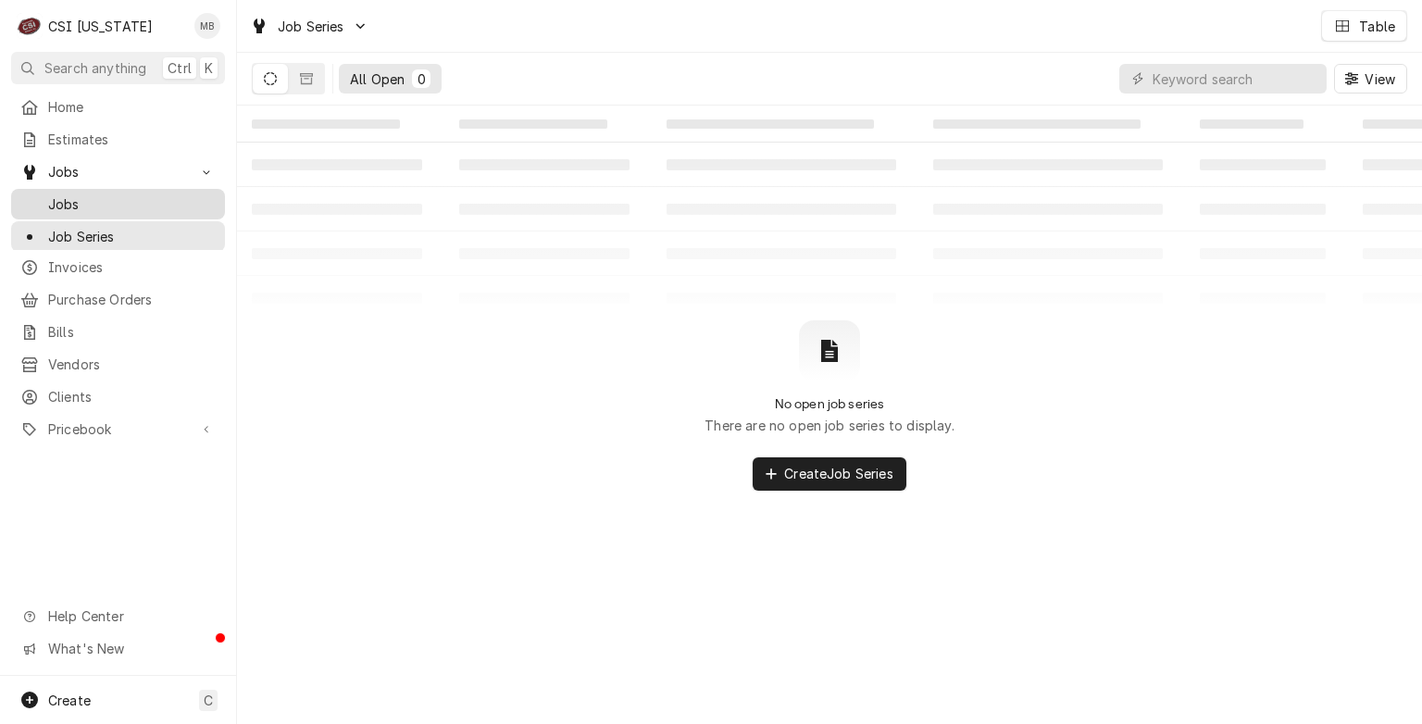
click at [148, 205] on span "Jobs" at bounding box center [132, 203] width 168 height 19
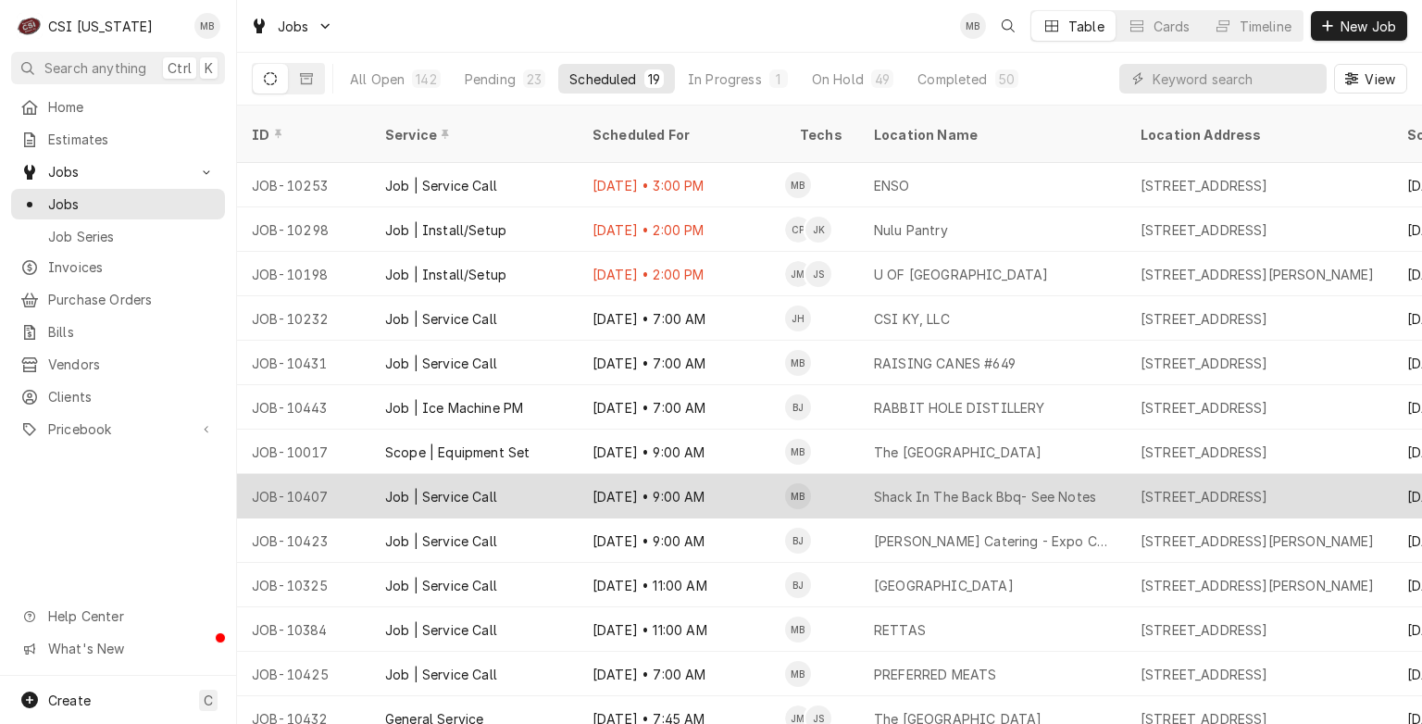
click at [674, 491] on div "Aug 11 • 9:00 AM" at bounding box center [681, 496] width 207 height 44
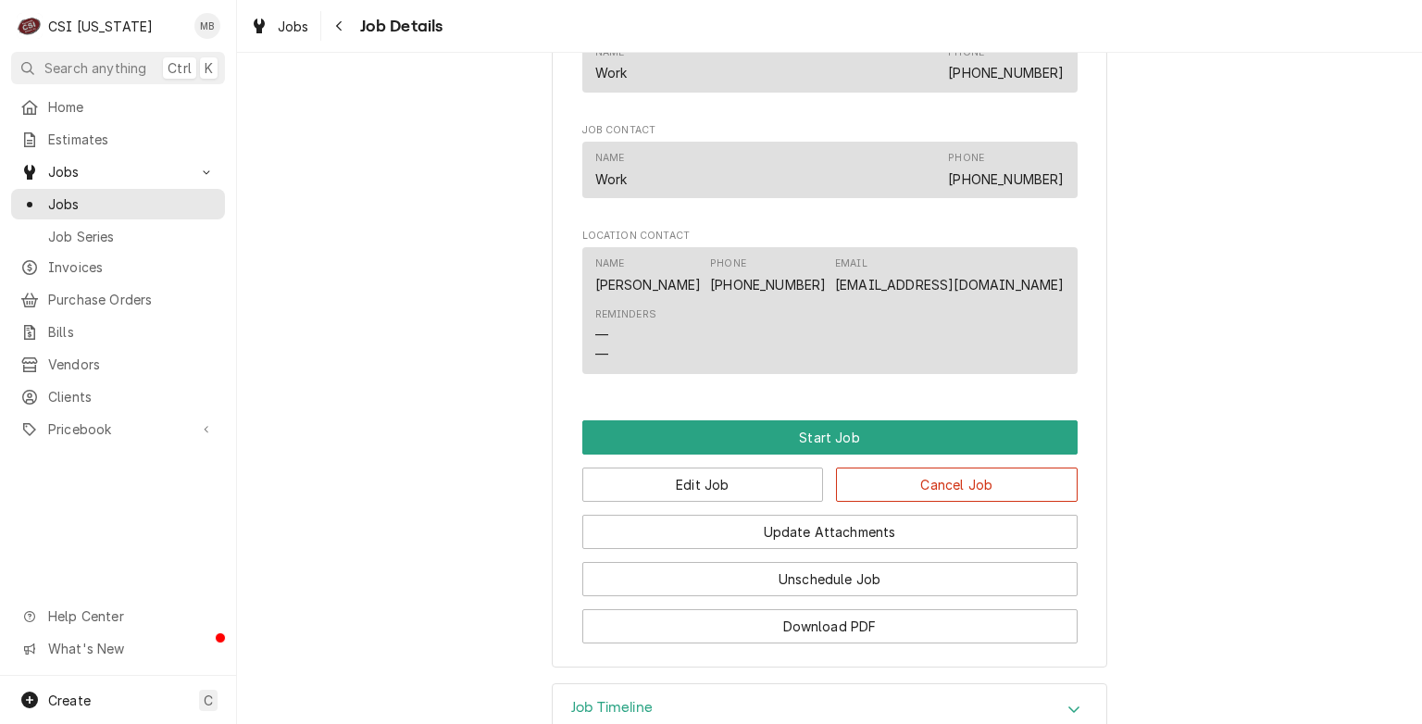
scroll to position [1629, 0]
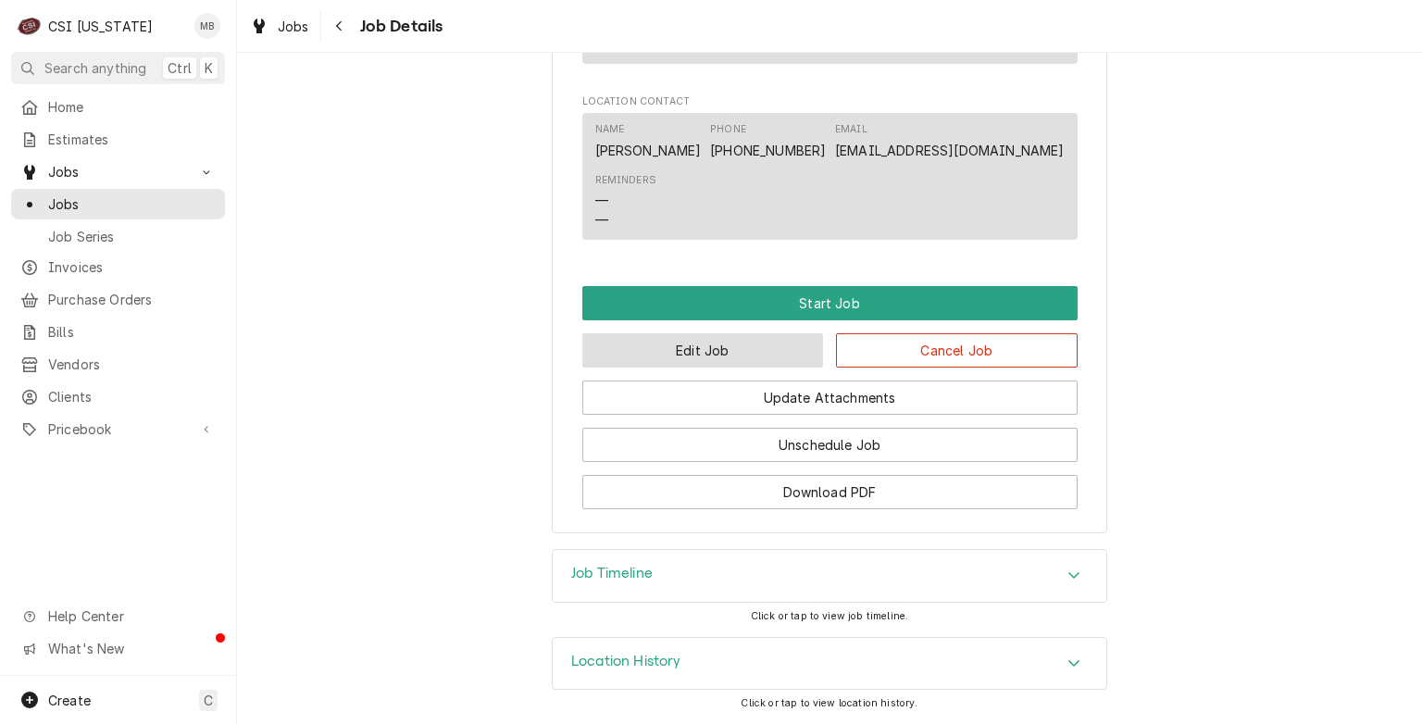
click at [703, 346] on button "Edit Job" at bounding box center [703, 350] width 242 height 34
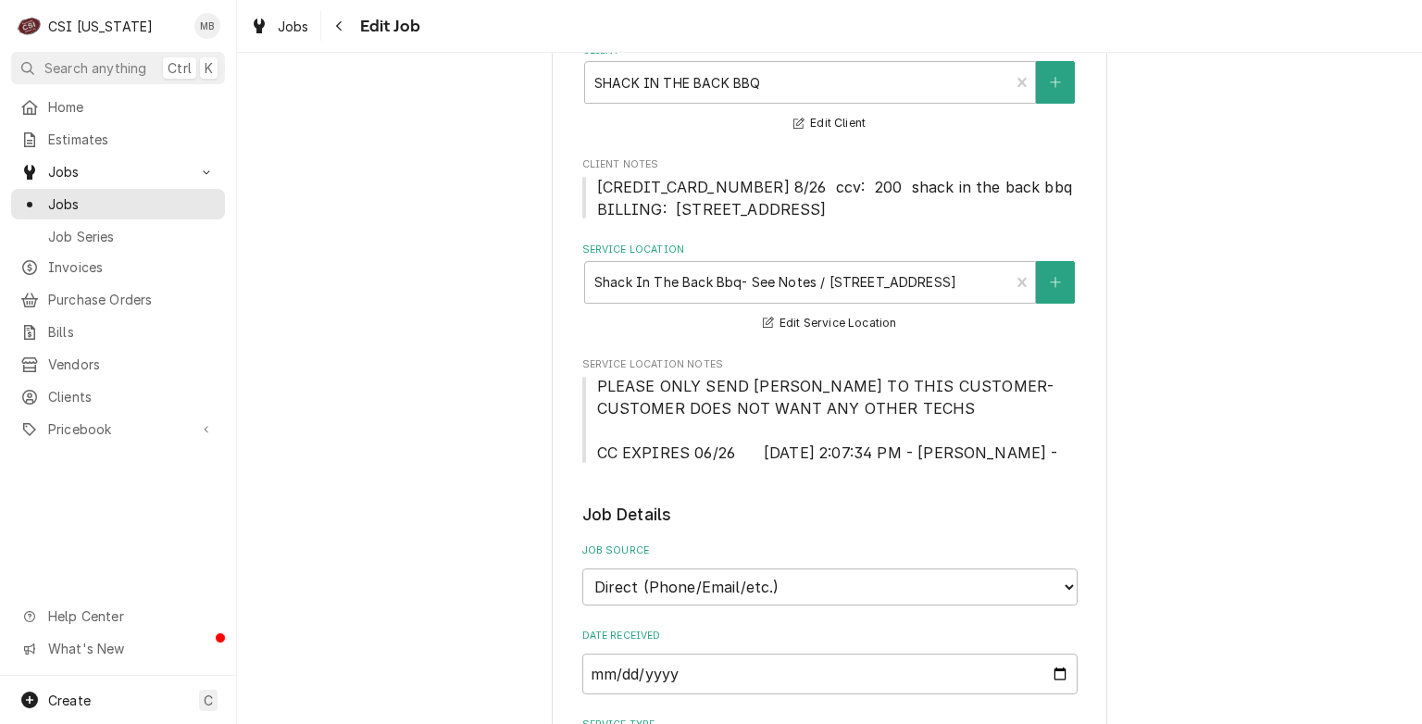
type textarea "x"
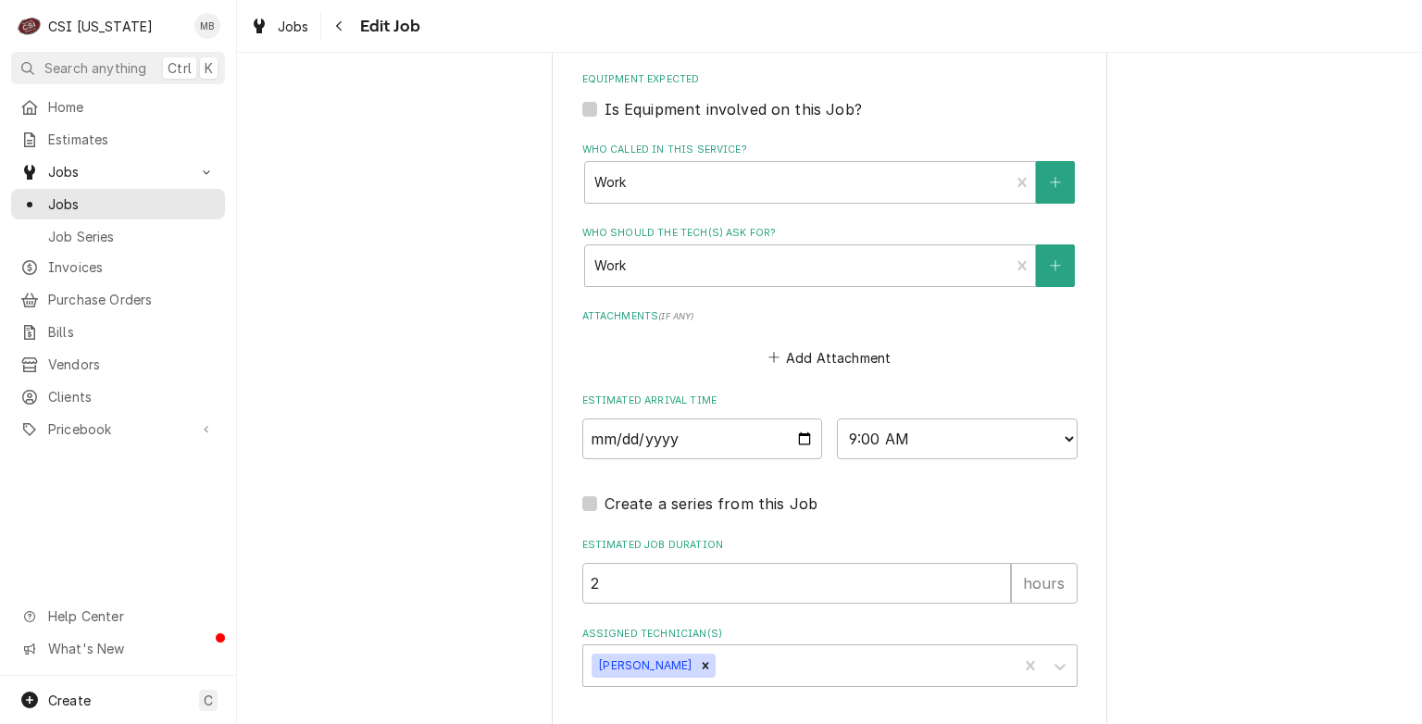
scroll to position [1546, 0]
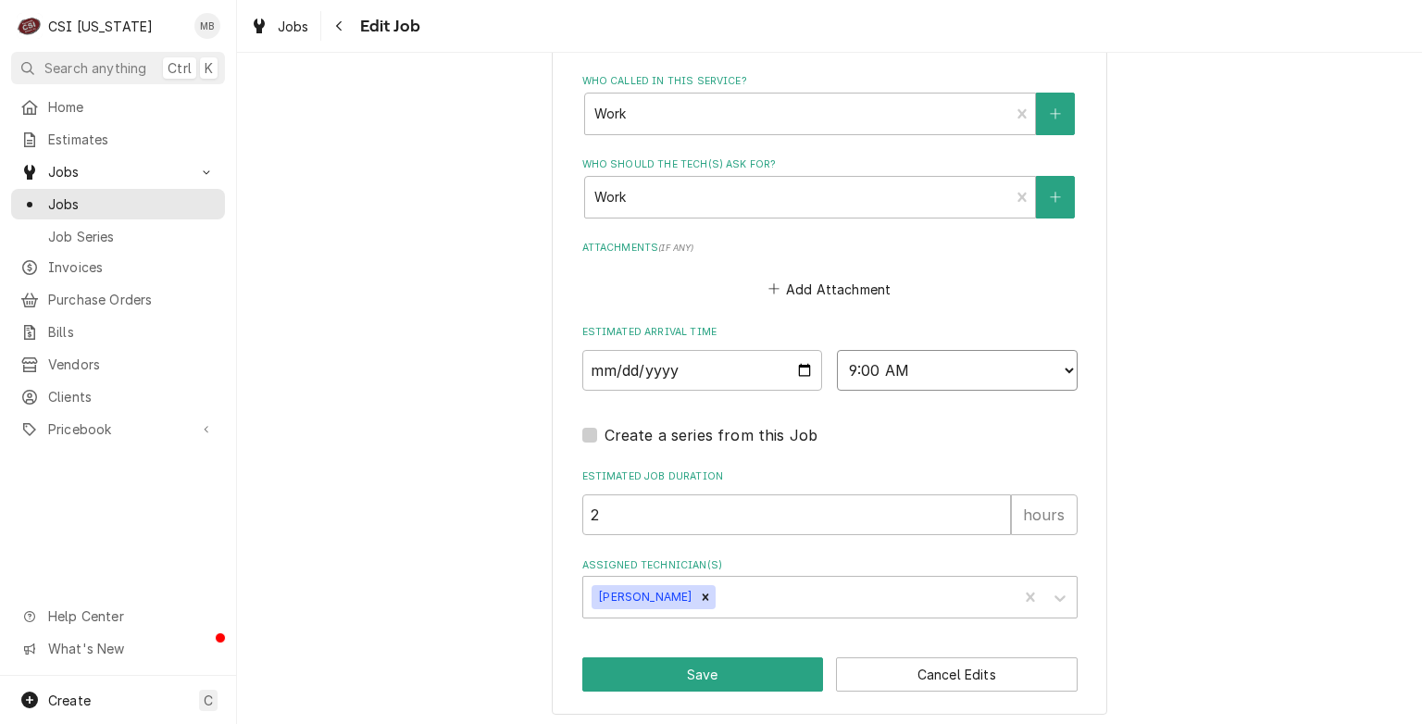
click at [870, 365] on select "AM / PM 6:00 AM 6:15 AM 6:30 AM 6:45 AM 7:00 AM 7:15 AM 7:30 AM 7:45 AM 8:00 AM…" at bounding box center [957, 370] width 241 height 41
click at [948, 364] on select "AM / PM 6:00 AM 6:15 AM 6:30 AM 6:45 AM 7:00 AM 7:15 AM 7:30 AM 7:45 AM 8:00 AM…" at bounding box center [957, 370] width 241 height 41
select select "13:00:00"
click at [837, 350] on select "AM / PM 6:00 AM 6:15 AM 6:30 AM 6:45 AM 7:00 AM 7:15 AM 7:30 AM 7:45 AM 8:00 AM…" at bounding box center [957, 370] width 241 height 41
click at [737, 657] on button "Save" at bounding box center [703, 674] width 242 height 34
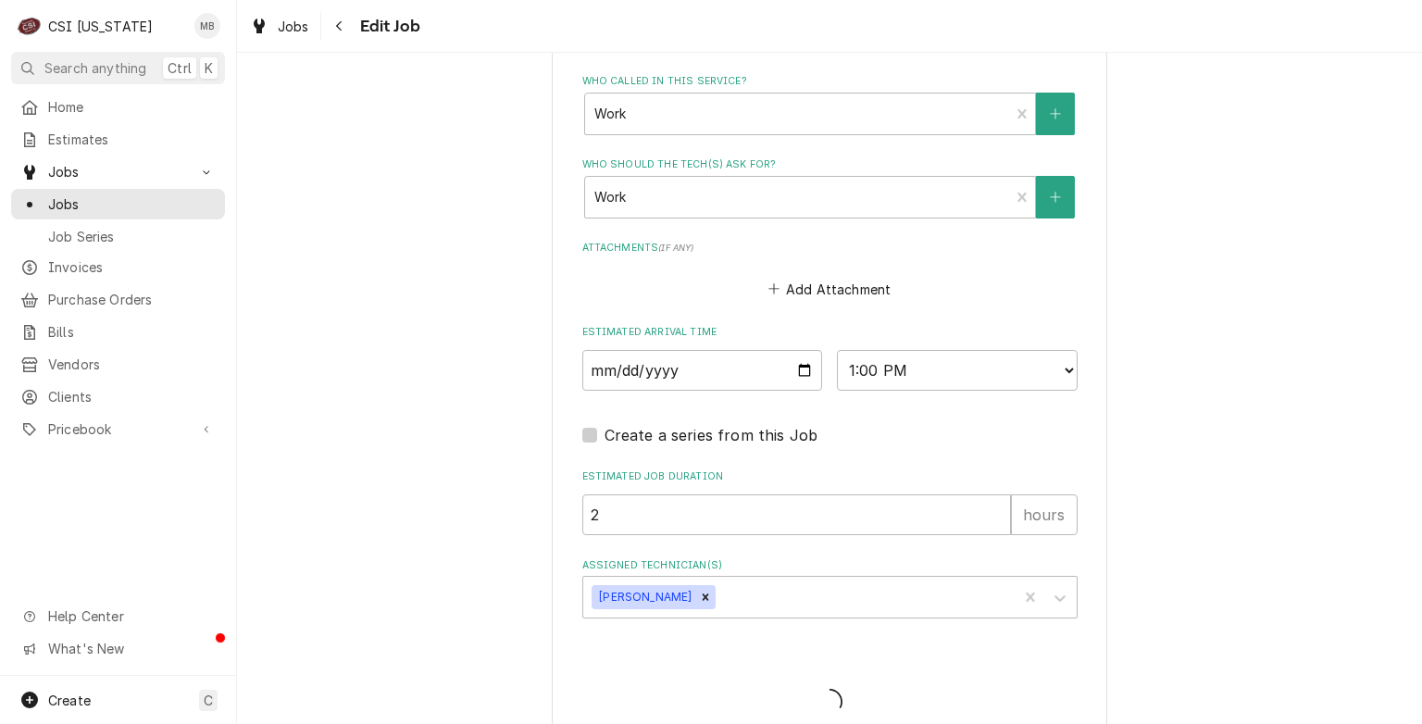
type textarea "x"
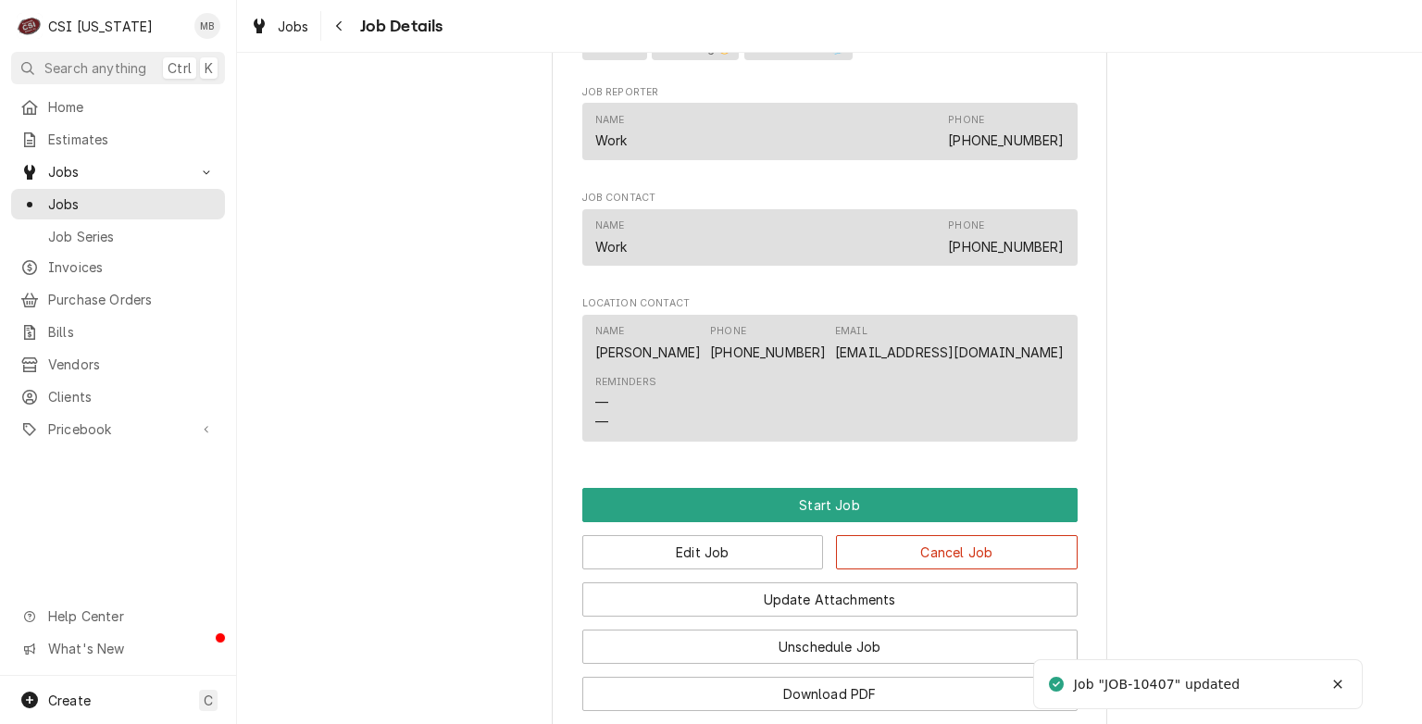
scroll to position [1629, 0]
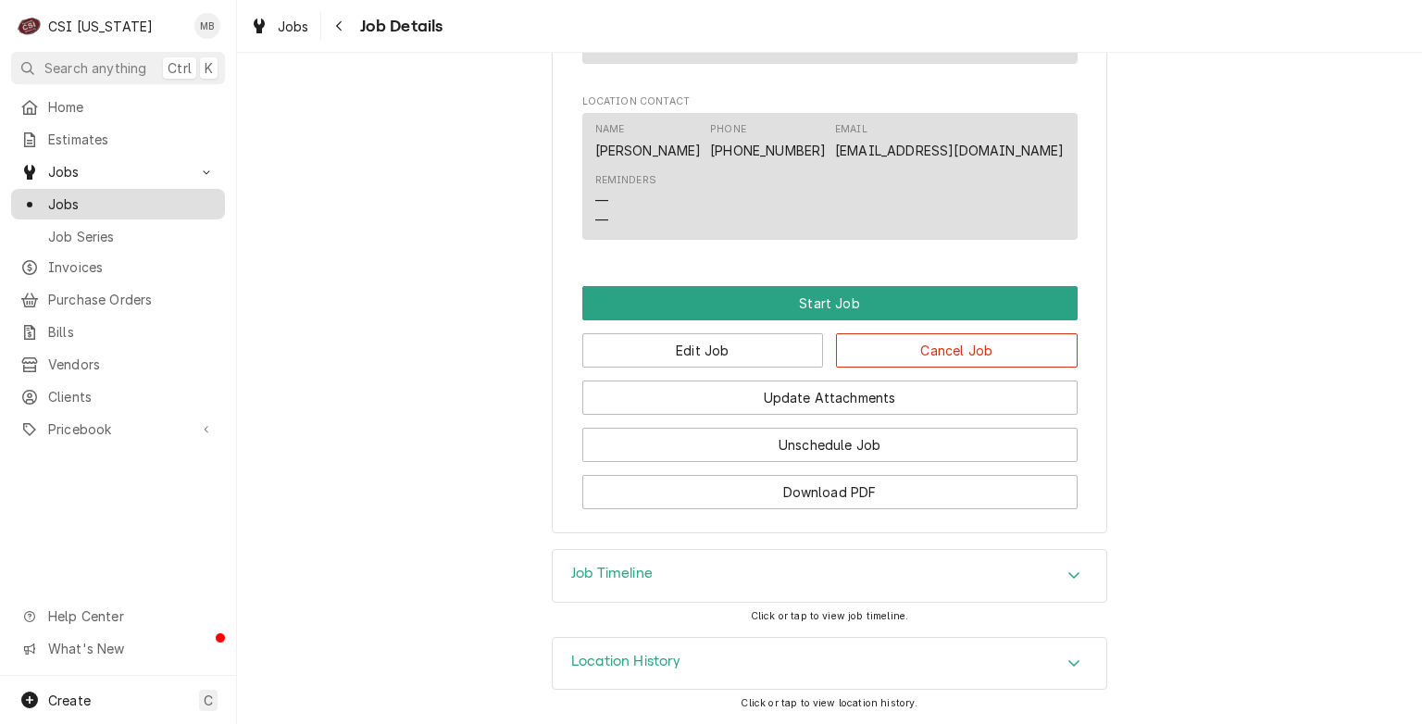
click at [74, 194] on span "Jobs" at bounding box center [132, 203] width 168 height 19
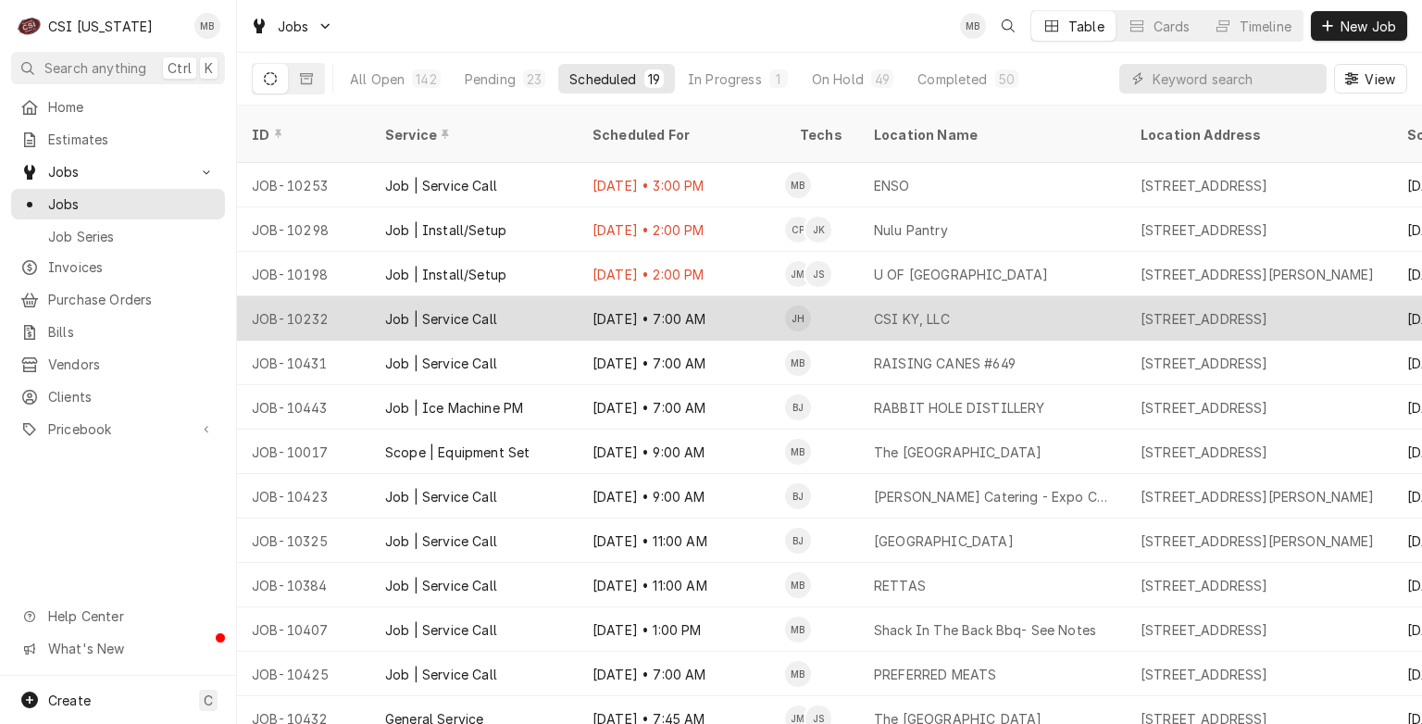
click at [715, 298] on div "Aug 11 • 7:00 AM" at bounding box center [681, 318] width 207 height 44
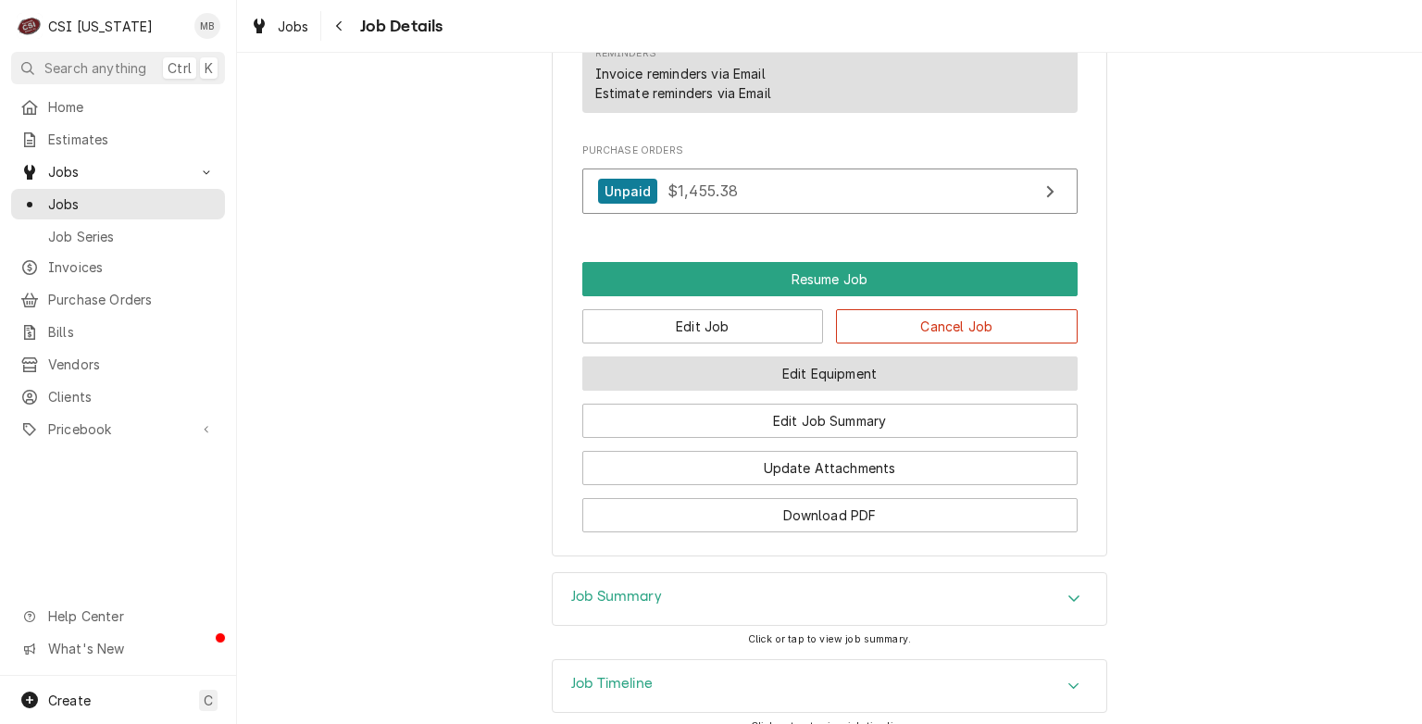
scroll to position [1374, 0]
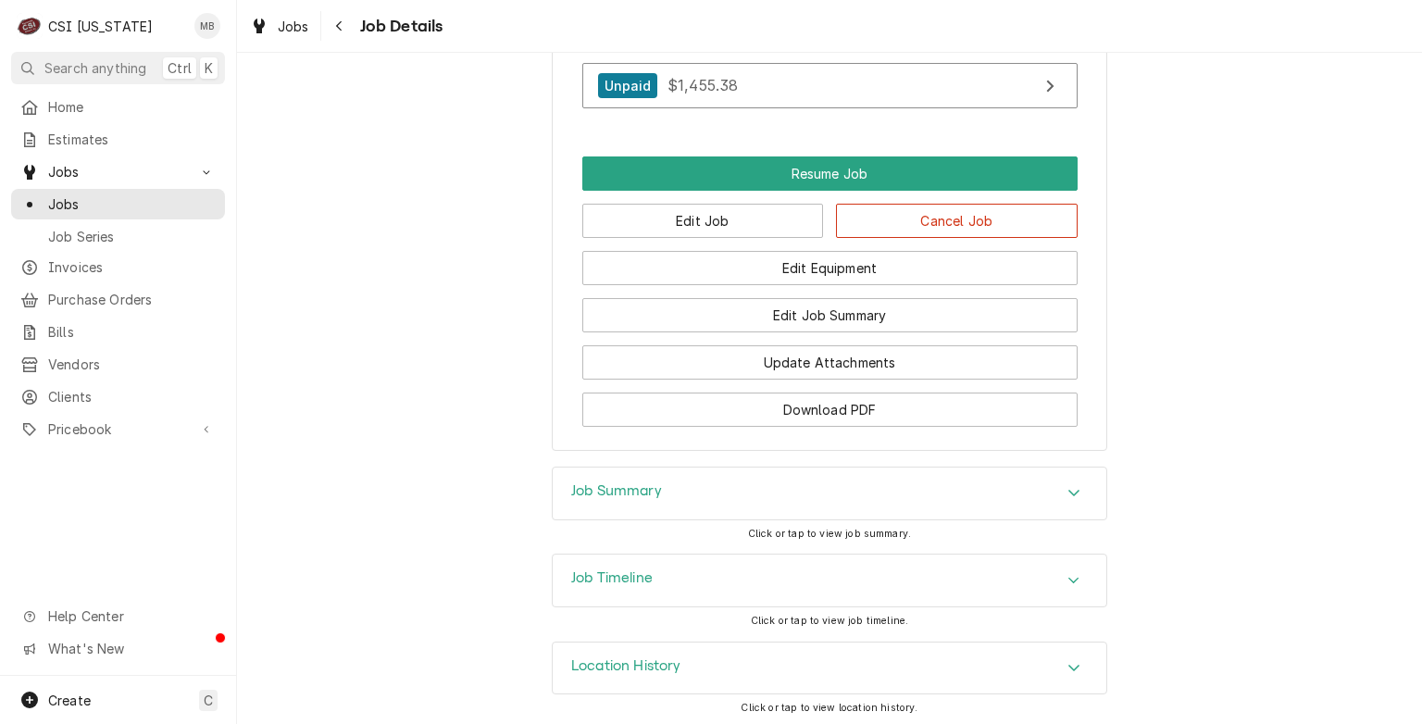
click at [801, 506] on div "Job Summary" at bounding box center [830, 493] width 554 height 52
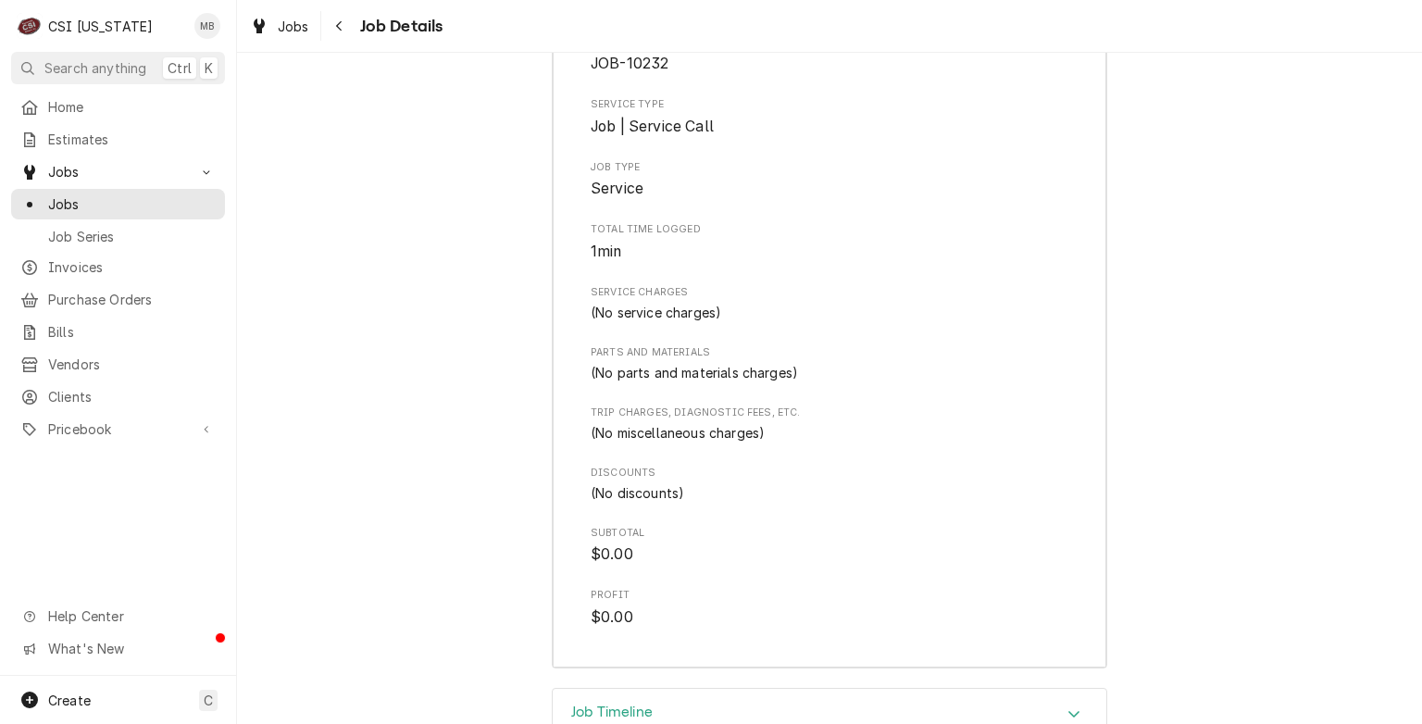
scroll to position [2011, 0]
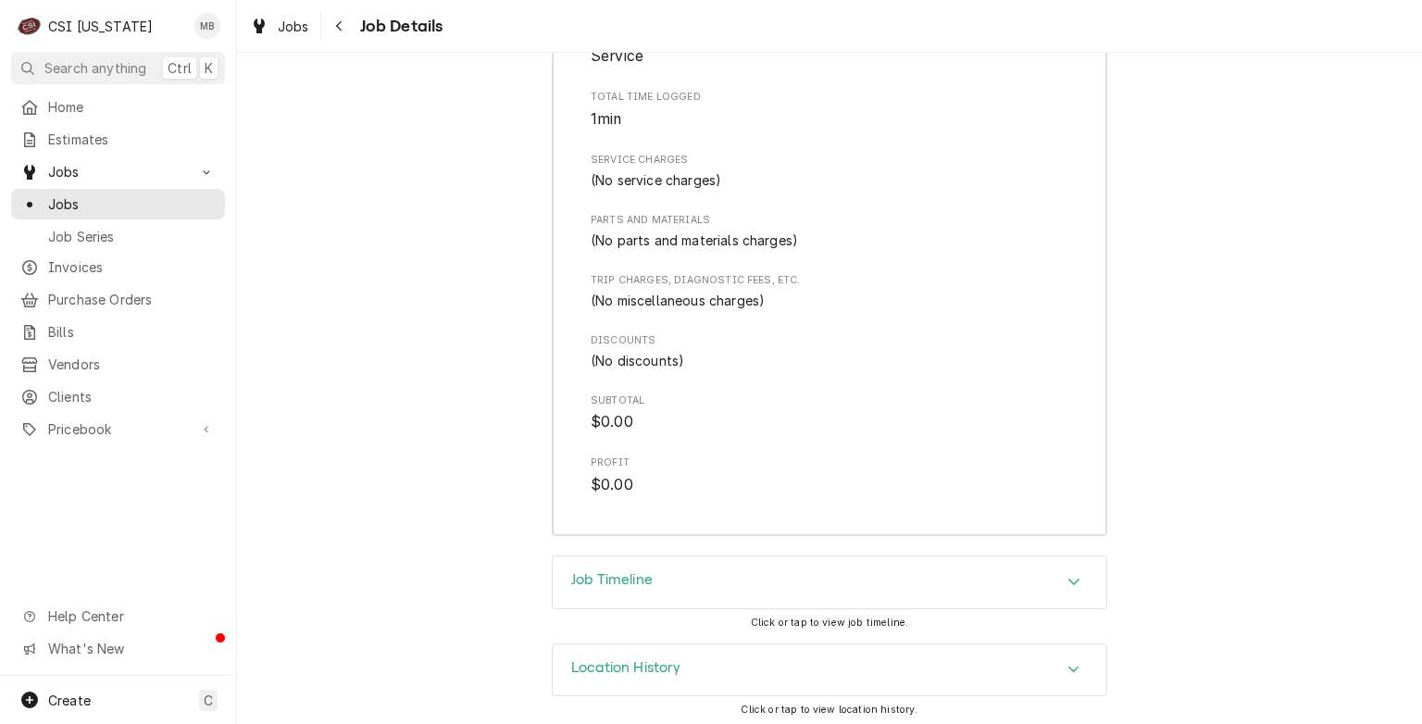
click at [797, 583] on div "Job Timeline" at bounding box center [830, 582] width 554 height 52
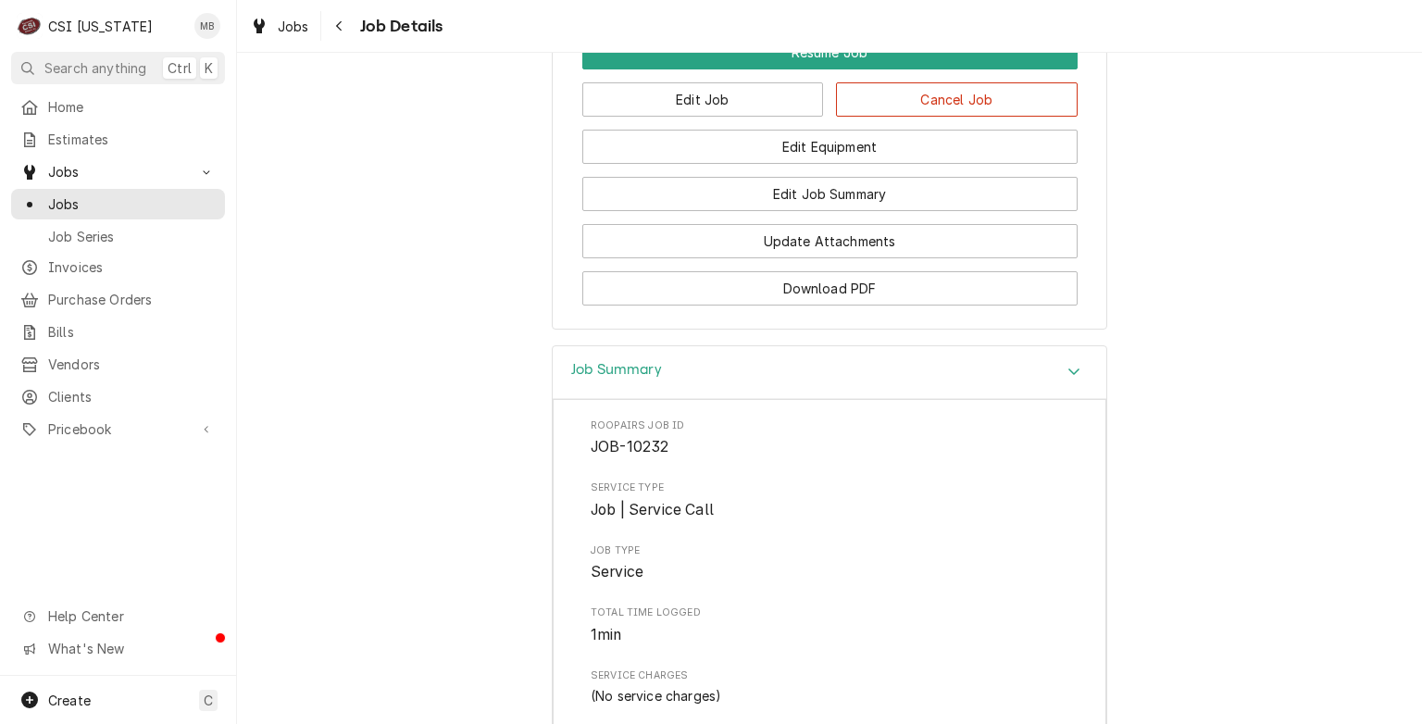
scroll to position [1244, 0]
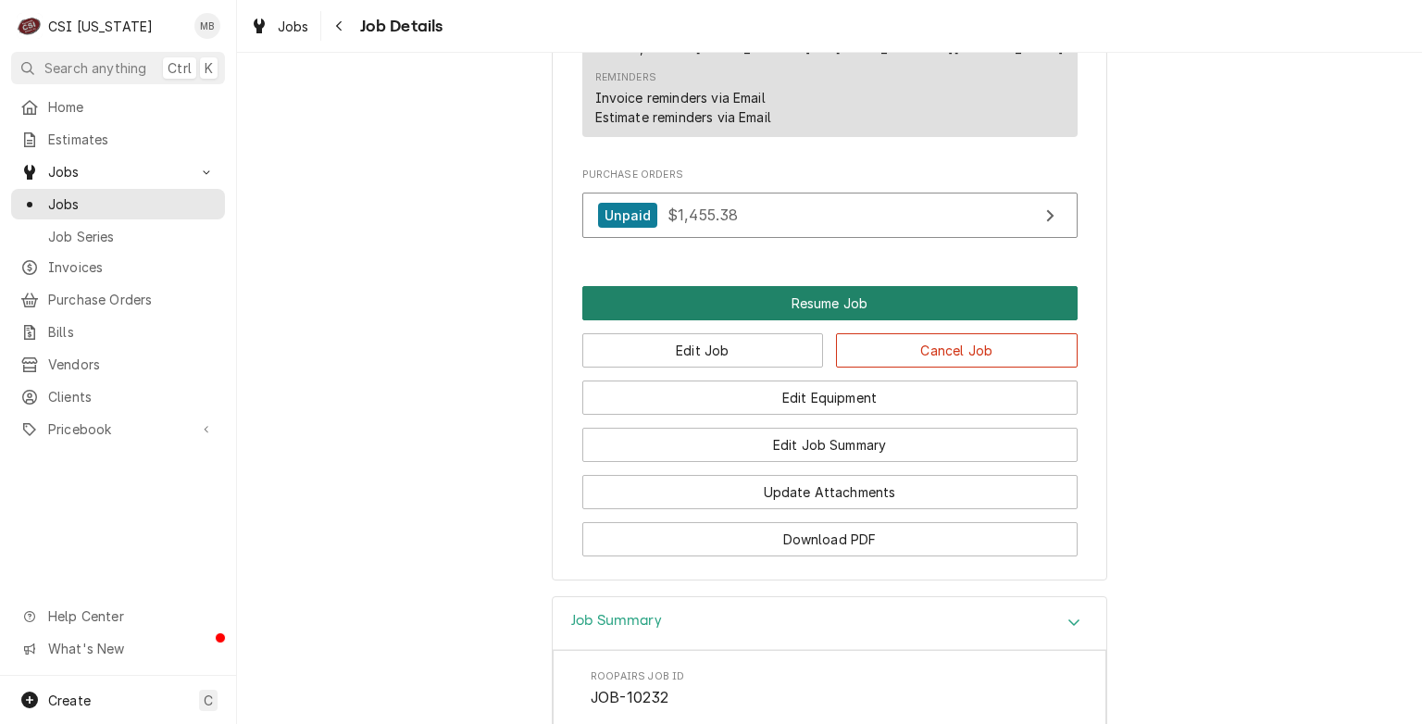
click at [887, 294] on button "Resume Job" at bounding box center [829, 303] width 495 height 34
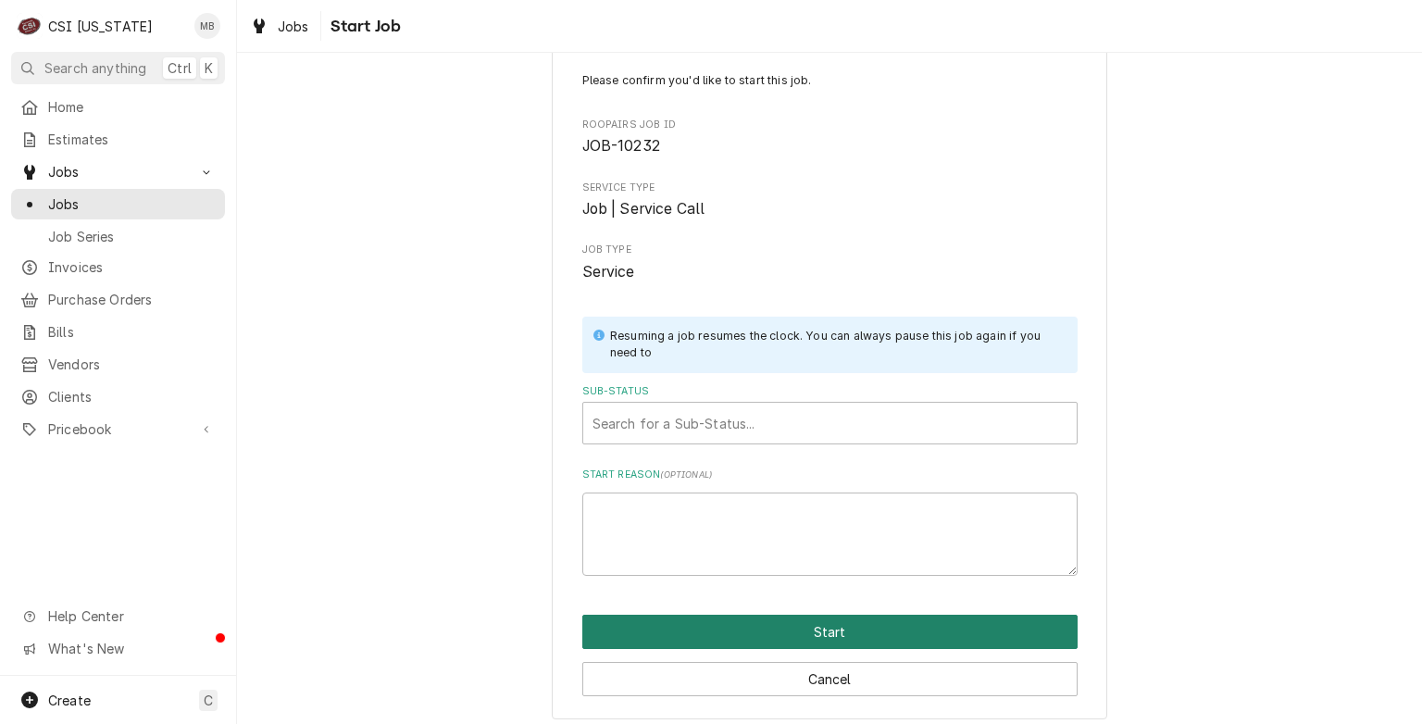
scroll to position [49, 0]
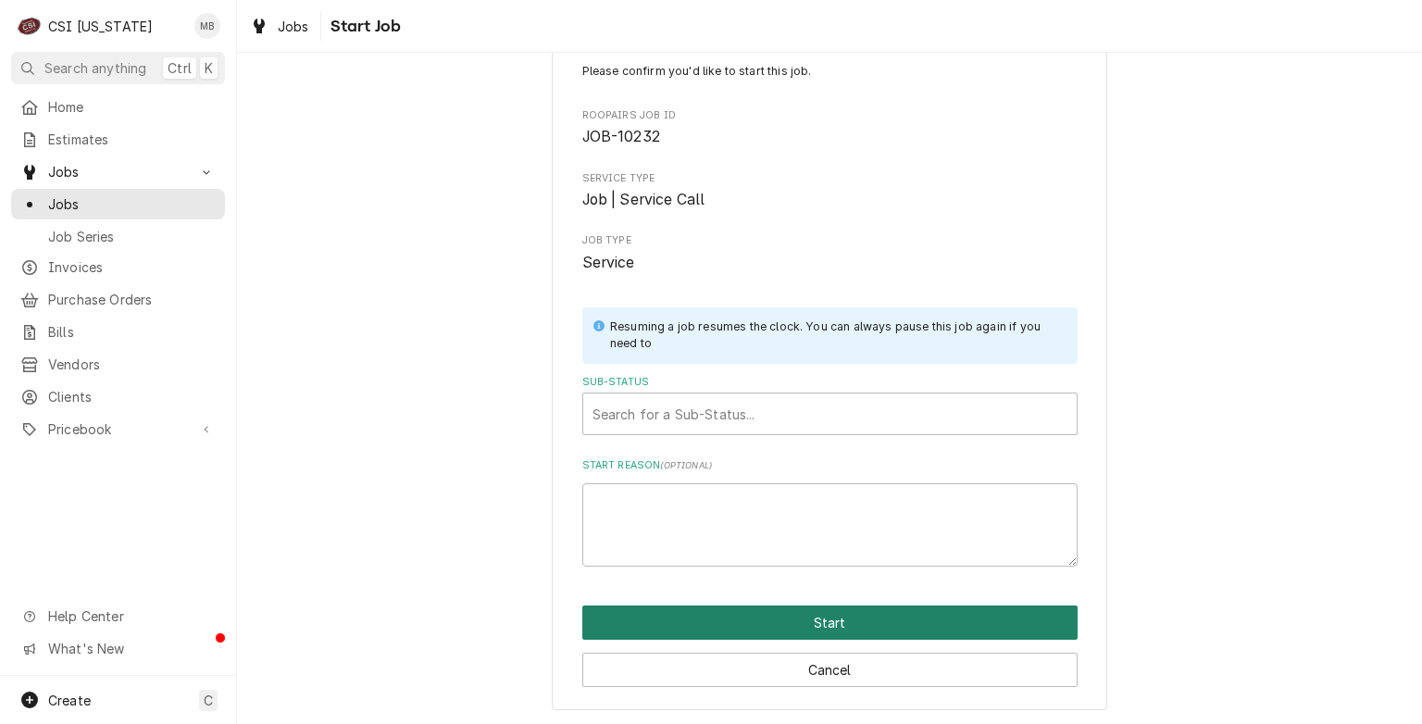
click at [849, 625] on button "Start" at bounding box center [829, 622] width 495 height 34
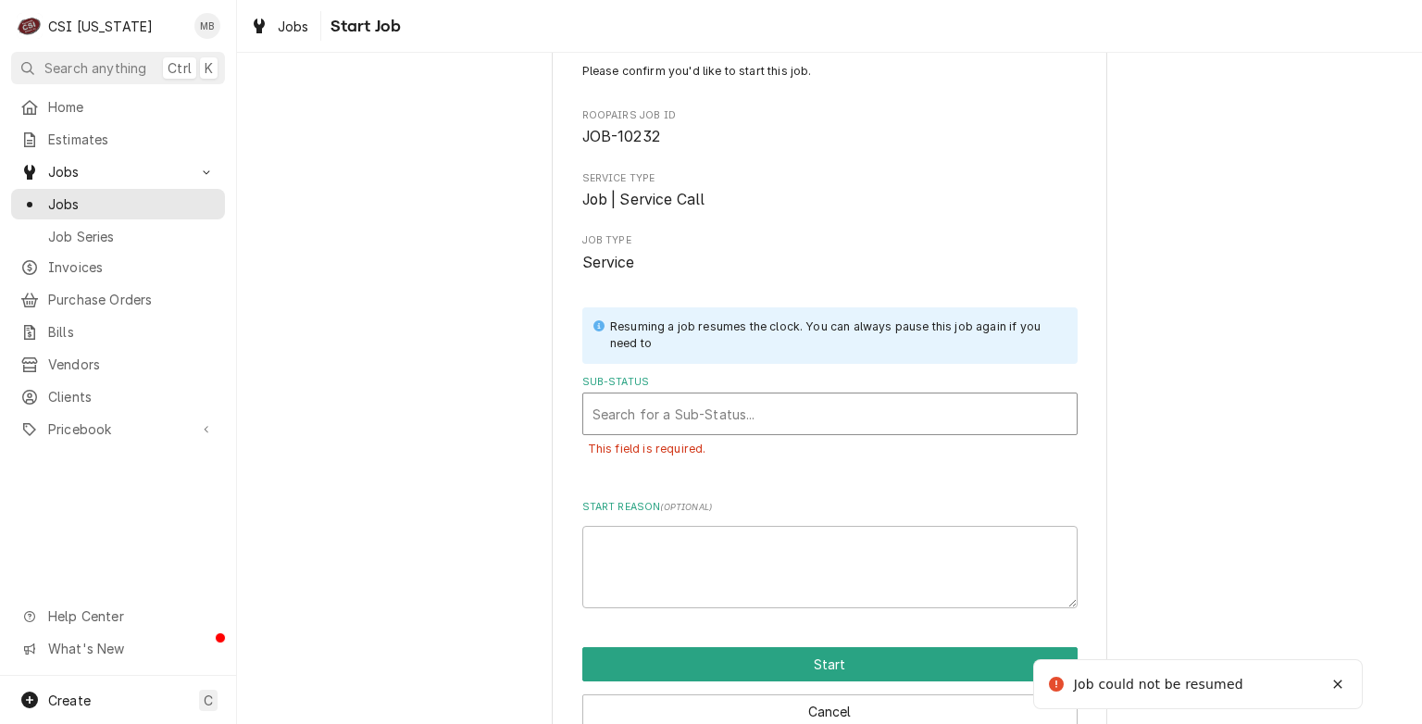
click at [707, 406] on div "Sub-Status" at bounding box center [829, 413] width 475 height 33
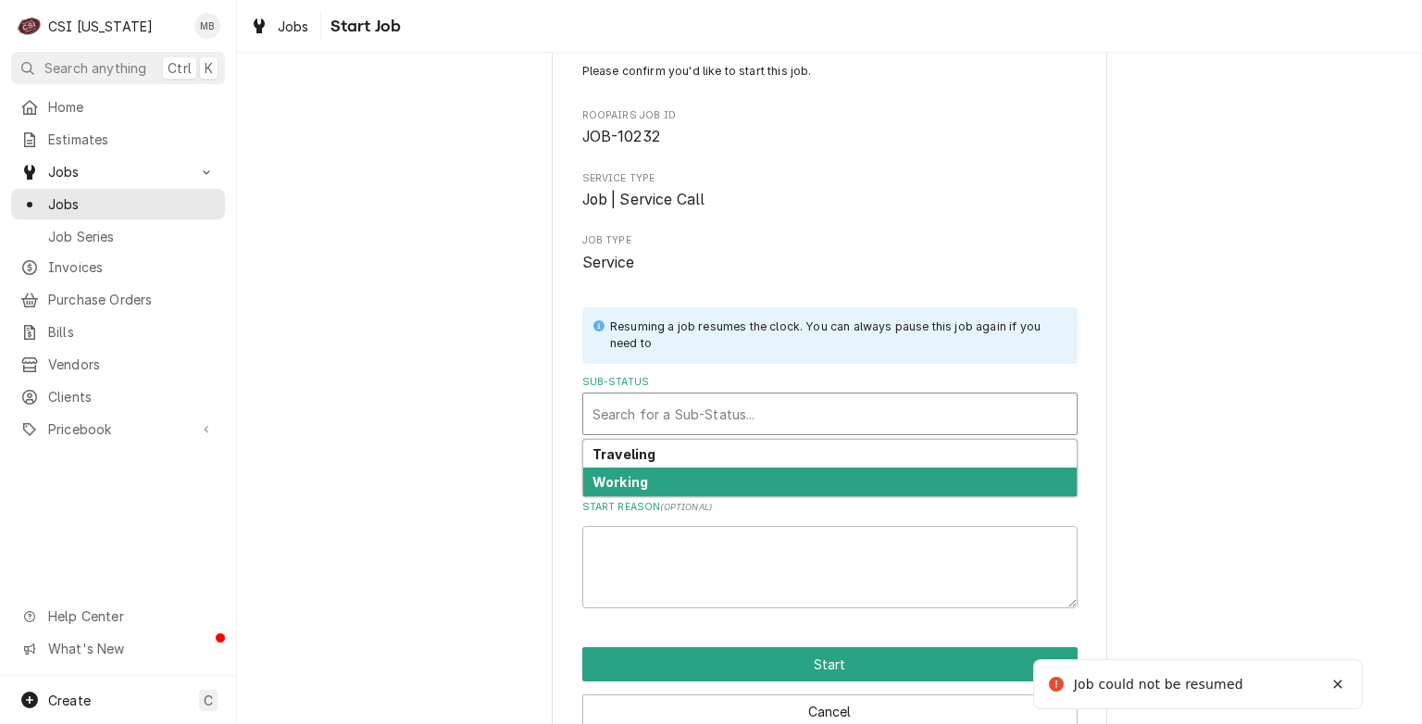
click at [717, 479] on div "Working" at bounding box center [829, 481] width 493 height 29
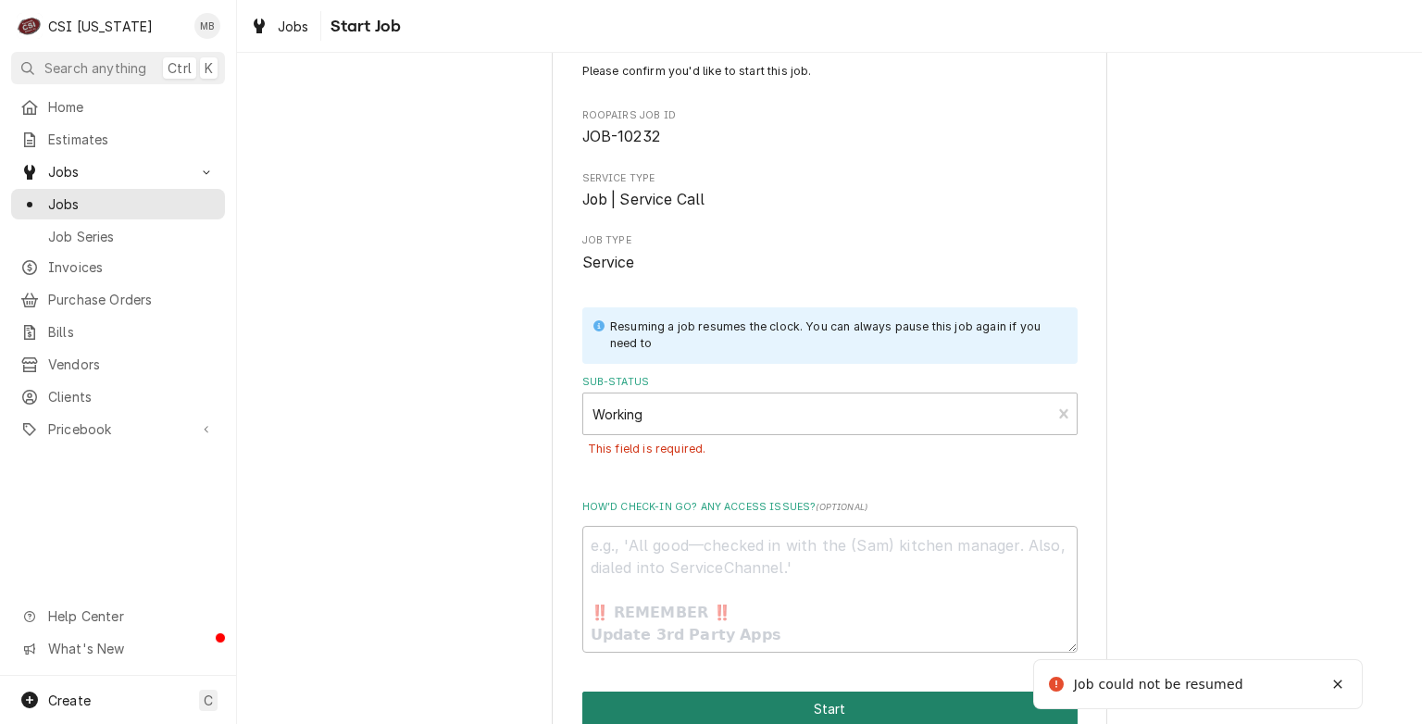
click at [802, 709] on button "Start" at bounding box center [829, 708] width 495 height 34
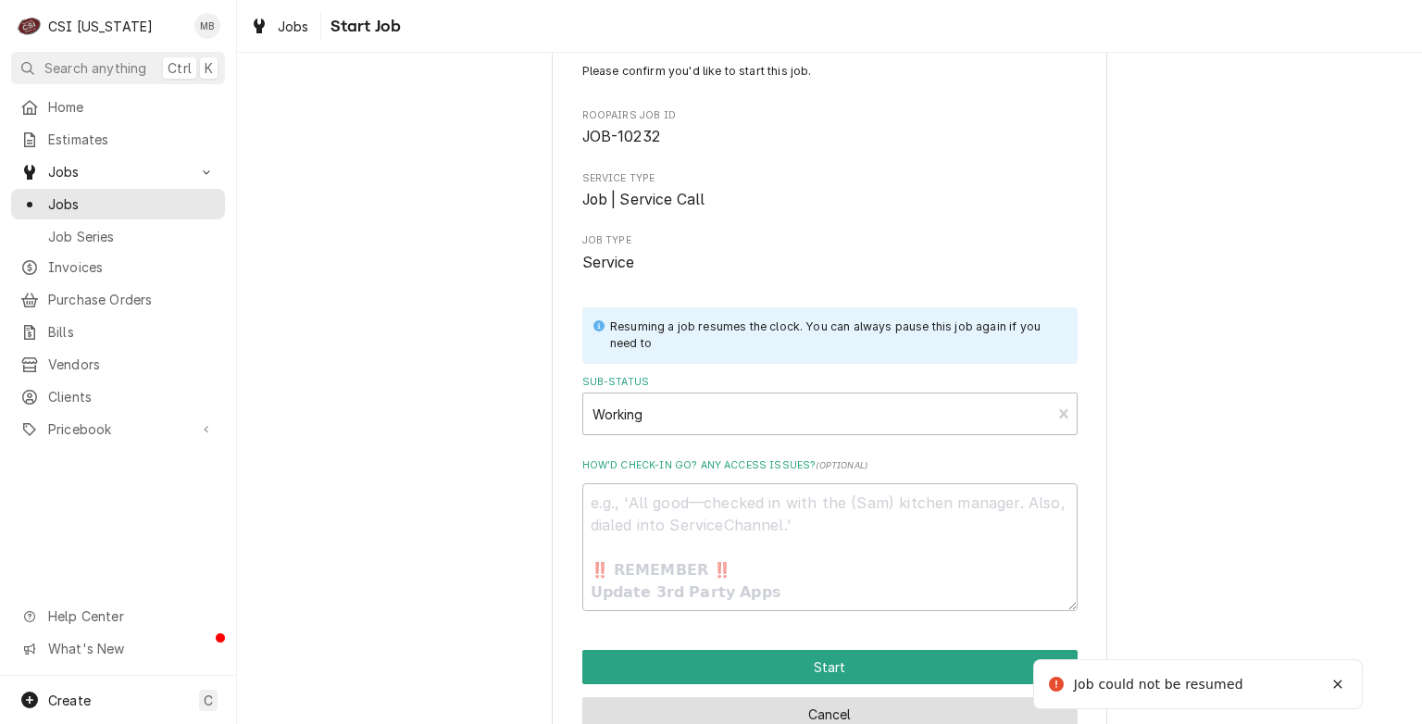
type textarea "x"
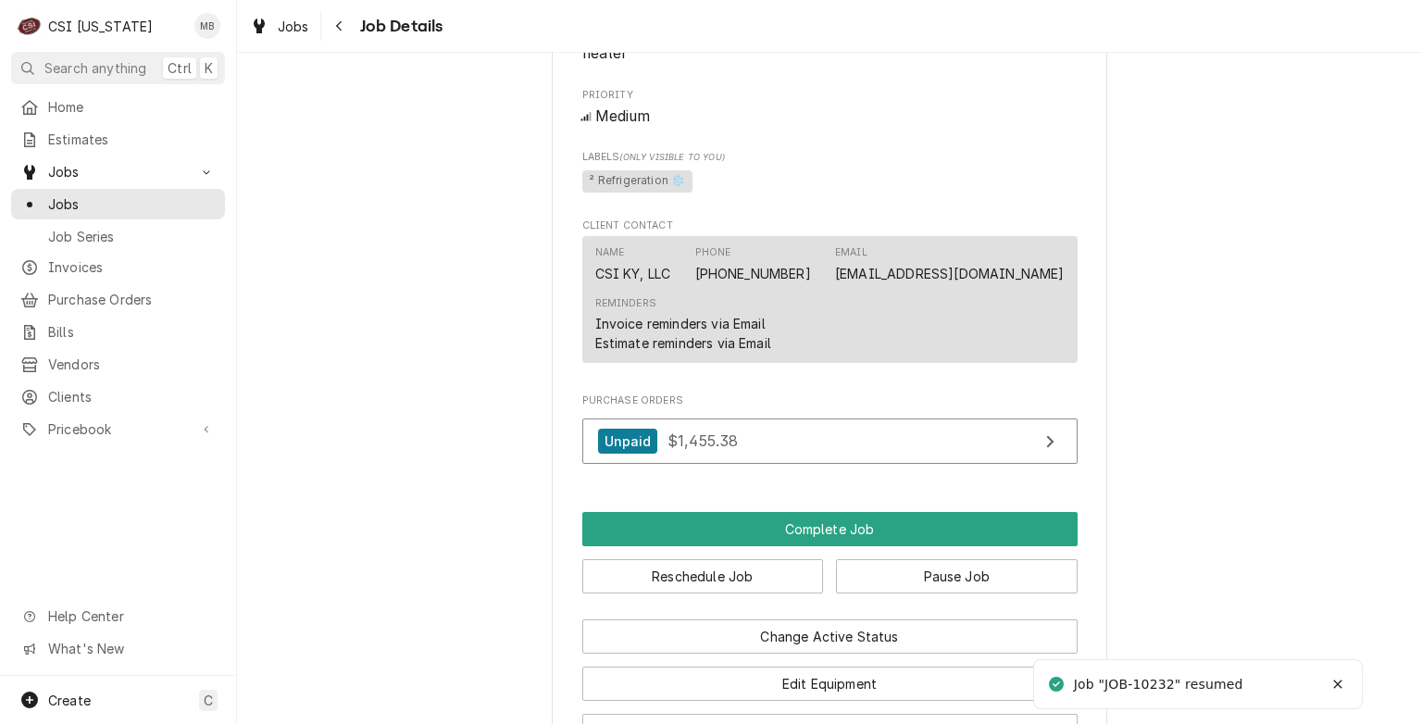
scroll to position [1388, 0]
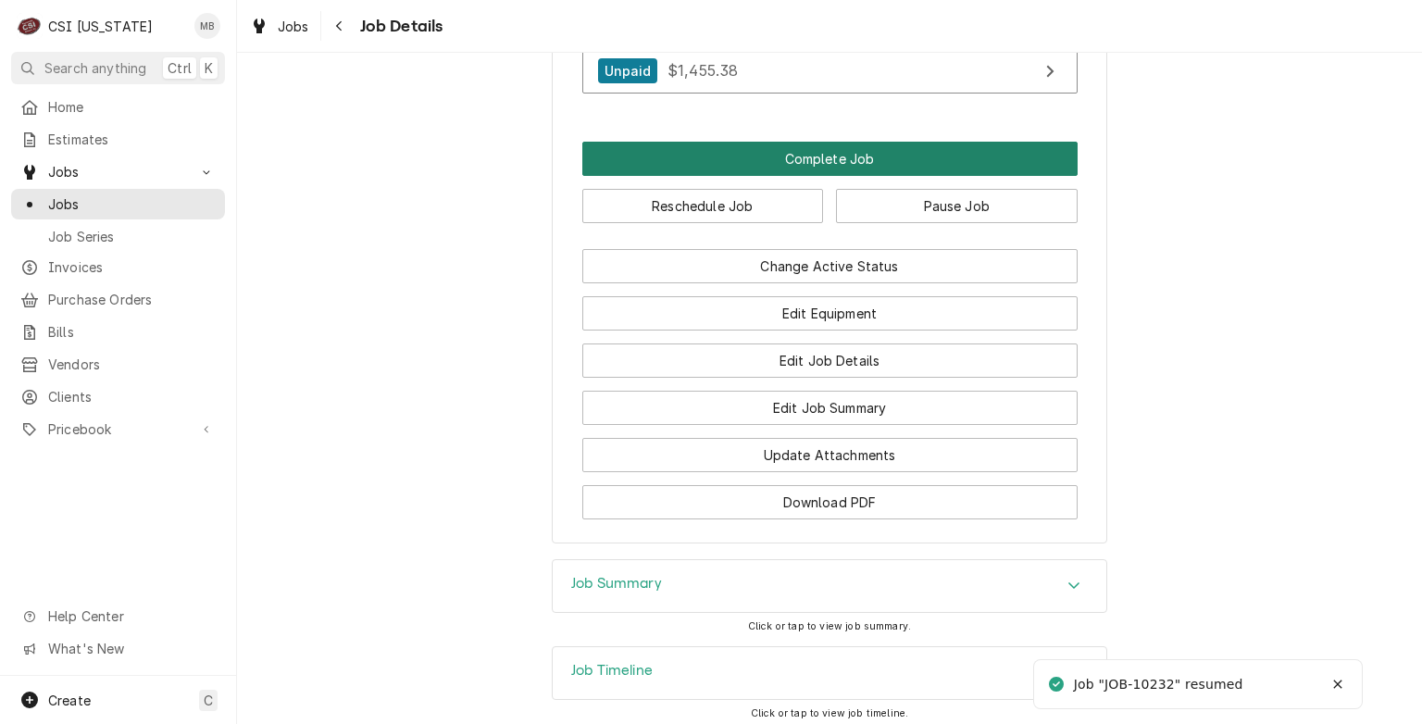
click at [854, 167] on button "Complete Job" at bounding box center [829, 159] width 495 height 34
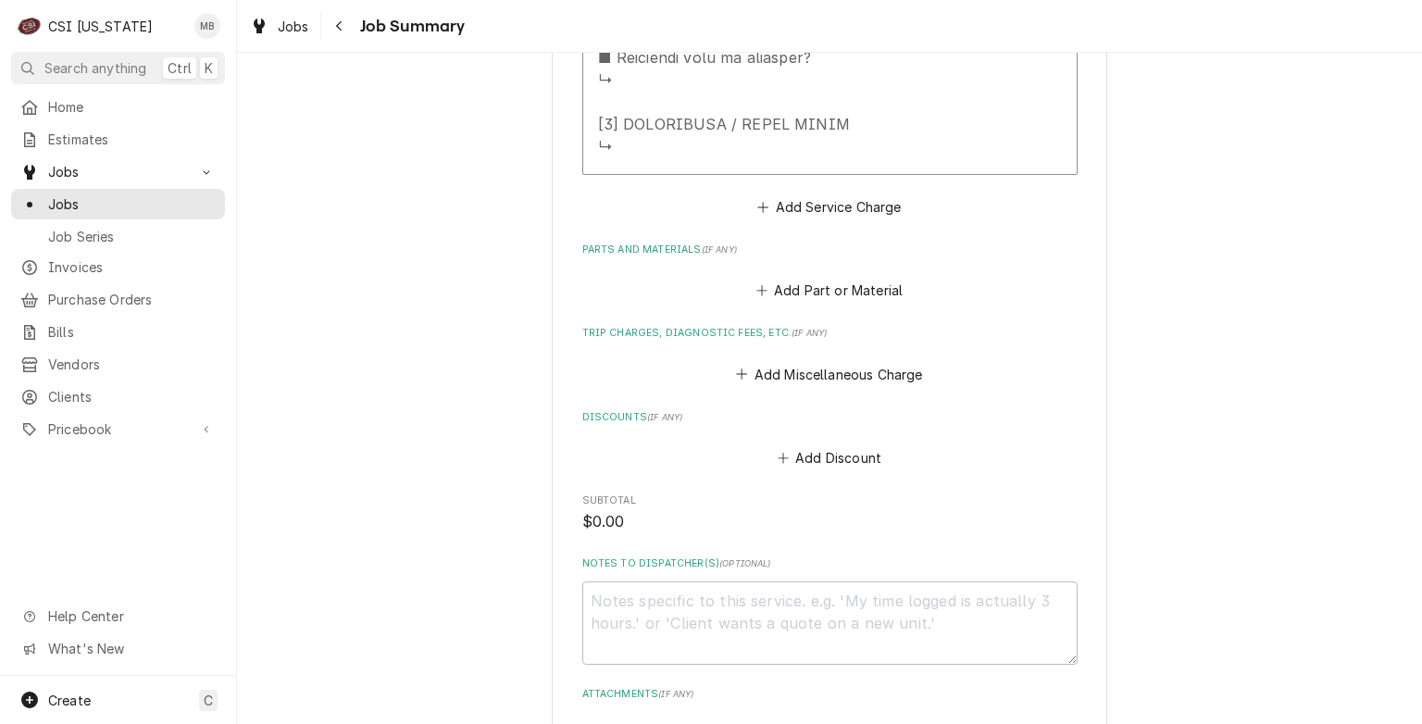
scroll to position [1851, 0]
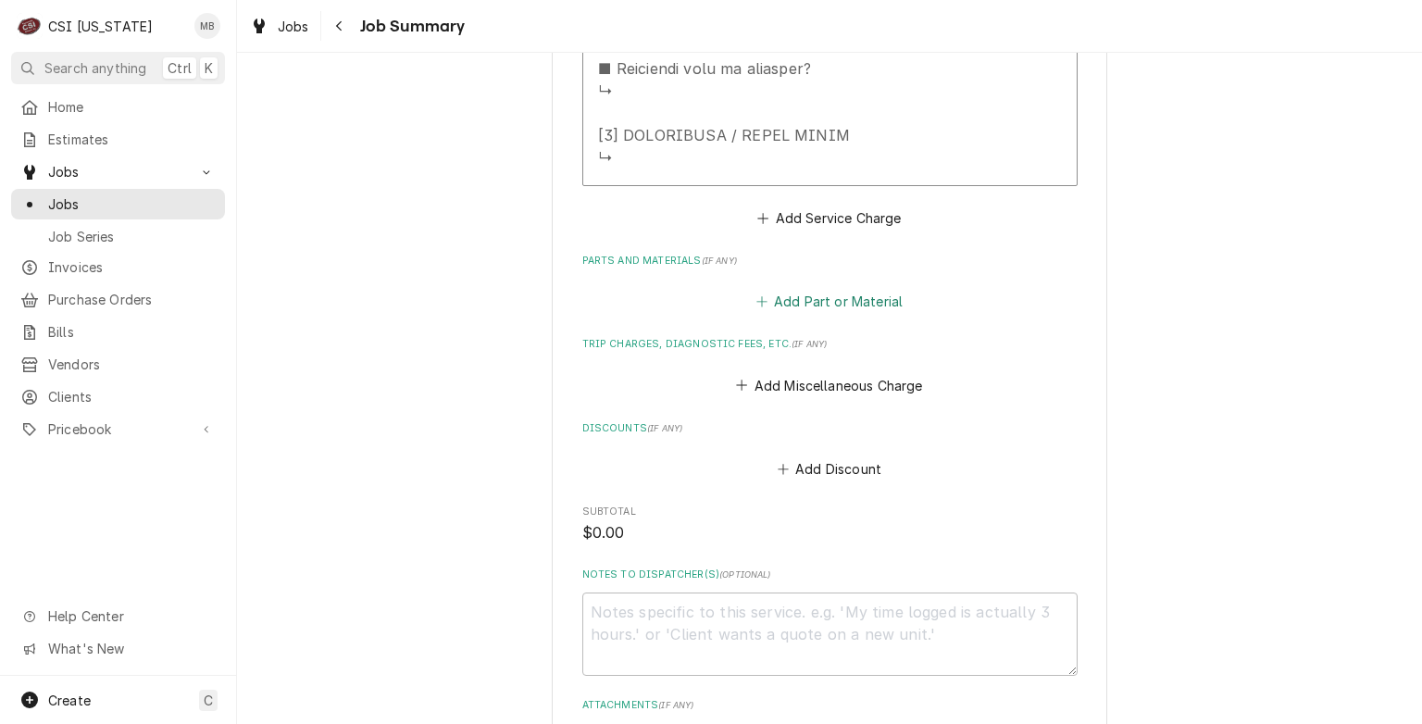
click at [839, 297] on button "Add Part or Material" at bounding box center [829, 302] width 153 height 26
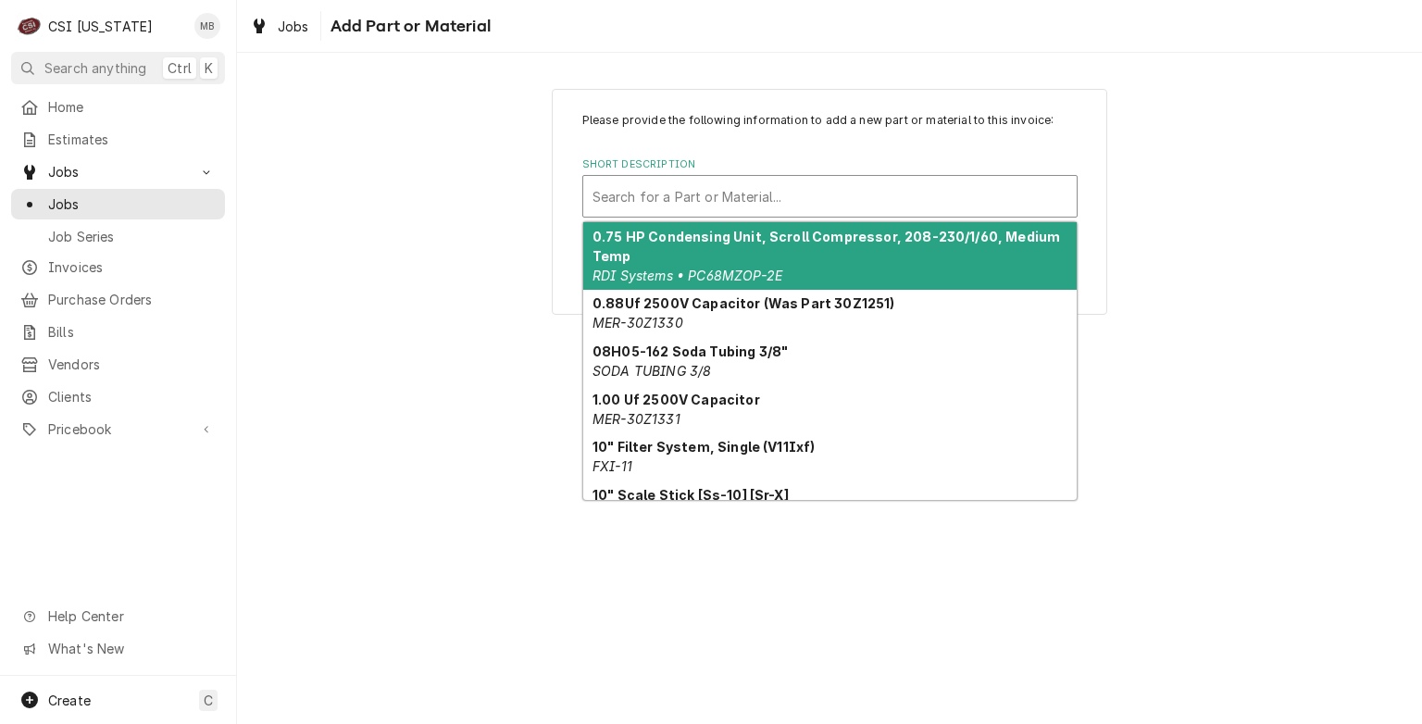
click at [822, 205] on div "Short Description" at bounding box center [829, 196] width 475 height 33
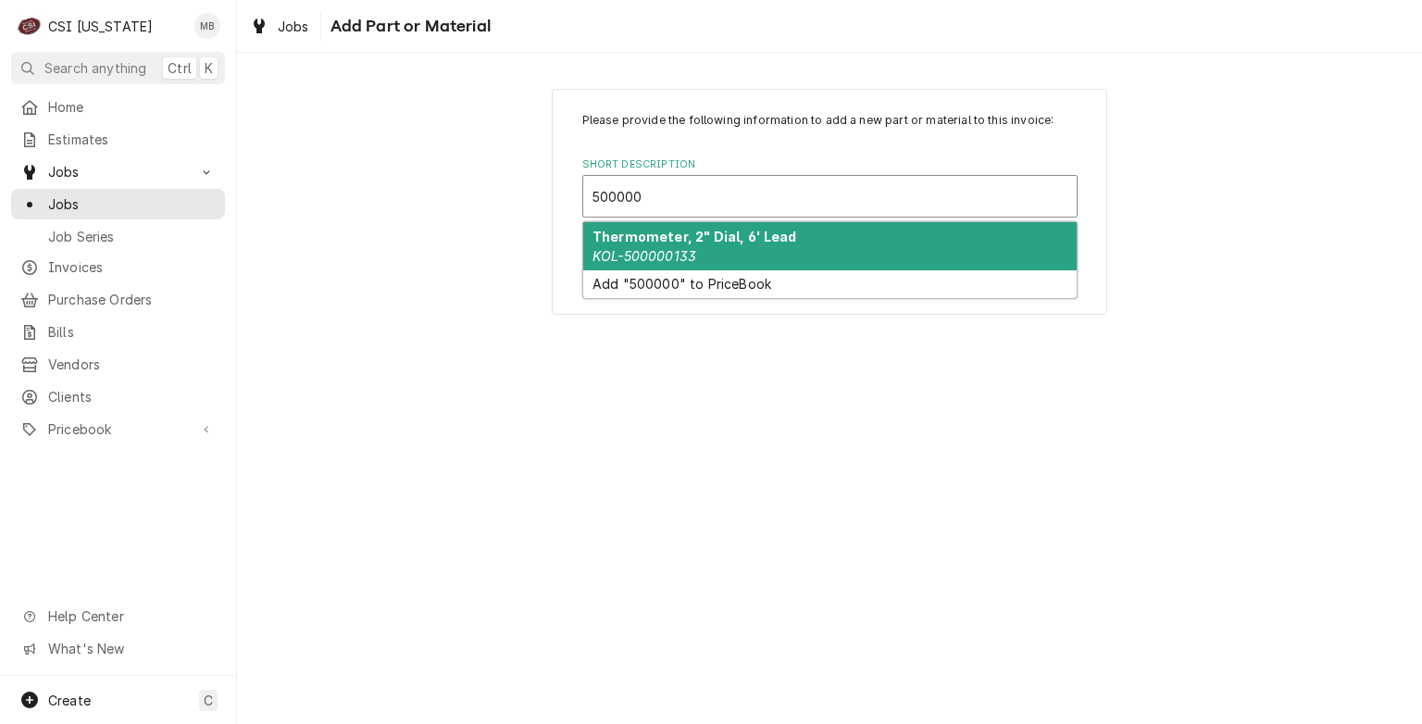
type input "50000"
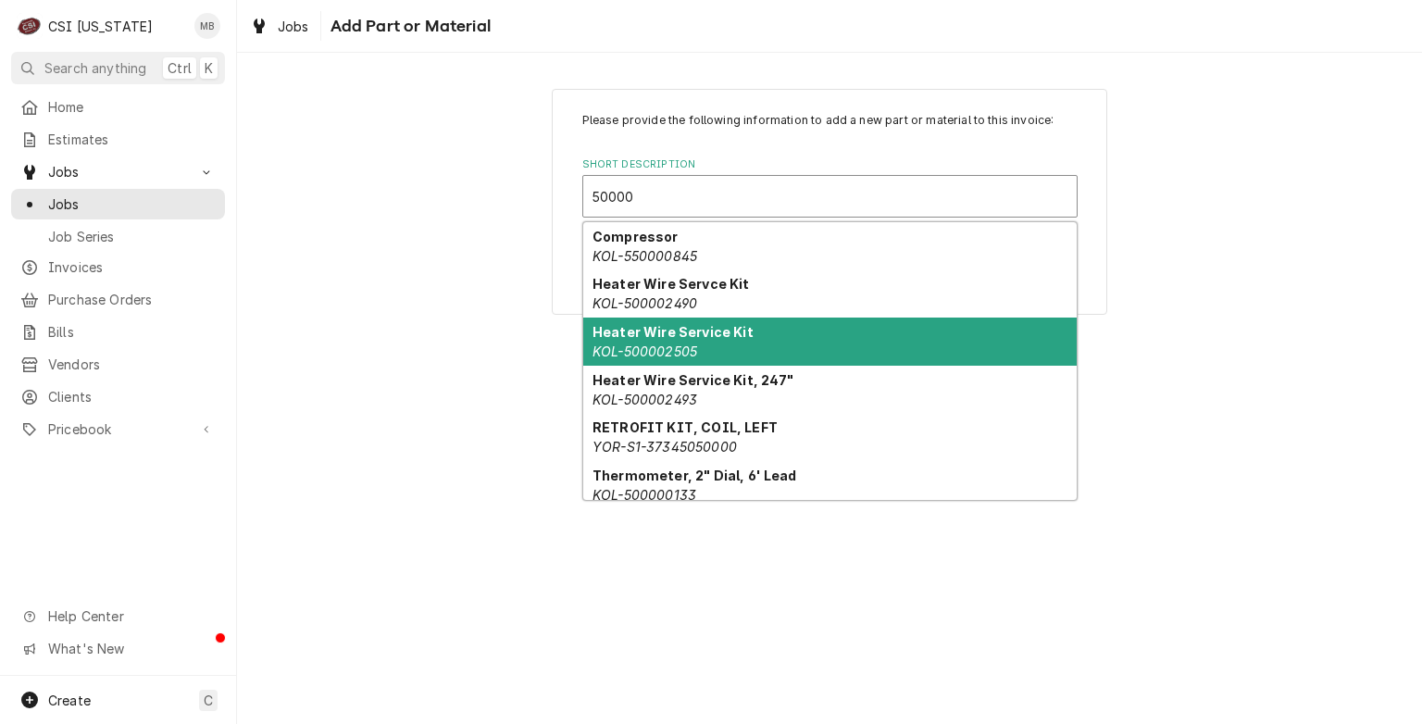
click at [630, 331] on strong "Heater Wire Service Kit" at bounding box center [672, 332] width 161 height 16
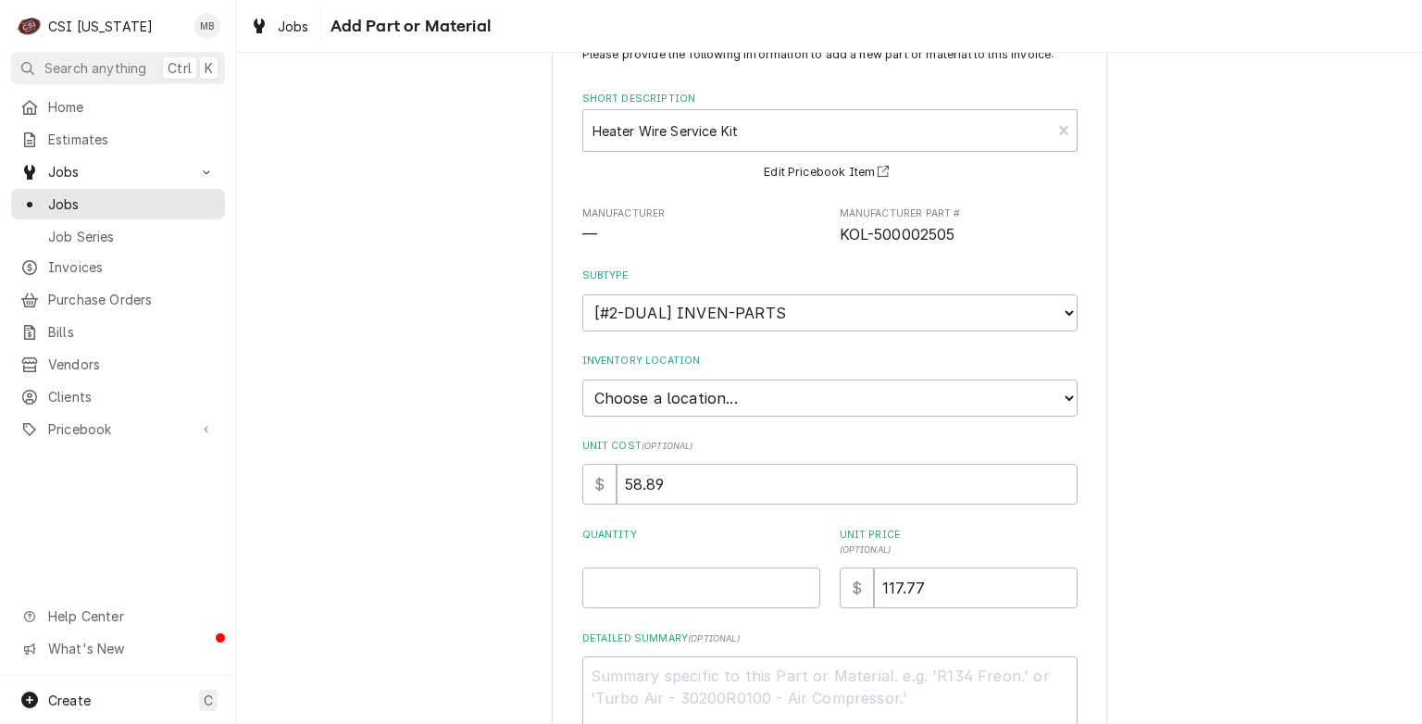
scroll to position [189, 0]
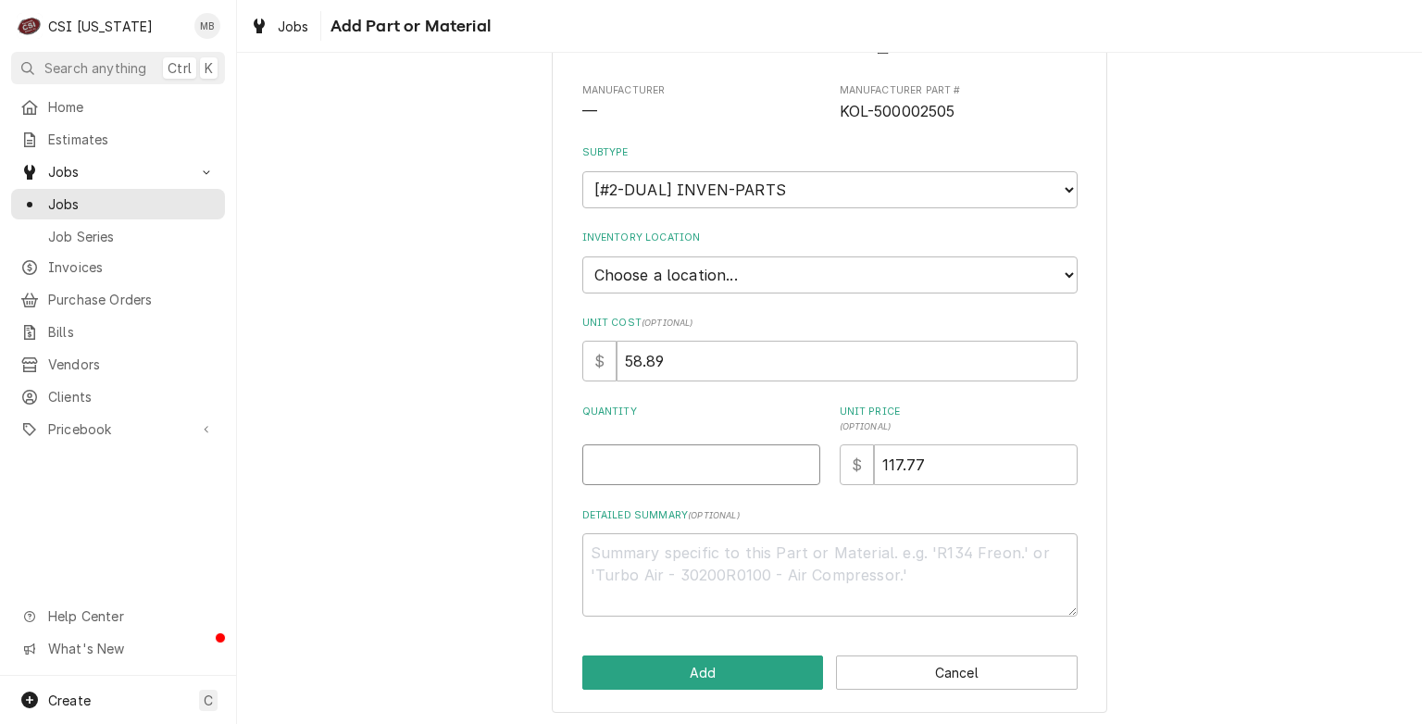
type textarea "x"
type input "0.5"
click at [796, 456] on input "0.5" at bounding box center [701, 464] width 238 height 41
type textarea "x"
type input "1"
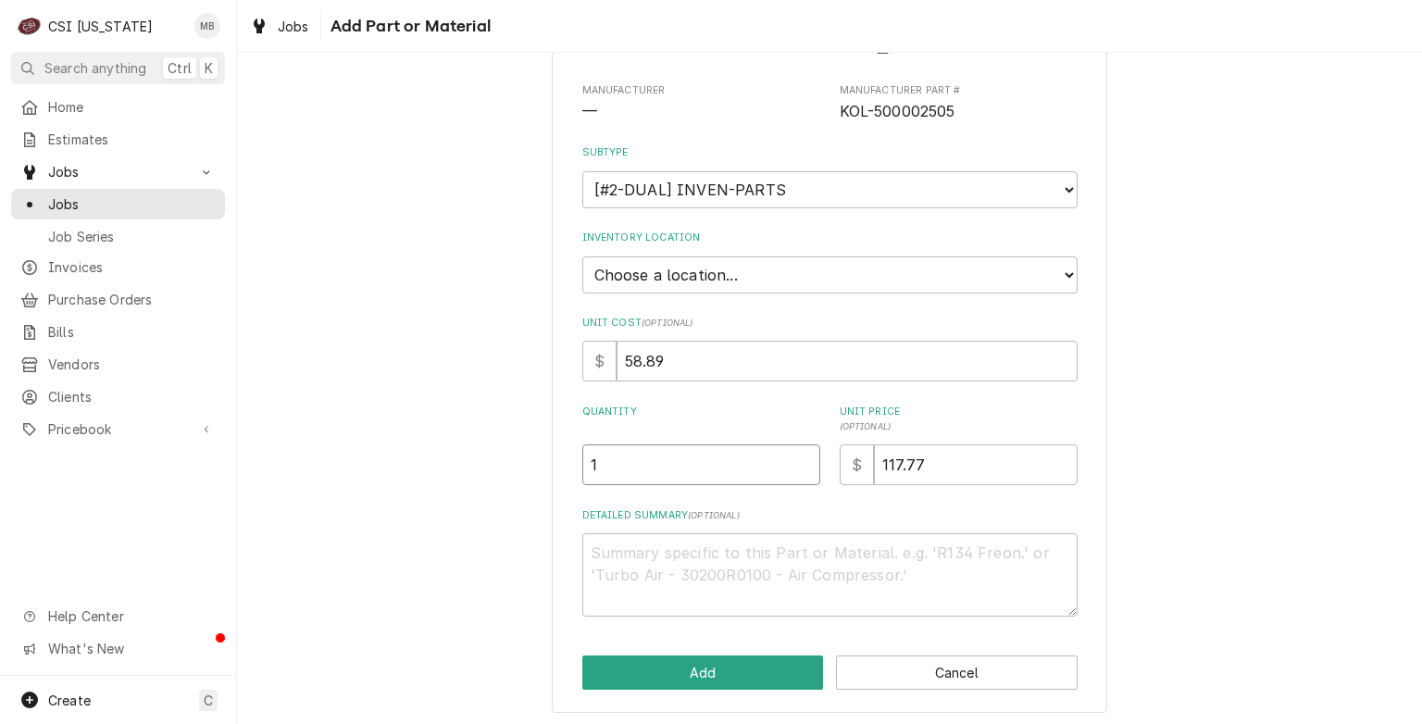
click at [796, 456] on input "1" at bounding box center [701, 464] width 238 height 41
click at [703, 660] on button "Add" at bounding box center [703, 672] width 242 height 34
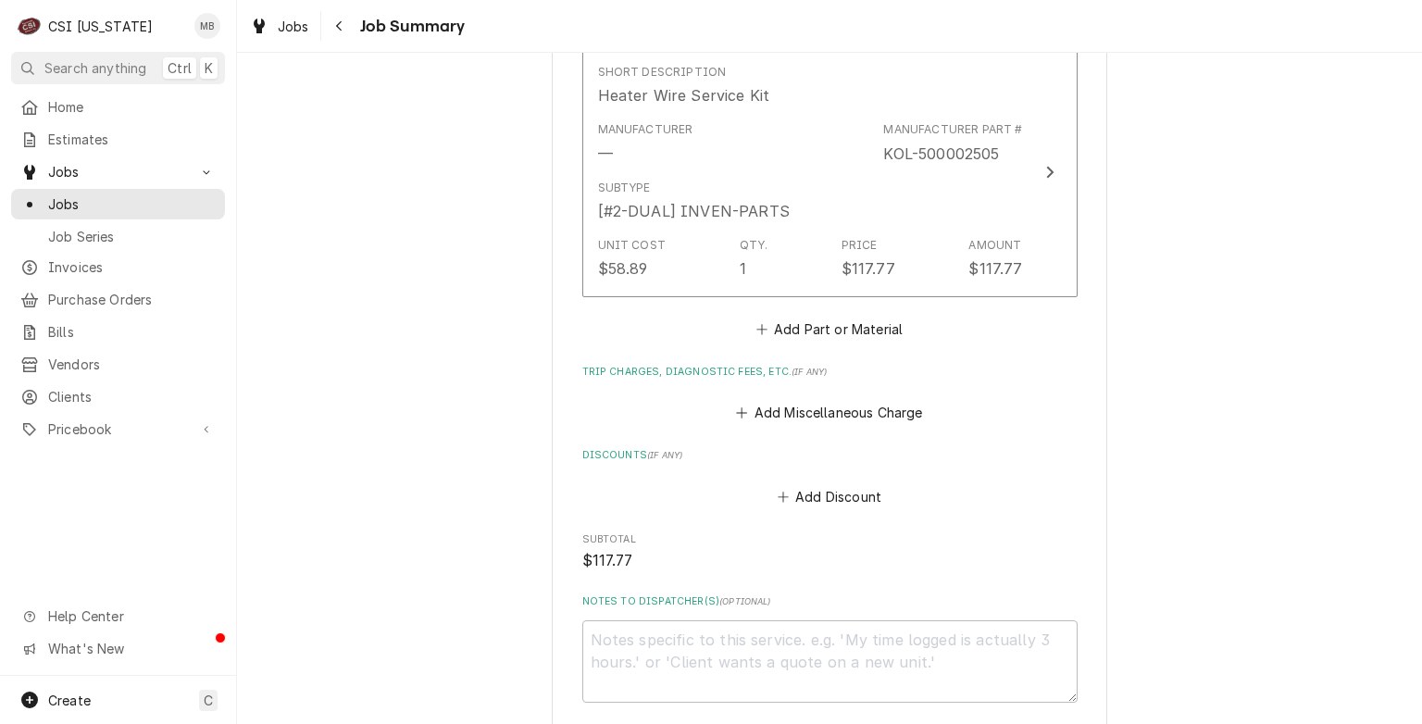
scroll to position [2344, 0]
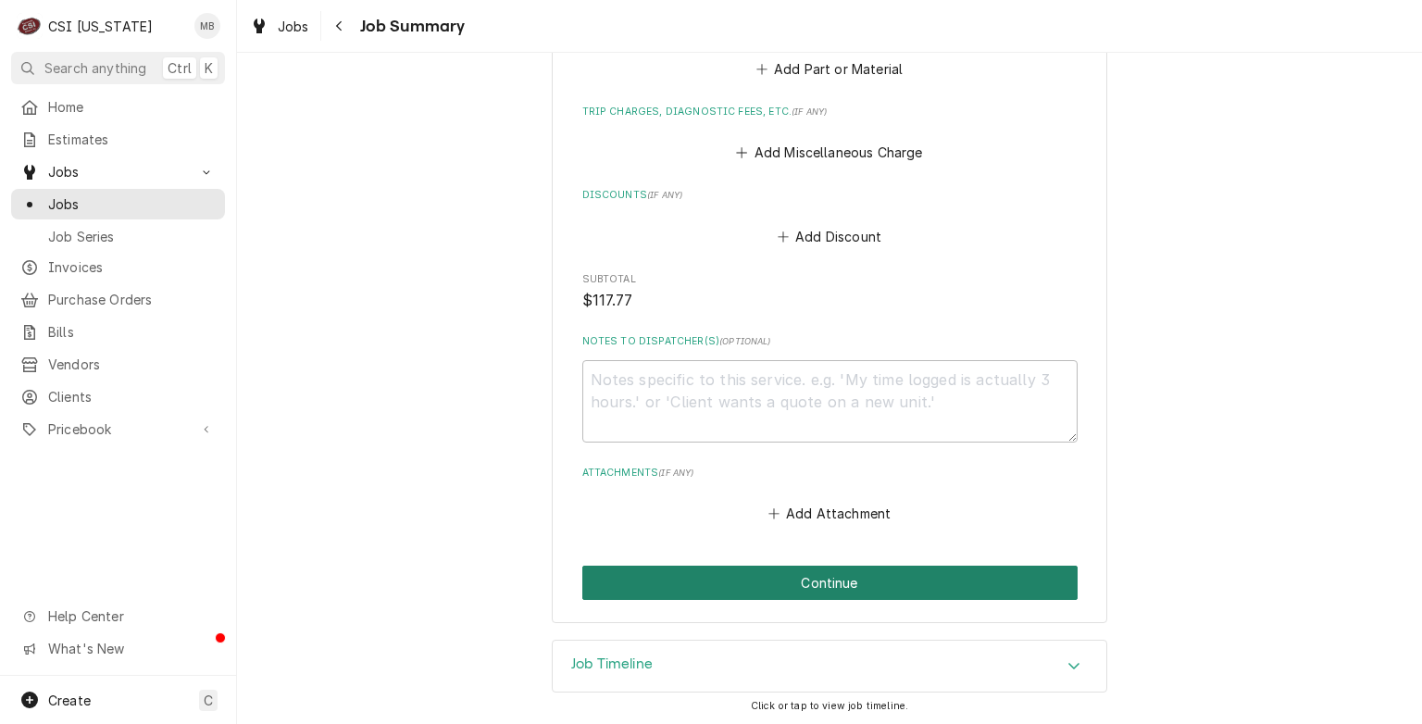
click at [843, 594] on button "Continue" at bounding box center [829, 583] width 495 height 34
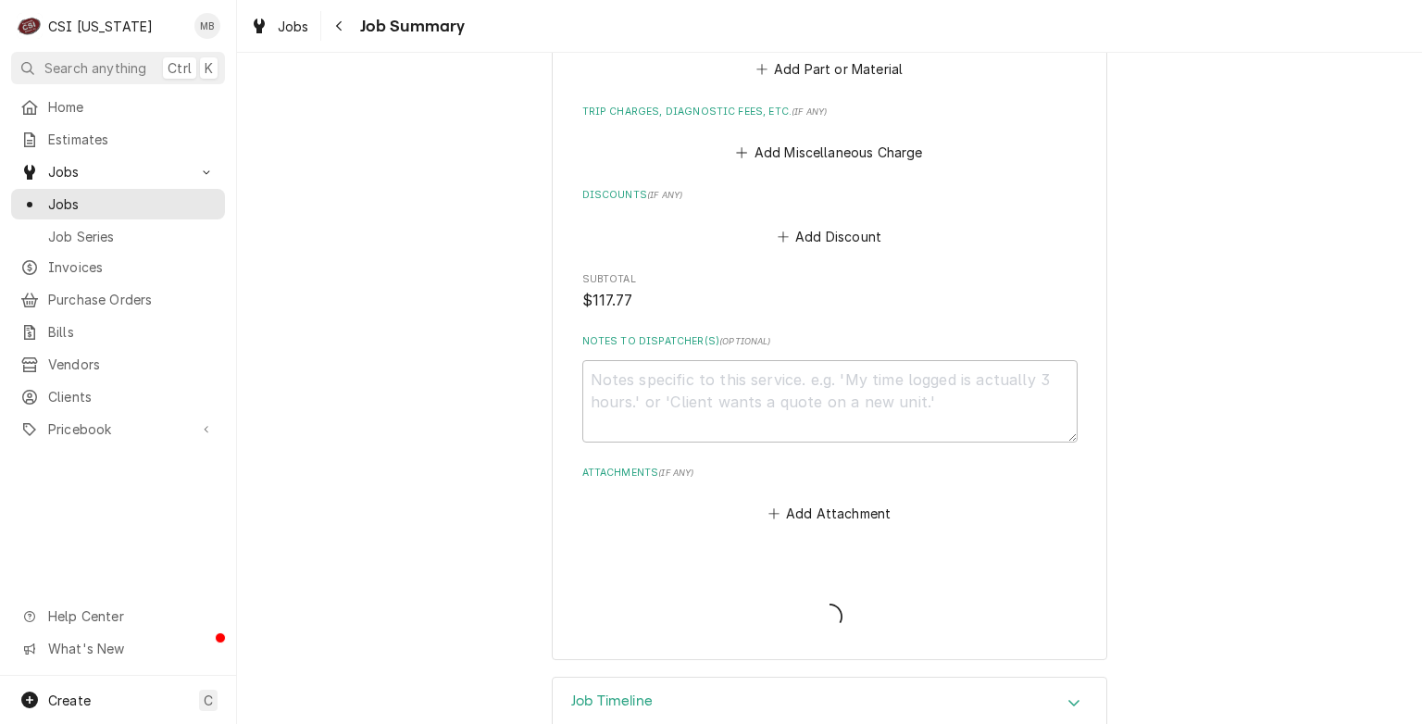
scroll to position [2514, 0]
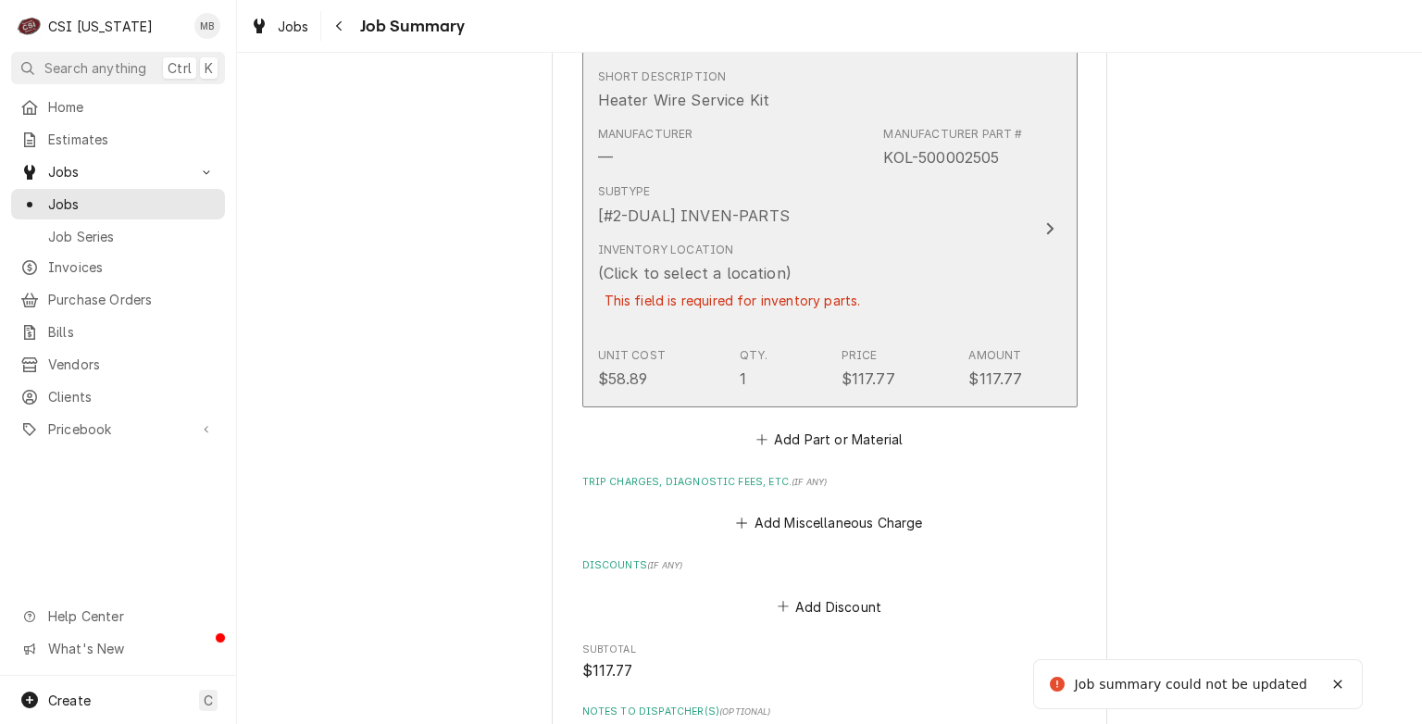
click at [817, 217] on div "Subtype [#2-DUAL] INVEN-PARTS" at bounding box center [810, 204] width 425 height 57
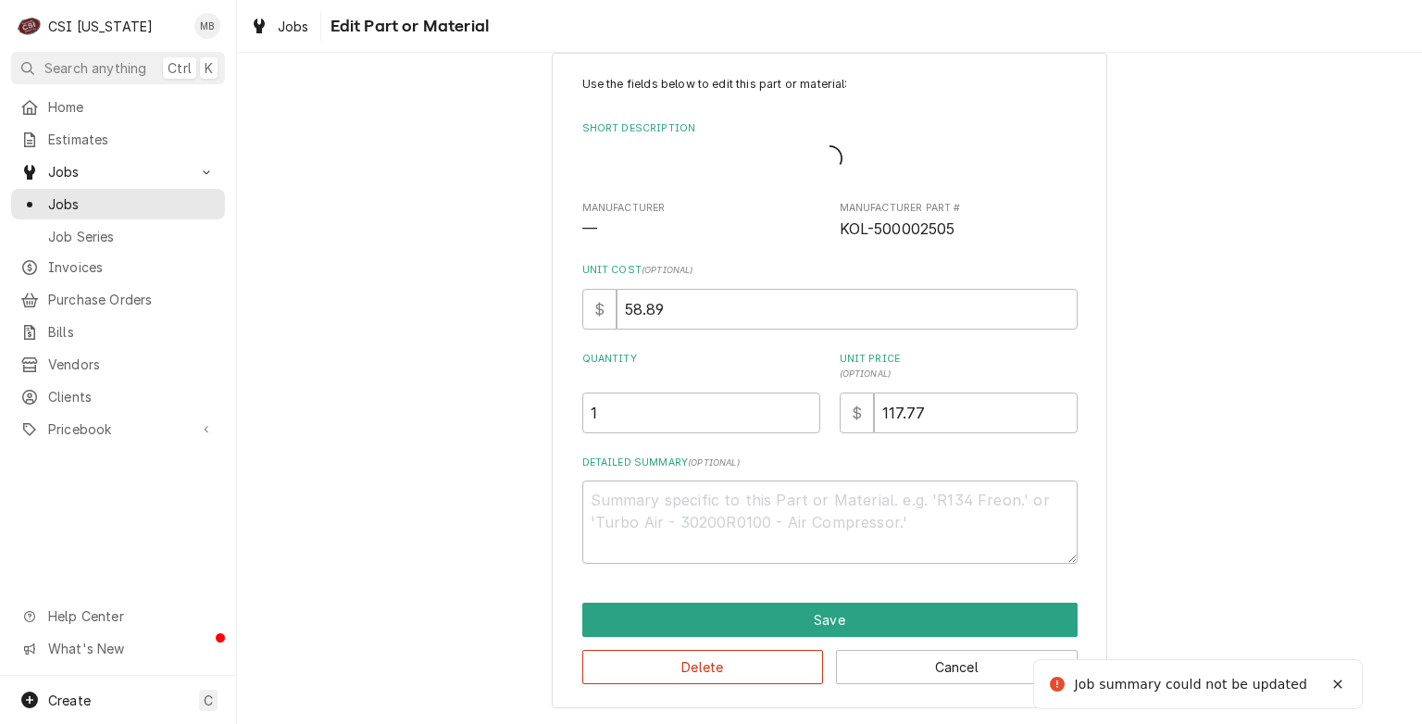
scroll to position [12, 0]
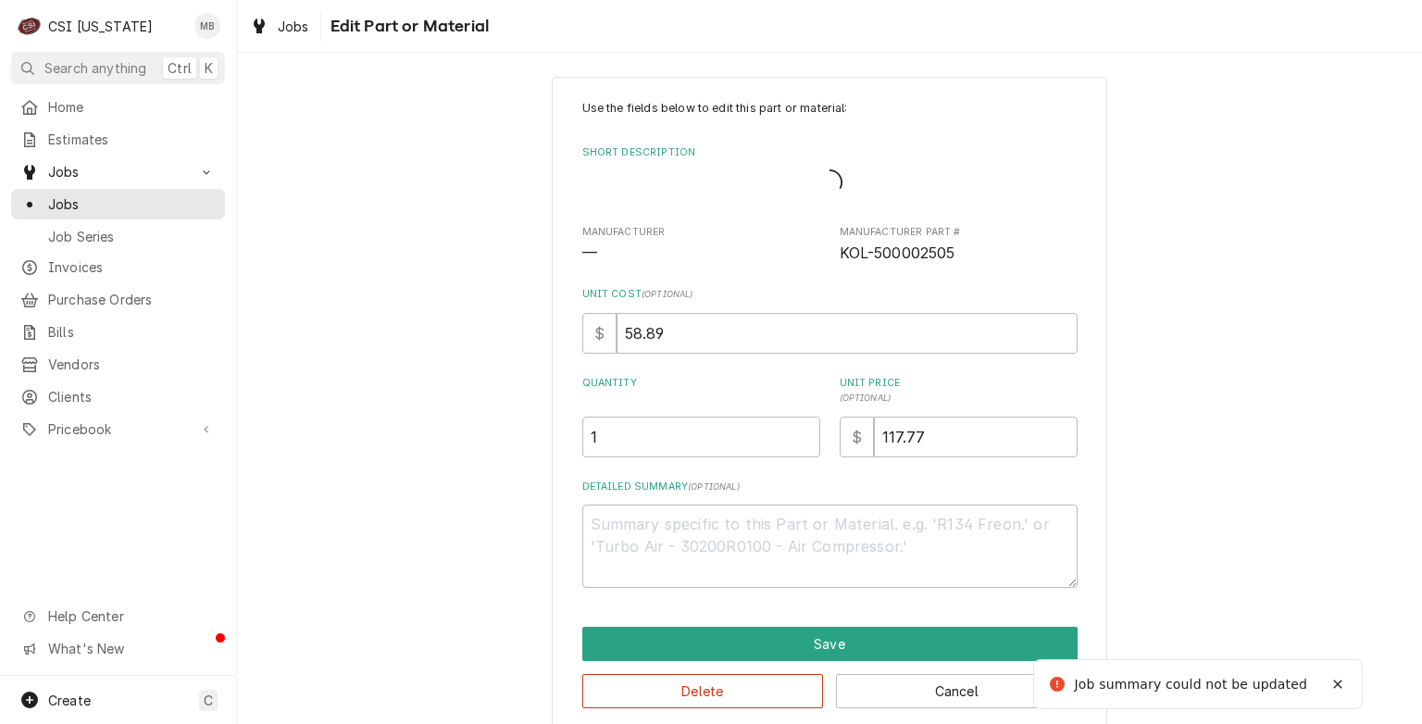
type textarea "x"
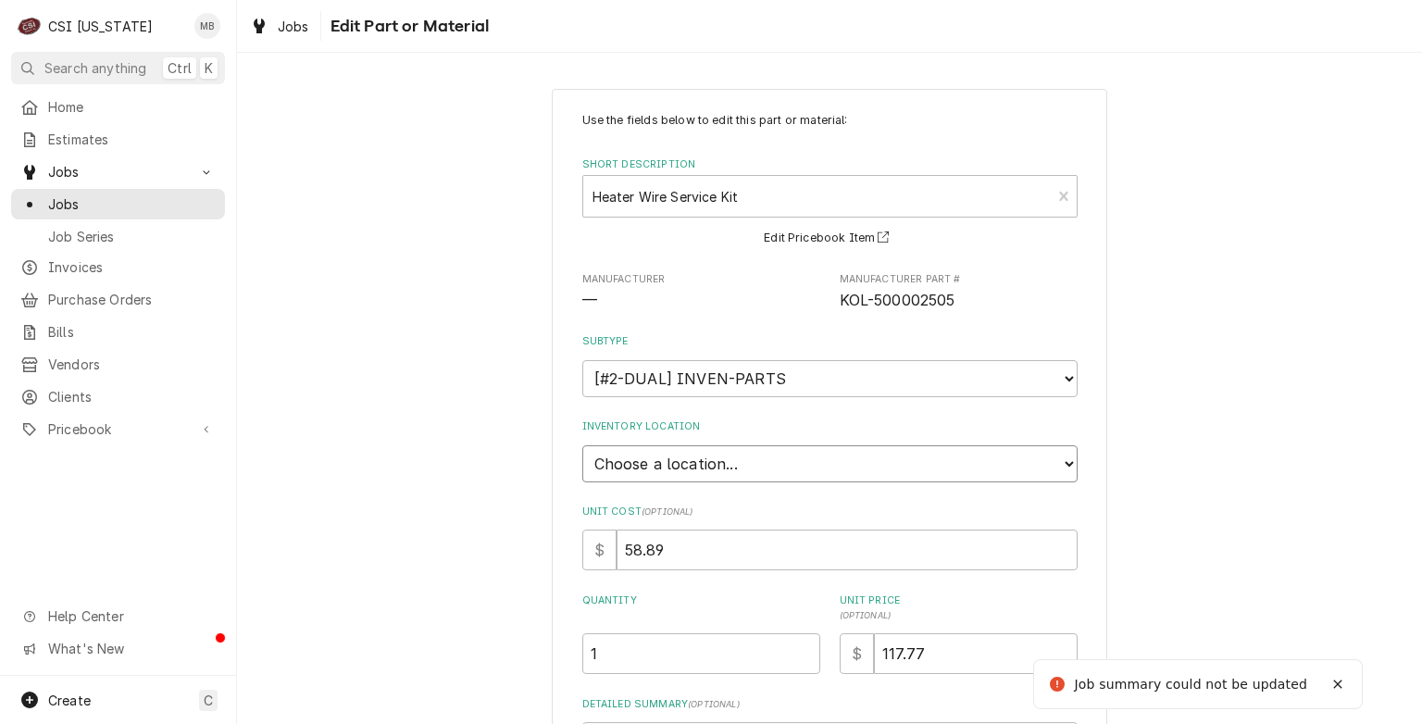
click at [739, 457] on select "Choose a location... 00 | KY WAREHOUSE 01 | BRYANT JOLLEY V#142 01 | JAY MAIDEN…" at bounding box center [829, 463] width 495 height 37
select select "626"
click at [582, 445] on select "Choose a location... 00 | KY WAREHOUSE 01 | BRYANT JOLLEY V#142 01 | JAY MAIDEN…" at bounding box center [829, 463] width 495 height 37
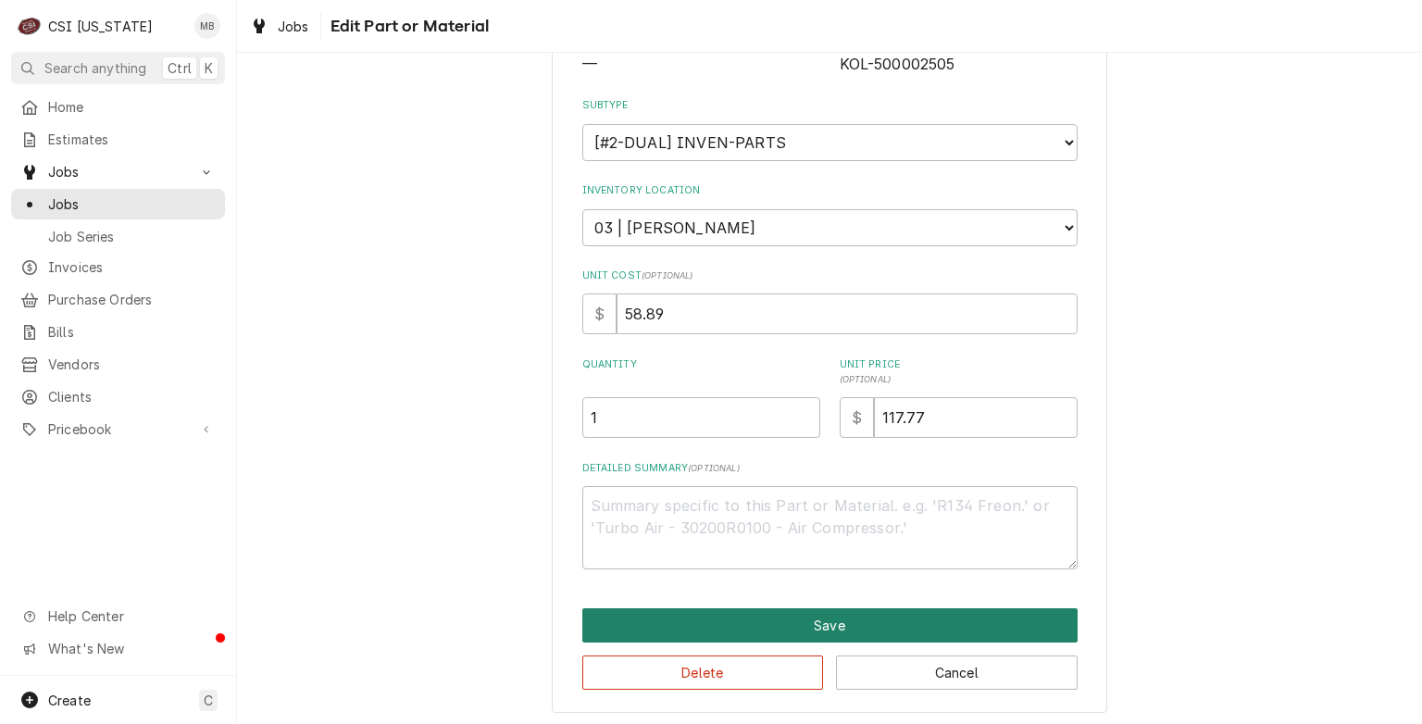
click at [744, 629] on button "Save" at bounding box center [829, 625] width 495 height 34
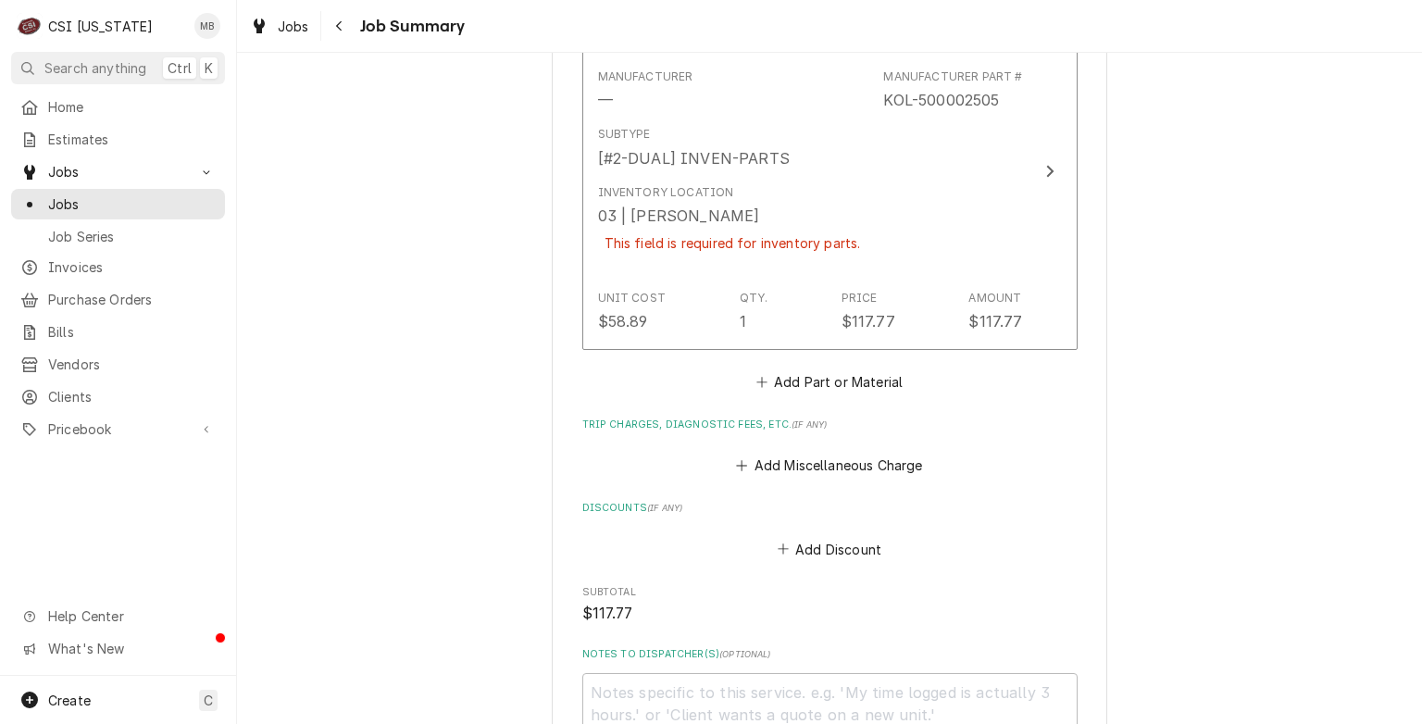
scroll to position [2514, 0]
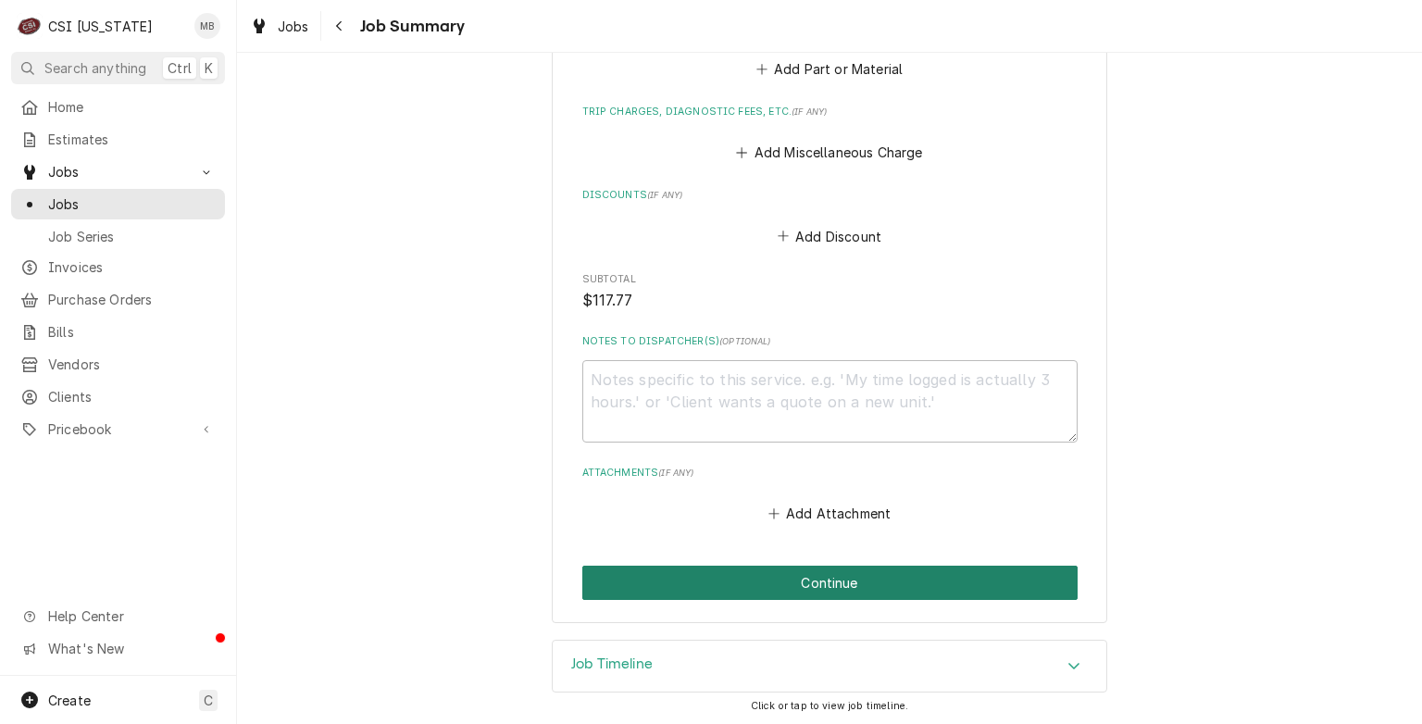
click at [756, 579] on button "Continue" at bounding box center [829, 583] width 495 height 34
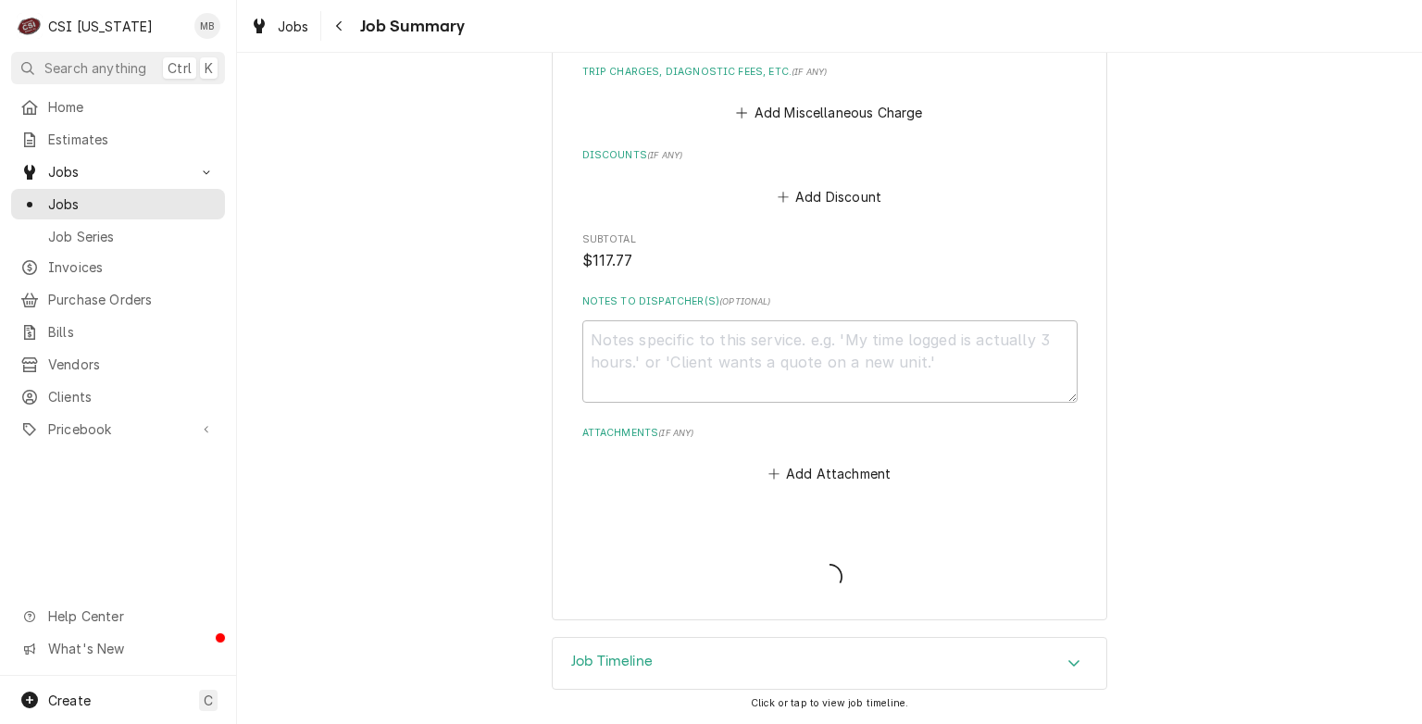
scroll to position [2450, 0]
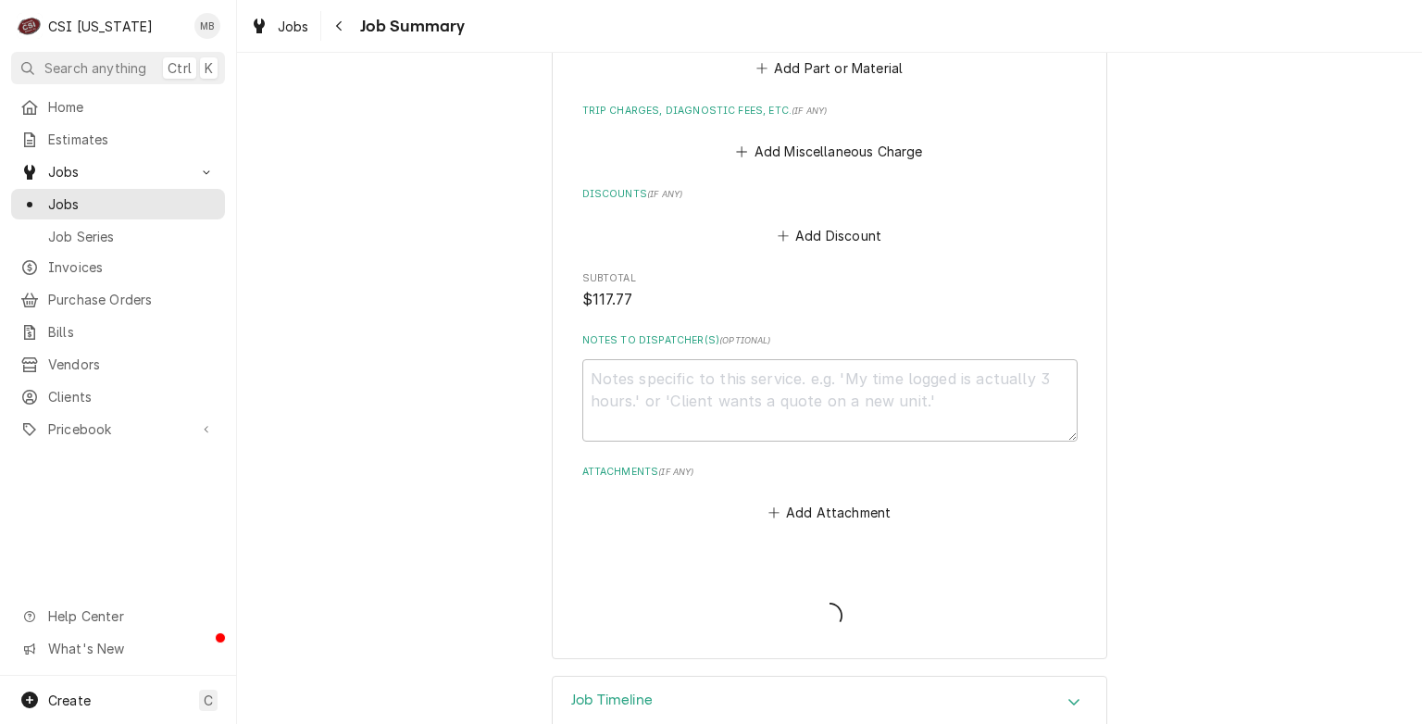
type textarea "x"
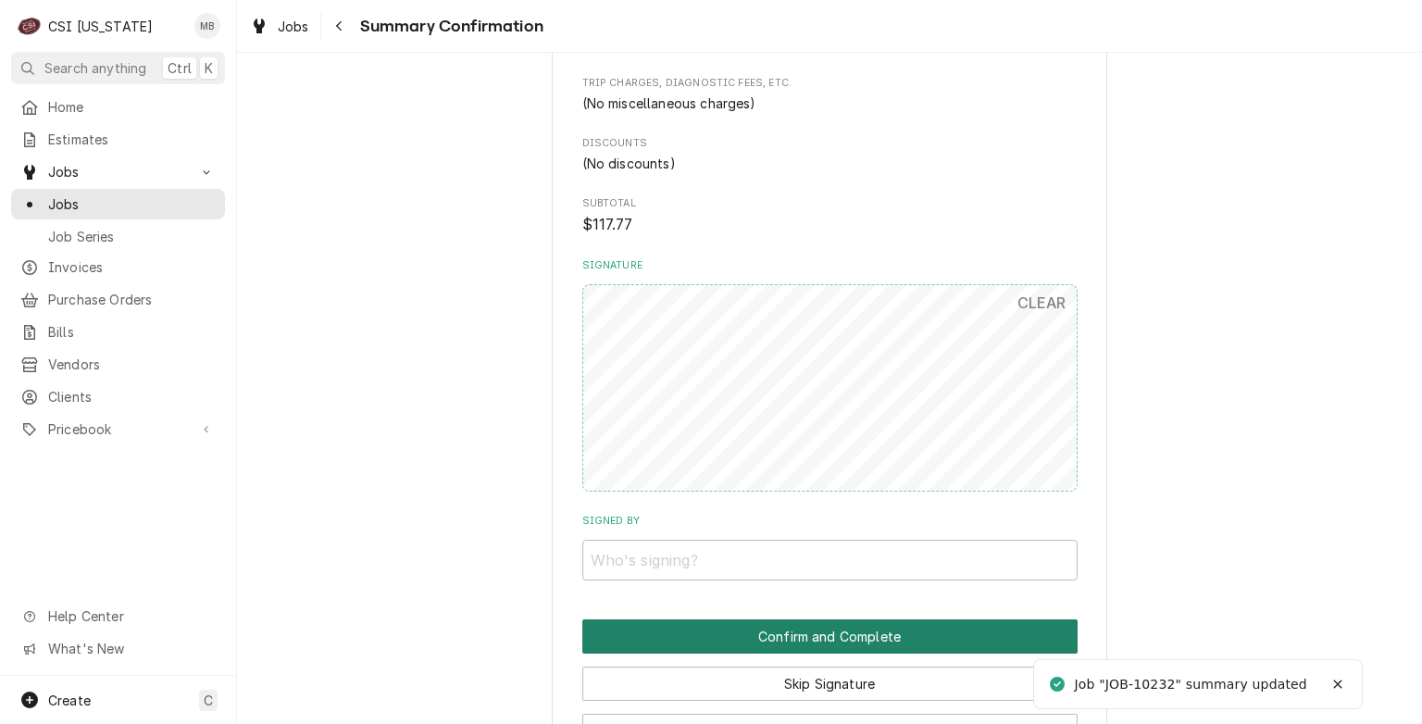
scroll to position [2222, 0]
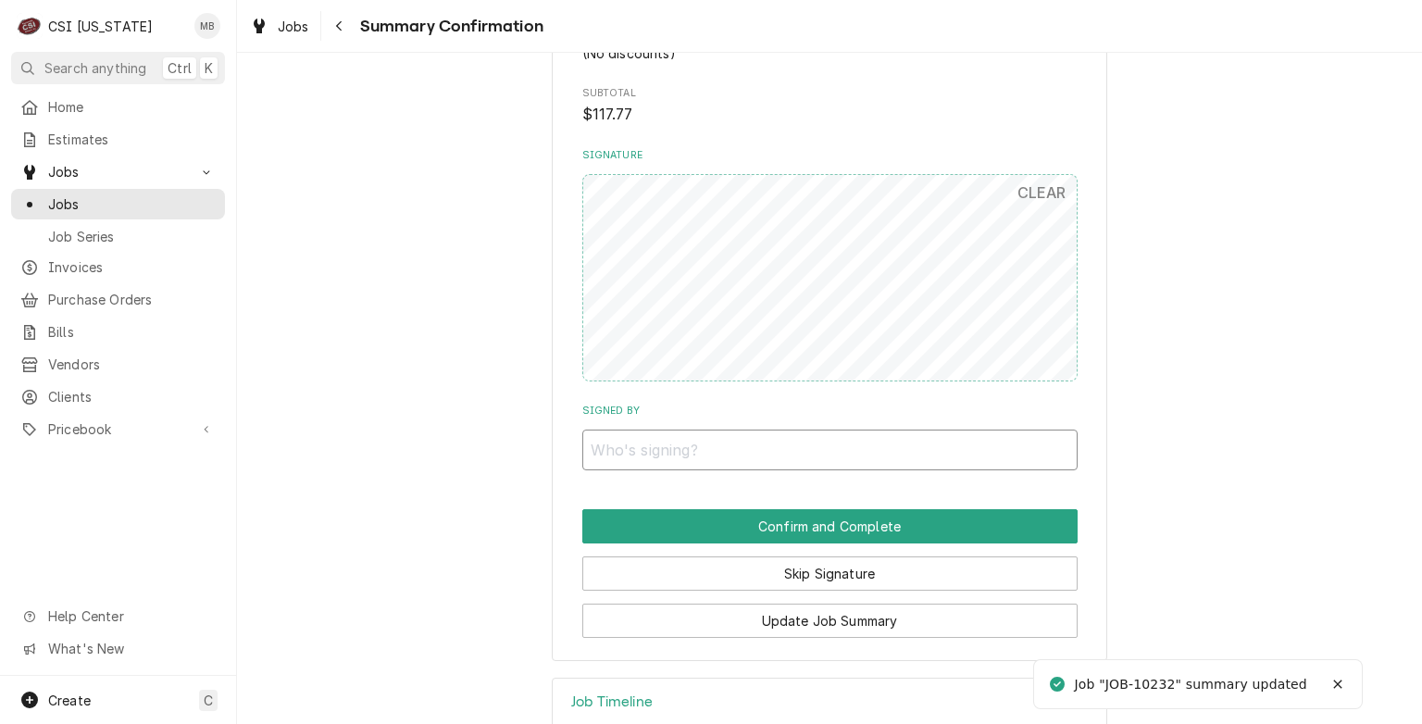
click at [686, 446] on input "Signed By" at bounding box center [829, 449] width 495 height 41
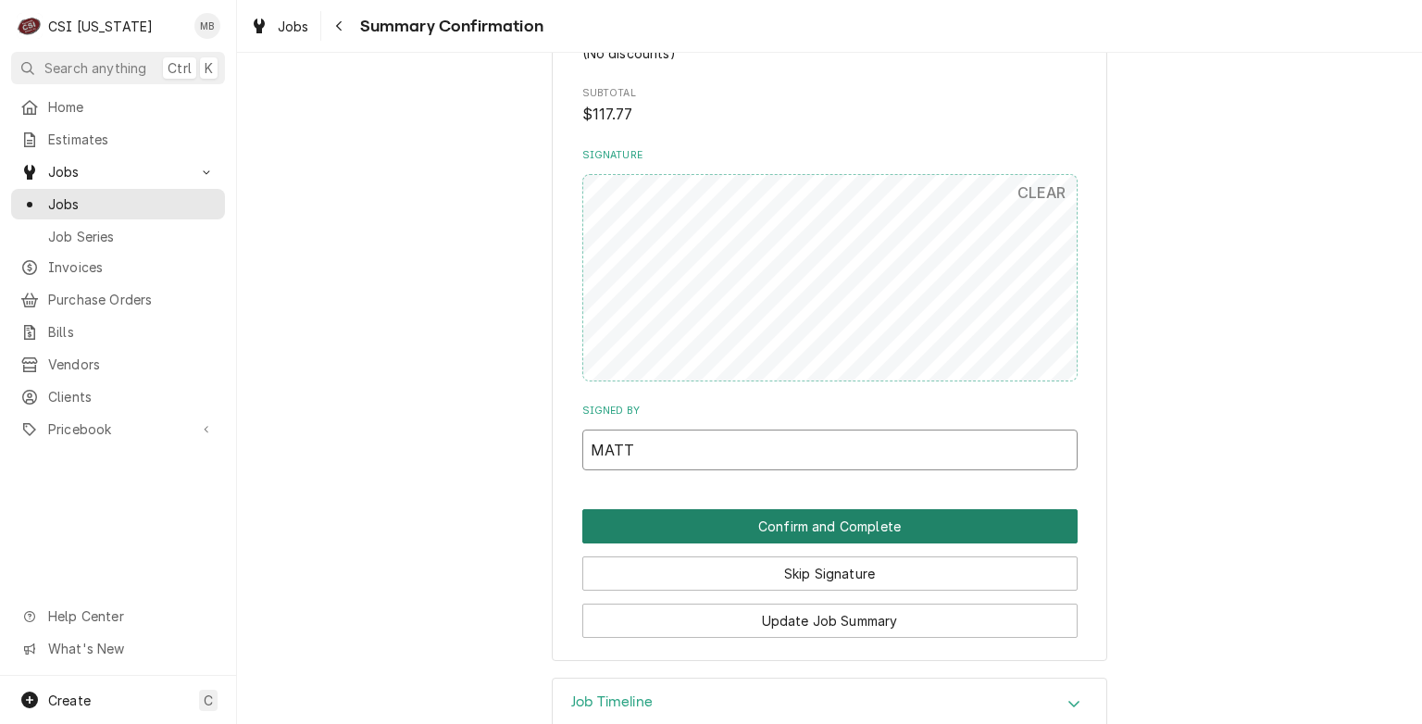
type input "MATT"
click at [754, 516] on button "Confirm and Complete" at bounding box center [829, 526] width 495 height 34
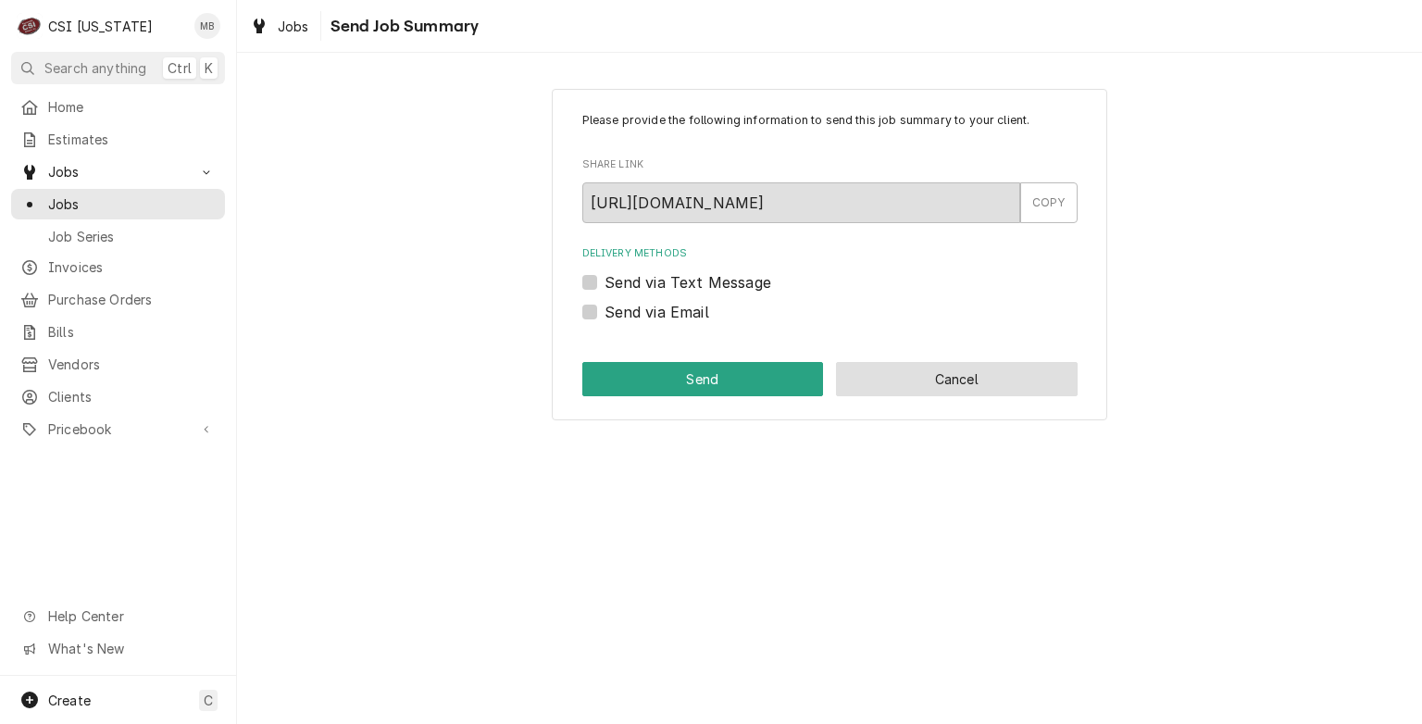
click at [899, 372] on button "Cancel" at bounding box center [957, 379] width 242 height 34
